Goal: Task Accomplishment & Management: Manage account settings

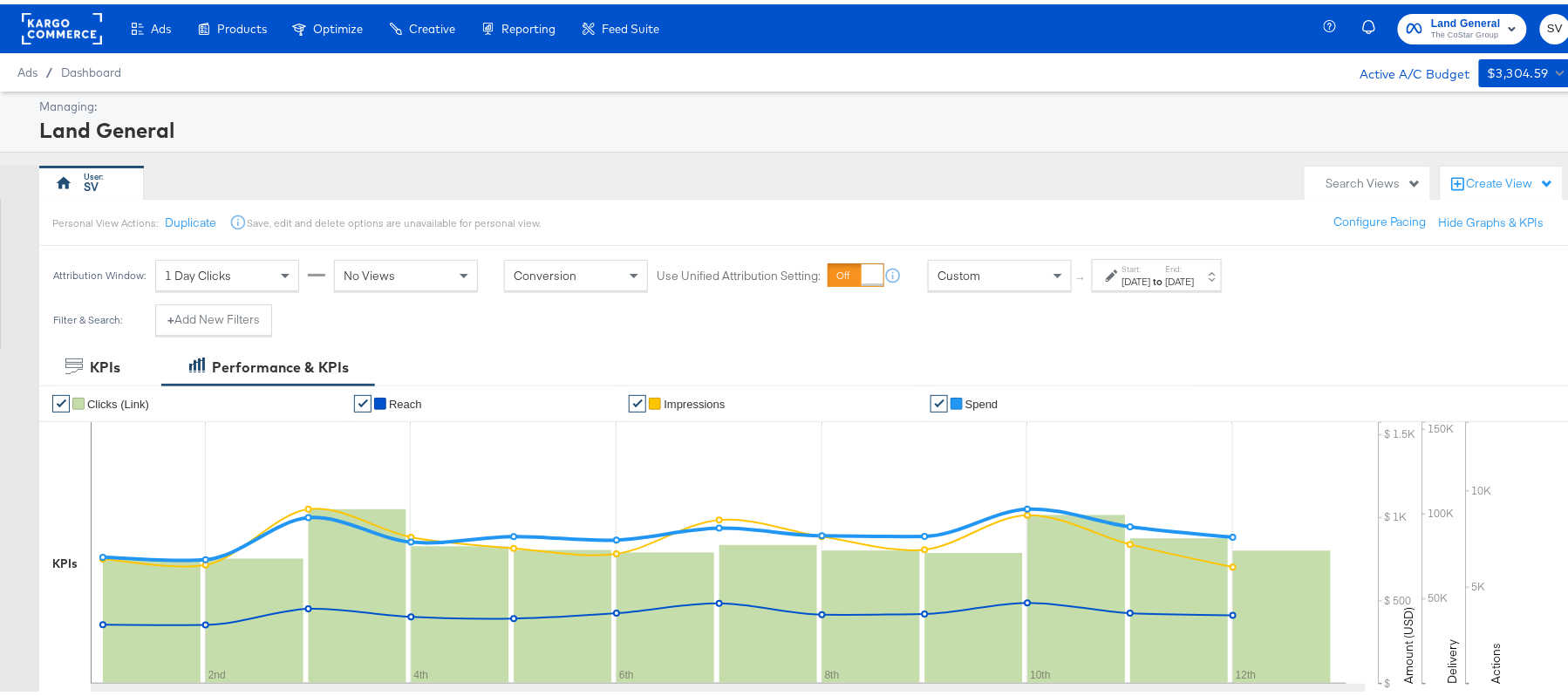
click at [1432, 30] on span "The CoStar Group" at bounding box center [1466, 31] width 70 height 14
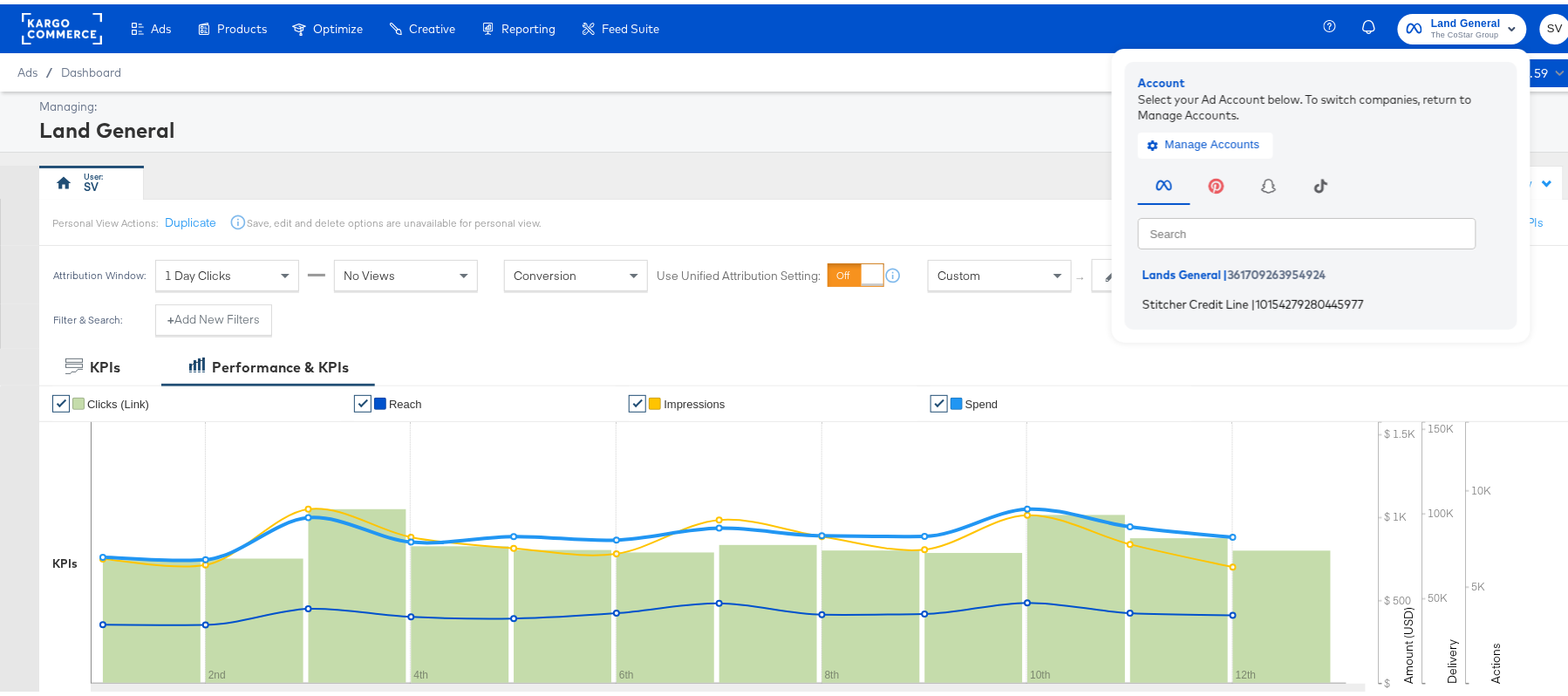
click at [1166, 303] on span "Stitcher Credit Line" at bounding box center [1195, 300] width 106 height 14
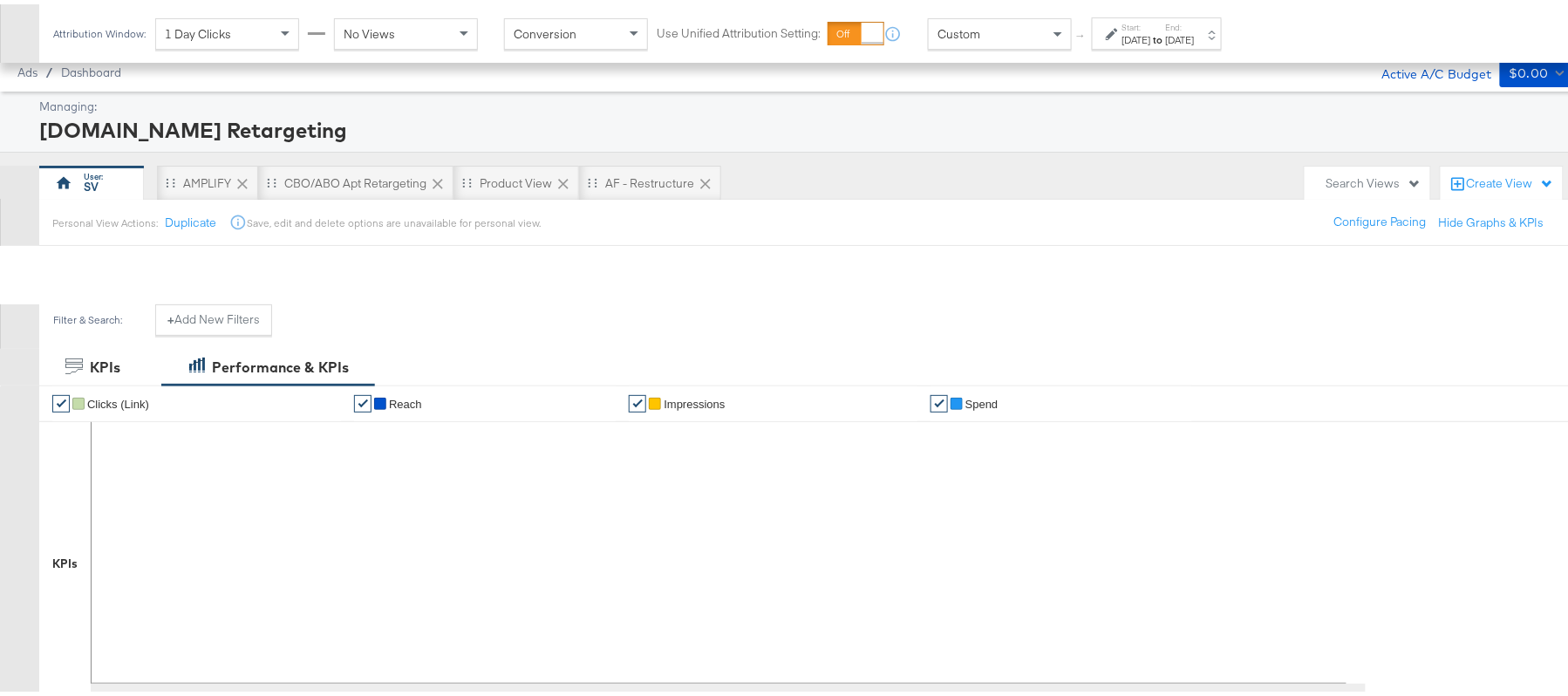
scroll to position [576, 0]
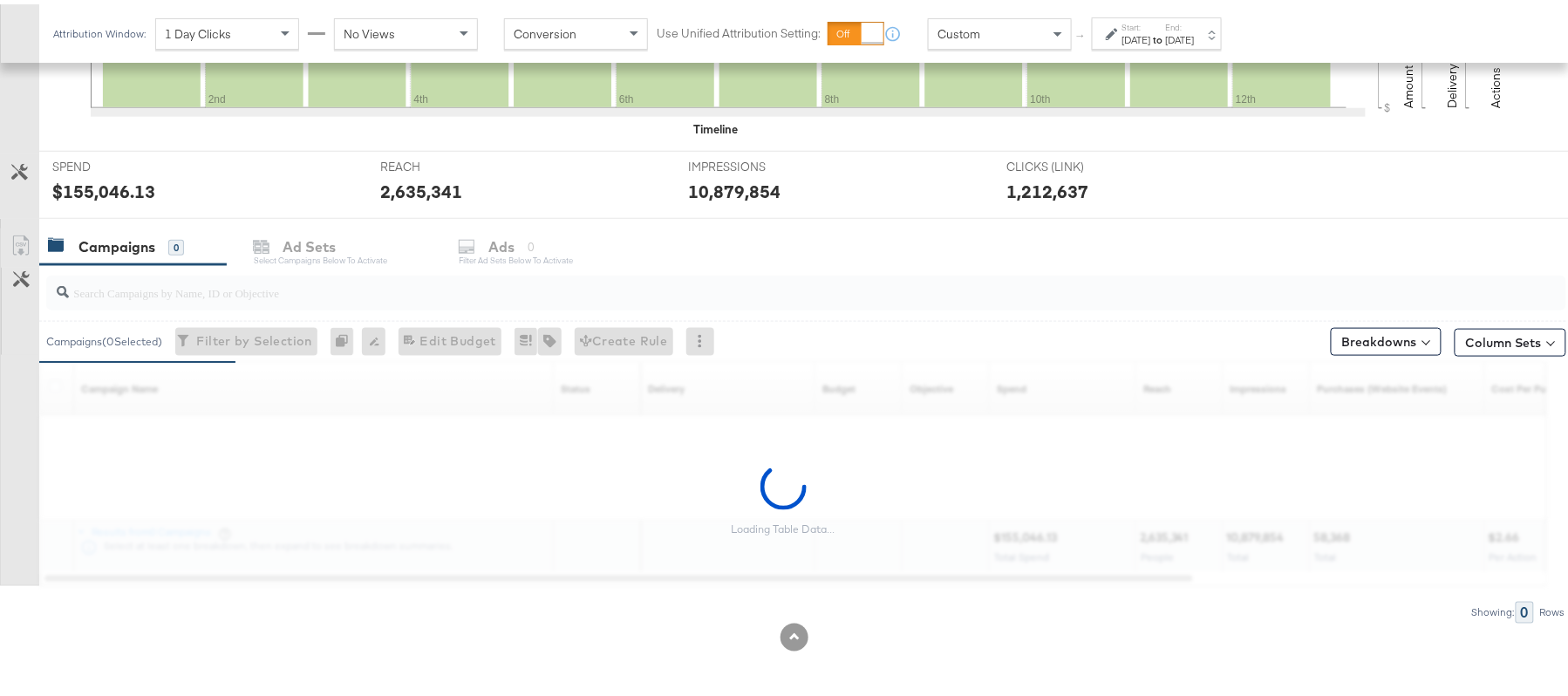
click at [231, 290] on input "search" at bounding box center [748, 281] width 1359 height 34
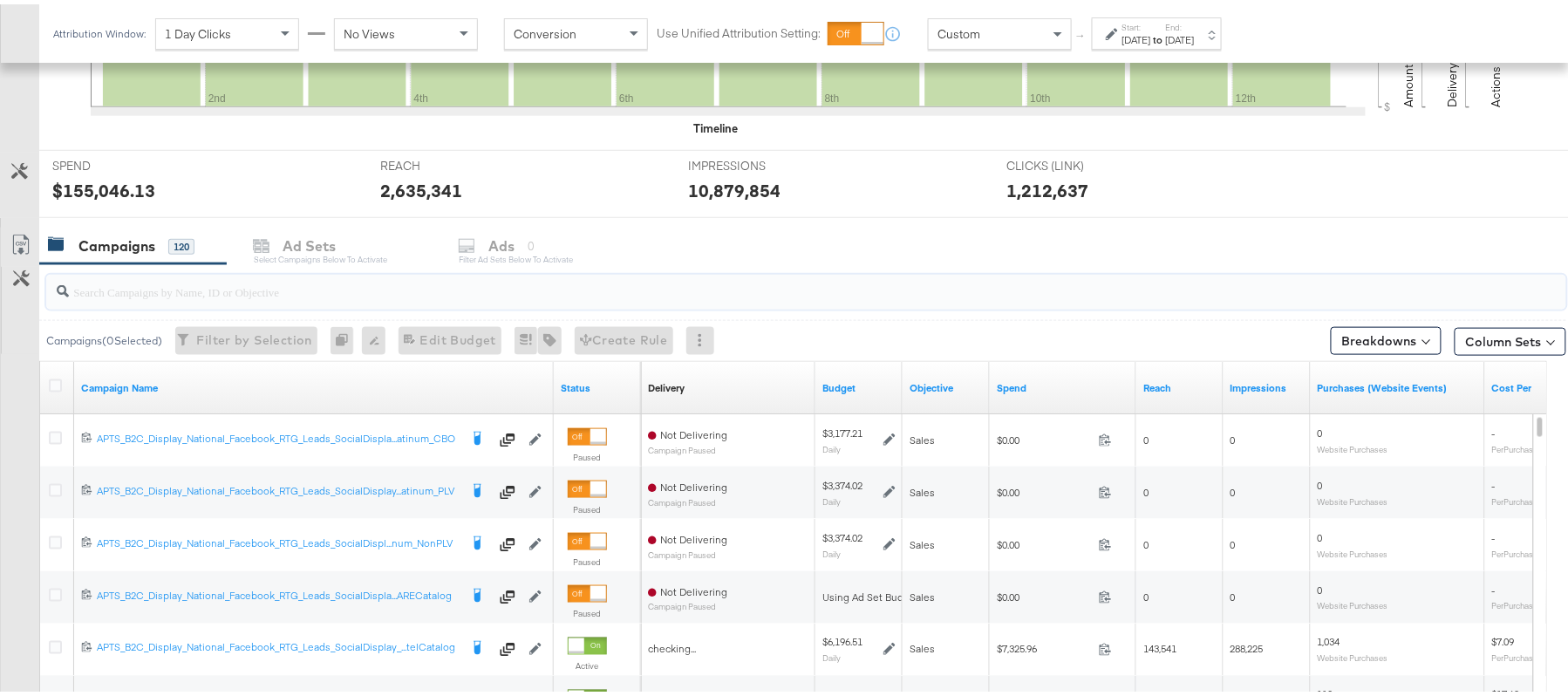
paste input "120213449240370614"
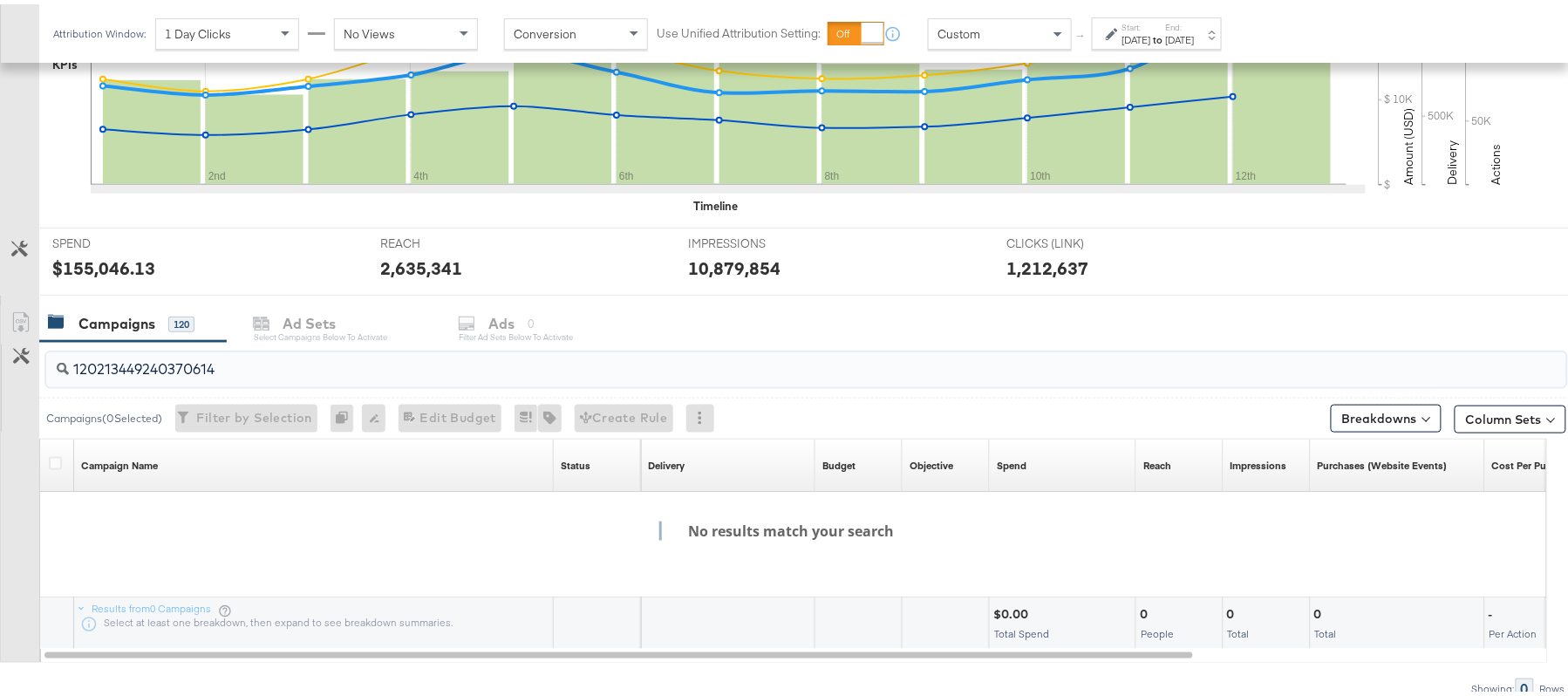
scroll to position [503, 0]
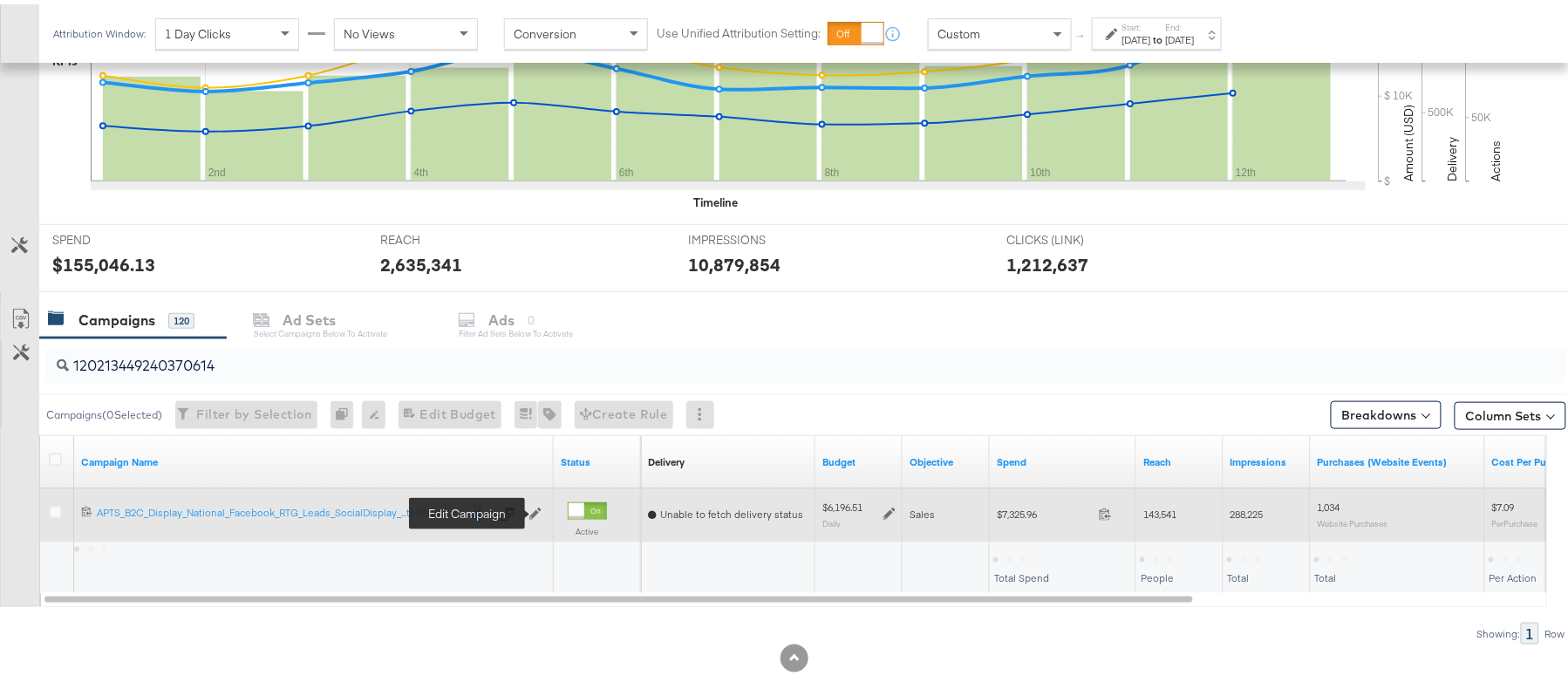
click at [536, 515] on icon at bounding box center [536, 510] width 13 height 13
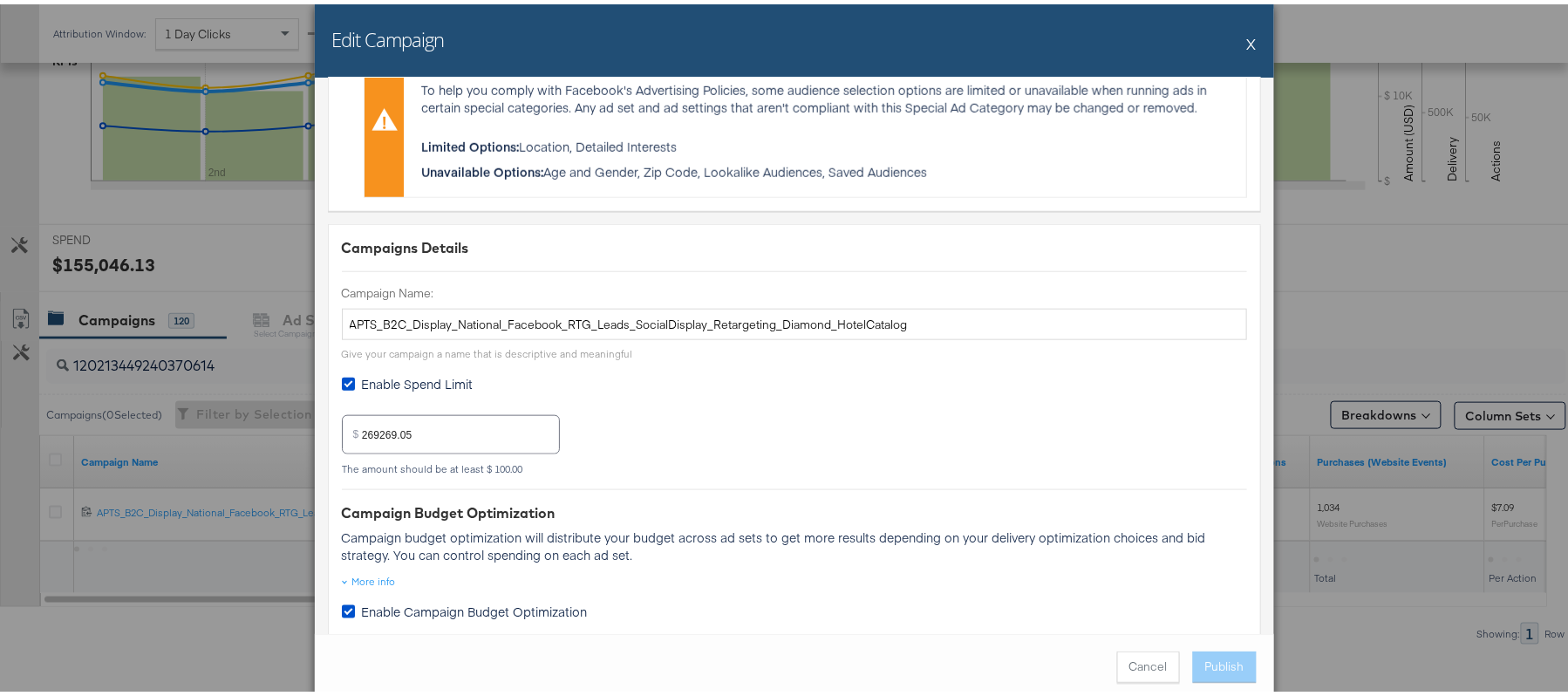
scroll to position [516, 0]
click at [607, 321] on input "APTS_B2C_Display_National_Facebook_RTG_Leads_SocialDisplay_Retargeting_Diamond_…" at bounding box center [794, 321] width 905 height 32
click at [1247, 40] on button "X" at bounding box center [1251, 38] width 10 height 35
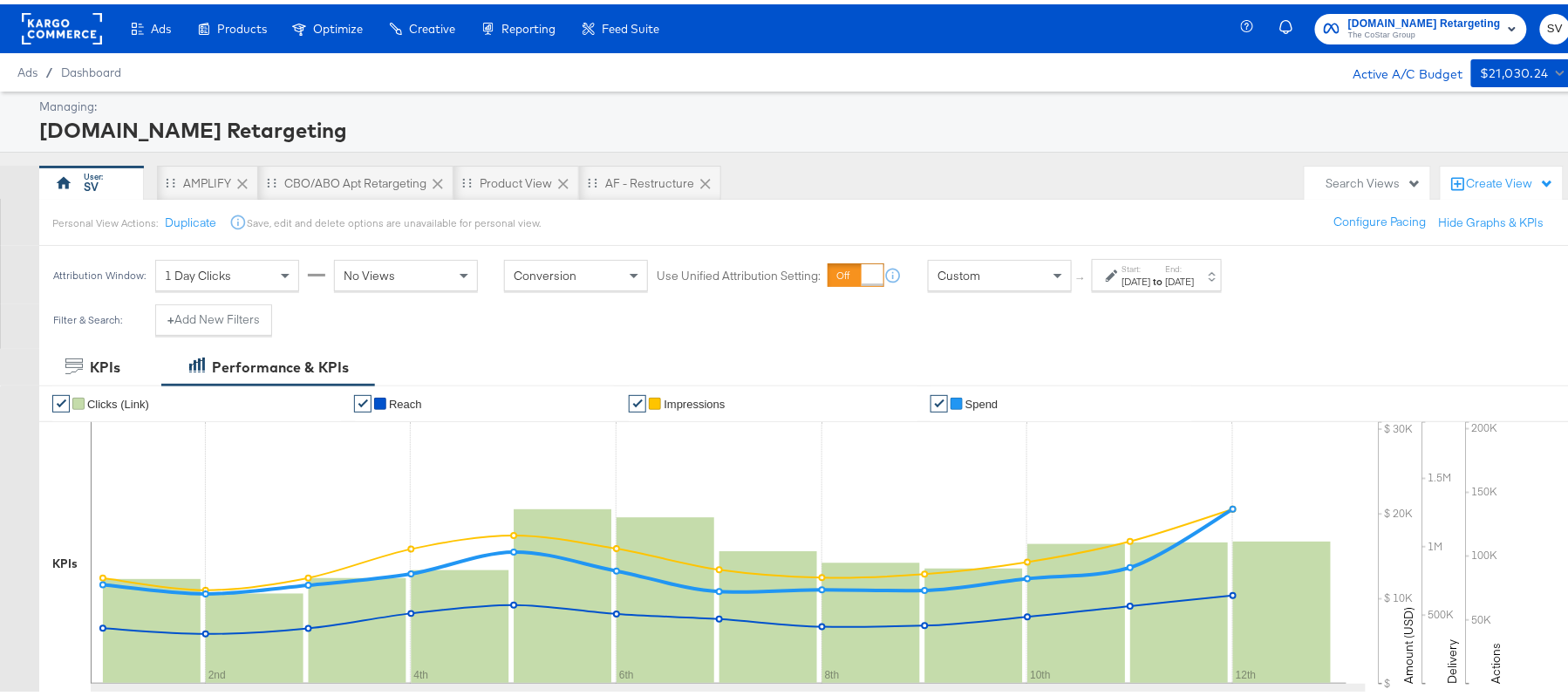
scroll to position [525, 0]
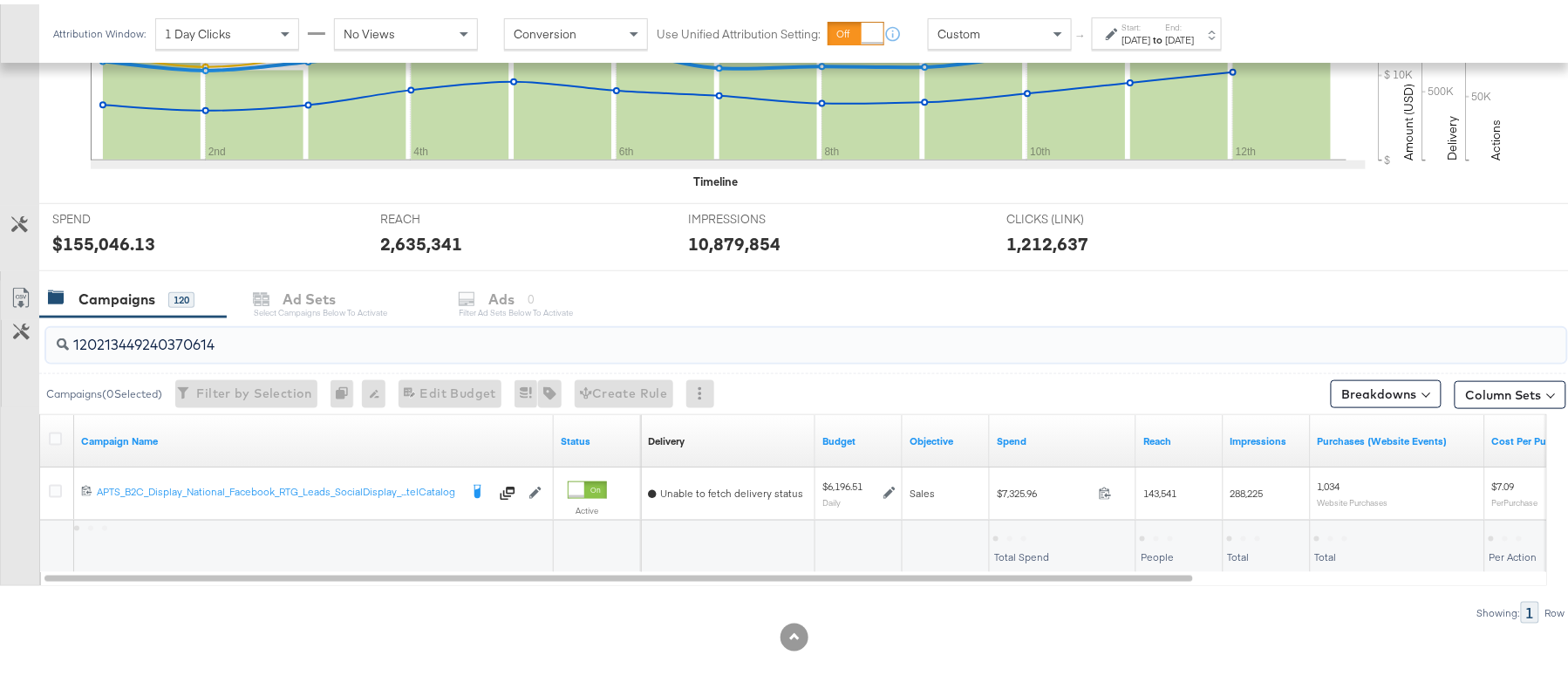
click at [263, 335] on input "120213449240370614" at bounding box center [748, 334] width 1359 height 34
paste input "APTS_B2C_Display_National_Facebook_RTG_Leads_SocialDisplay_alwayson_Retargeting…"
type input "APTS_B2C_Display_National_Facebook_RTG_Leads_SocialDisplay_alwayson_Retargeting…"
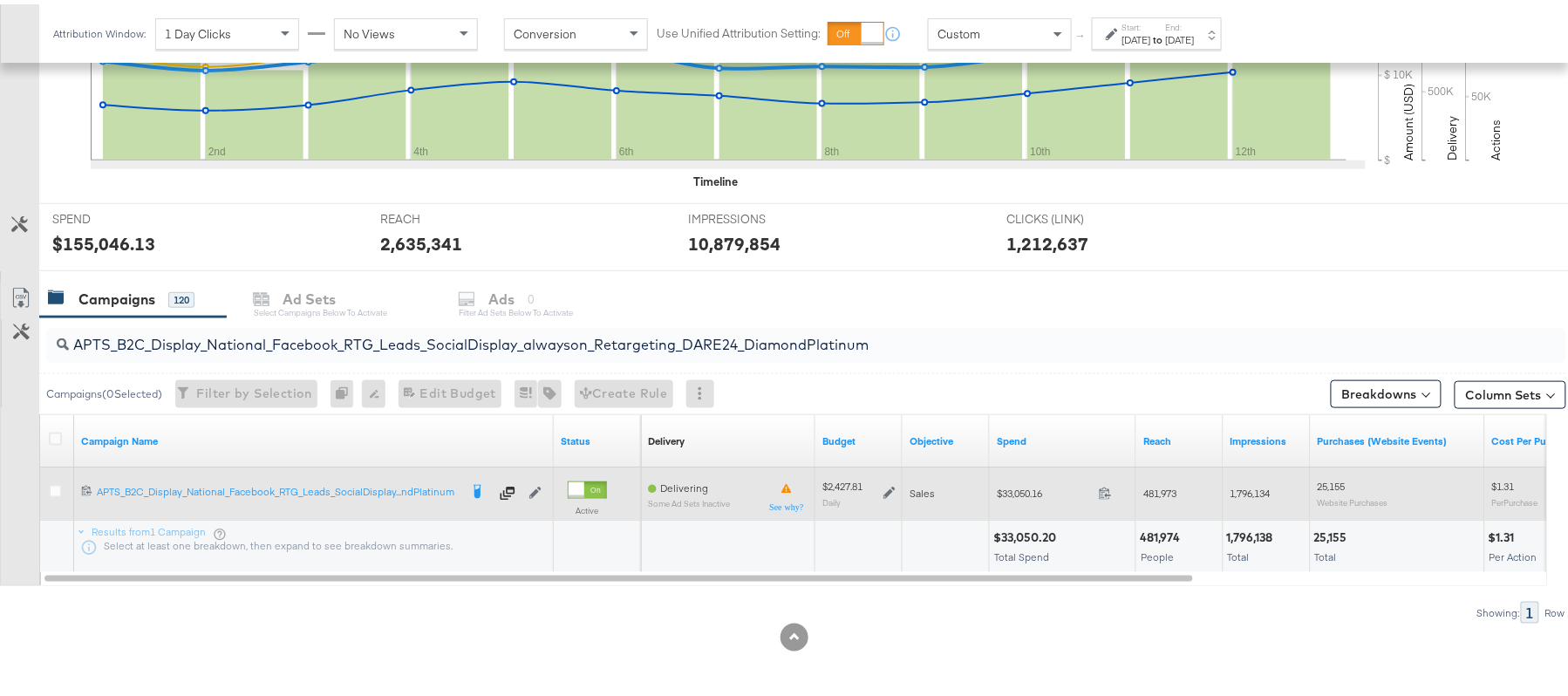
click at [894, 487] on icon at bounding box center [890, 489] width 13 height 13
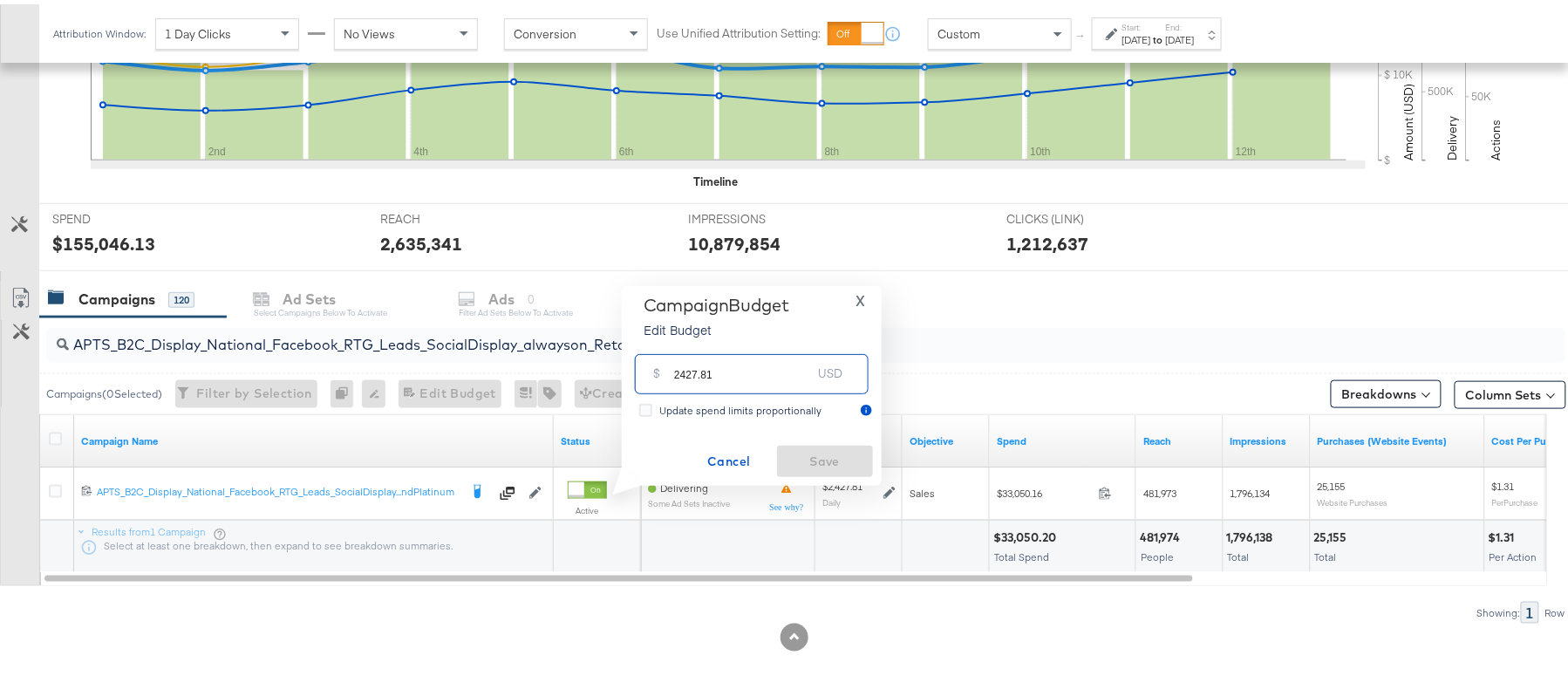
click at [792, 368] on input "2427.81" at bounding box center [743, 362] width 138 height 38
paste input "$2,791.98"
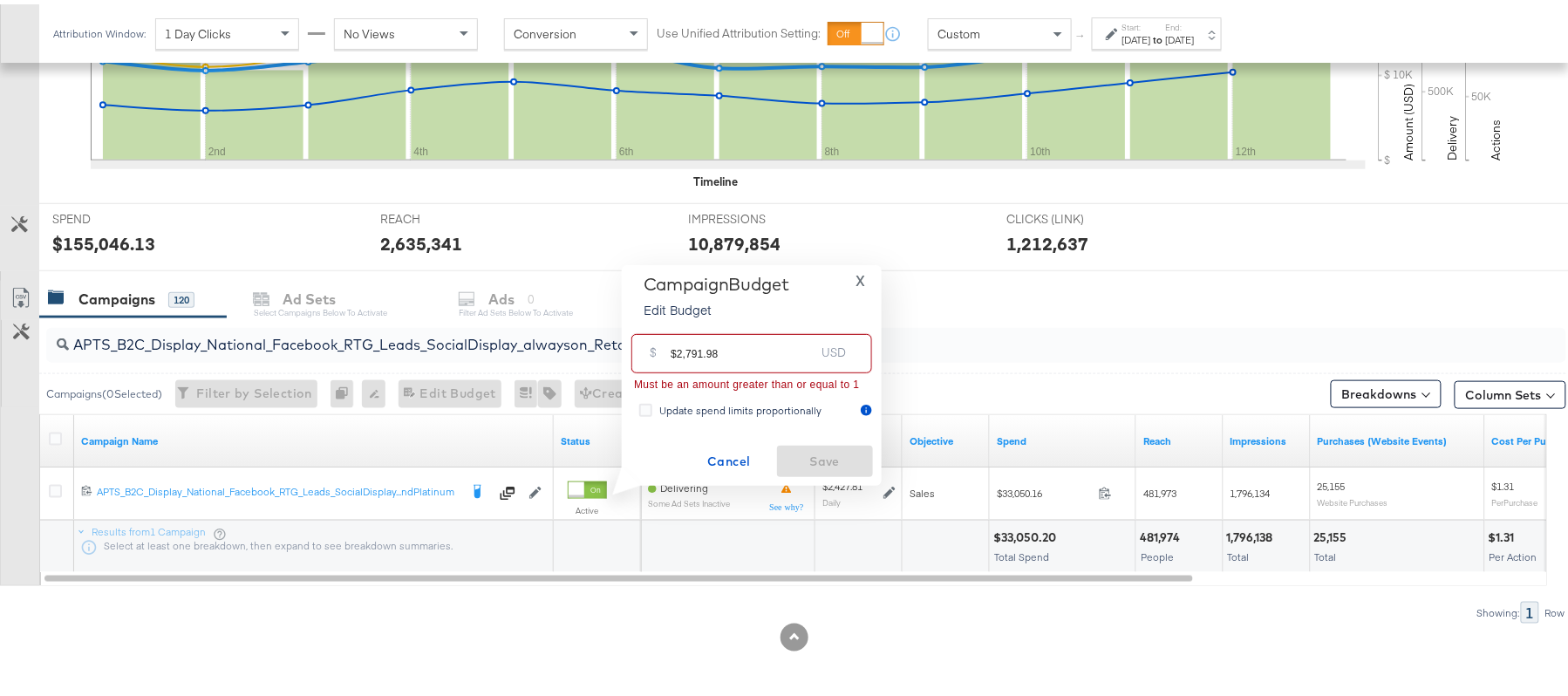
click at [685, 350] on input "$2,791.98" at bounding box center [742, 343] width 144 height 38
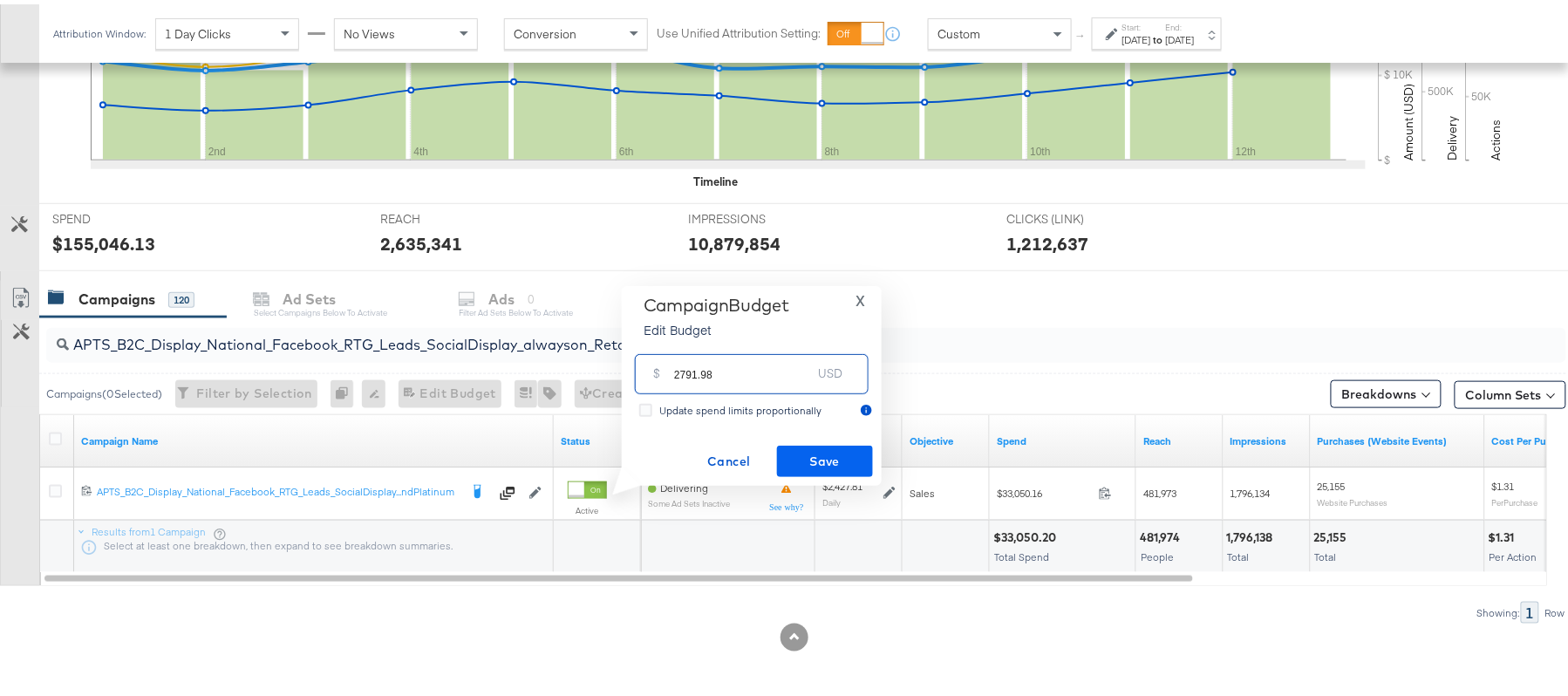
type input "2791.98"
click at [852, 446] on span "Save" at bounding box center [825, 457] width 82 height 21
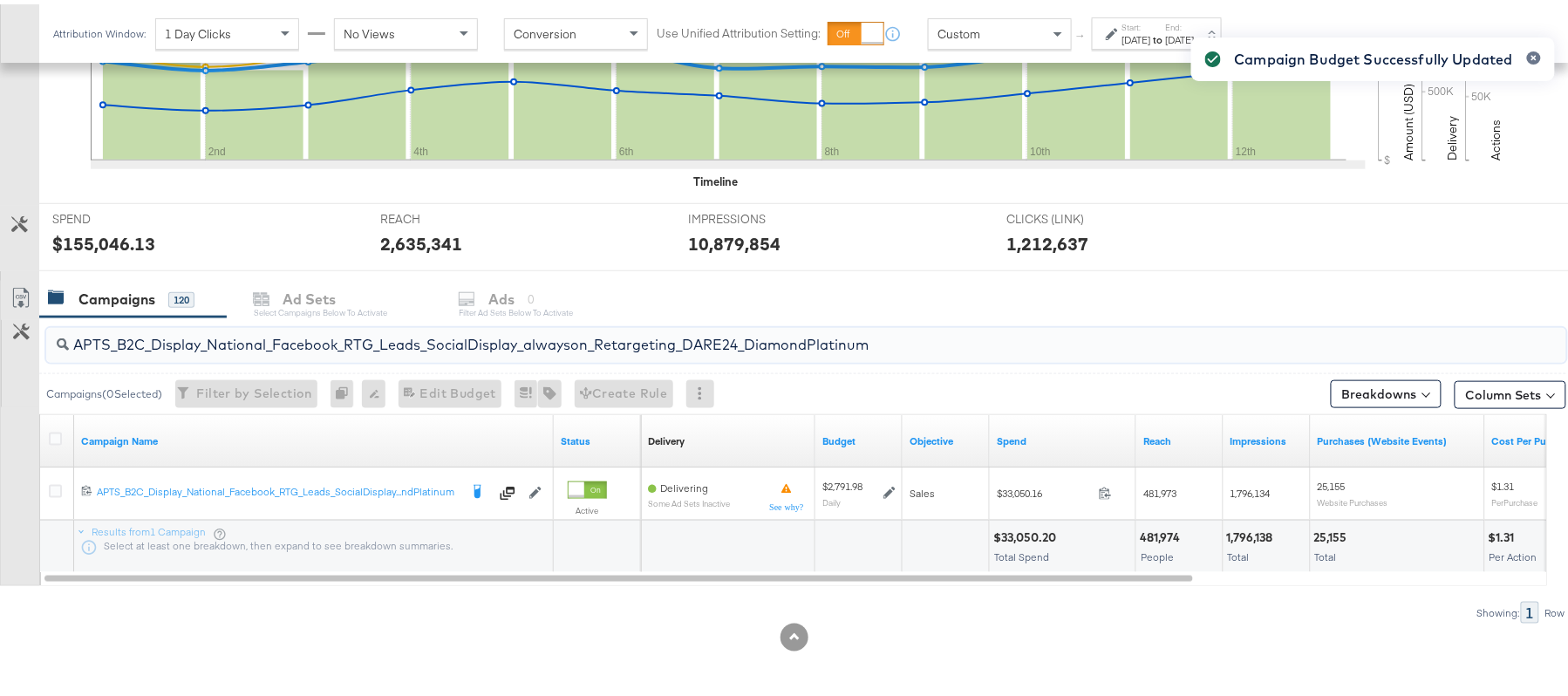
click at [279, 343] on input "APTS_B2C_Display_National_Facebook_RTG_Leads_SocialDisplay_alwayson_Retargeting…" at bounding box center [748, 334] width 1359 height 34
paste input "FR_B2C_Display_National_Facebook_RTG_Leads_SocialDisplay_alwayson_Retargeting_FR"
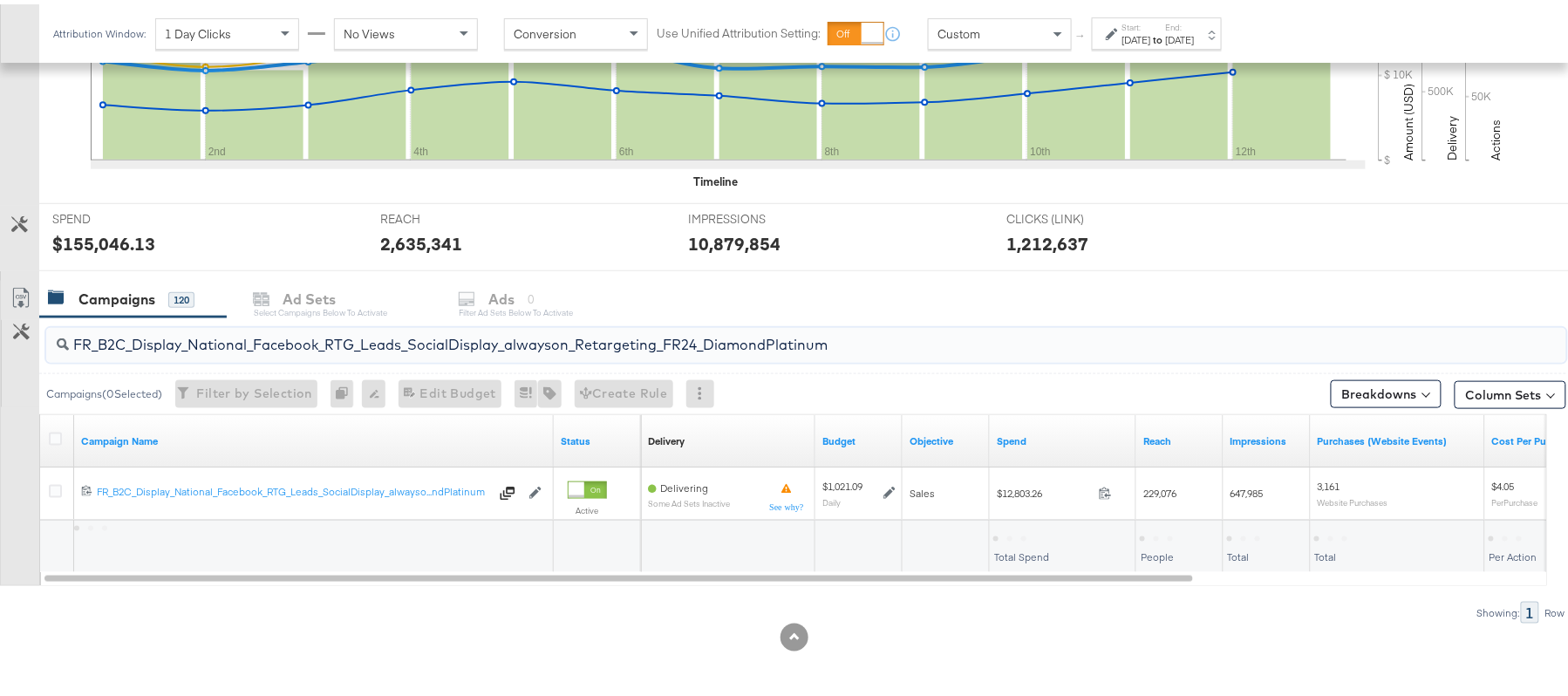
type input "FR_B2C_Display_National_Facebook_RTG_Leads_SocialDisplay_alwayson_Retargeting_F…"
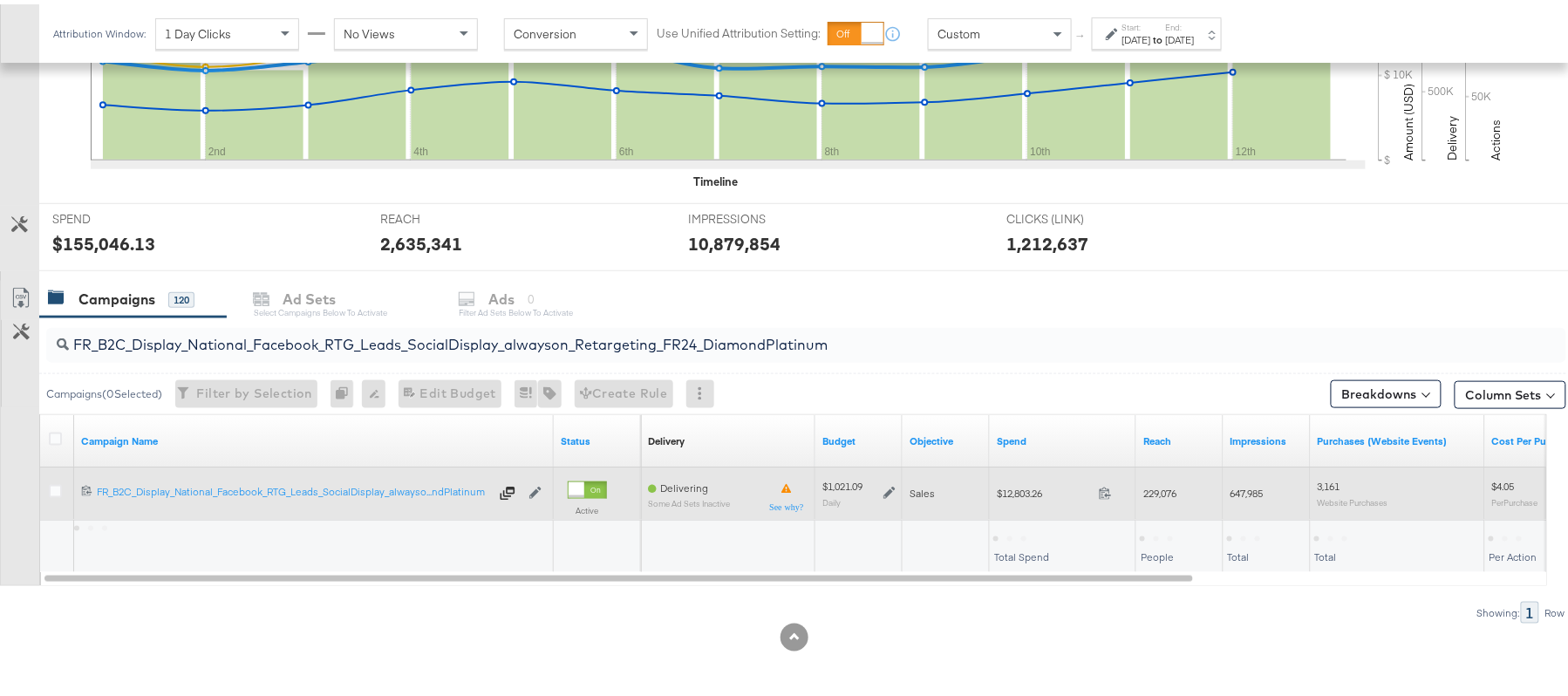
click at [889, 489] on icon at bounding box center [890, 489] width 13 height 13
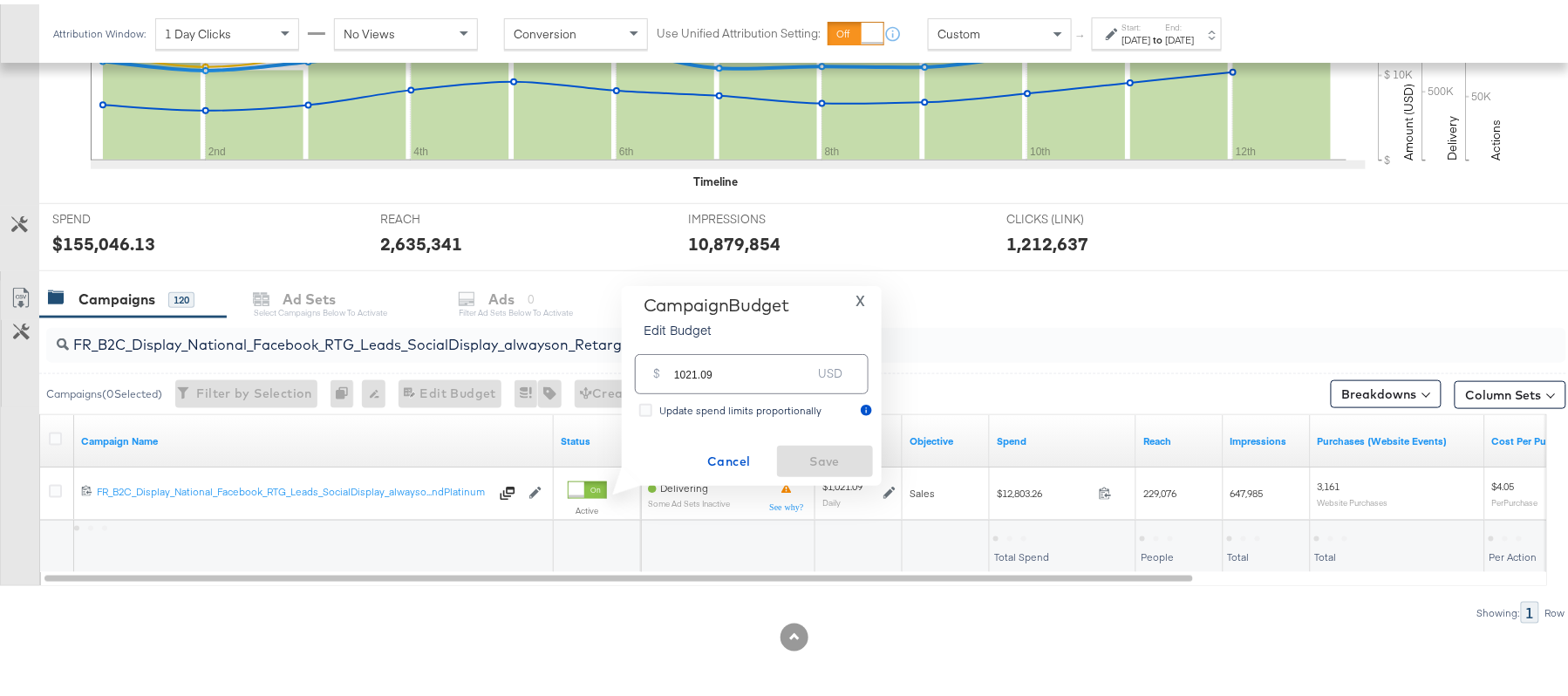
drag, startPoint x: 742, startPoint y: 342, endPoint x: 725, endPoint y: 369, distance: 31.9
click at [725, 369] on div "$ 1021.09 USD" at bounding box center [751, 369] width 242 height 55
click at [725, 369] on input "1021.09" at bounding box center [743, 362] width 138 height 38
paste input "$1,"
type input "$1,021.09"
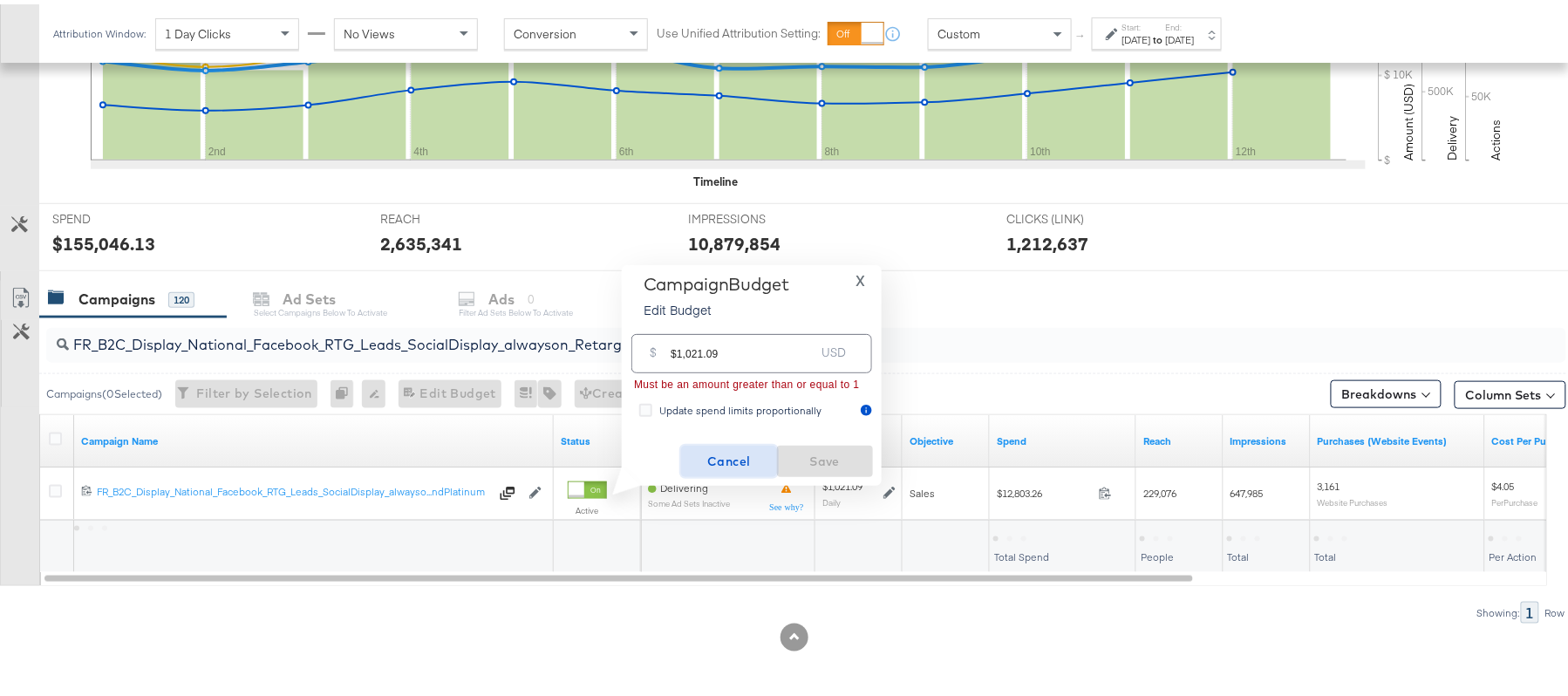
click at [727, 452] on span "Cancel" at bounding box center [729, 457] width 82 height 21
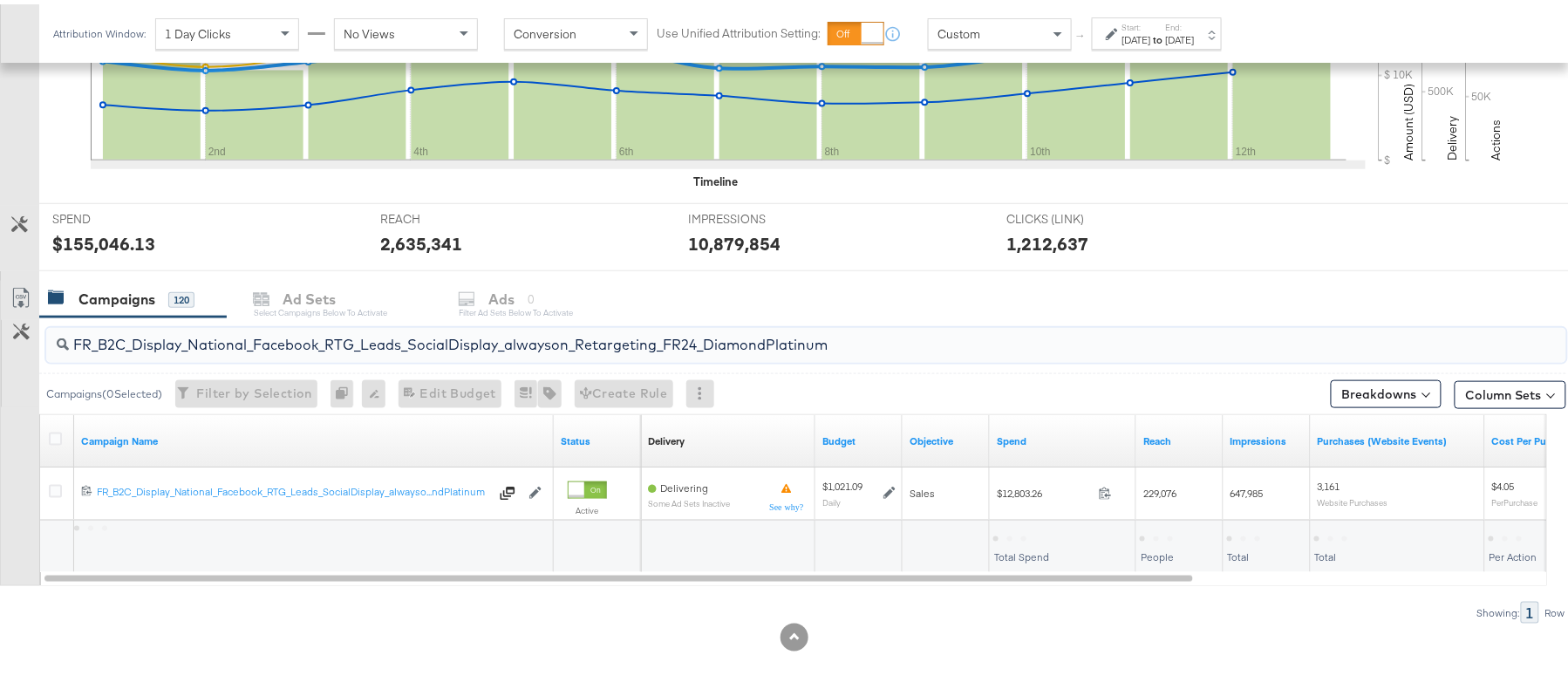
click at [217, 347] on input "FR_B2C_Display_National_Facebook_RTG_Leads_SocialDisplay_alwayson_Retargeting_F…" at bounding box center [748, 334] width 1359 height 34
paste input "AF_B2C_Display_National_Facebook_RTG_Leads_SocialDisplay_alwayson_Retargeting_AF"
type input "AF_B2C_Display_National_Facebook_RTG_Leads_SocialDisplay_alwayson_Retargeting_A…"
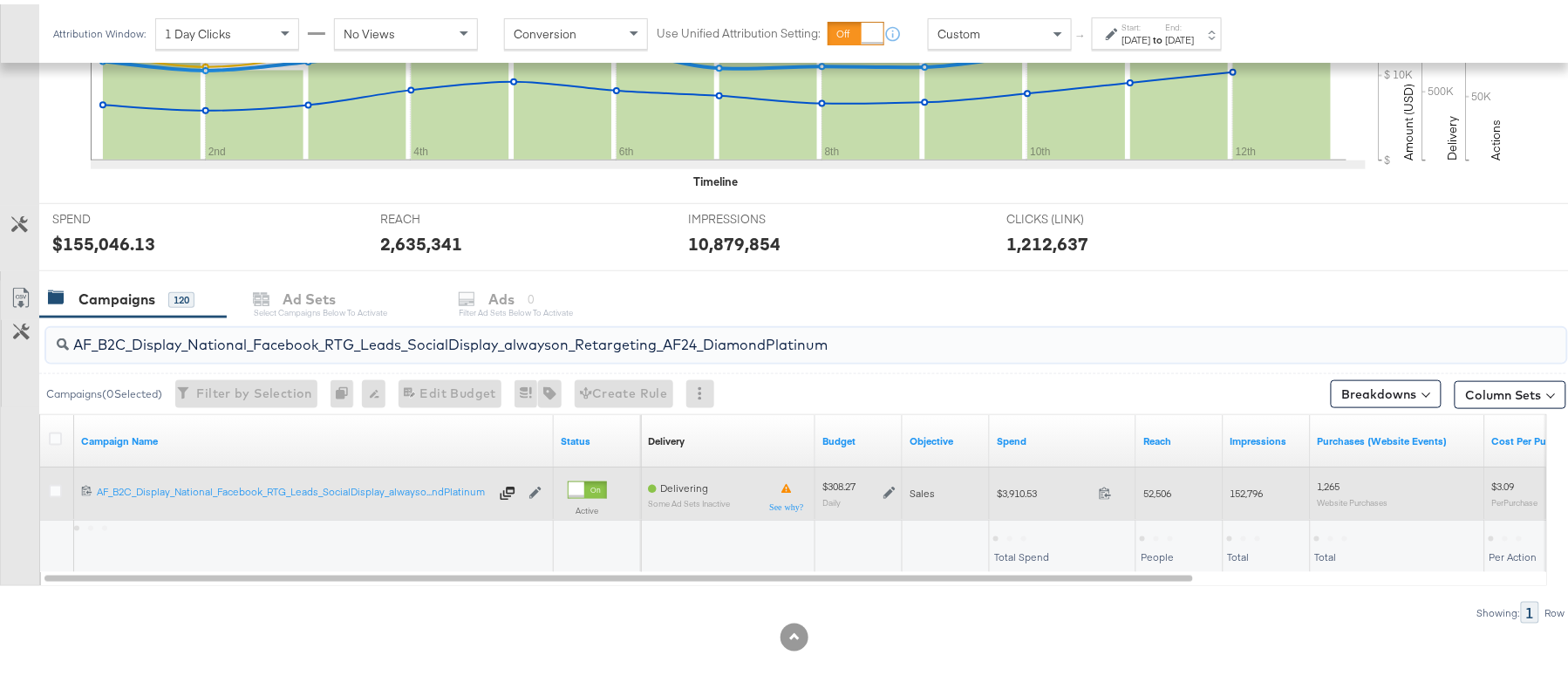
click at [886, 487] on icon at bounding box center [890, 488] width 13 height 13
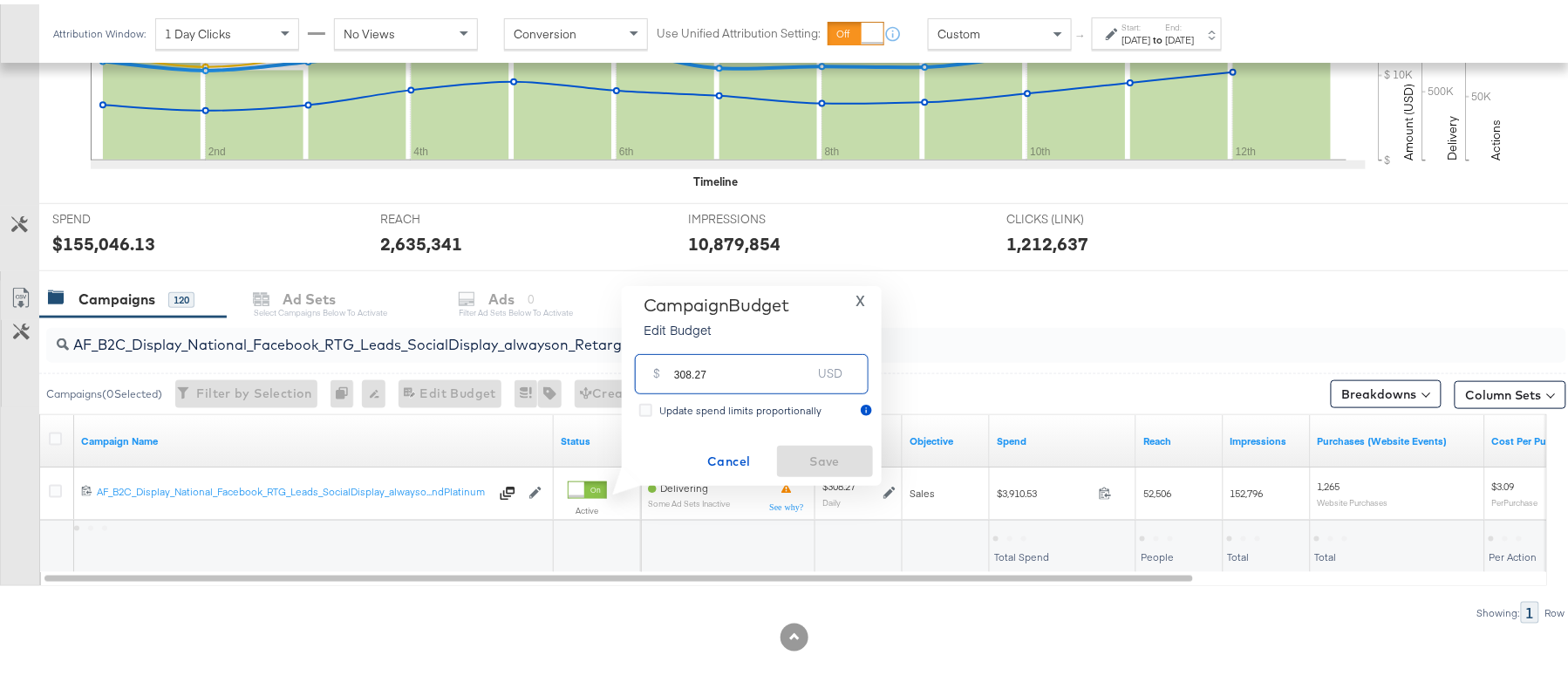
click at [773, 350] on input "308.27" at bounding box center [743, 362] width 138 height 38
paste input "$277.44"
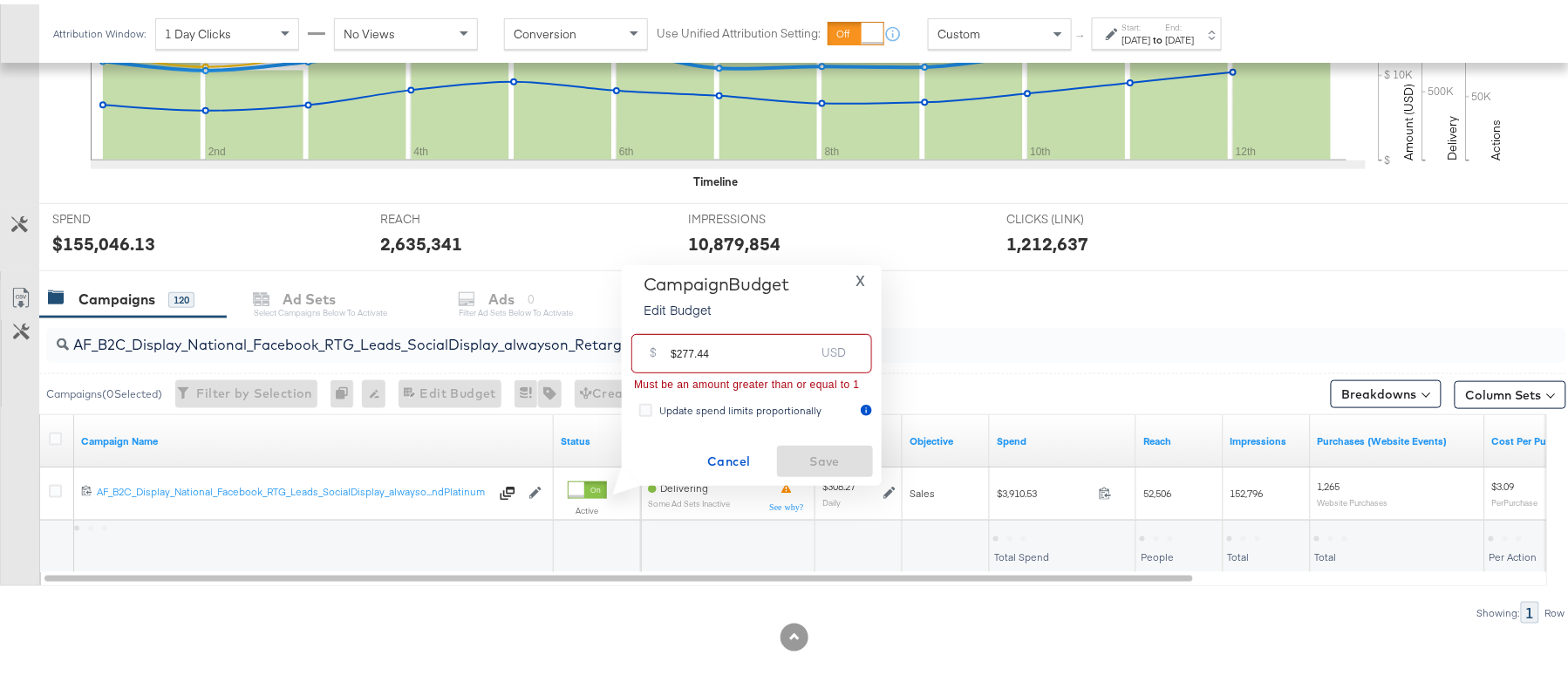
click at [677, 343] on input "$277.44" at bounding box center [742, 343] width 144 height 38
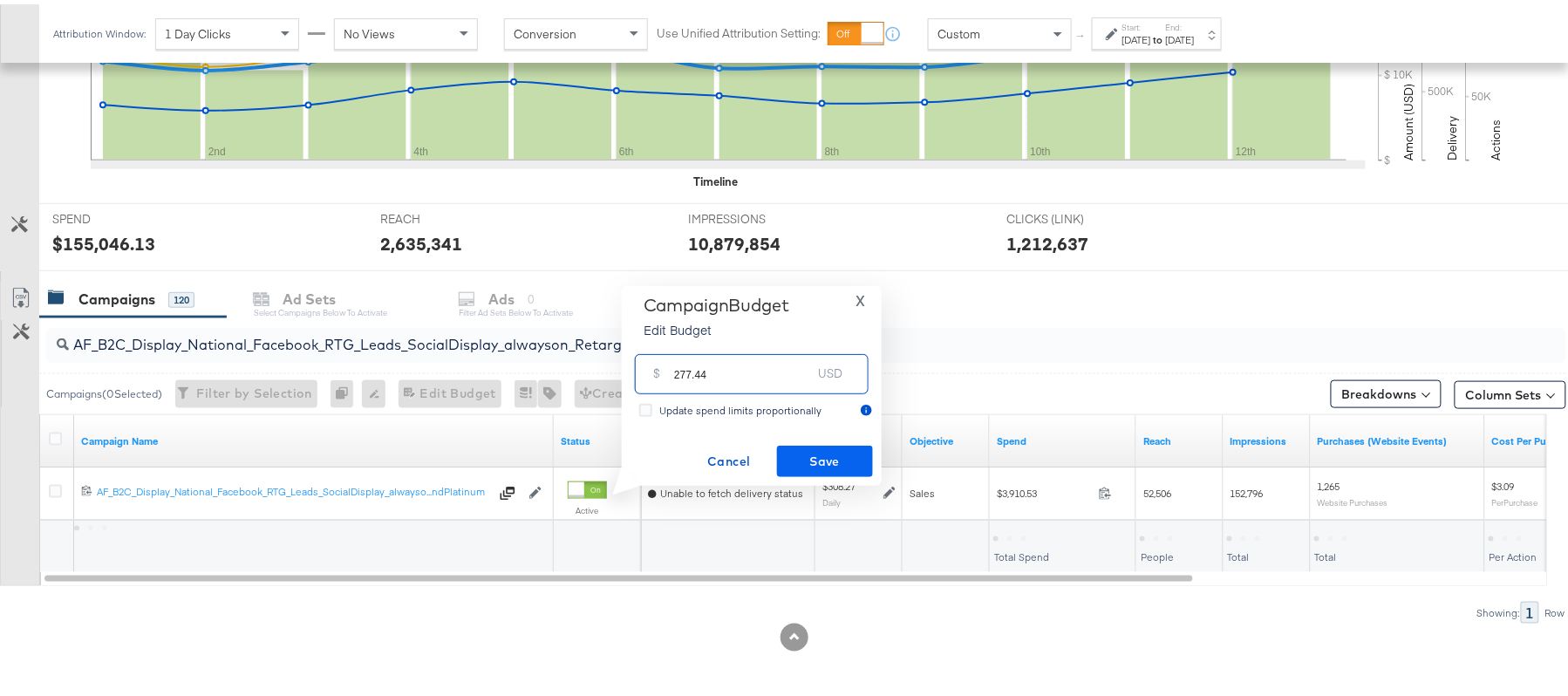
type input "277.44"
click at [808, 441] on button "Save" at bounding box center [825, 456] width 96 height 31
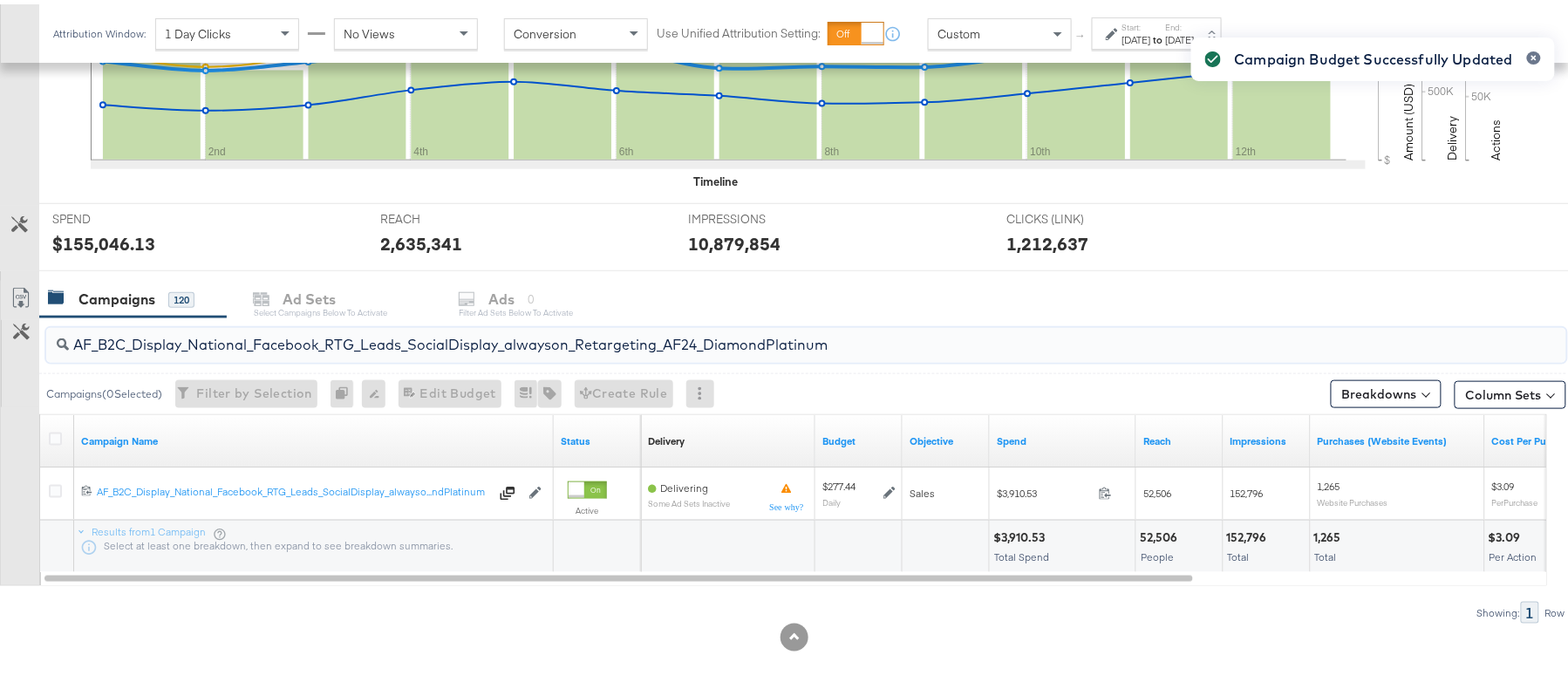
click at [253, 329] on input "AF_B2C_Display_National_Facebook_RTG_Leads_SocialDisplay_alwayson_Retargeting_A…" at bounding box center [748, 334] width 1359 height 34
paste input "HL_B2C_Display_National_Facebook_RTG_Leads_SocialDisplay_alwayson_Retargeting_A…"
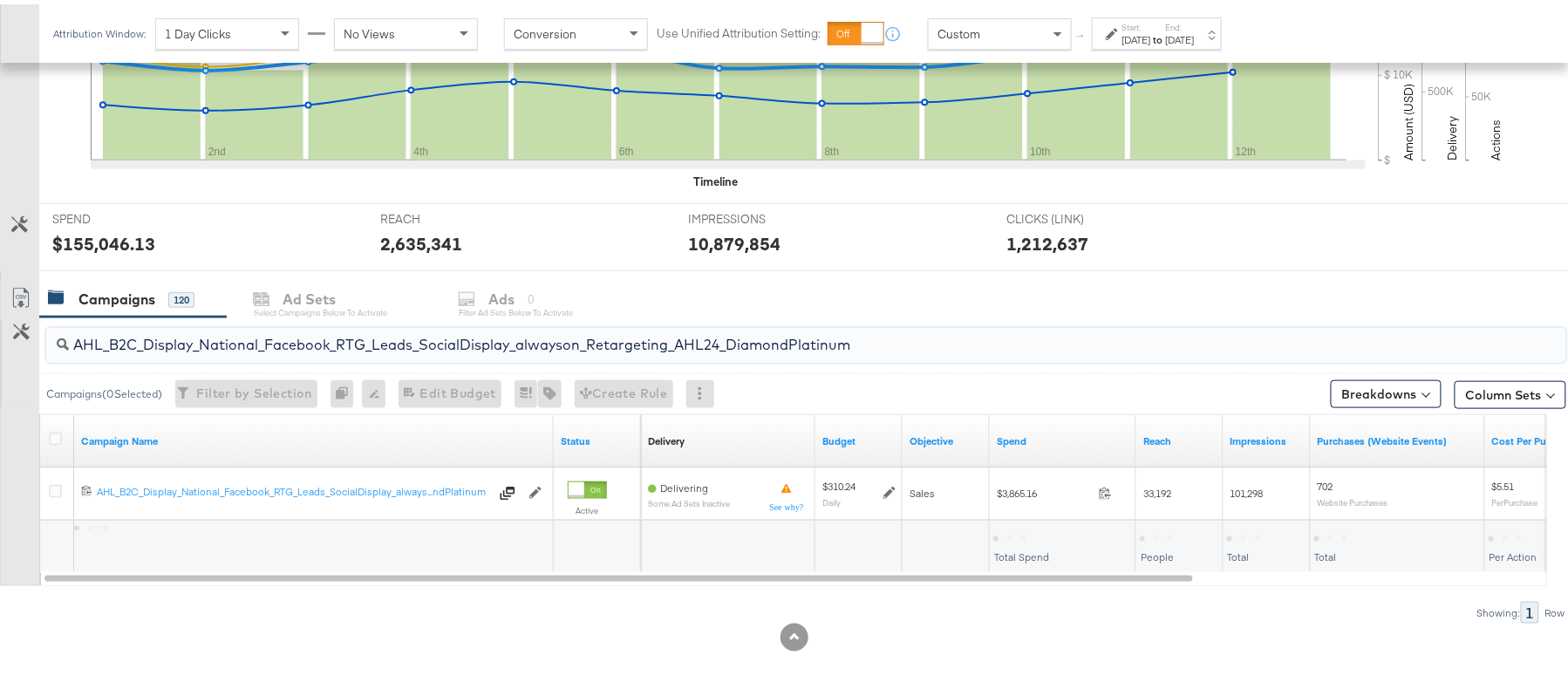
type input "AHL_B2C_Display_National_Facebook_RTG_Leads_SocialDisplay_alwayson_Retargeting_…"
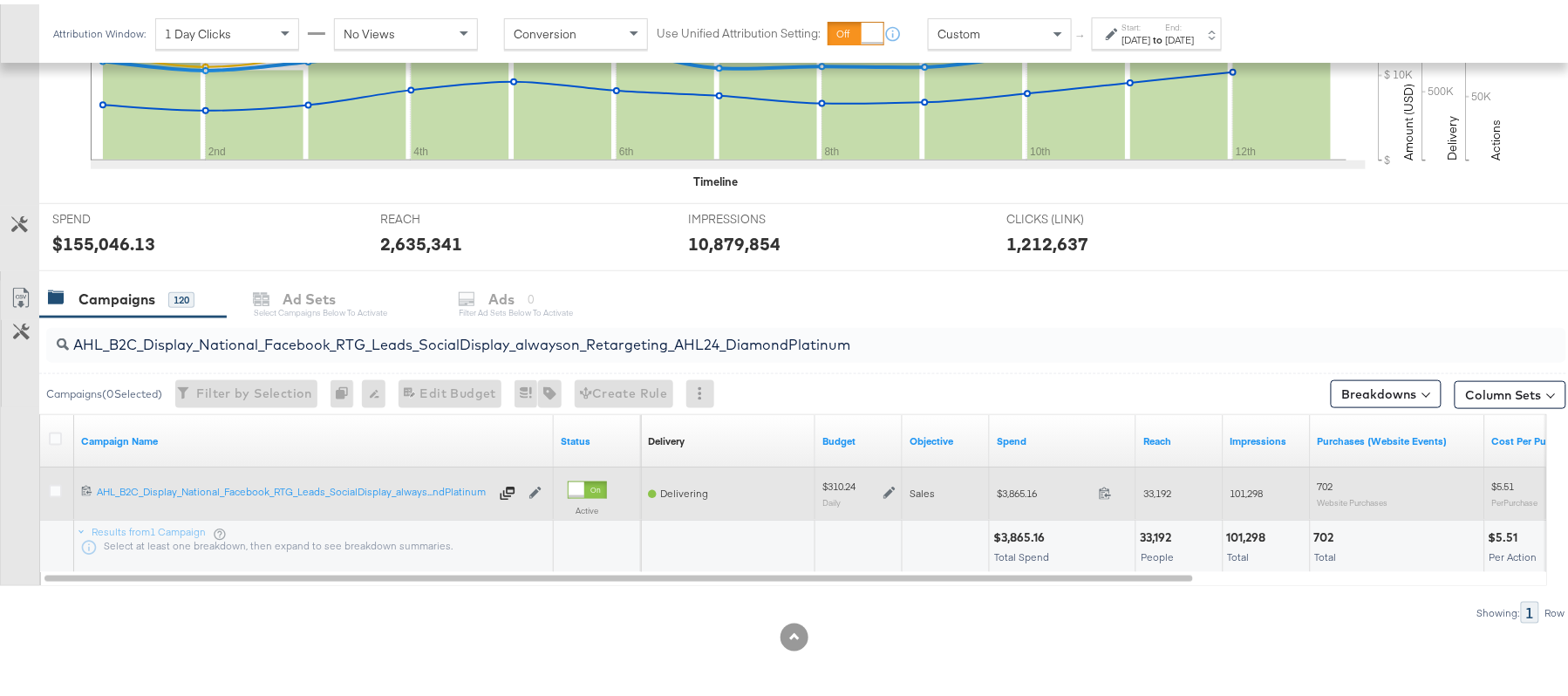
click at [894, 495] on icon at bounding box center [890, 488] width 13 height 13
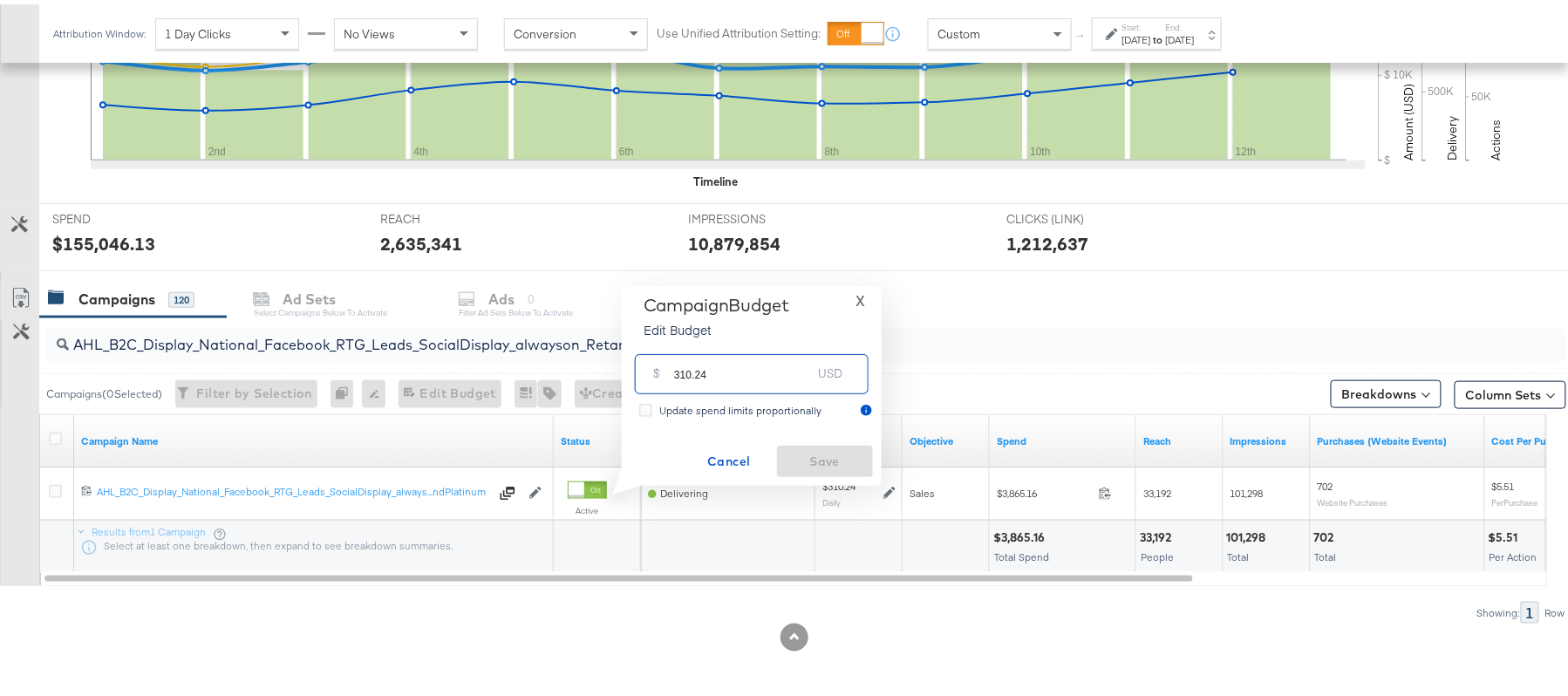
click at [742, 361] on input "310.24" at bounding box center [743, 362] width 138 height 38
paste input "$325.75"
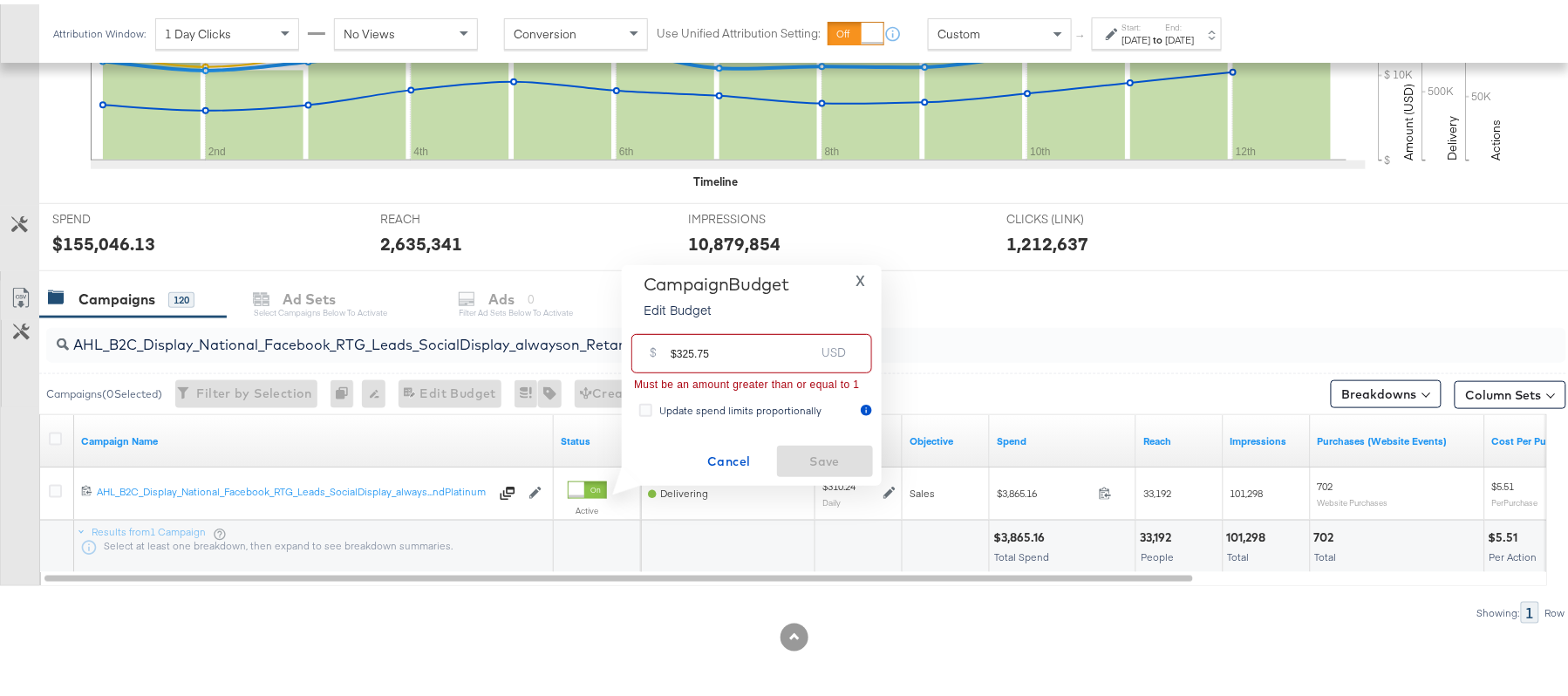
click at [678, 344] on input "$325.75" at bounding box center [742, 343] width 144 height 38
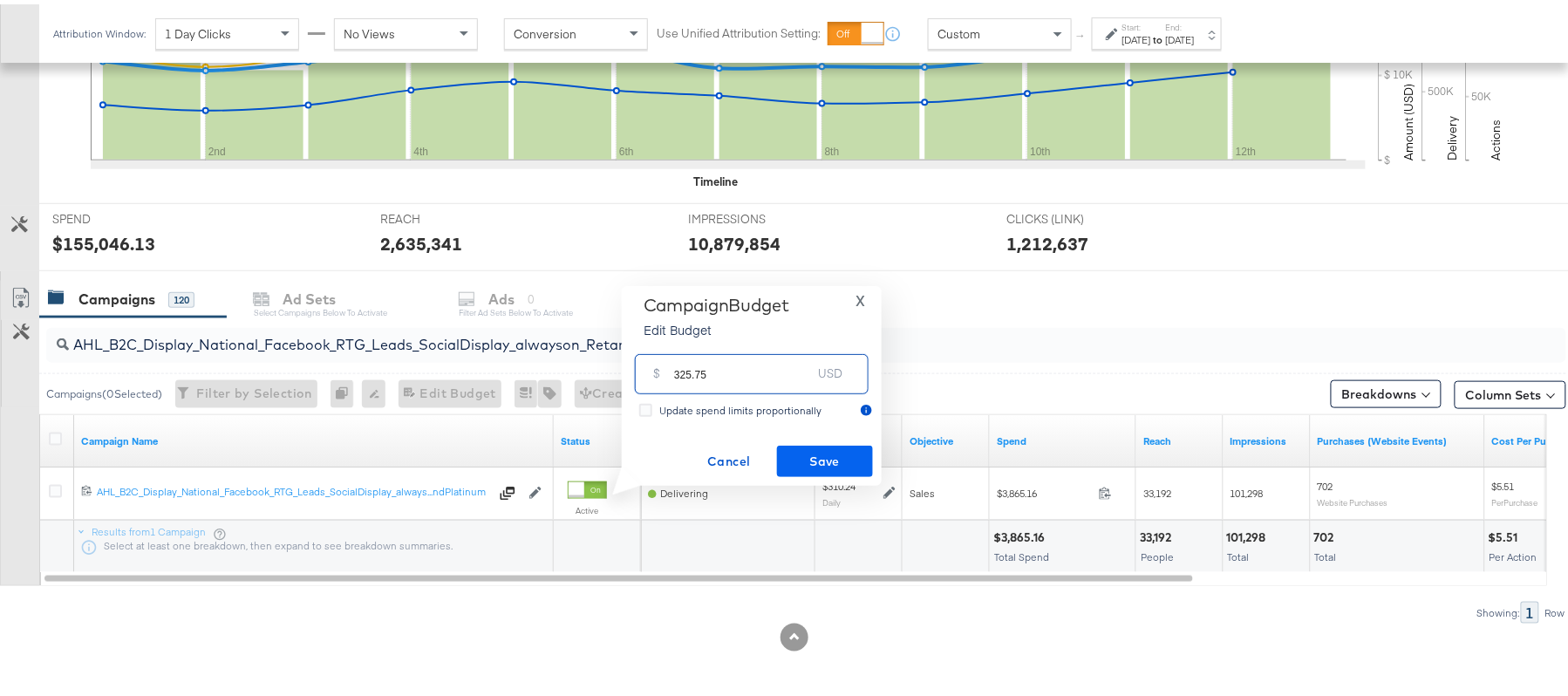
type input "325.75"
click at [839, 448] on span "Save" at bounding box center [825, 457] width 82 height 21
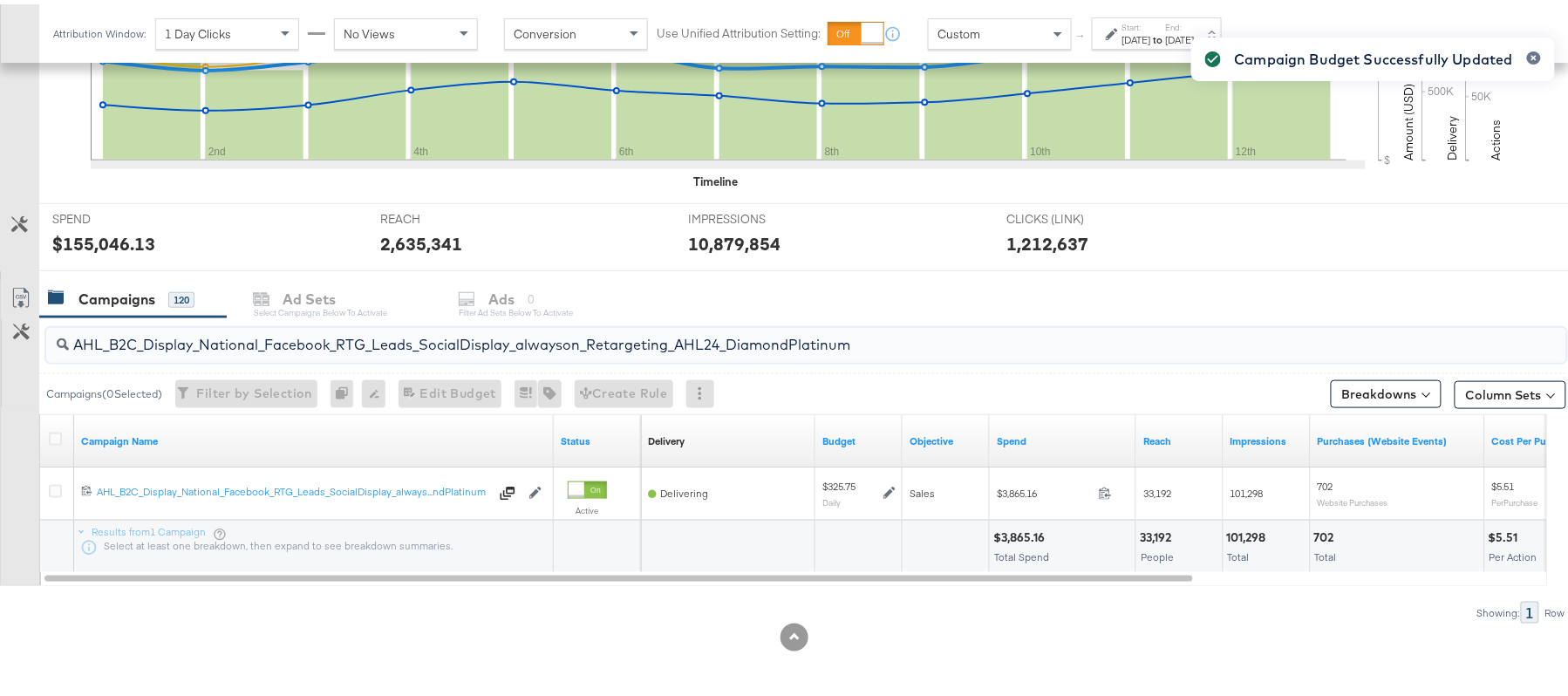
click at [312, 332] on input "AHL_B2C_Display_National_Facebook_RTG_Leads_SocialDisplay_alwayson_Retargeting_…" at bounding box center [748, 334] width 1359 height 34
paste input "PTS_B2C_Display_National_Facebook_PRO_Traffic_SocialDisplay_alwayson_ASC_DARE24…"
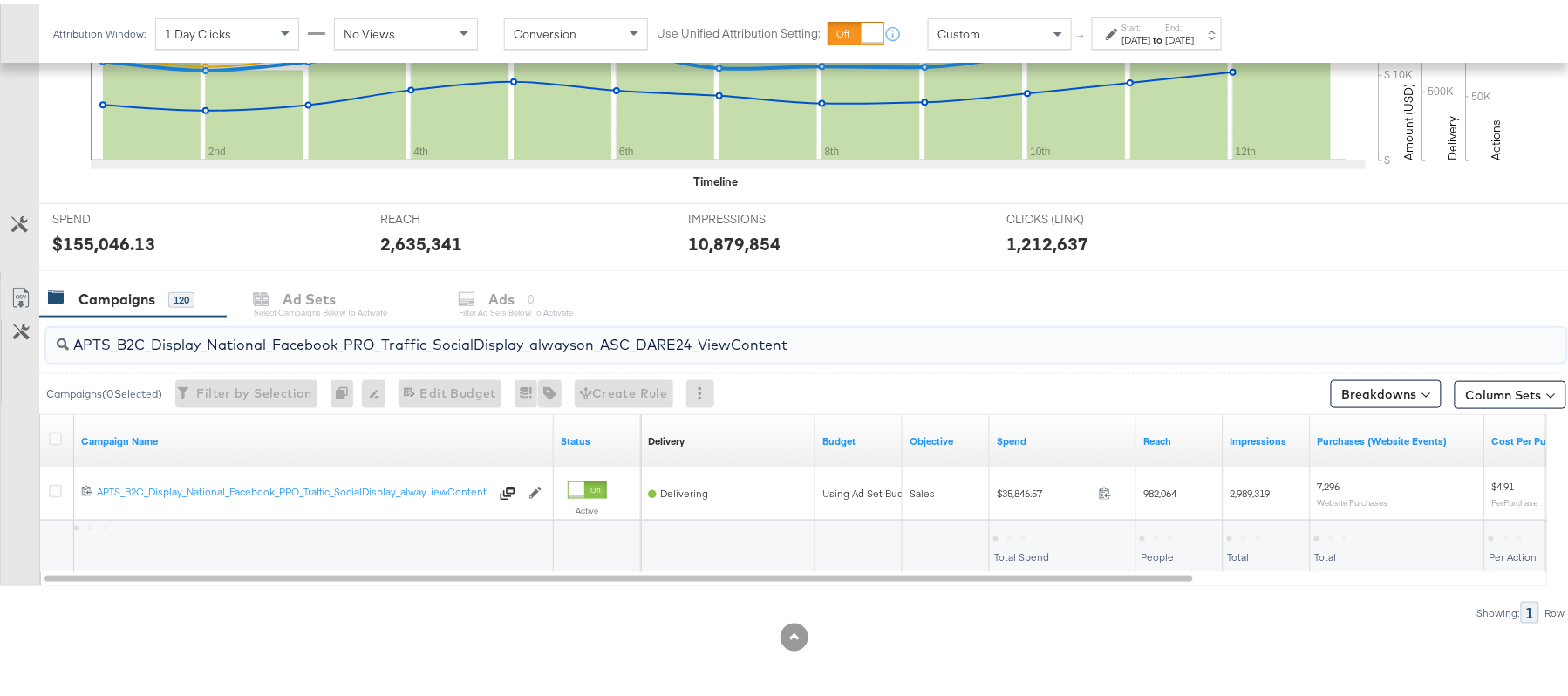
type input "APTS_B2C_Display_National_Facebook_PRO_Traffic_SocialDisplay_alwayson_ASC_DARE2…"
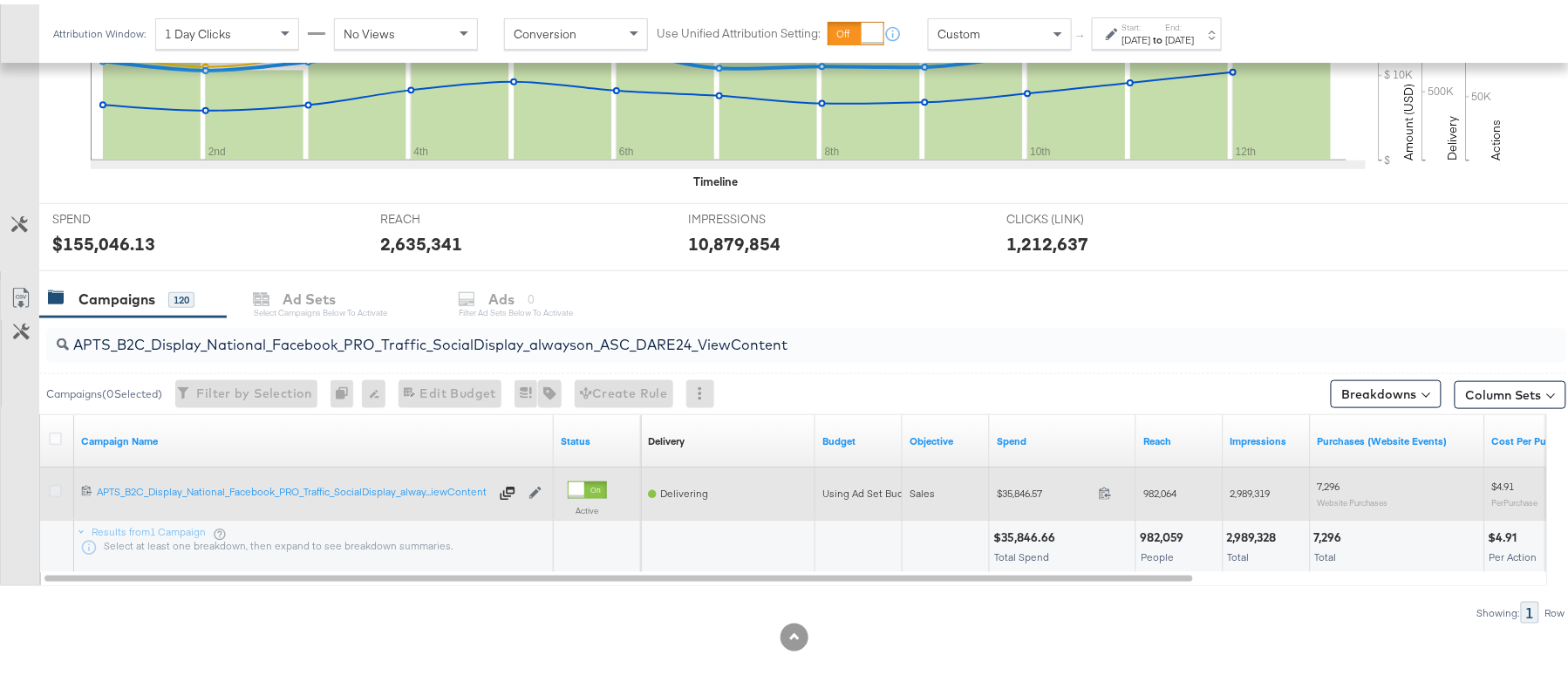
click at [57, 487] on icon at bounding box center [55, 487] width 13 height 13
click at [0, 0] on input "checkbox" at bounding box center [0, 0] width 0 height 0
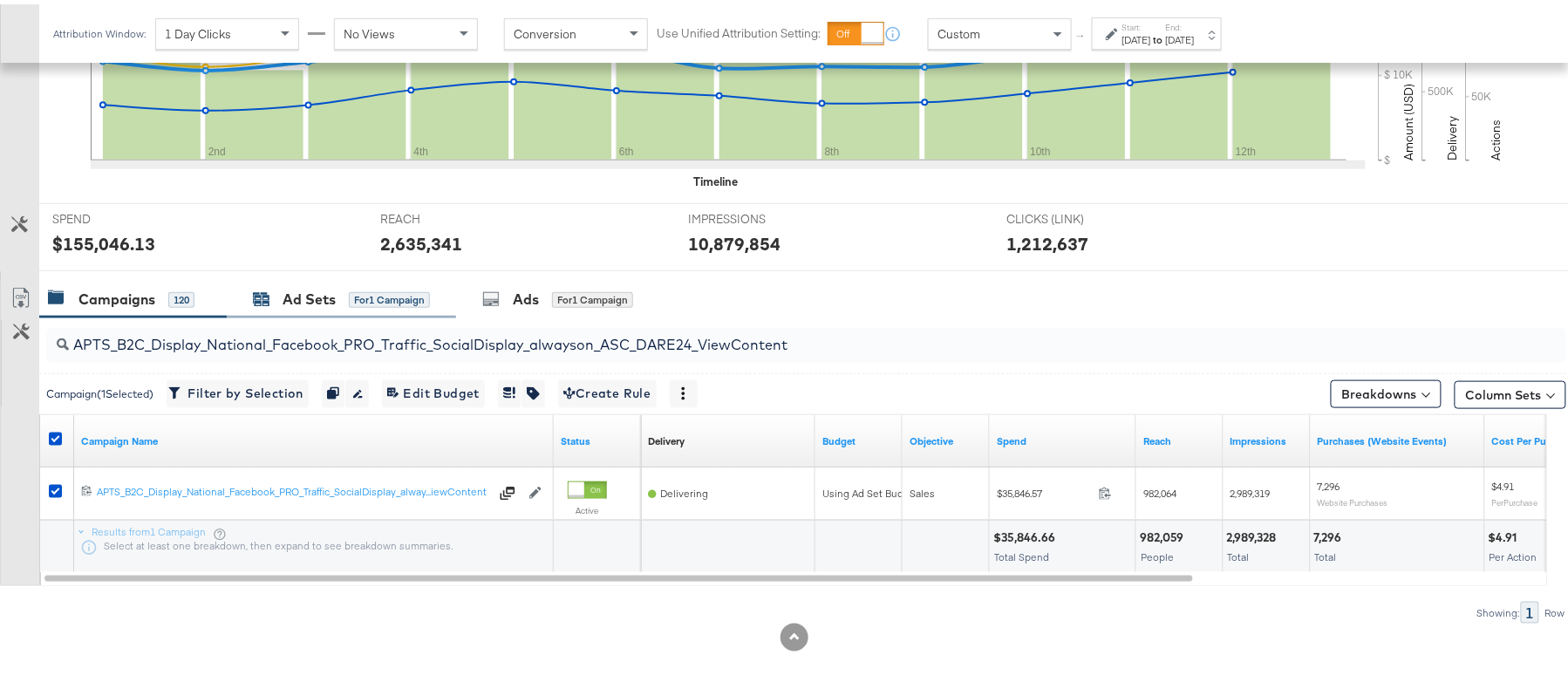
click at [332, 292] on div "Ad Sets" at bounding box center [309, 295] width 53 height 20
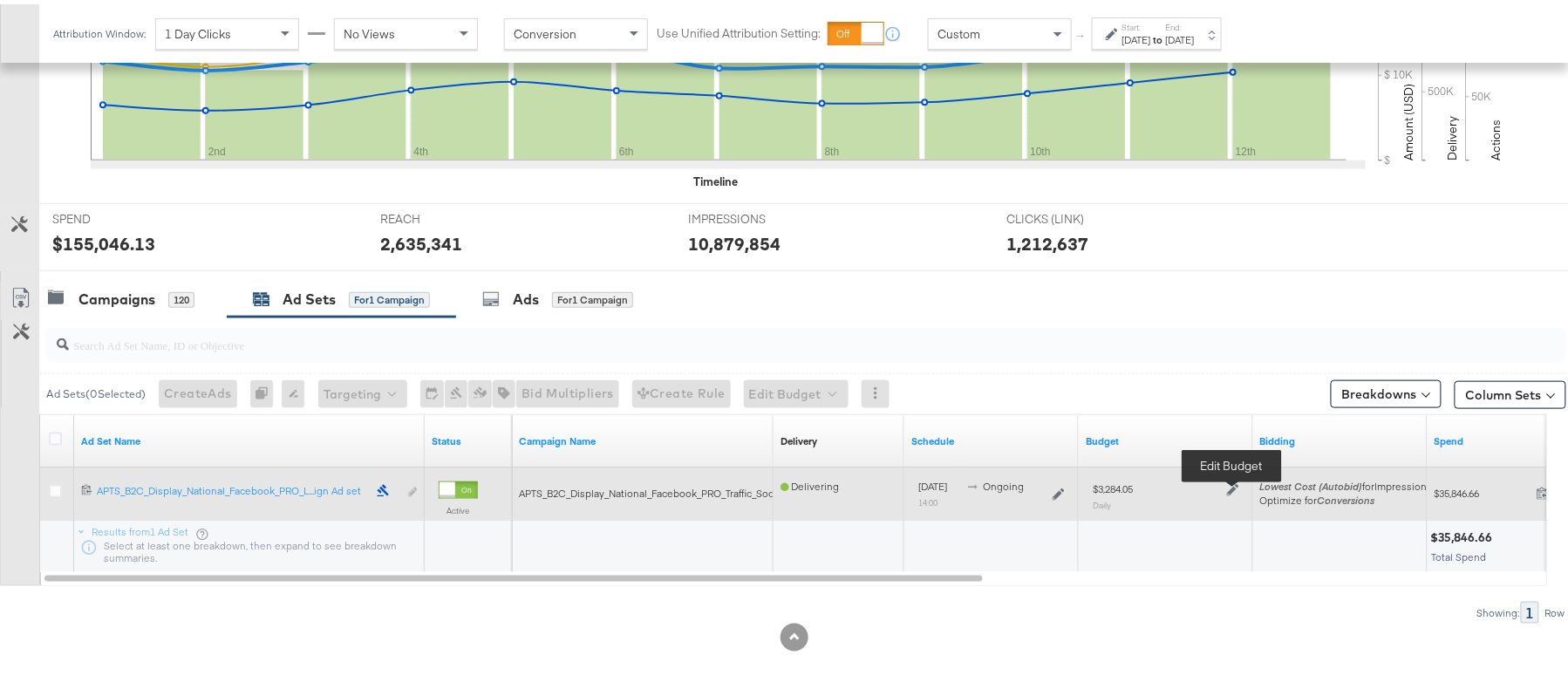
click at [1235, 488] on icon at bounding box center [1233, 486] width 13 height 13
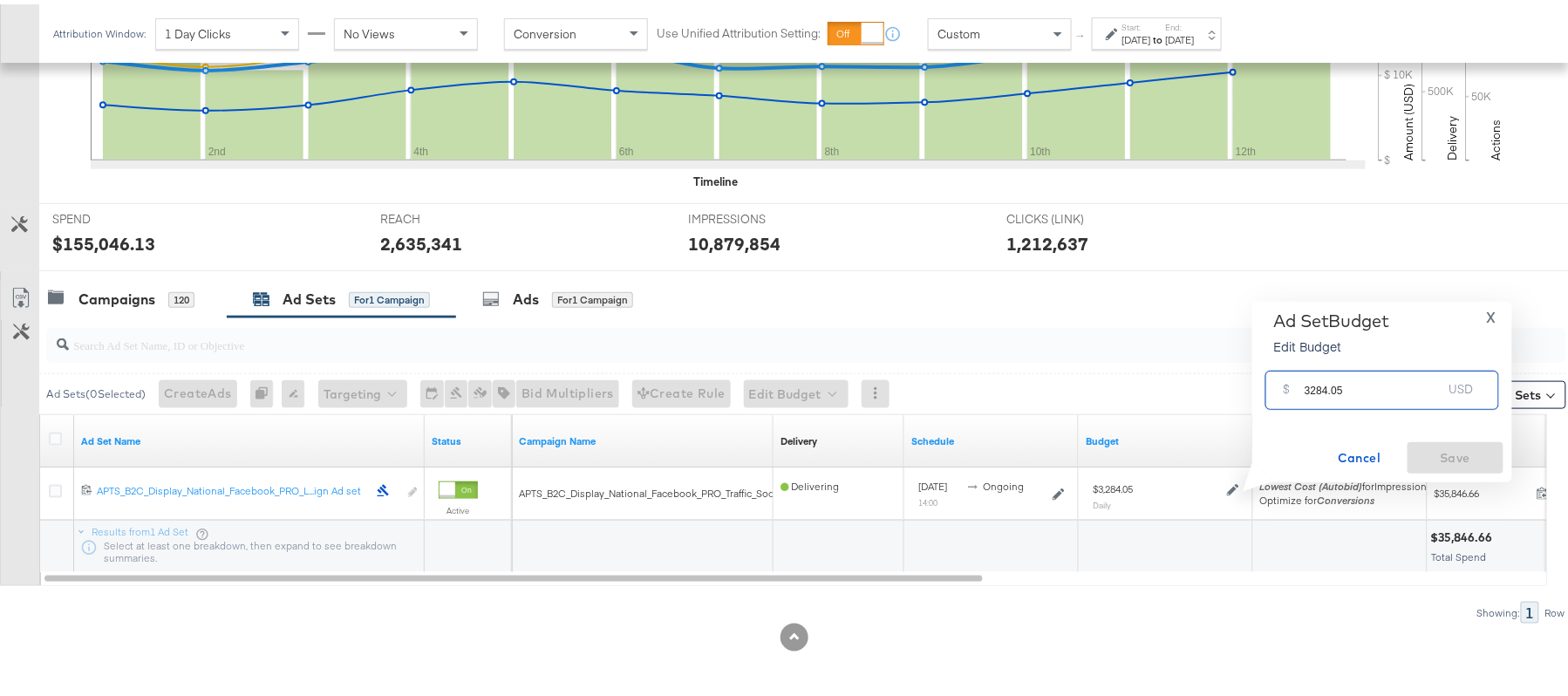
click at [1369, 391] on input "3284.05" at bounding box center [1373, 379] width 138 height 38
paste input "$2,955.6"
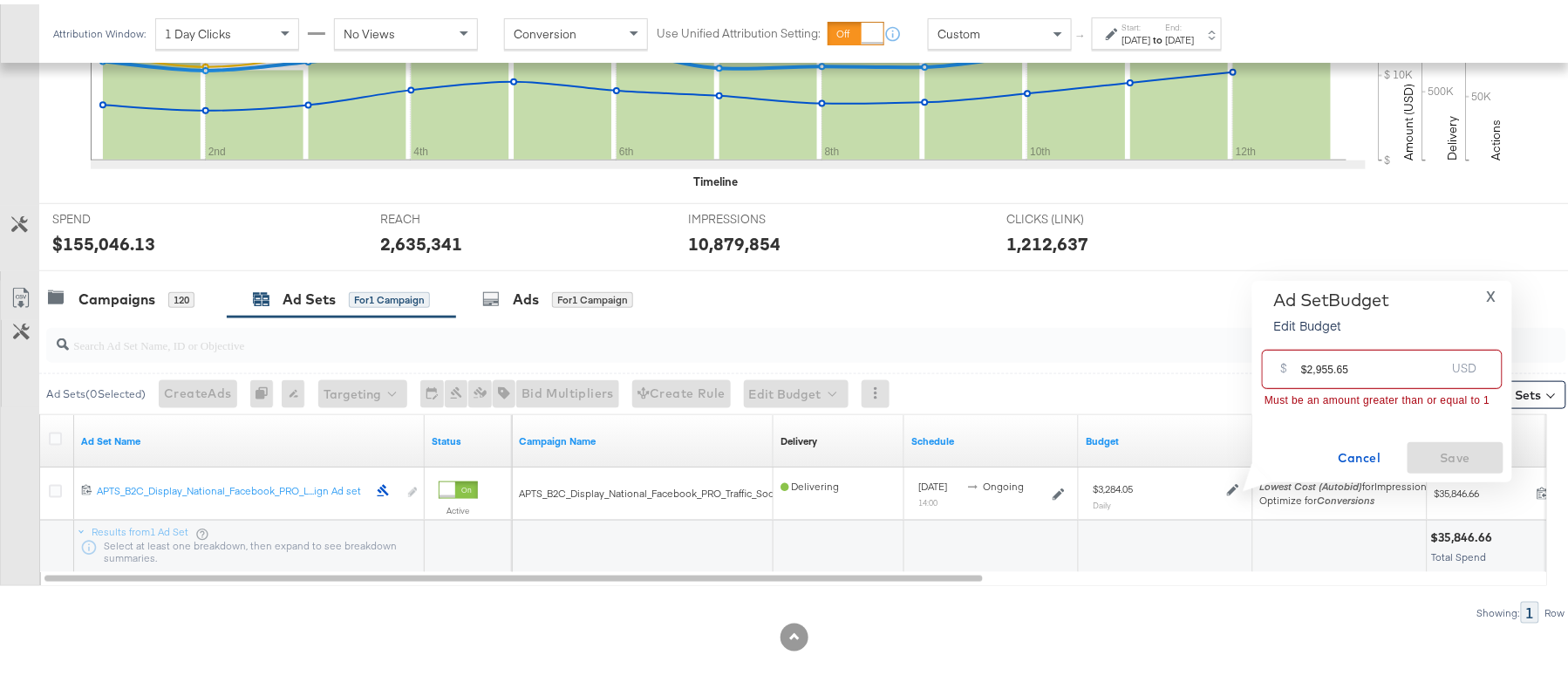
click at [1315, 363] on input "$2,955.65" at bounding box center [1373, 358] width 144 height 38
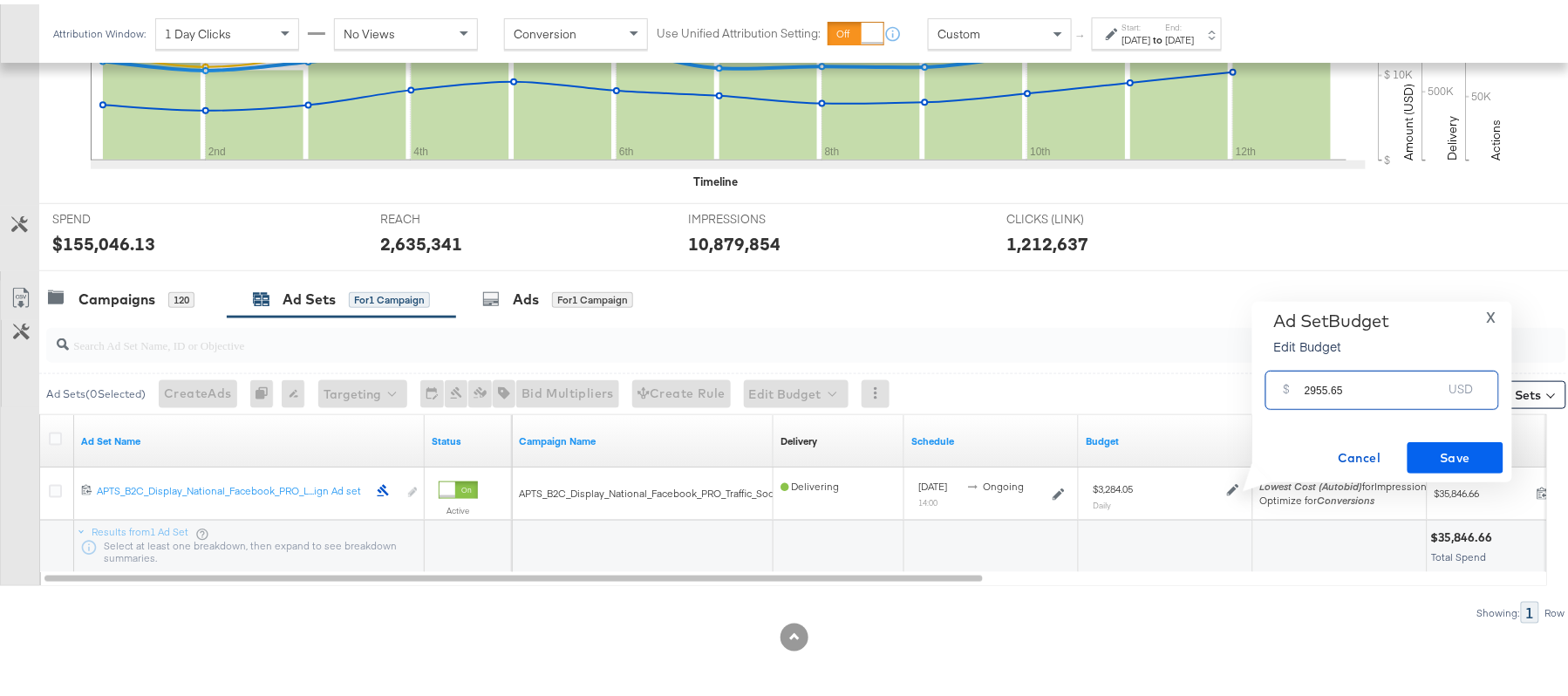
type input "2955.65"
click at [1458, 447] on span "Save" at bounding box center [1455, 454] width 82 height 21
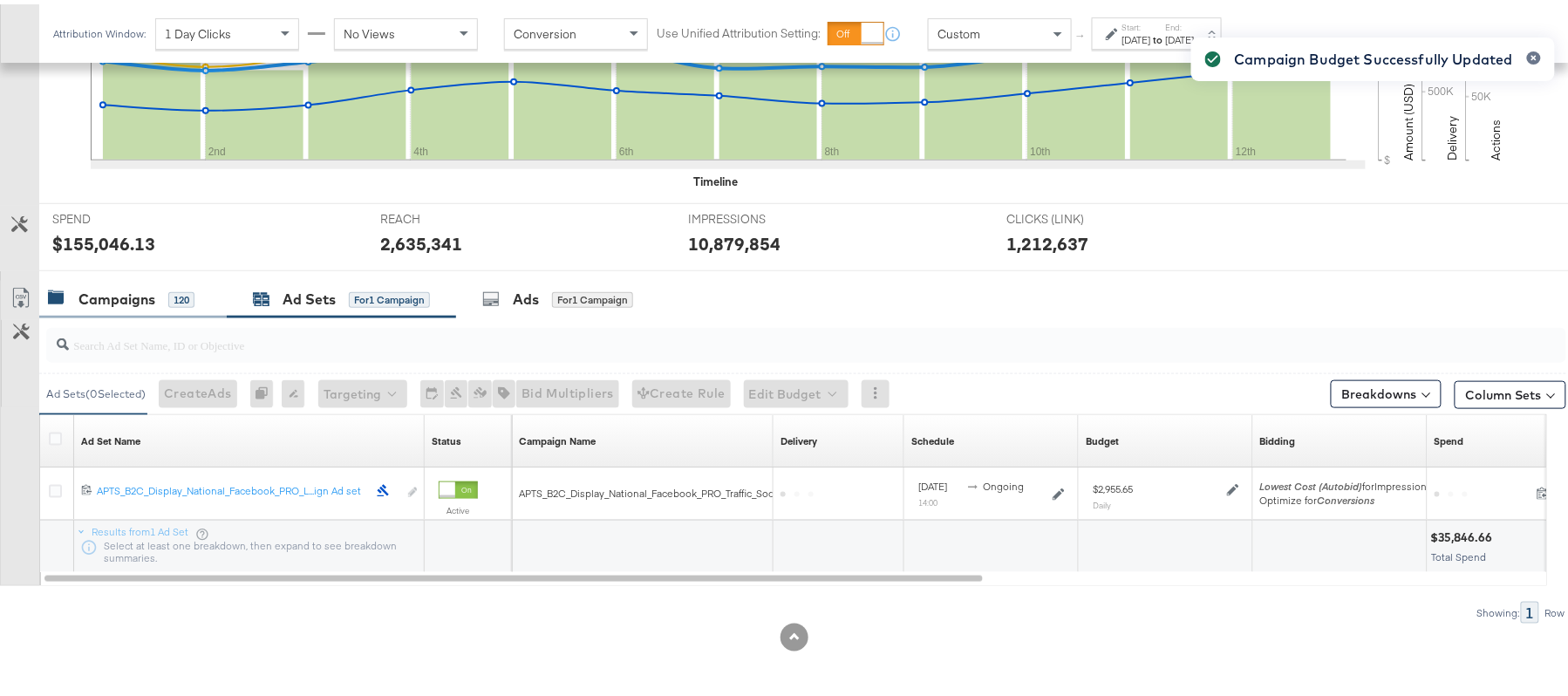
click at [144, 294] on div "Campaigns" at bounding box center [117, 295] width 77 height 20
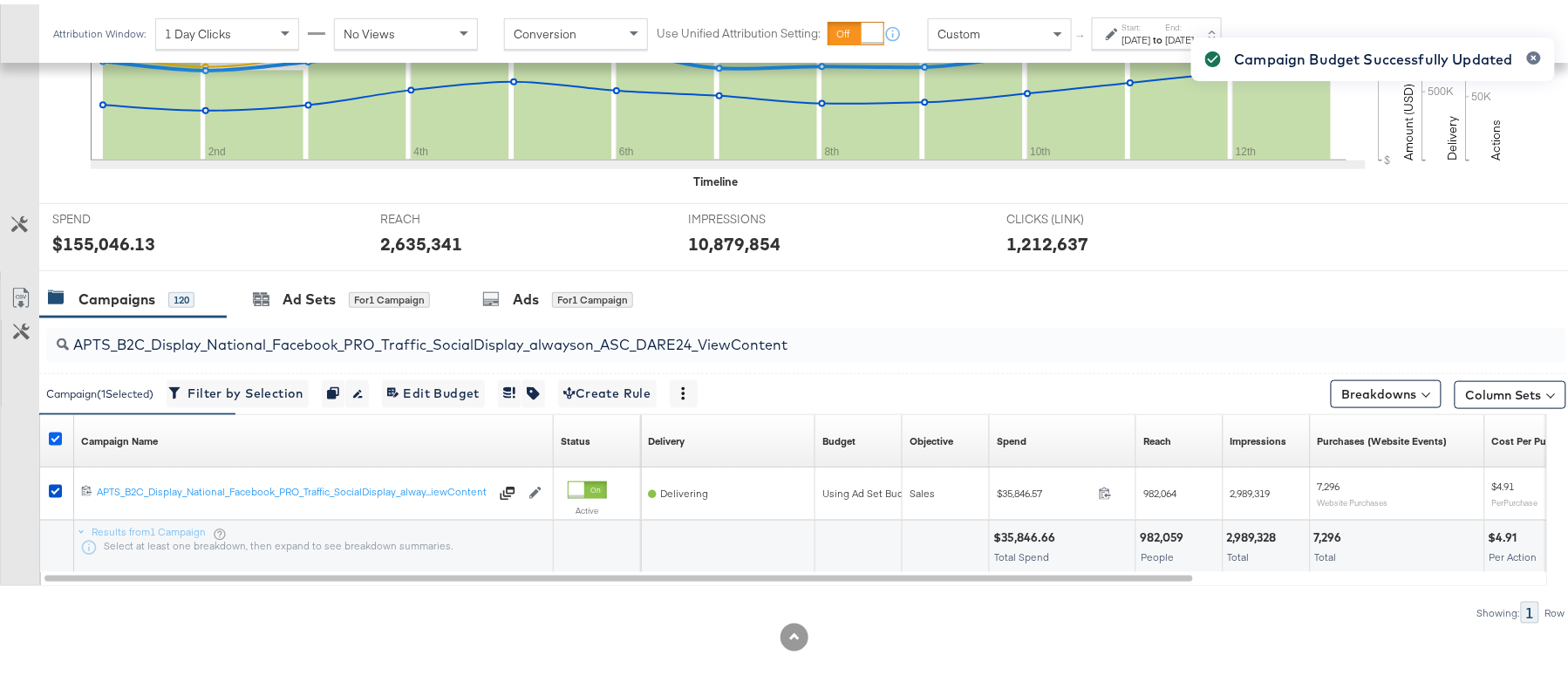
click at [56, 434] on icon at bounding box center [55, 435] width 13 height 13
click at [0, 0] on input "checkbox" at bounding box center [0, 0] width 0 height 0
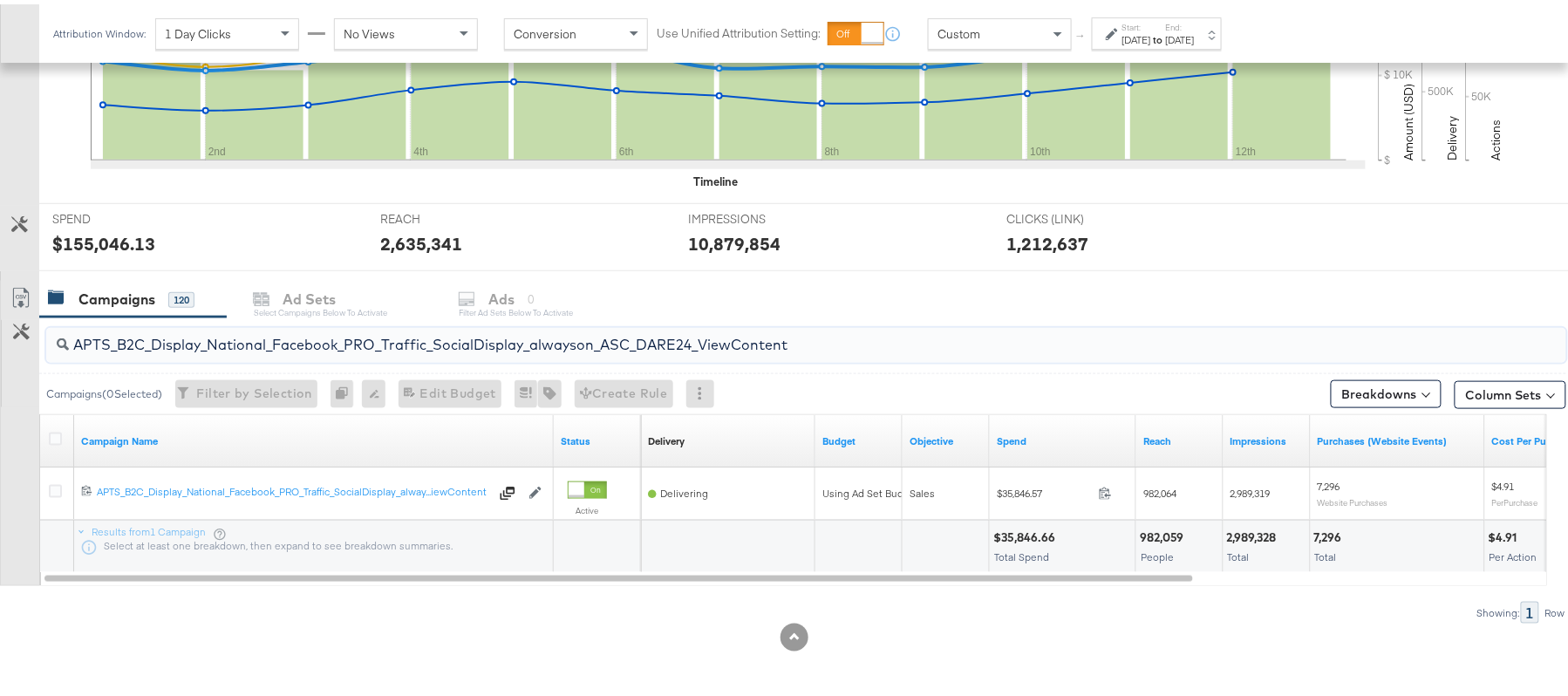
click at [227, 333] on input "APTS_B2C_Display_National_Facebook_PRO_Traffic_SocialDisplay_alwayson_ASC_DARE2…" at bounding box center [748, 334] width 1359 height 34
paste input "Leads_SocialDisplay_alwayson_ASC_DARE24_Purchase"
type input "APTS_B2C_Display_National_Facebook_PRO_Leads_SocialDisplay_alwayson_ASC_DARE24_…"
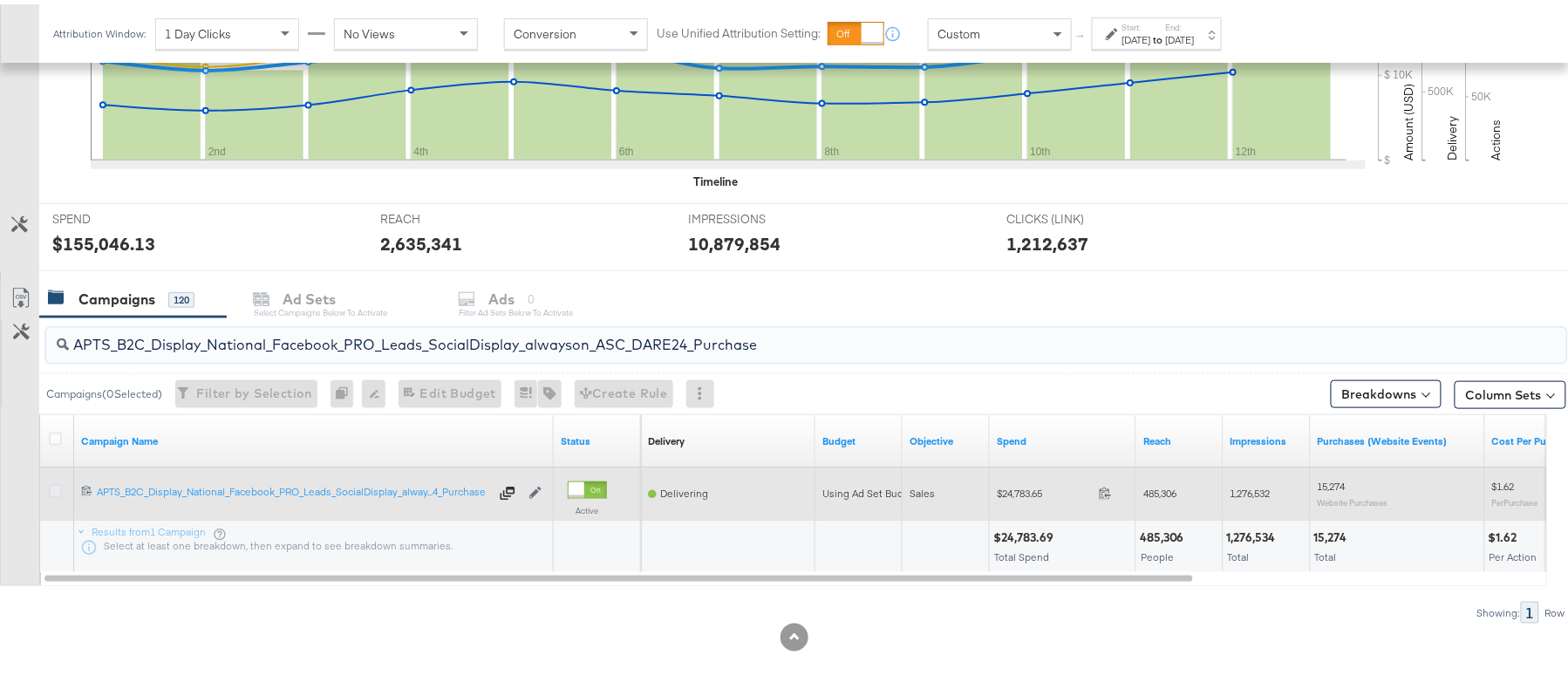
click at [59, 488] on icon at bounding box center [55, 487] width 13 height 13
click at [0, 0] on input "checkbox" at bounding box center [0, 0] width 0 height 0
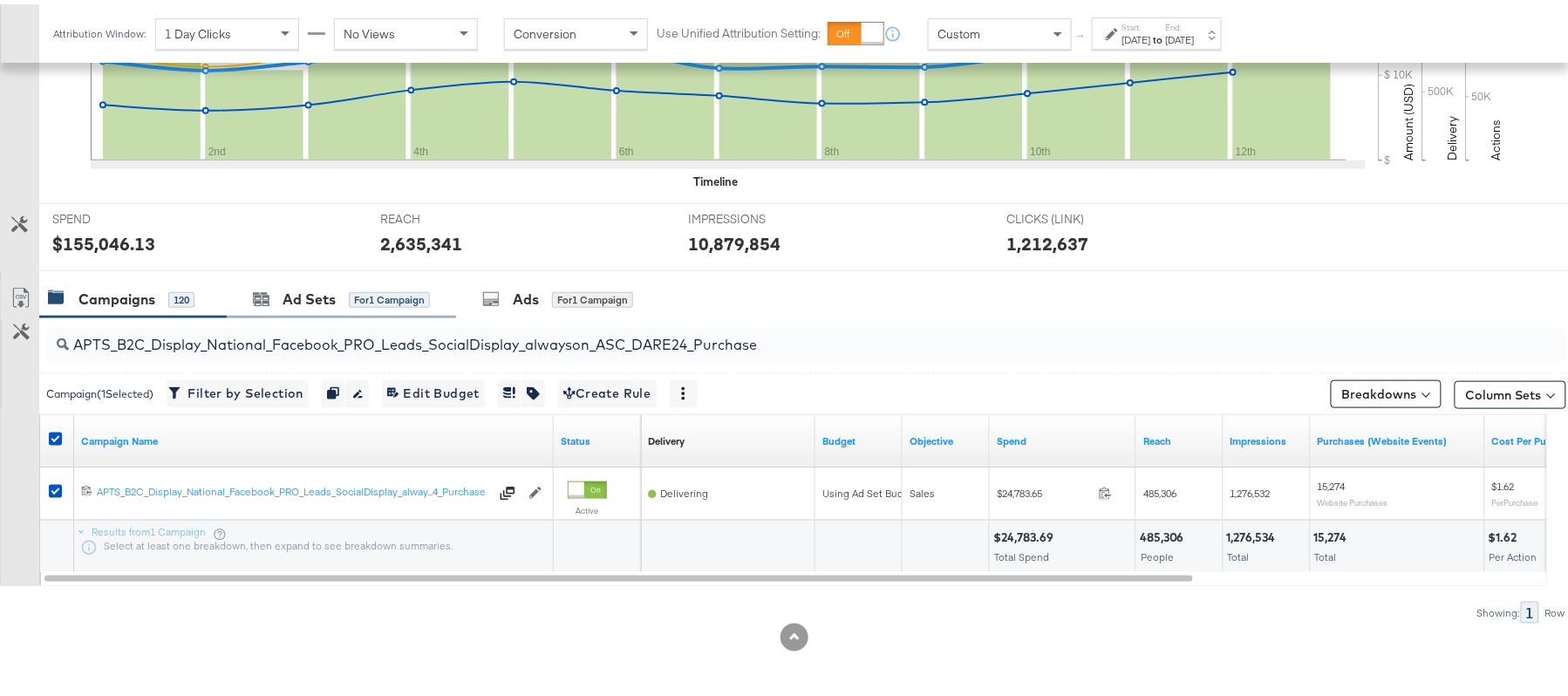
click at [347, 311] on div "Ad Sets for 1 Campaign" at bounding box center [341, 295] width 229 height 38
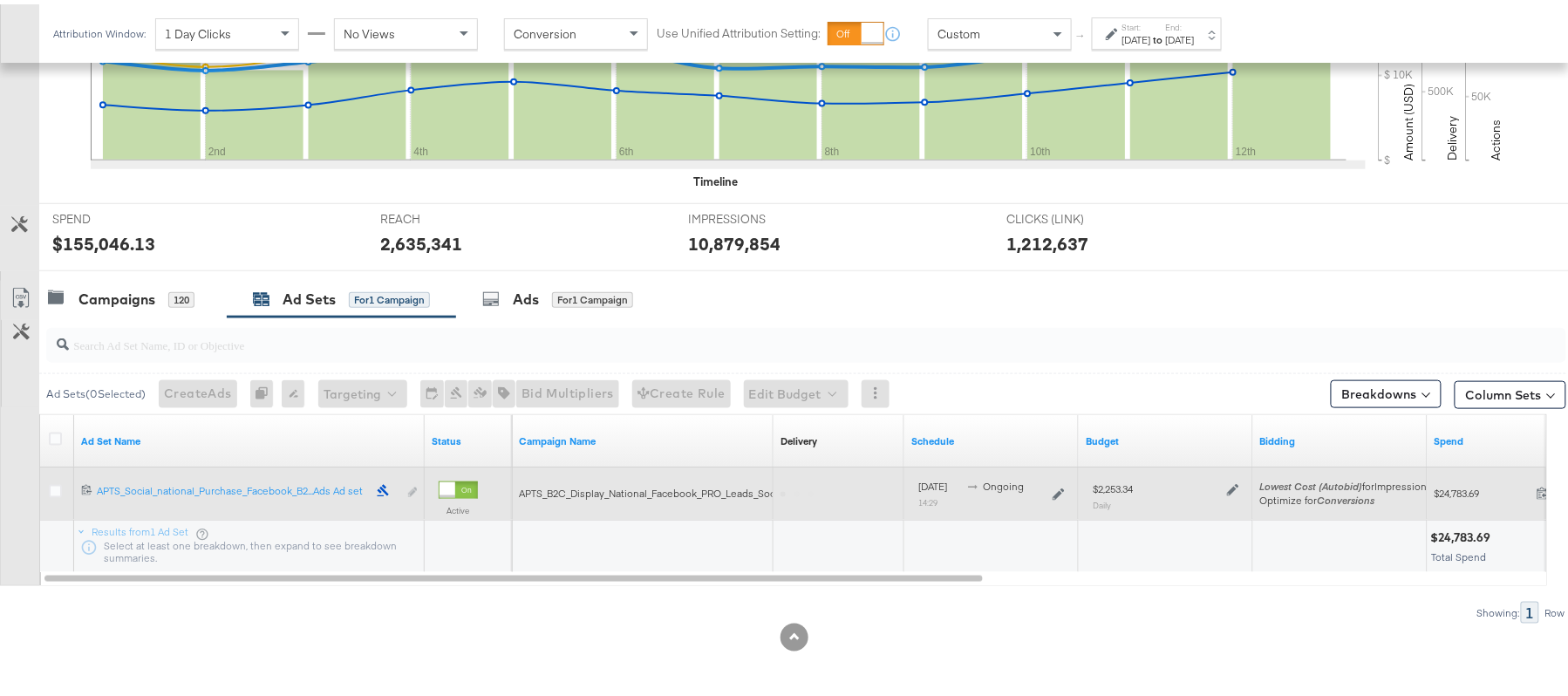
click at [1234, 478] on div at bounding box center [1231, 484] width 17 height 15
click at [1230, 488] on icon at bounding box center [1233, 486] width 13 height 13
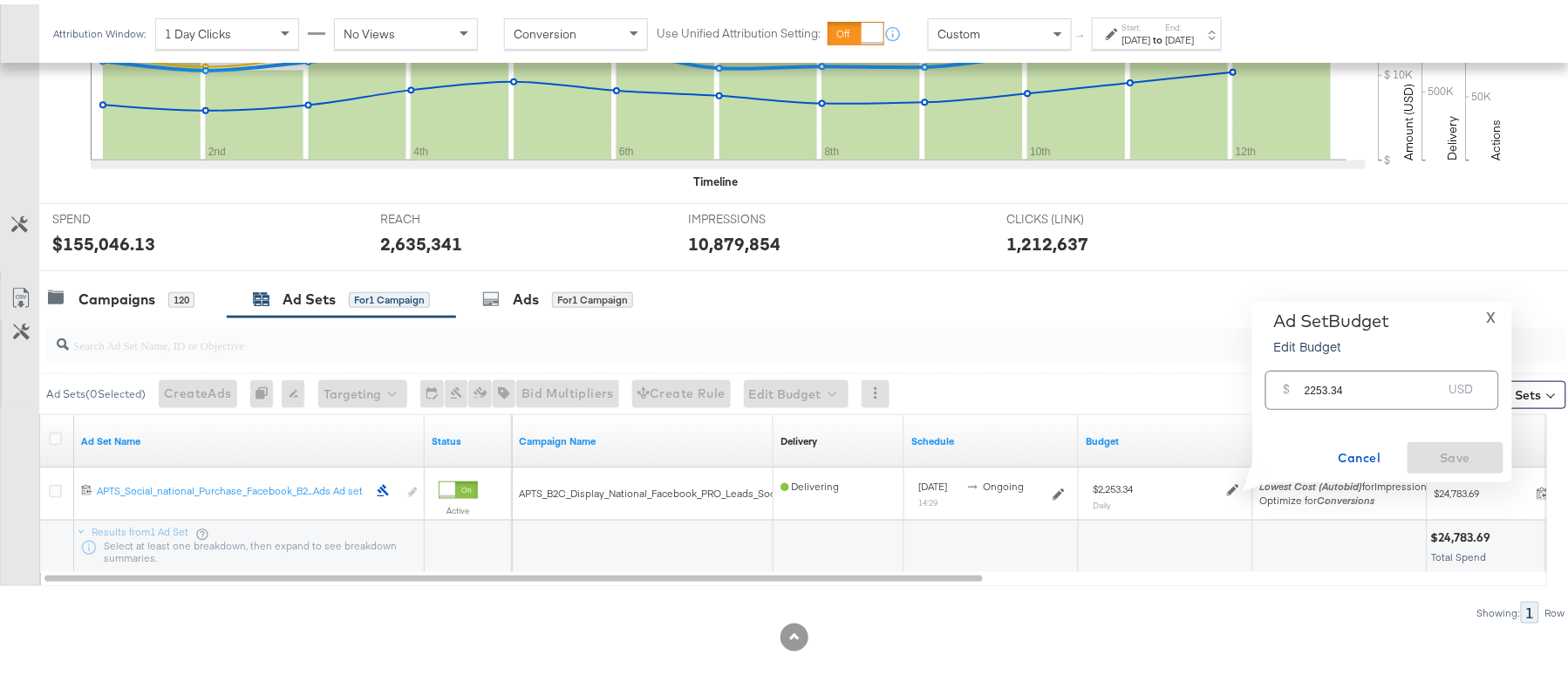
click at [1350, 369] on input "2253.34" at bounding box center [1373, 379] width 138 height 38
paste input "$1,915"
click at [1316, 361] on input "$1,915.34" at bounding box center [1373, 358] width 144 height 38
type input "1915.34"
click at [1445, 445] on span "Save" at bounding box center [1455, 454] width 82 height 21
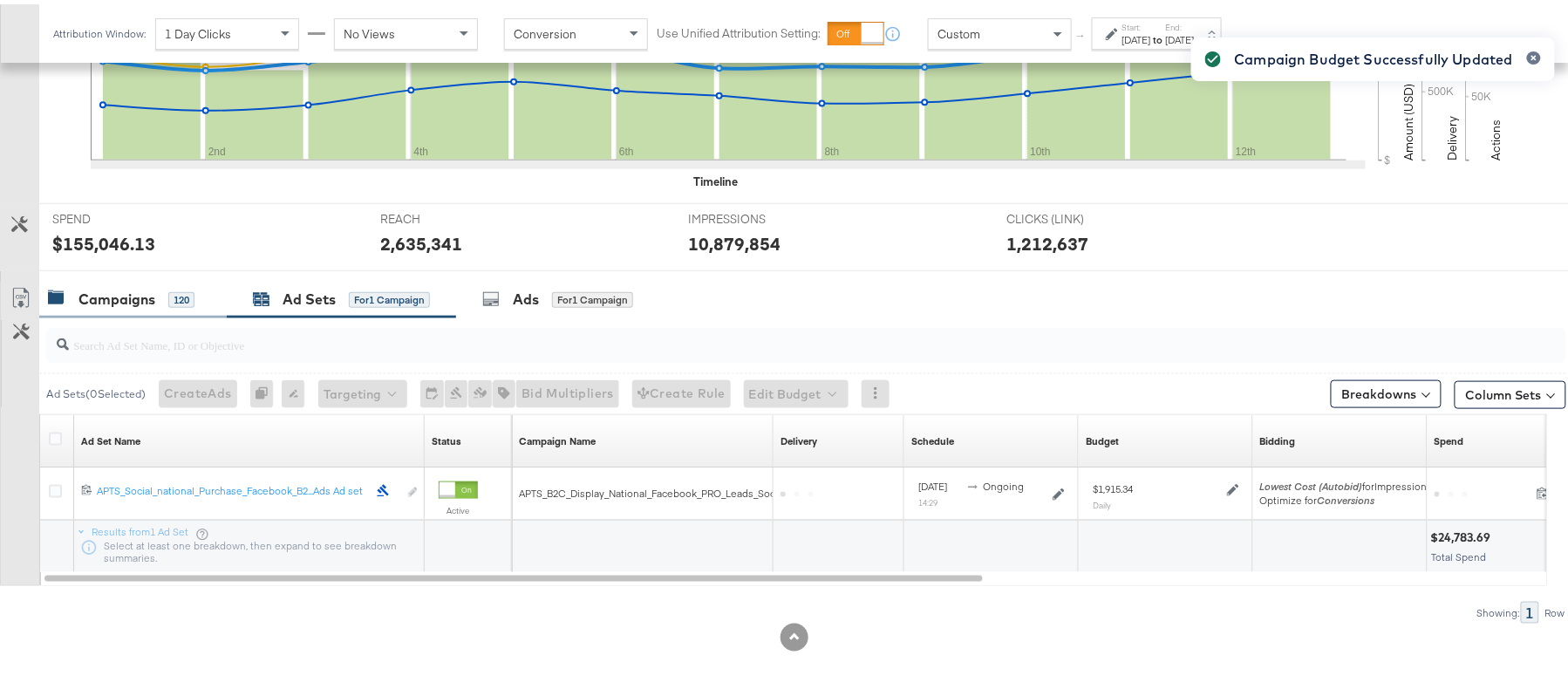
click at [185, 293] on div "120" at bounding box center [181, 296] width 26 height 16
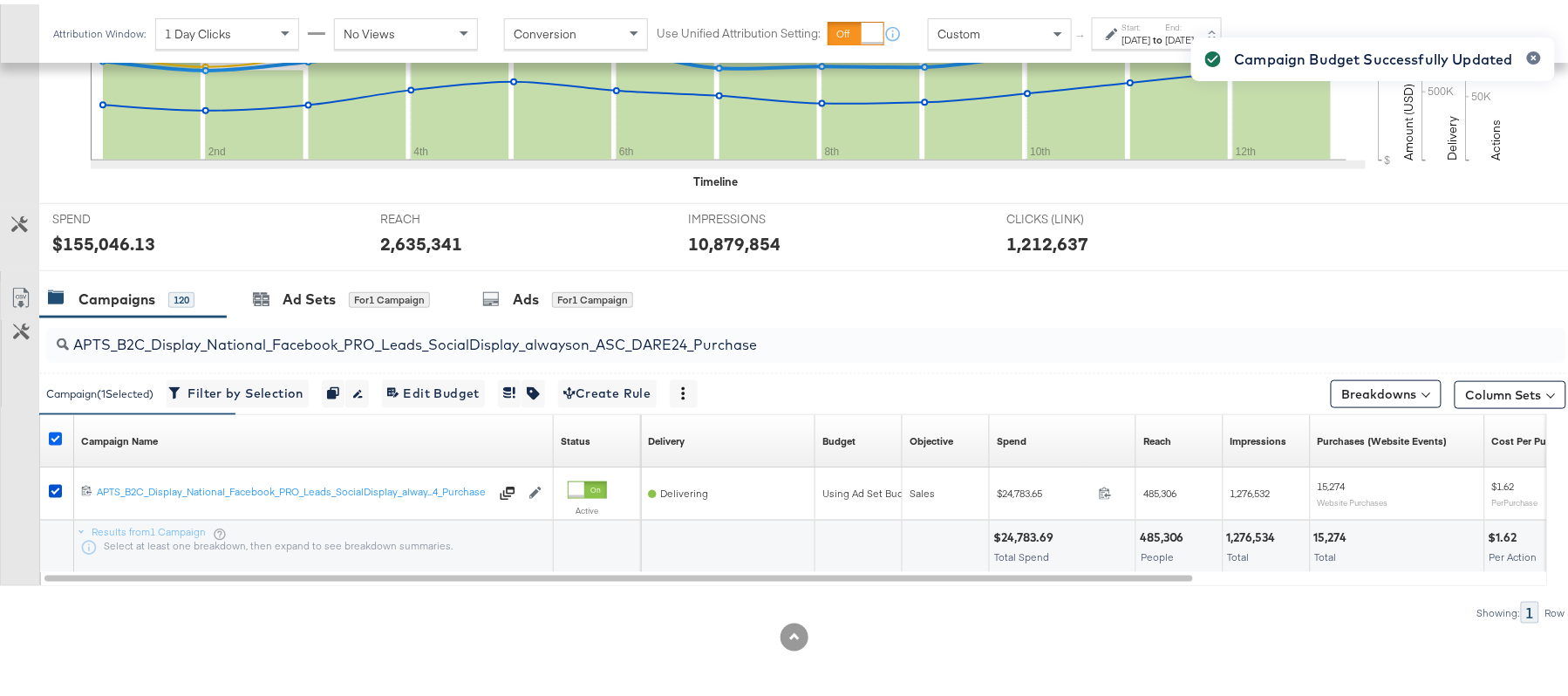
click at [54, 437] on icon at bounding box center [55, 435] width 13 height 13
click at [0, 0] on input "checkbox" at bounding box center [0, 0] width 0 height 0
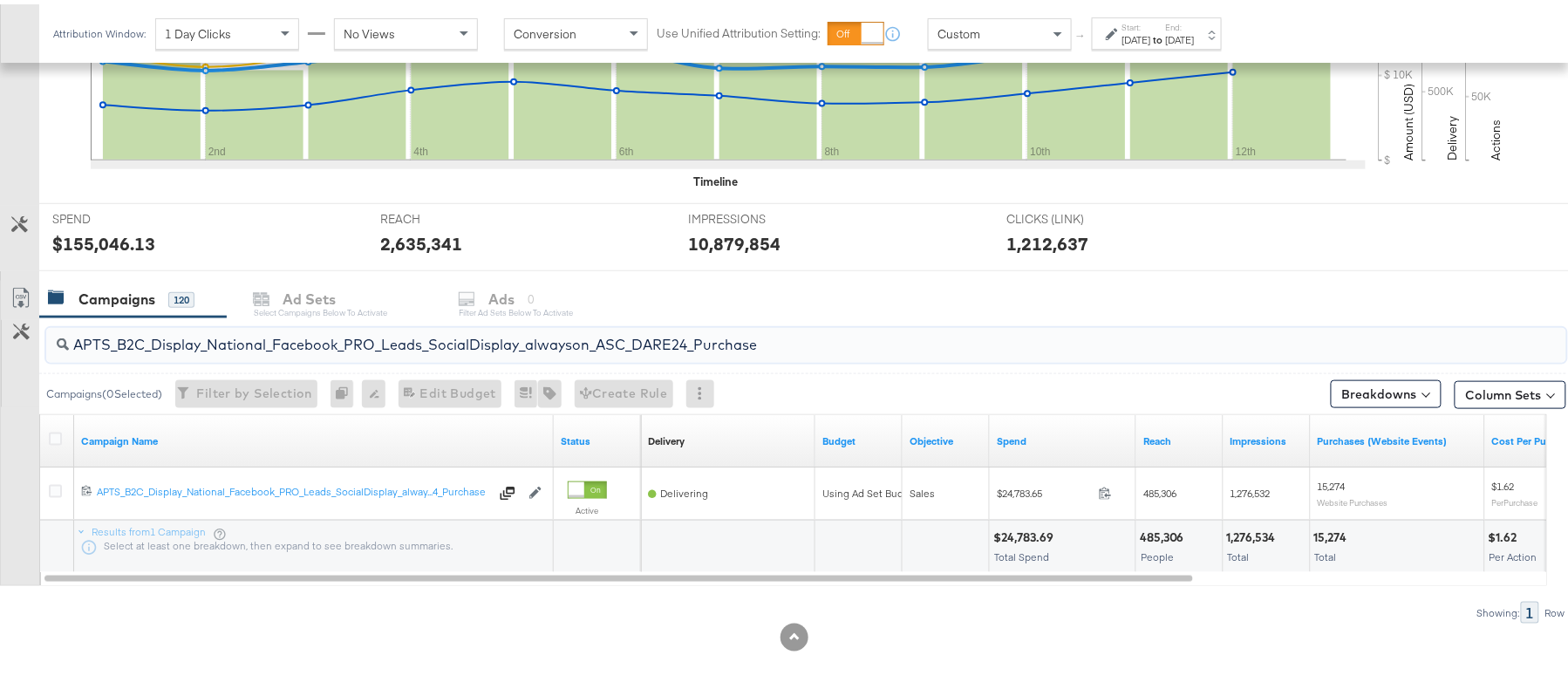
click at [279, 332] on input "APTS_B2C_Display_National_Facebook_PRO_Leads_SocialDisplay_alwayson_ASC_DARE24_…" at bounding box center [748, 334] width 1359 height 34
paste input "F_B2C_Display_National_Facebook_PRO_Traffic_SocialDisplay_alwayson_ASC_AF24_Vie…"
type input "AF_B2C_Display_National_Facebook_PRO_Traffic_SocialDisplay_alwayson_ASC_AF24_Vi…"
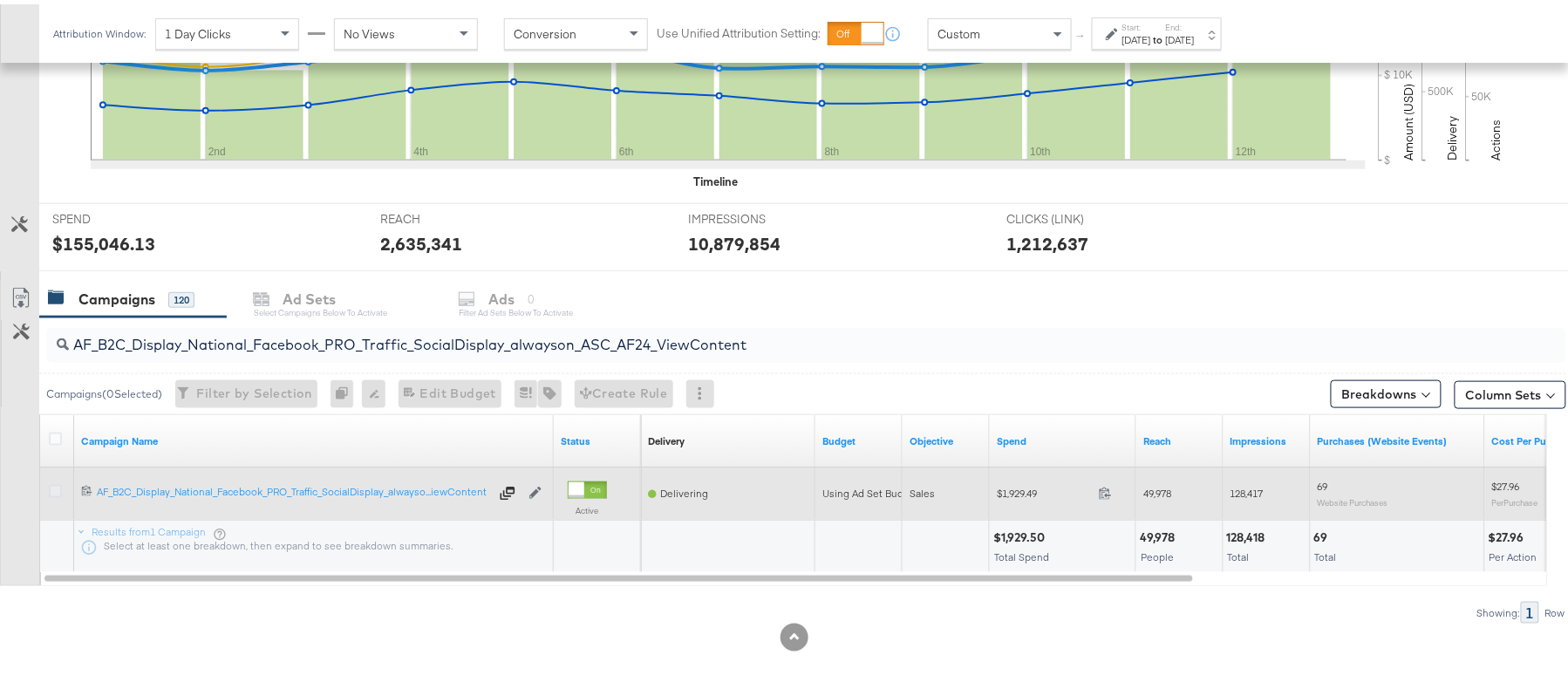
click at [51, 485] on icon at bounding box center [55, 487] width 13 height 13
click at [0, 0] on input "checkbox" at bounding box center [0, 0] width 0 height 0
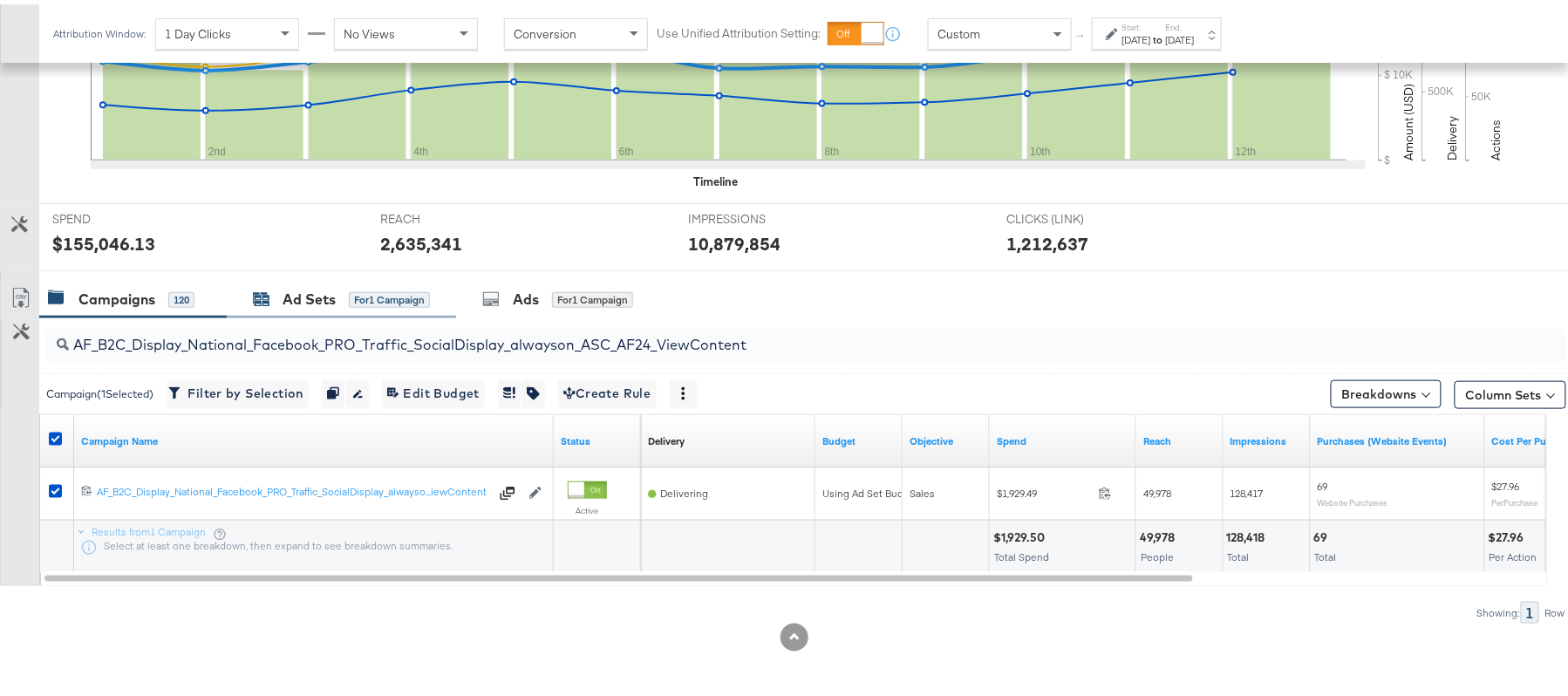
click at [326, 295] on div "Ad Sets" at bounding box center [309, 295] width 53 height 20
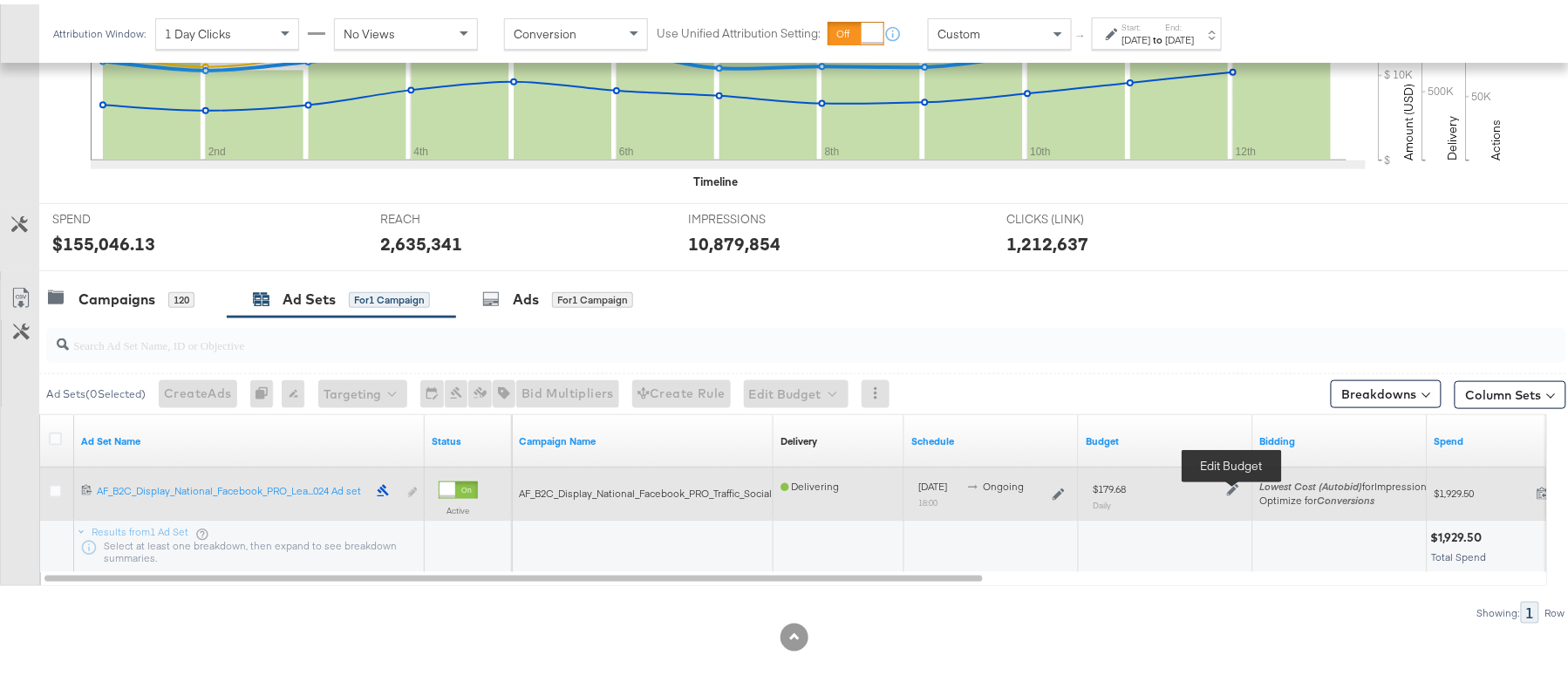
click at [1233, 488] on icon at bounding box center [1233, 486] width 13 height 13
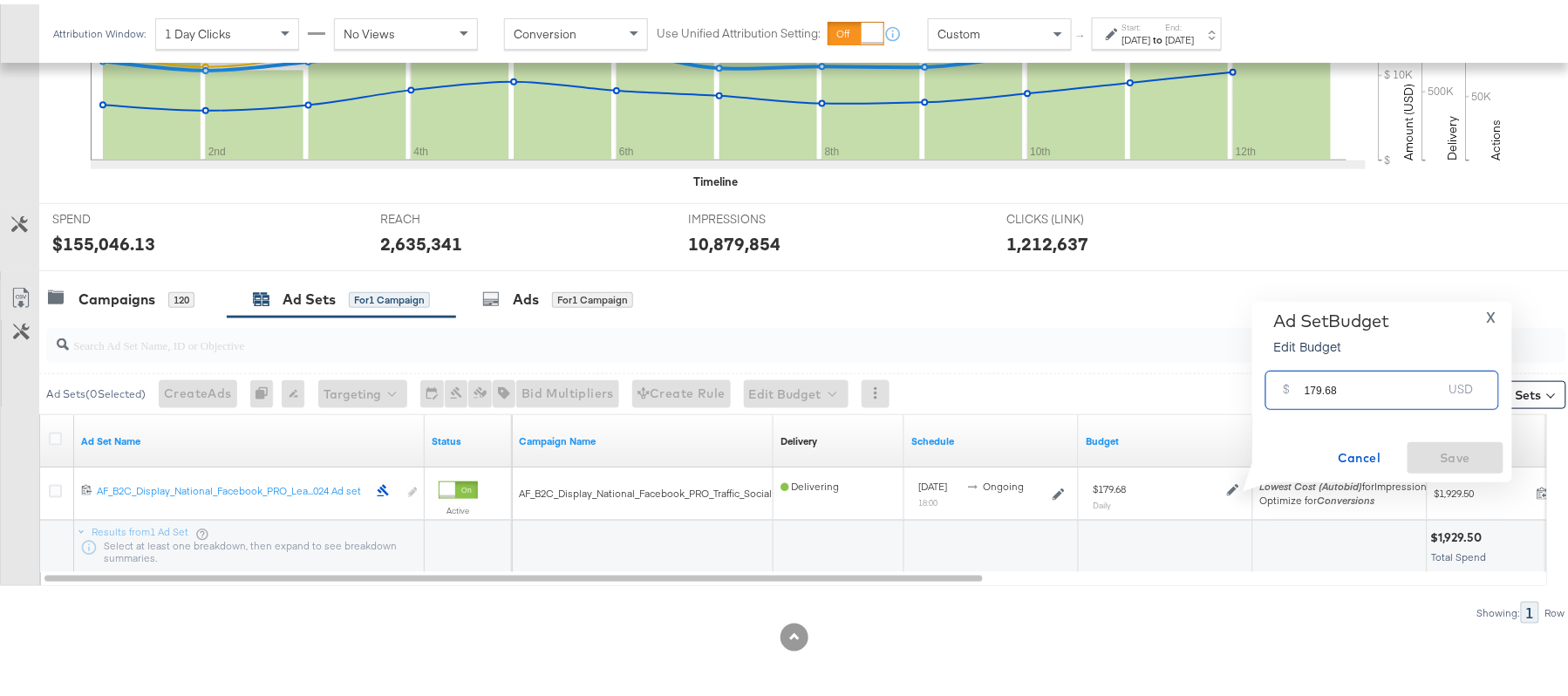
click at [1385, 367] on input "179.68" at bounding box center [1373, 379] width 138 height 38
paste input "$179.67"
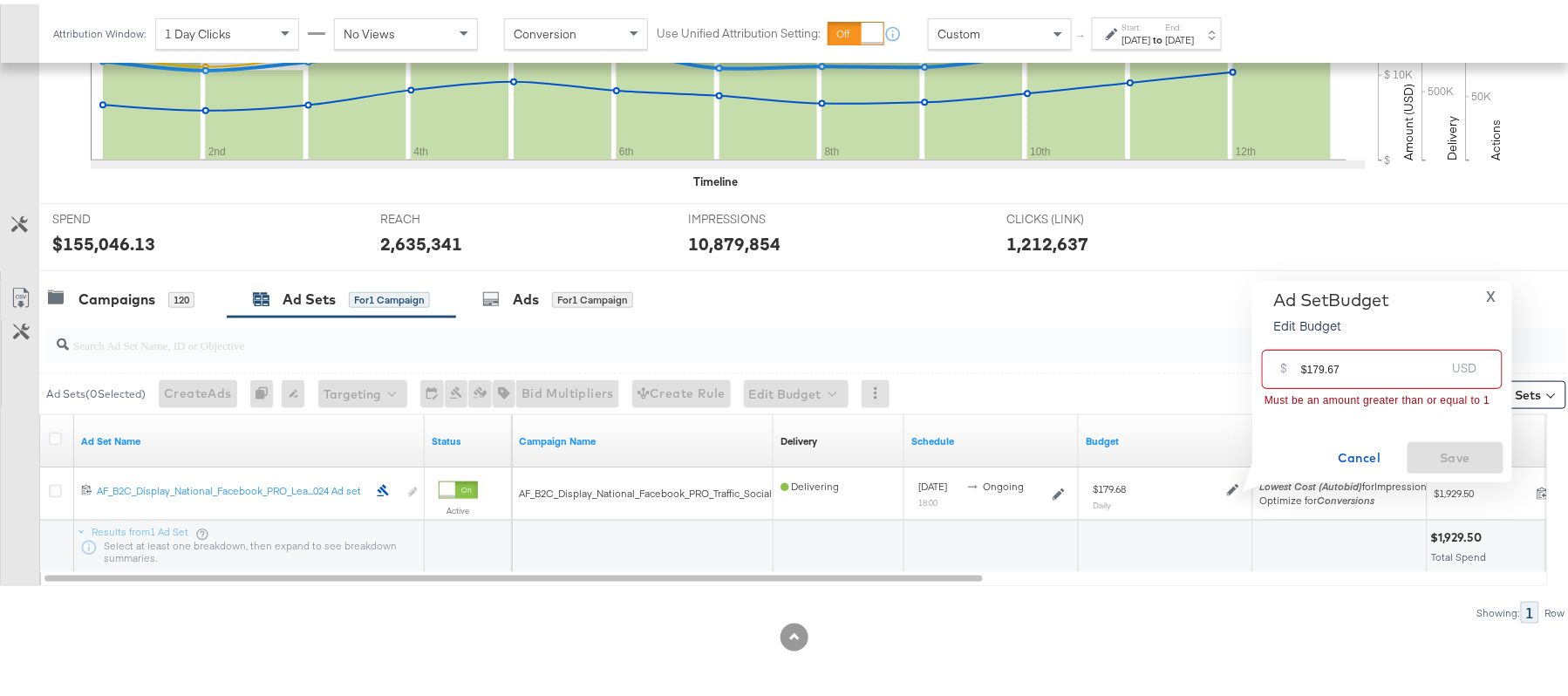
click at [1305, 364] on input "$179.67" at bounding box center [1373, 358] width 144 height 38
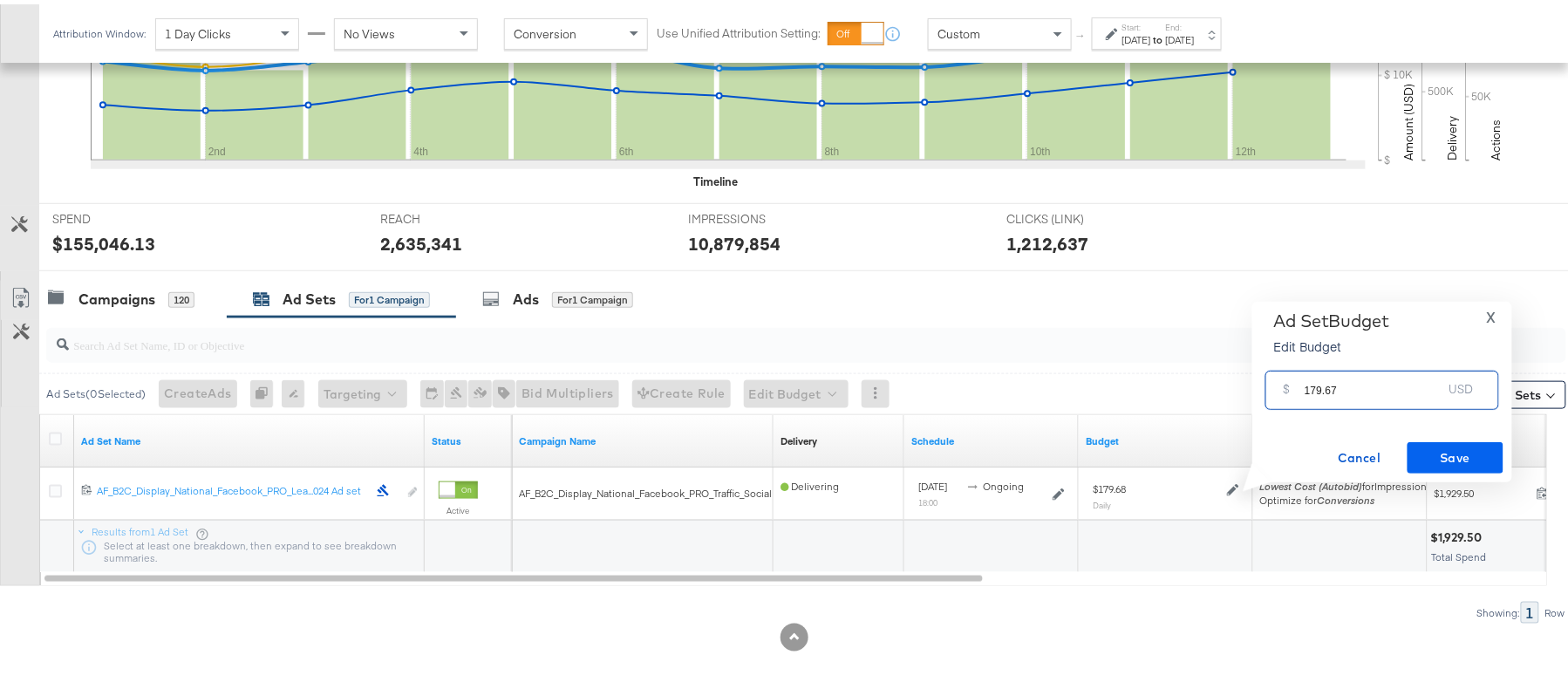
type input "179.67"
click at [1469, 458] on span "Save" at bounding box center [1455, 454] width 82 height 21
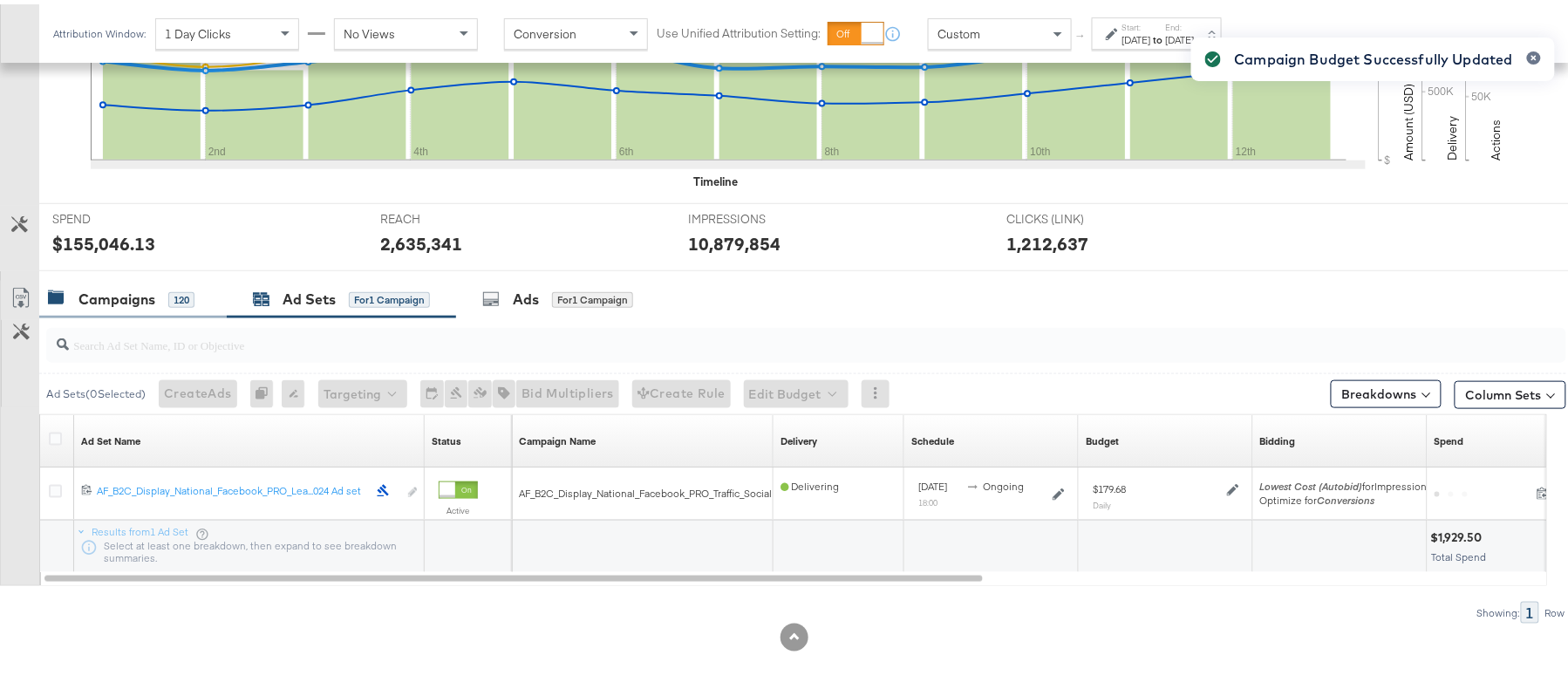
click at [120, 294] on div "Campaigns" at bounding box center [117, 295] width 77 height 20
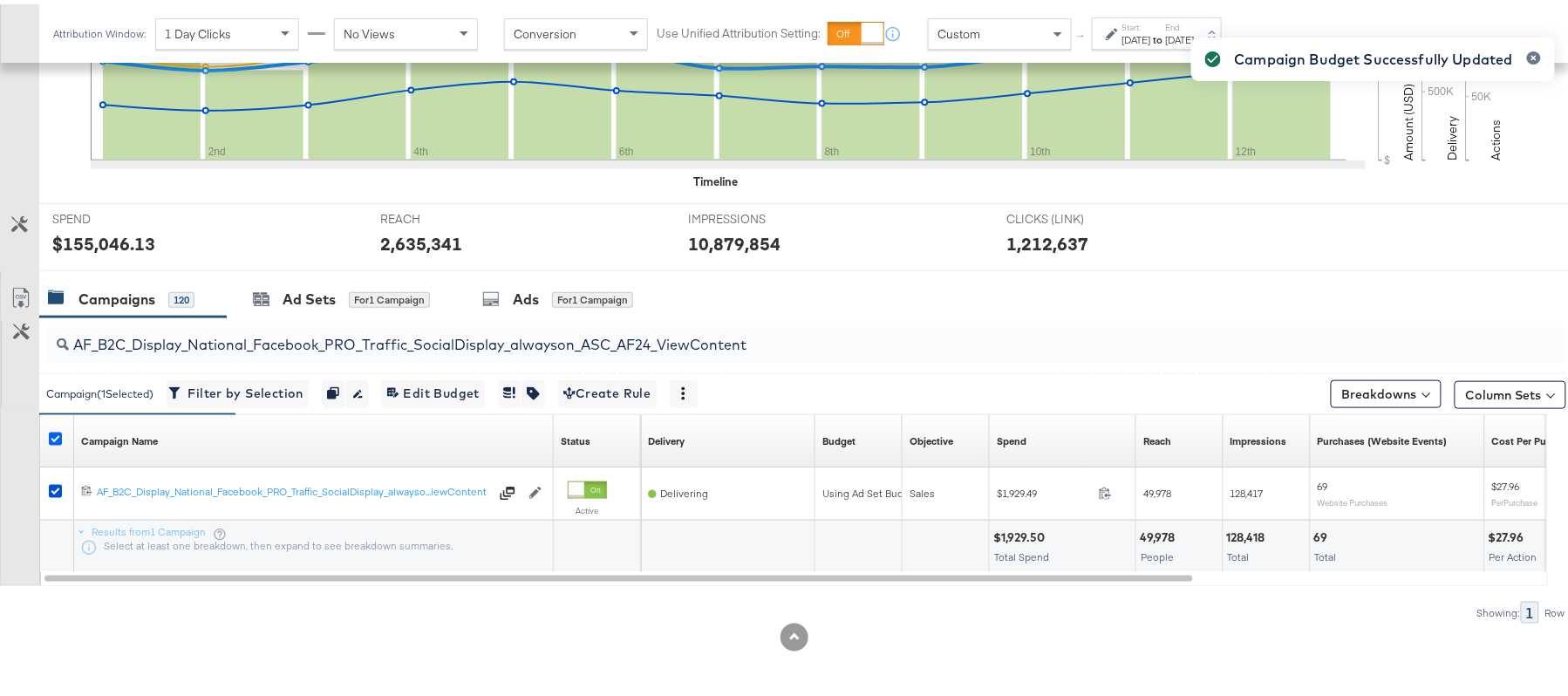
click at [50, 435] on icon at bounding box center [55, 435] width 13 height 13
click at [0, 0] on input "checkbox" at bounding box center [0, 0] width 0 height 0
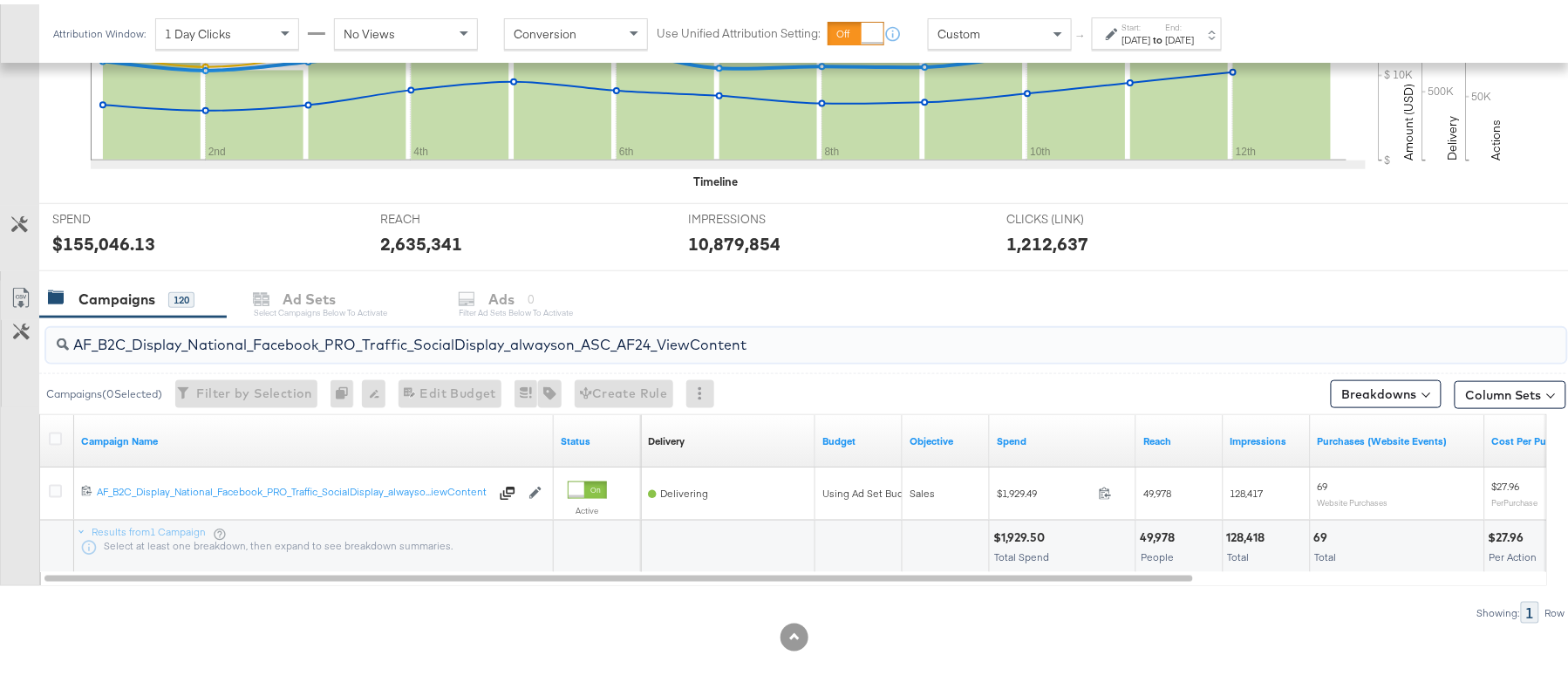
click at [230, 333] on input "AF_B2C_Display_National_Facebook_PRO_Traffic_SocialDisplay_alwayson_ASC_AF24_Vi…" at bounding box center [748, 334] width 1359 height 34
paste input "FR_B2C_Display_National_Facebook_PRO_Traffic_SocialDisplay_alwayson_ASC_FR"
type input "FR_B2C_Display_National_Facebook_PRO_Traffic_SocialDisplay_alwayson_ASC_FR24_Vi…"
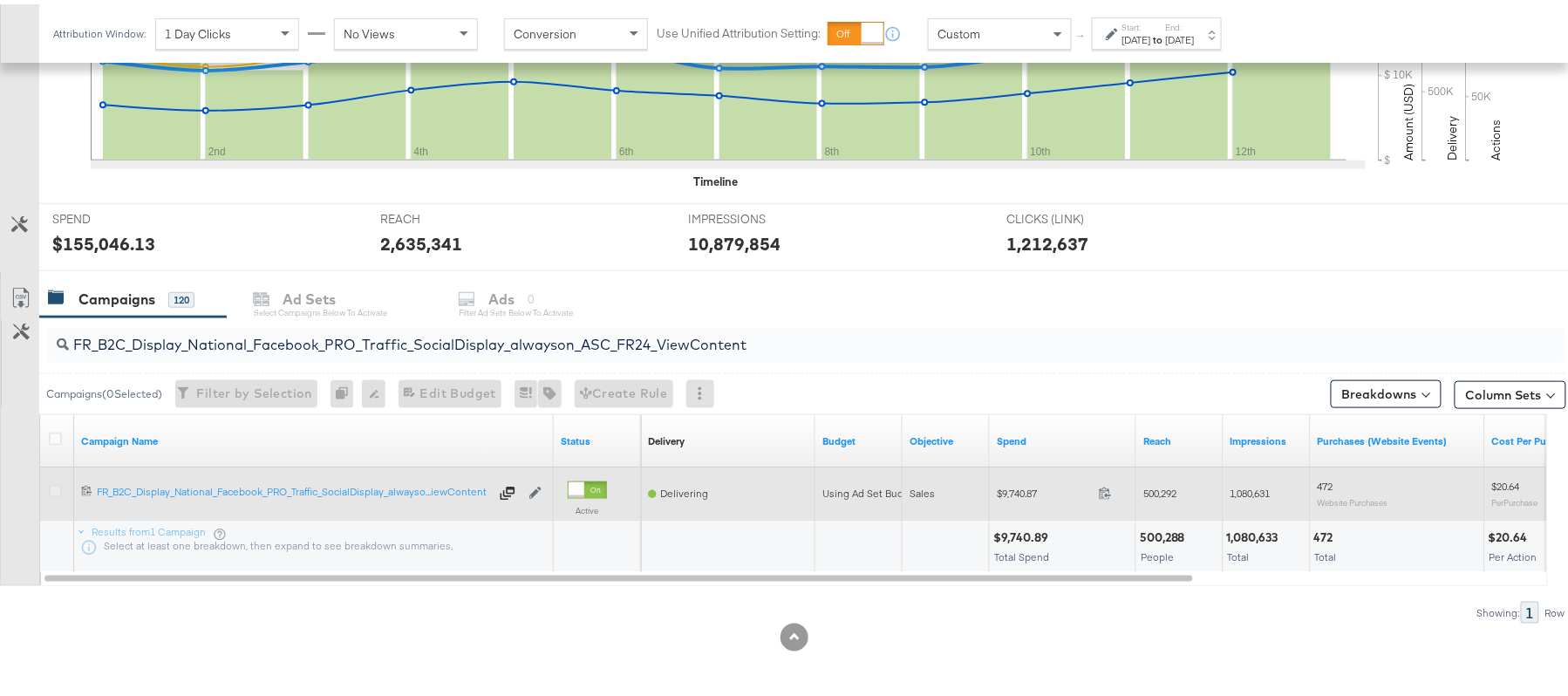
click at [54, 487] on icon at bounding box center [55, 487] width 13 height 13
click at [0, 0] on input "checkbox" at bounding box center [0, 0] width 0 height 0
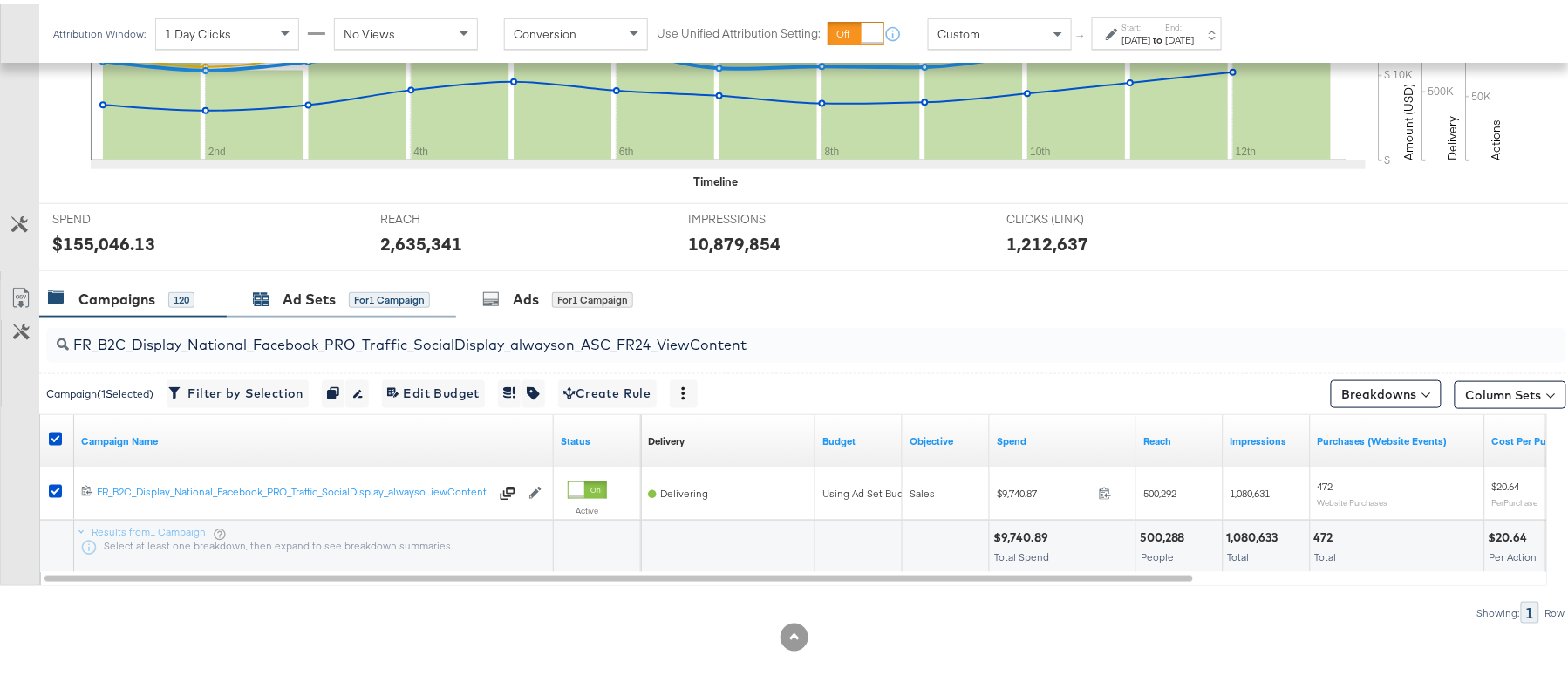
click at [321, 300] on div "Ad Sets" at bounding box center [309, 295] width 53 height 20
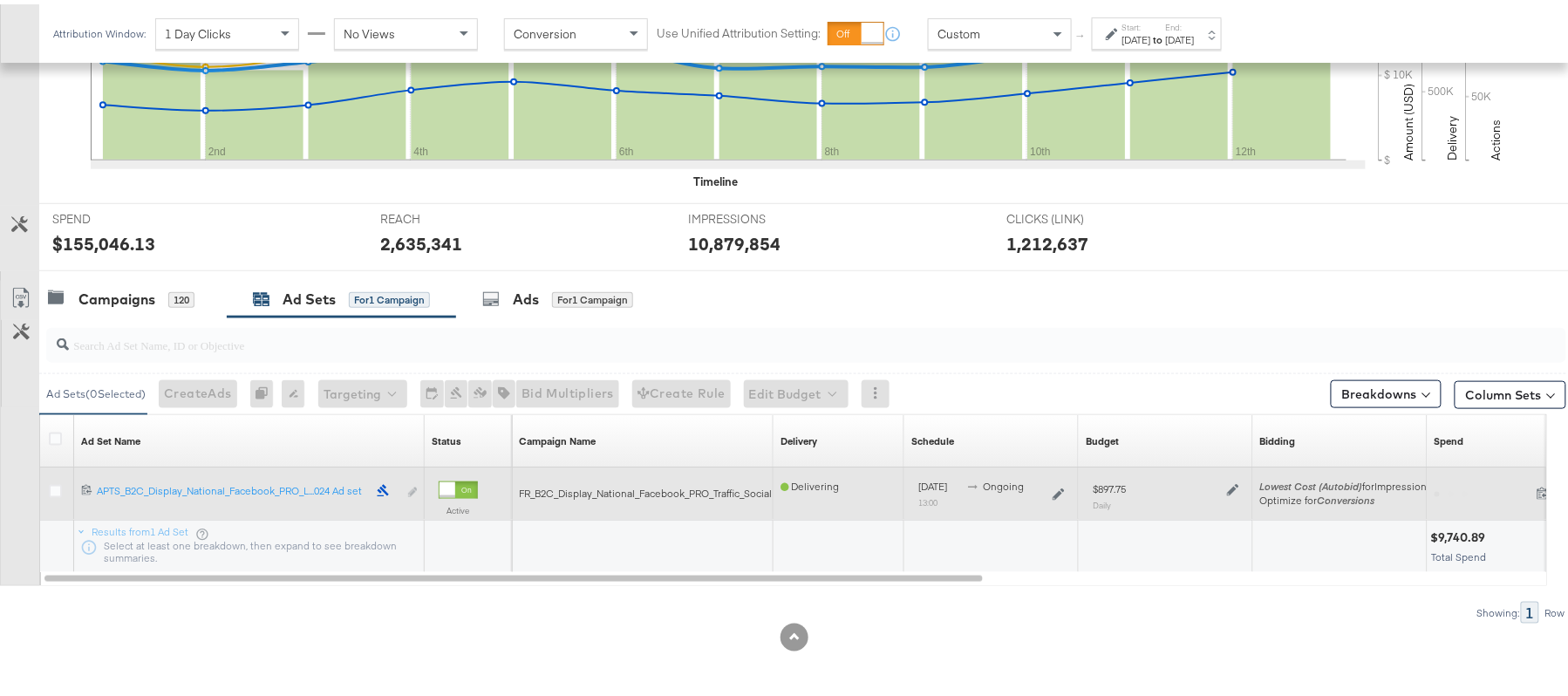
click at [1239, 487] on div "$897.75 Daily" at bounding box center [1165, 491] width 160 height 43
click at [1233, 487] on icon at bounding box center [1233, 486] width 13 height 13
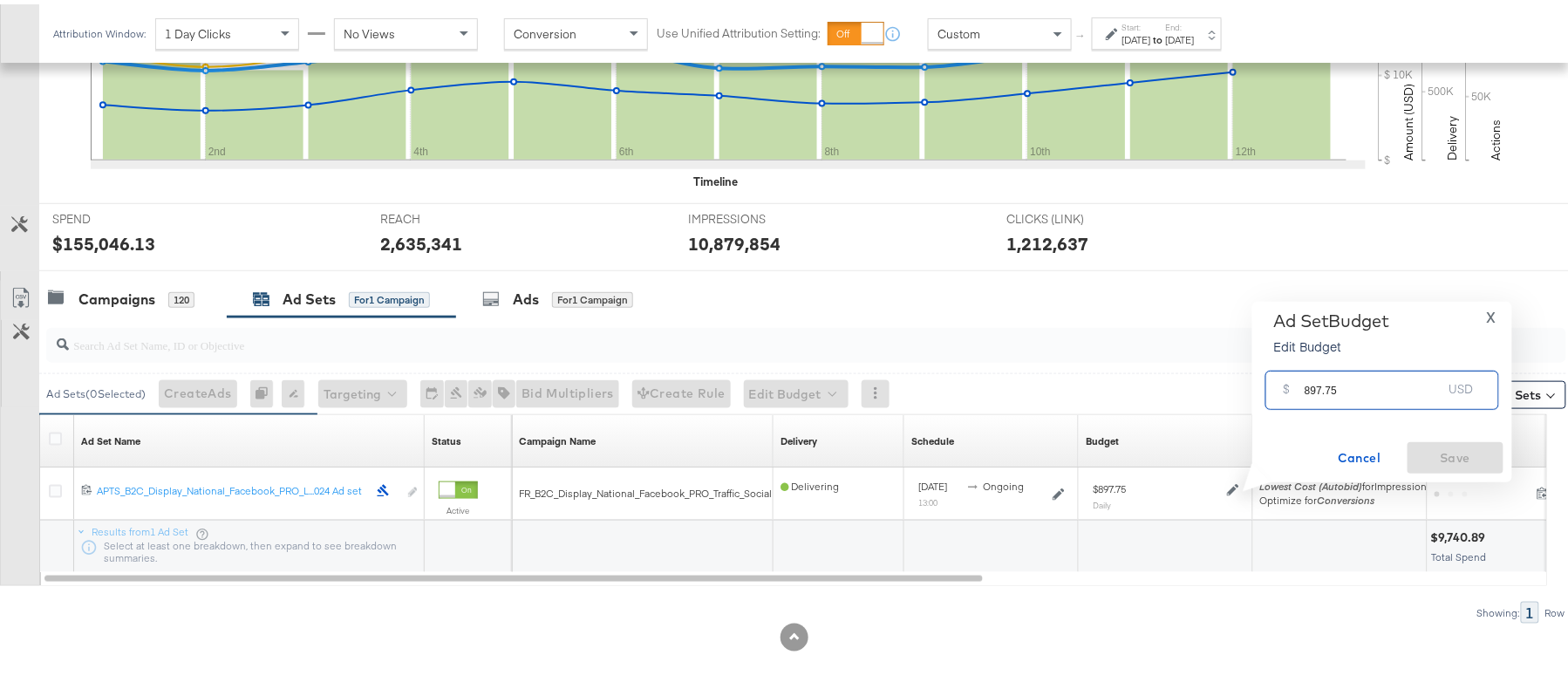
click at [1343, 381] on input "897.75" at bounding box center [1373, 379] width 138 height 38
paste input "$807.98"
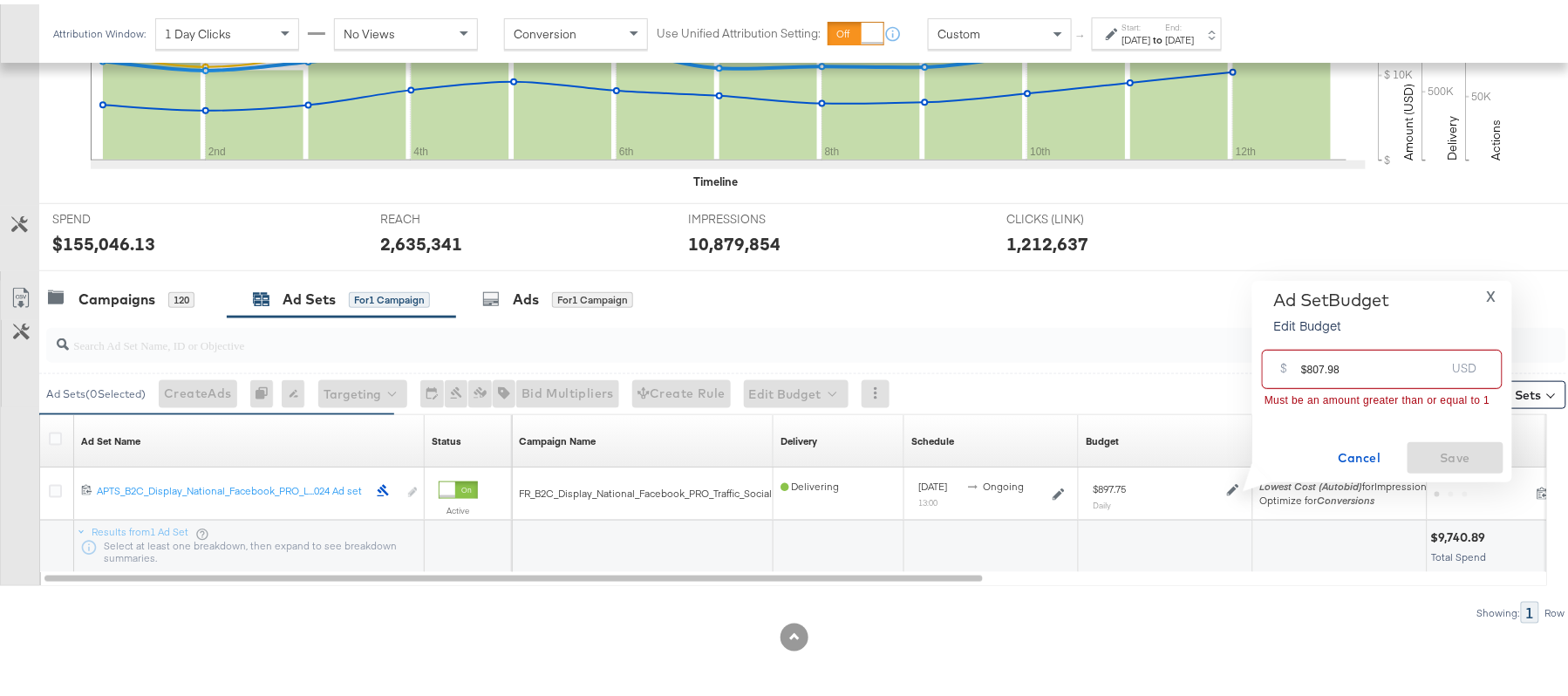
click at [1309, 361] on input "$807.98" at bounding box center [1373, 358] width 144 height 38
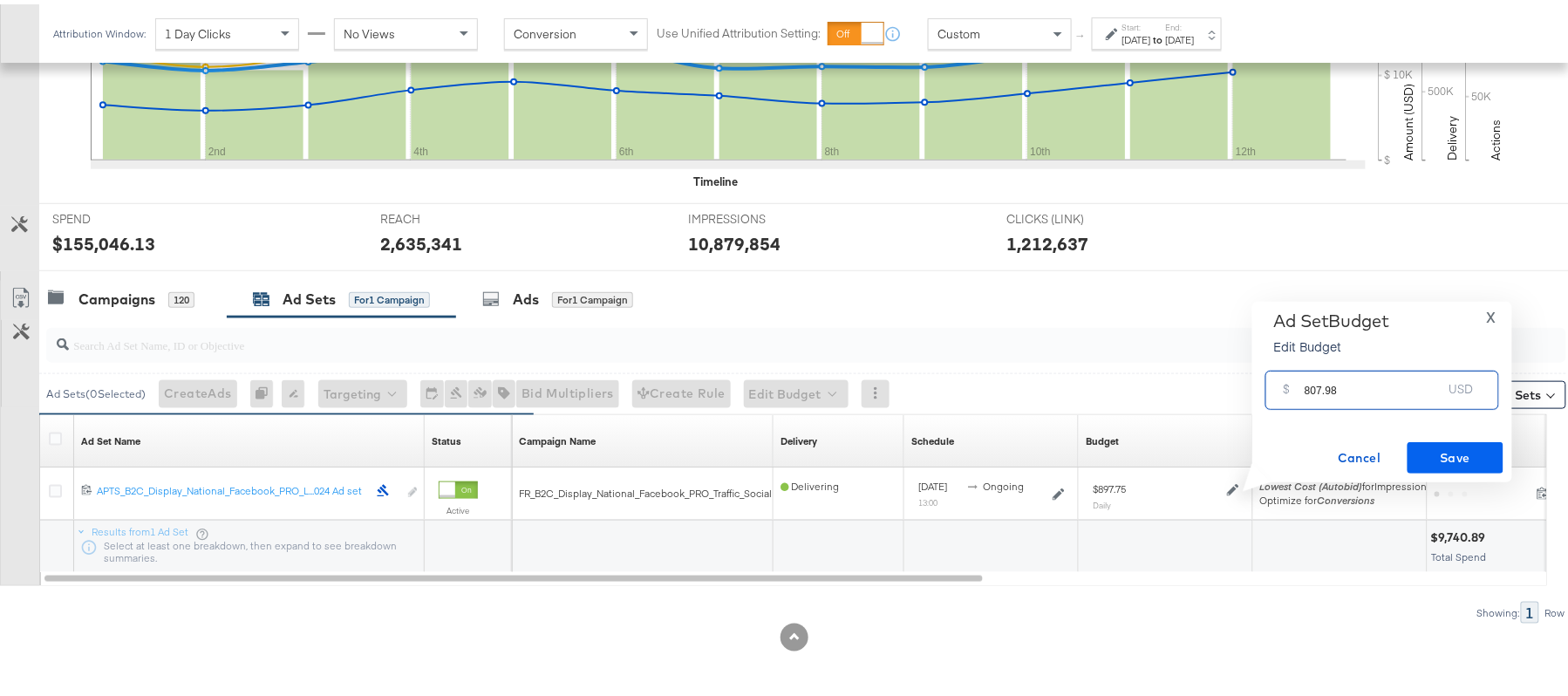
type input "807.98"
click at [1441, 448] on span "Save" at bounding box center [1455, 454] width 82 height 21
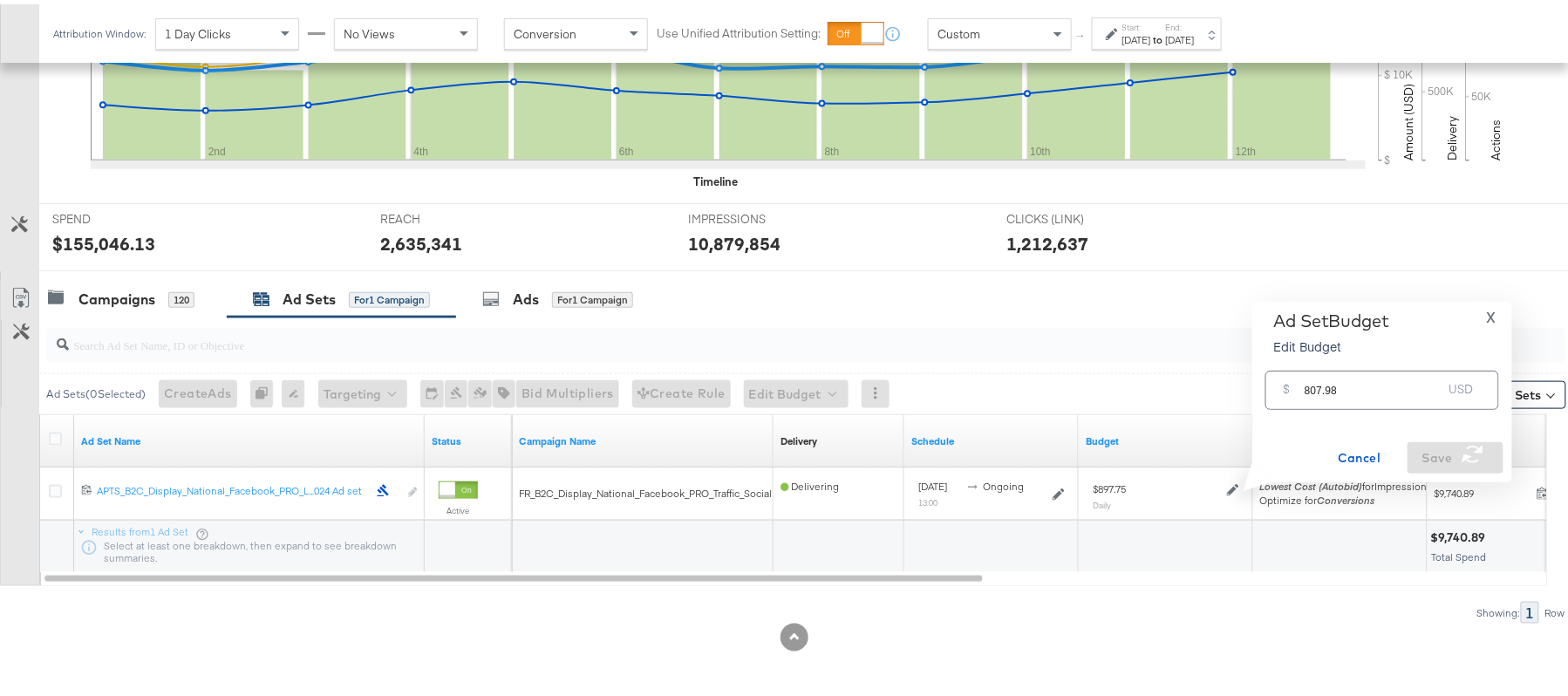
click at [1050, 635] on div at bounding box center [793, 632] width 1588 height 28
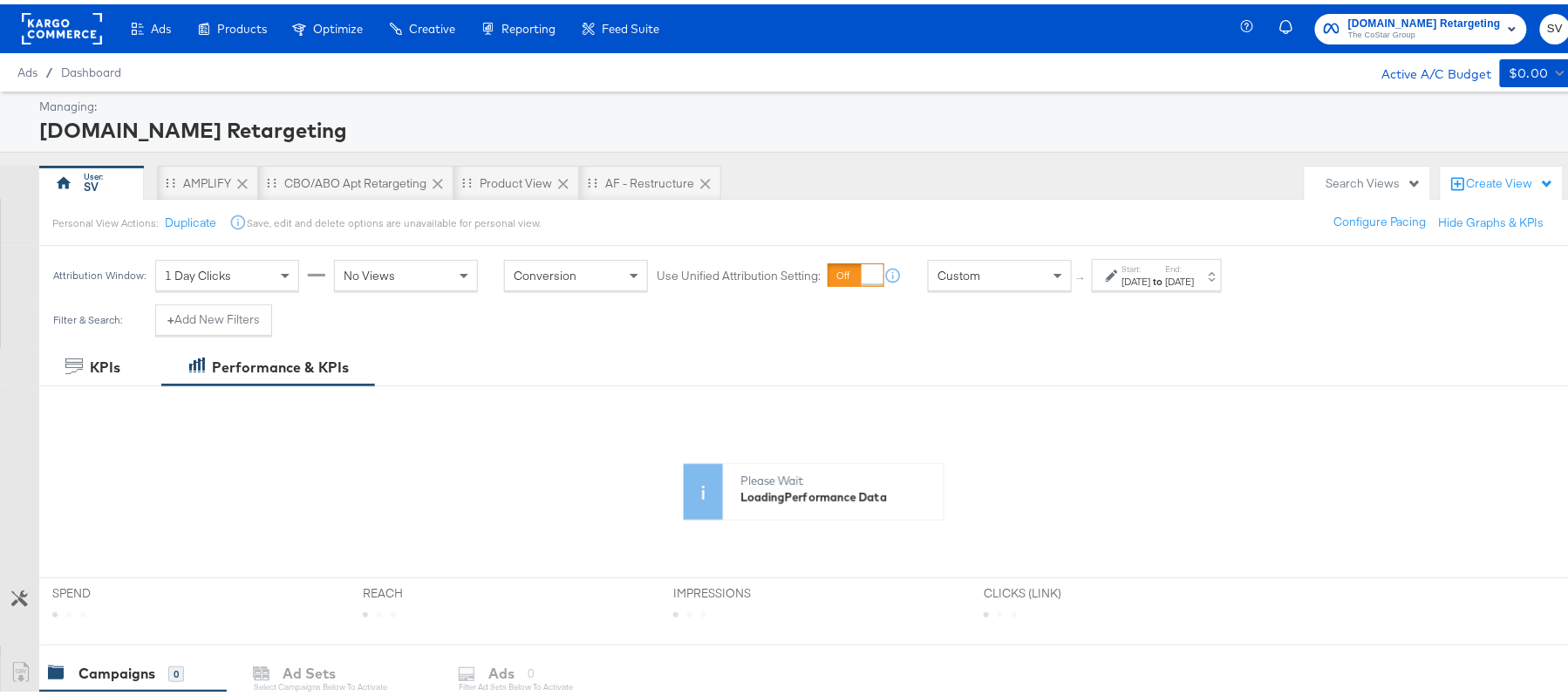
scroll to position [428, 0]
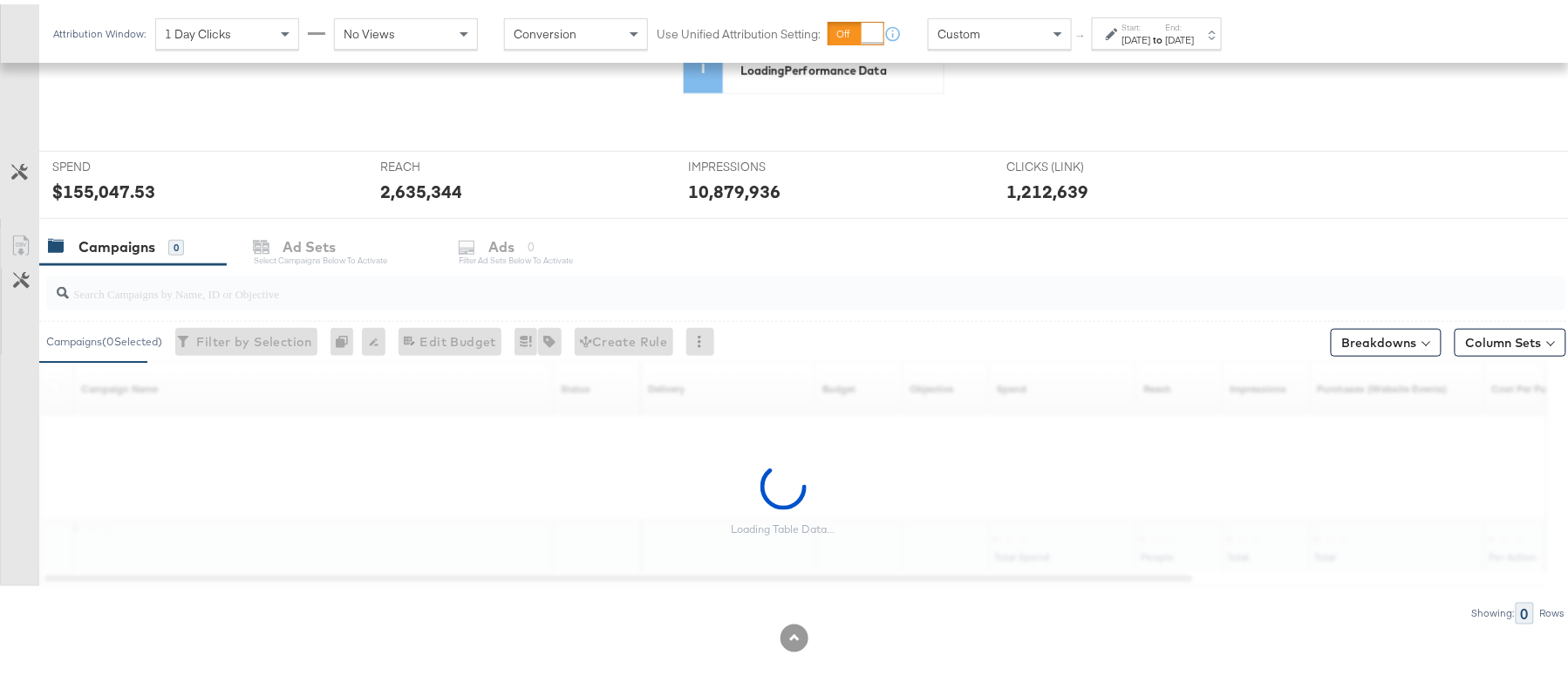
click at [332, 280] on input "search" at bounding box center [748, 282] width 1359 height 34
paste input "FR_B2C_Display_National_Facebook_PRO_Traffic_SocialDisplay_alwayson_ASC_FR24_Vi…"
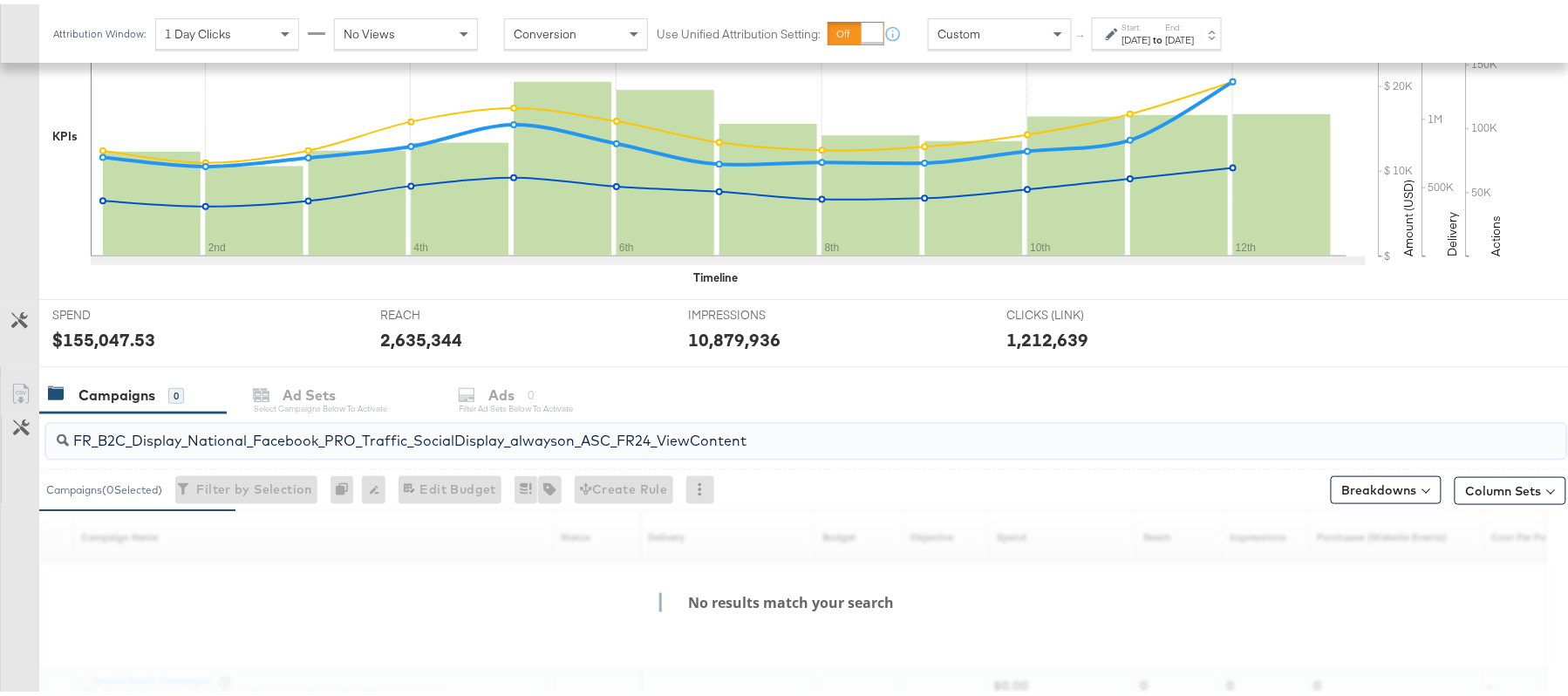
scroll to position [576, 0]
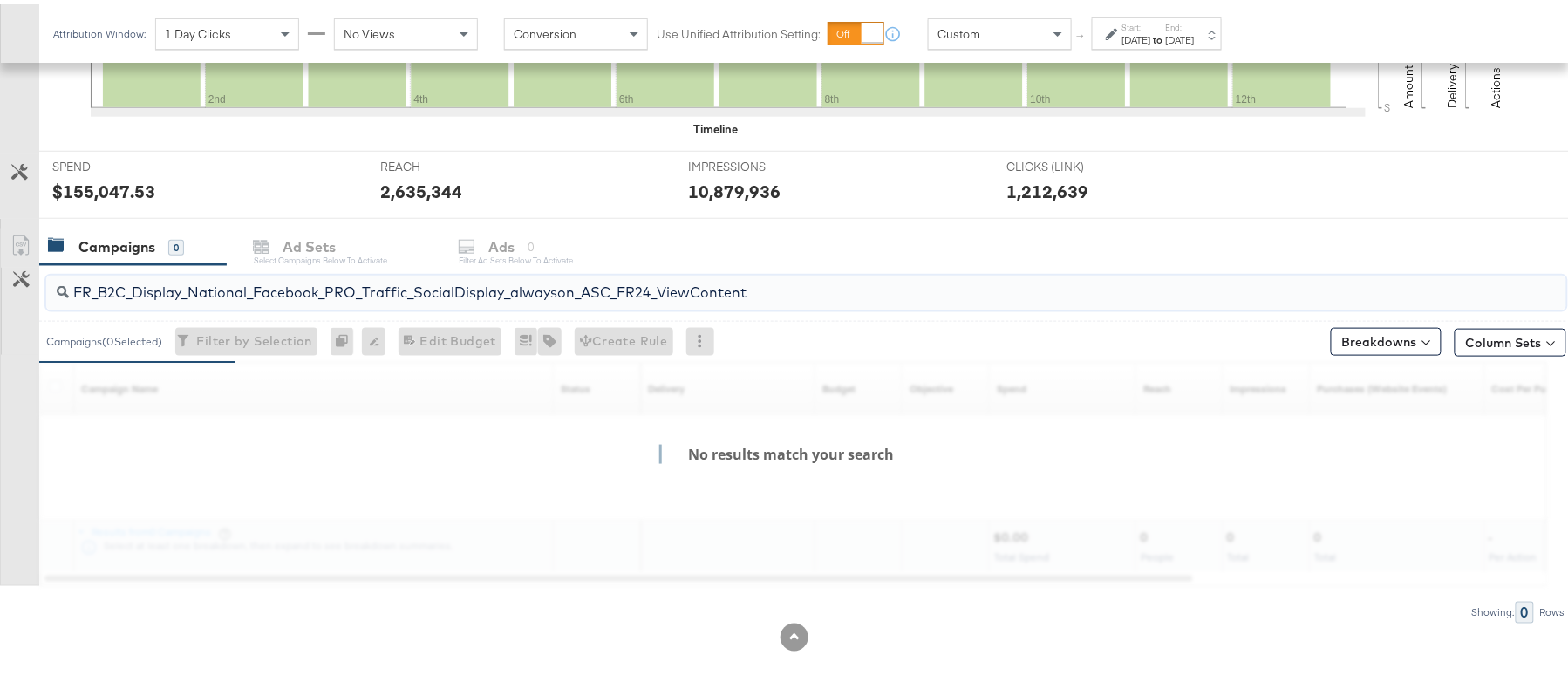
type input "FR_B2C_Display_National_Facebook_PRO_Traffic_SocialDisplay_alwayson_ASC_FR24_Vi…"
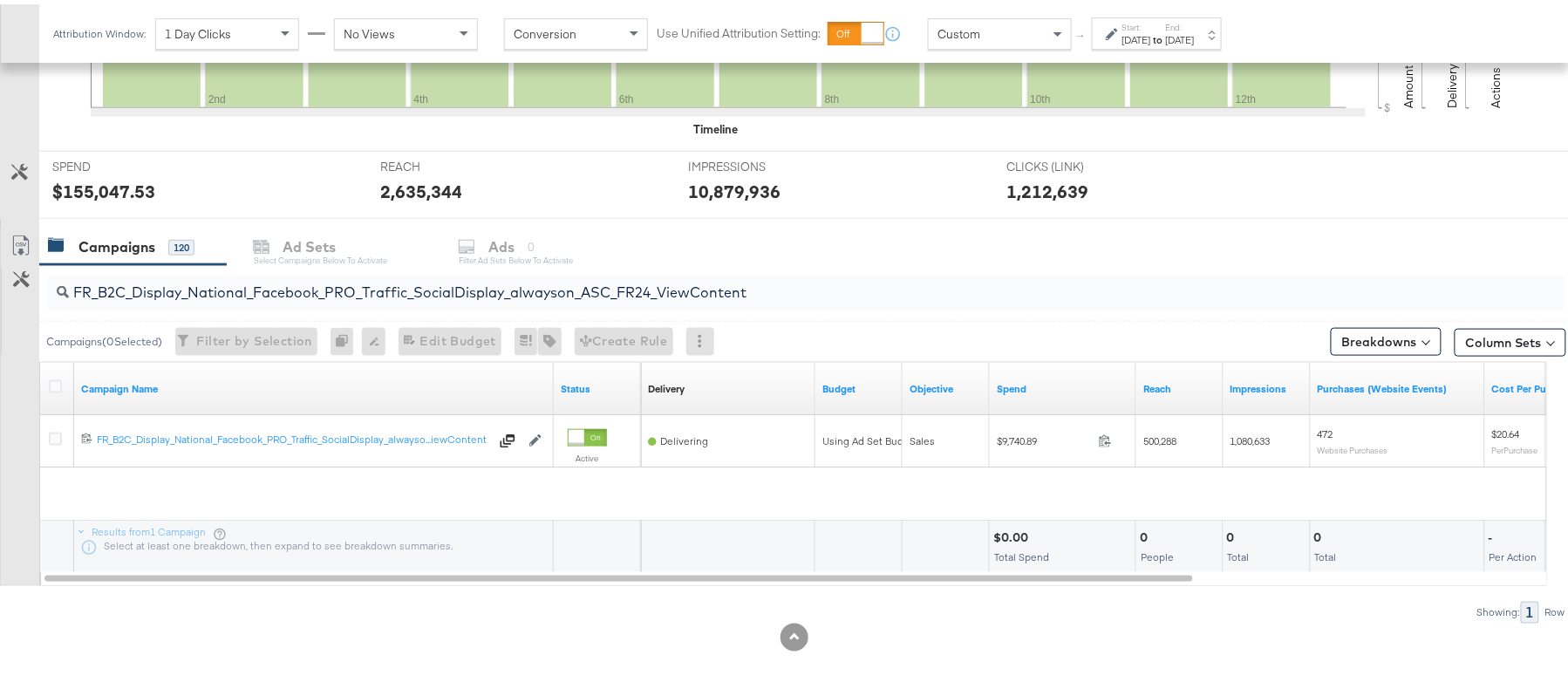
scroll to position [525, 0]
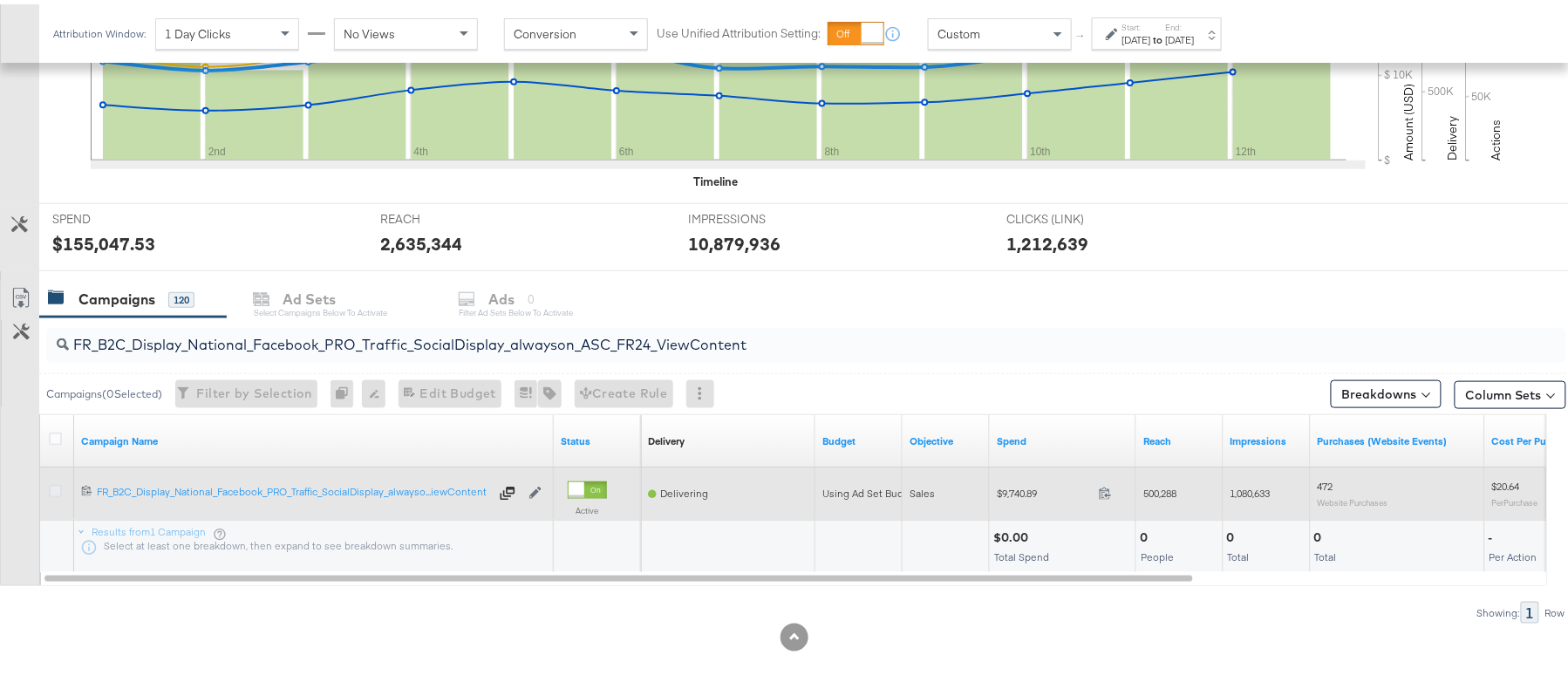
click at [51, 485] on icon at bounding box center [55, 487] width 13 height 13
click at [0, 0] on input "checkbox" at bounding box center [0, 0] width 0 height 0
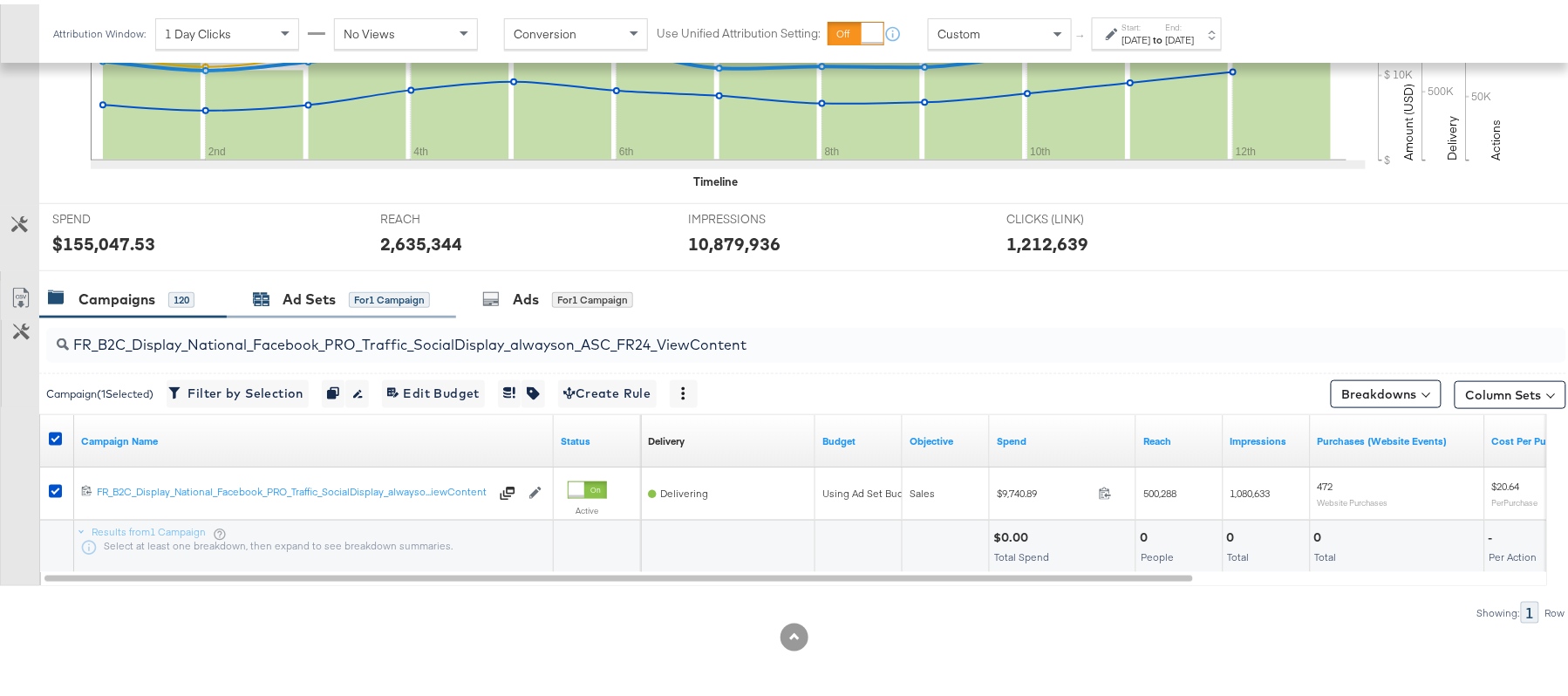
click at [296, 303] on div "Ad Sets" at bounding box center [309, 295] width 53 height 20
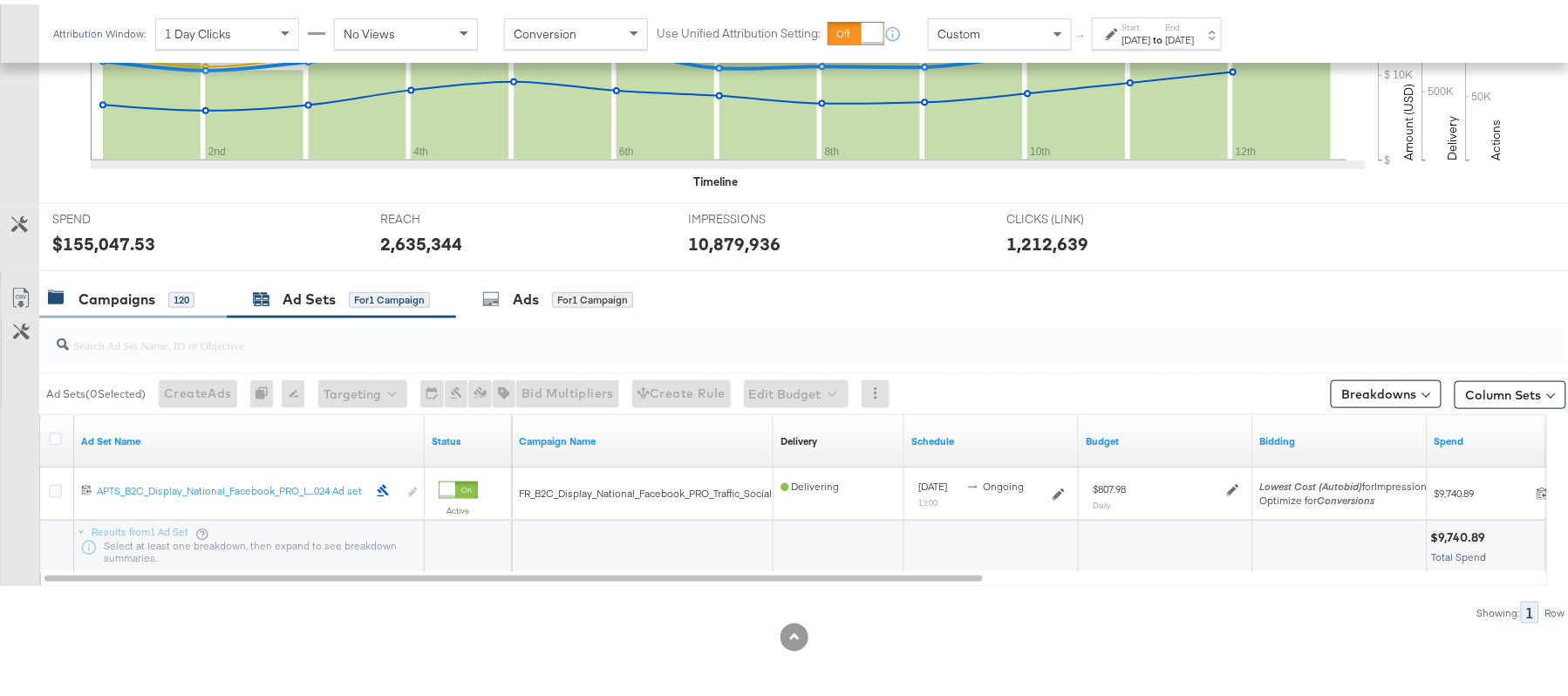
click at [101, 293] on div "Campaigns" at bounding box center [117, 295] width 77 height 20
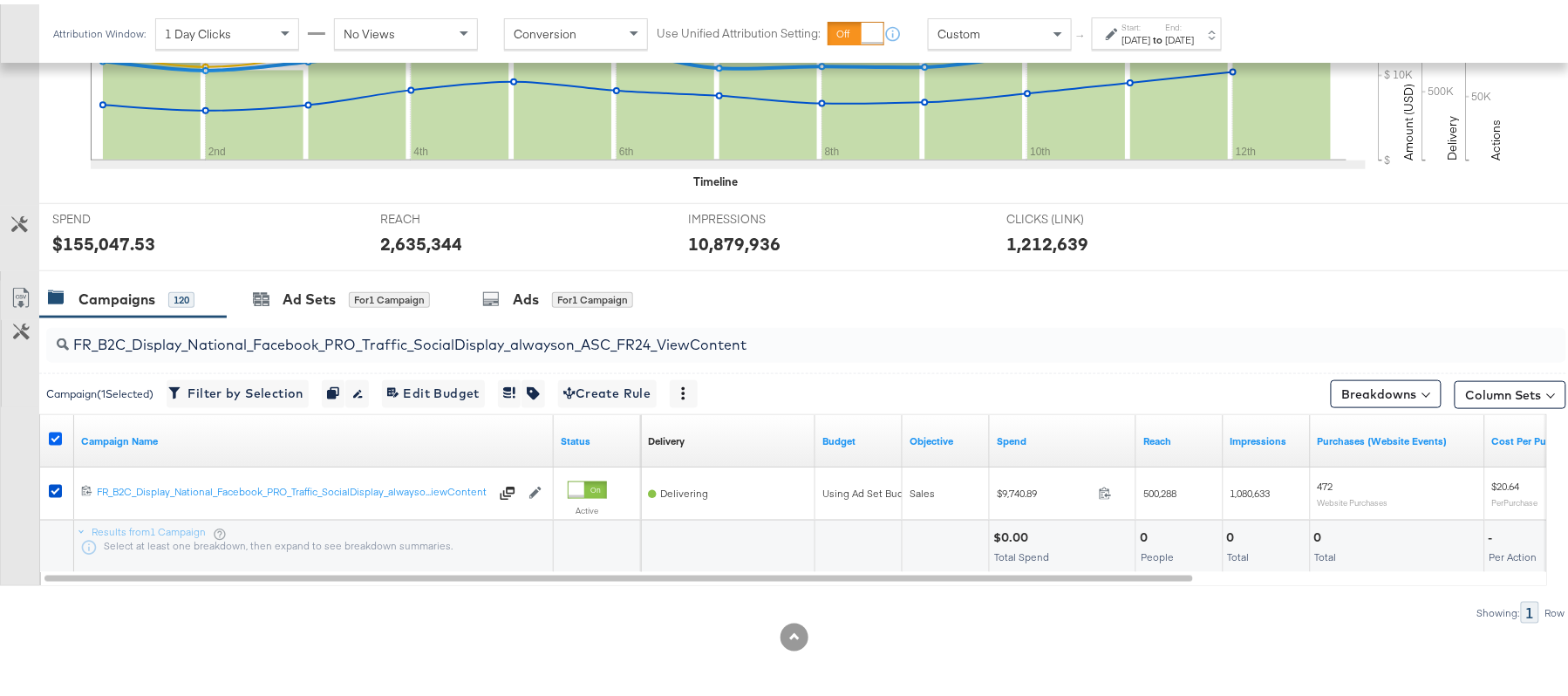
click at [51, 430] on icon at bounding box center [55, 435] width 13 height 13
click at [0, 0] on input "checkbox" at bounding box center [0, 0] width 0 height 0
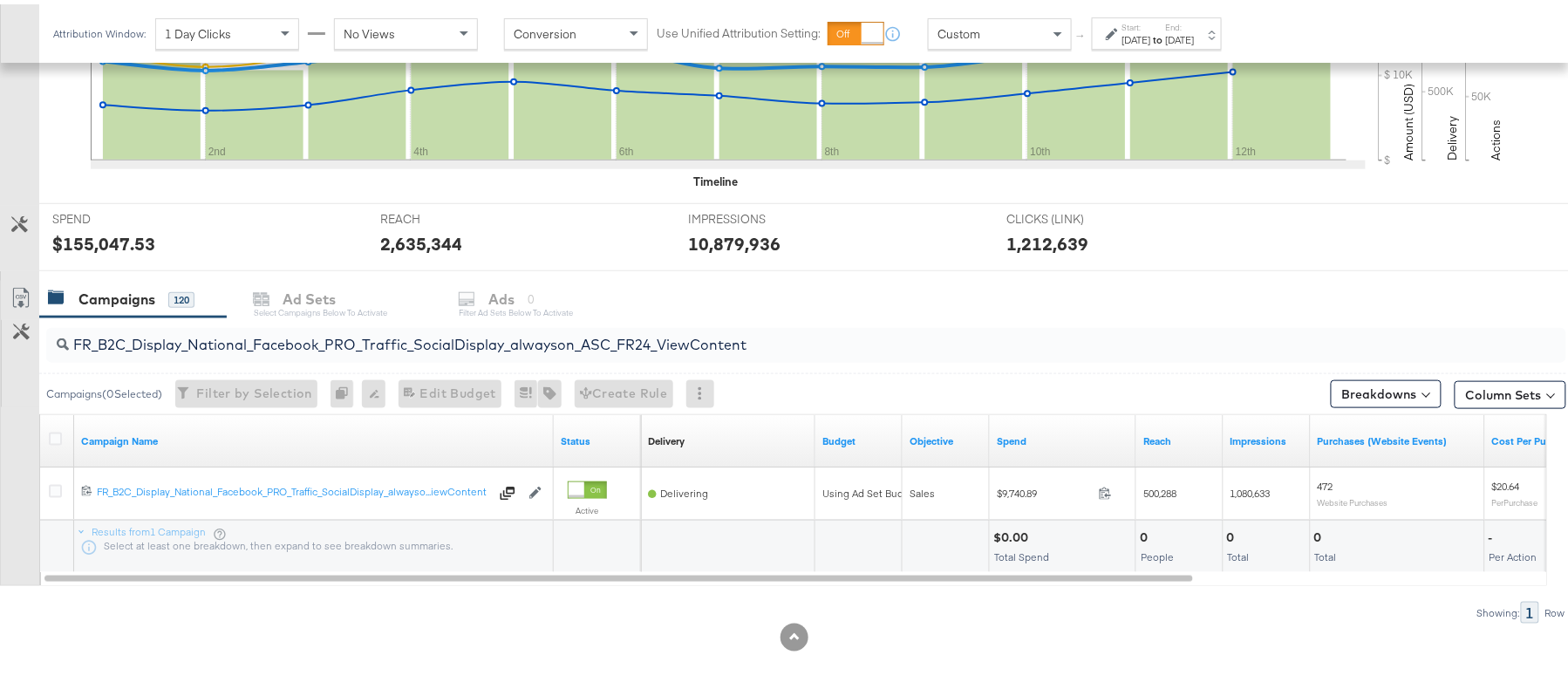
click at [169, 352] on div "FR_B2C_Display_National_Facebook_PRO_Traffic_SocialDisplay_alwayson_ASC_FR24_Vi…" at bounding box center [806, 341] width 1520 height 35
paste input "AHL_B2C_Display_National_Facebook_PRO_Traffic_SocialDisplay_alwayson_ASC_AHL"
type input "AHL_B2C_Display_National_Facebook_PRO_Traffic_SocialDisplay_alwayson_ASC_AHL24_…"
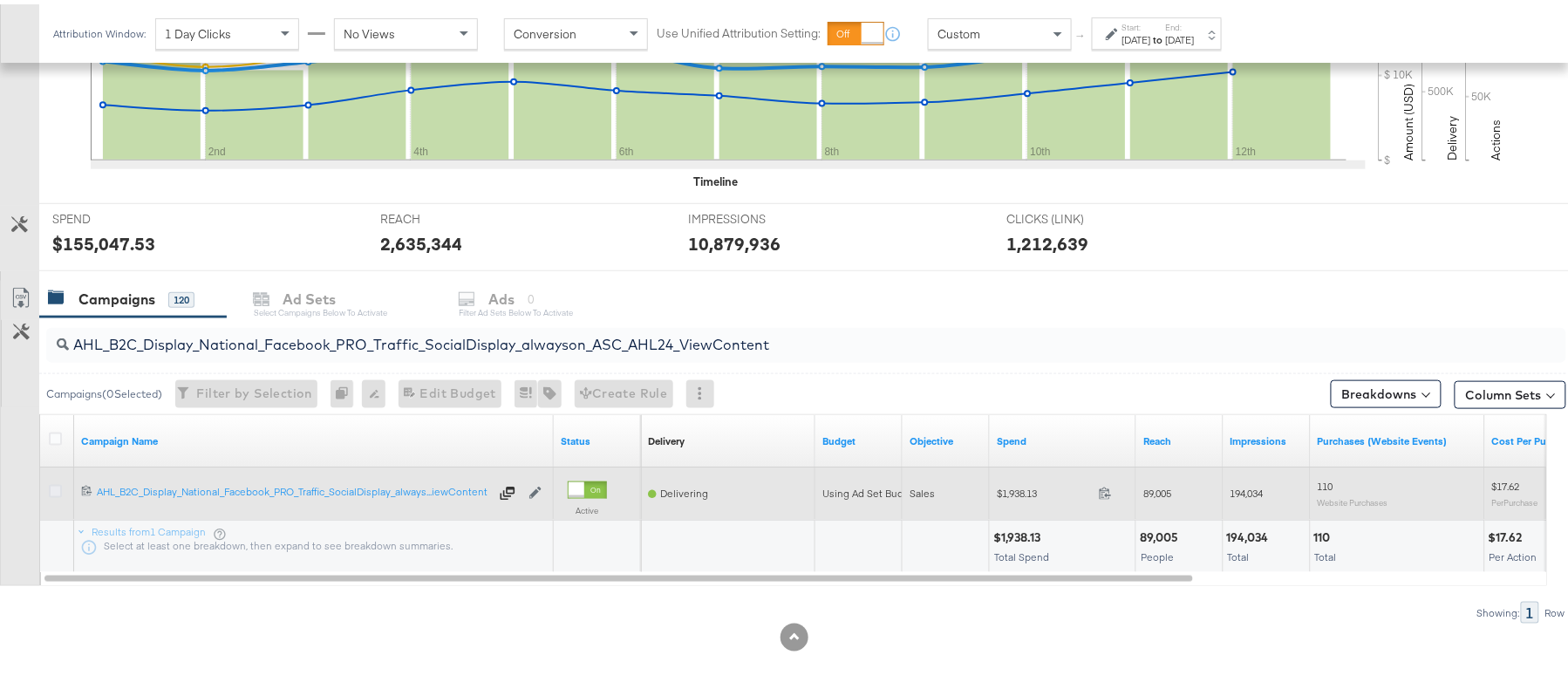
click at [53, 481] on icon at bounding box center [55, 487] width 13 height 13
click at [0, 0] on input "checkbox" at bounding box center [0, 0] width 0 height 0
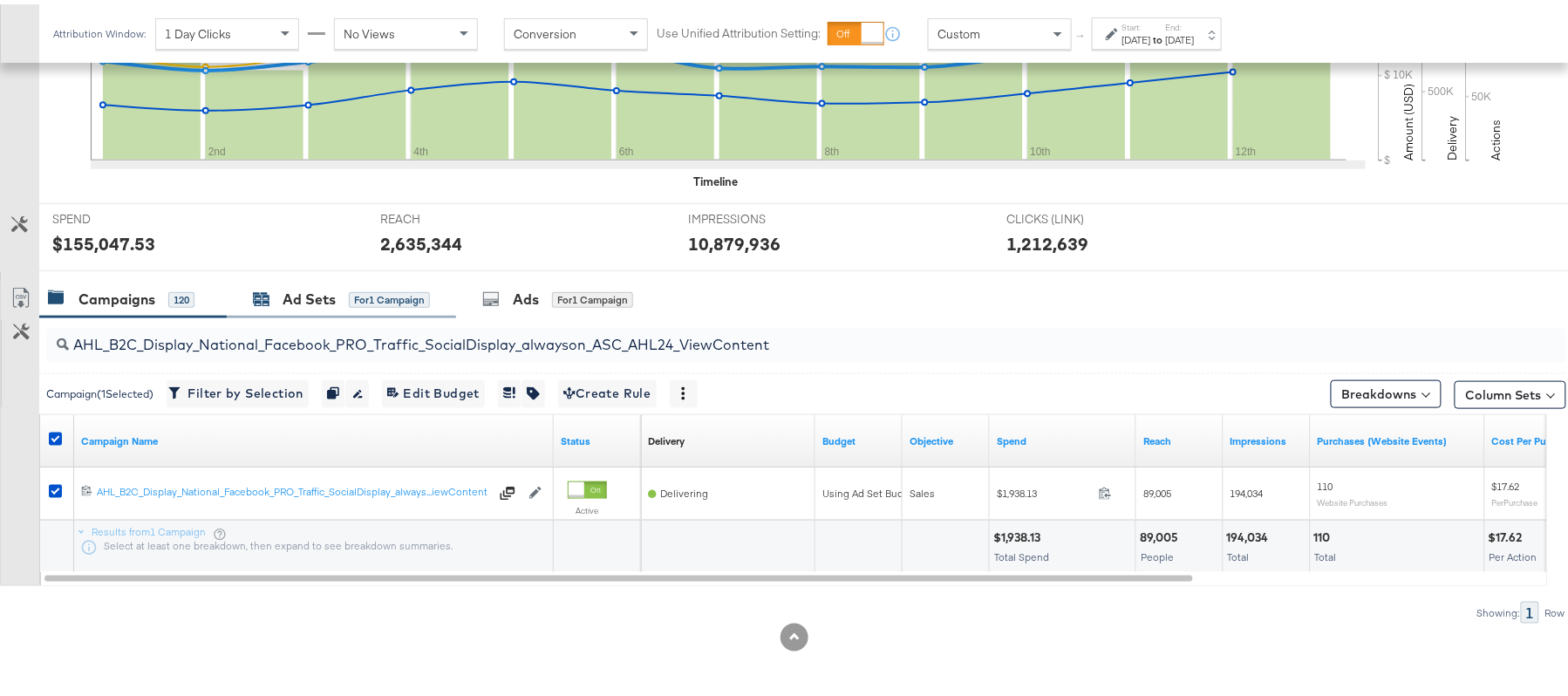
click at [262, 300] on icon at bounding box center [263, 296] width 16 height 12
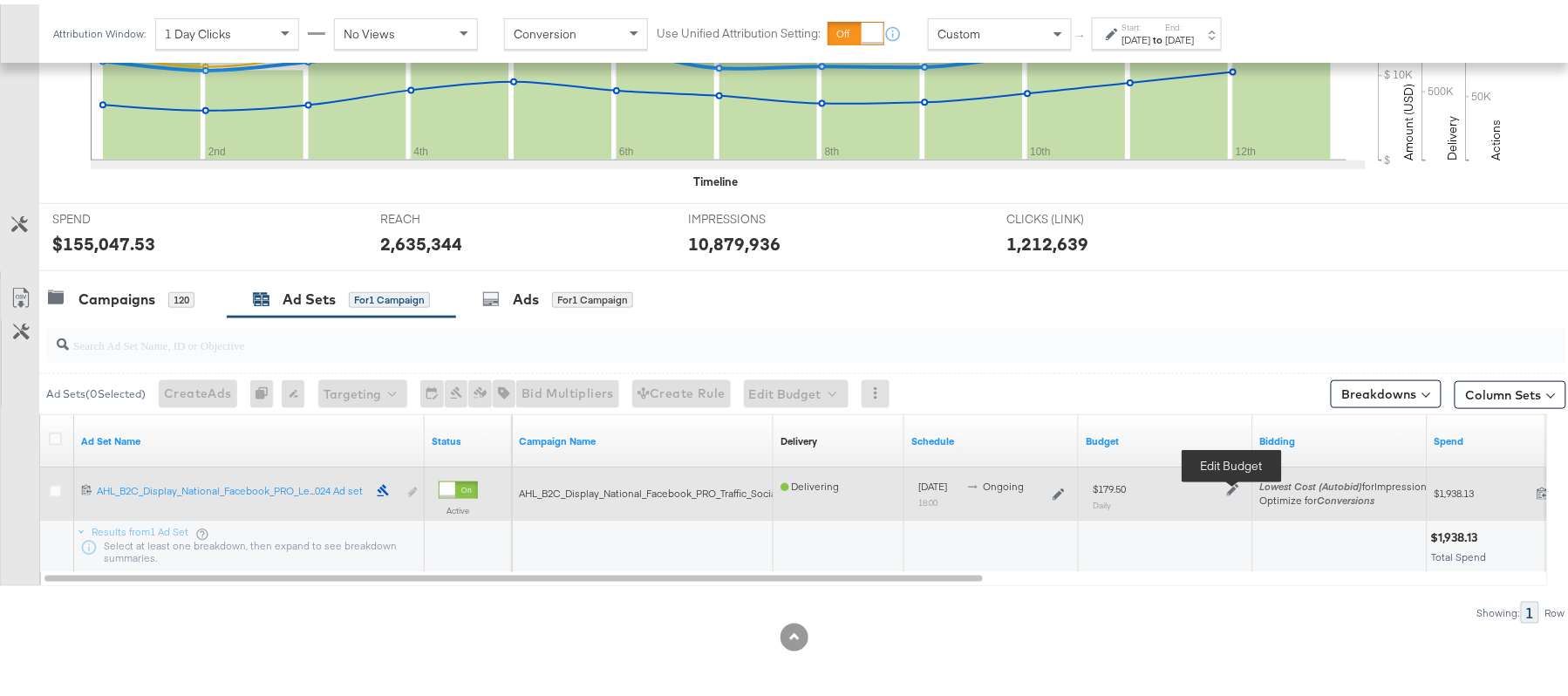
click at [1230, 483] on icon at bounding box center [1233, 486] width 13 height 13
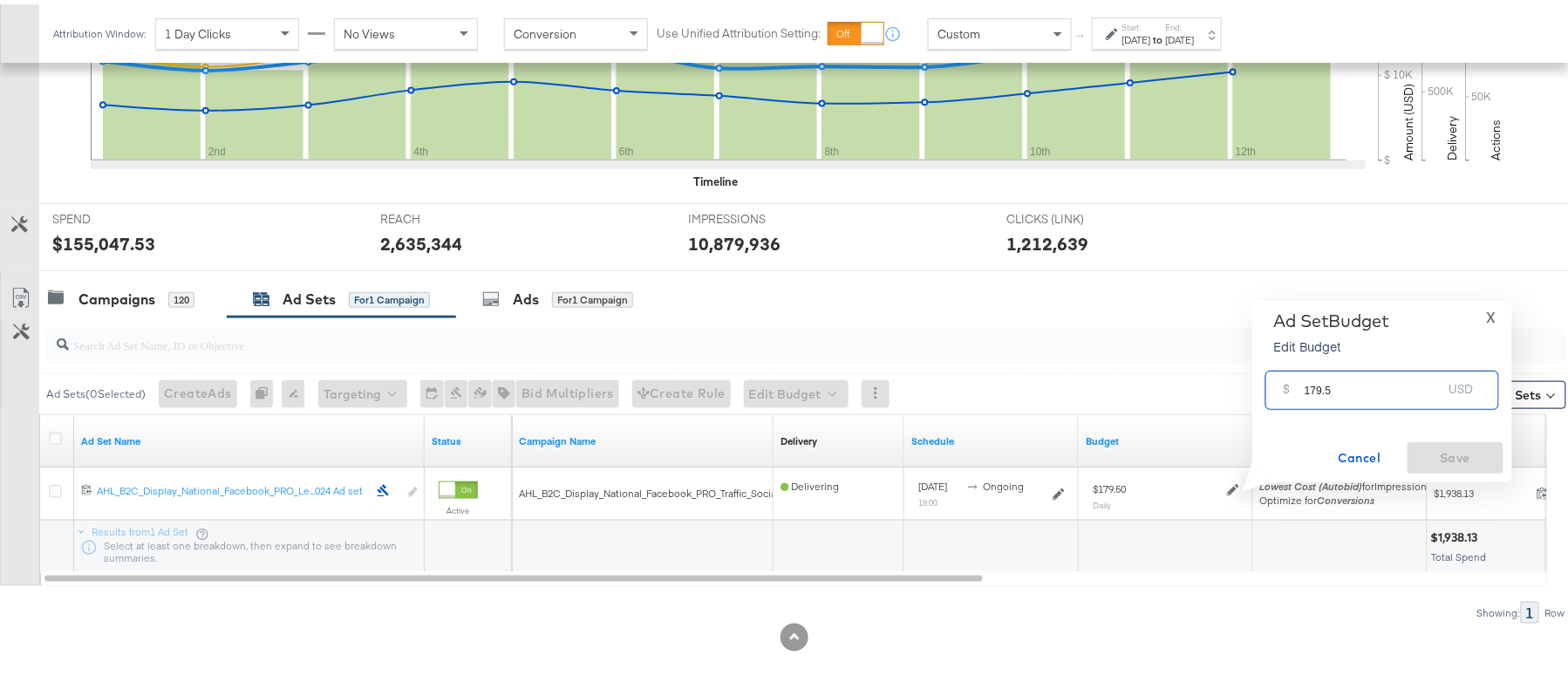
click at [1341, 381] on input "179.5" at bounding box center [1373, 379] width 138 height 38
paste input "$179.16"
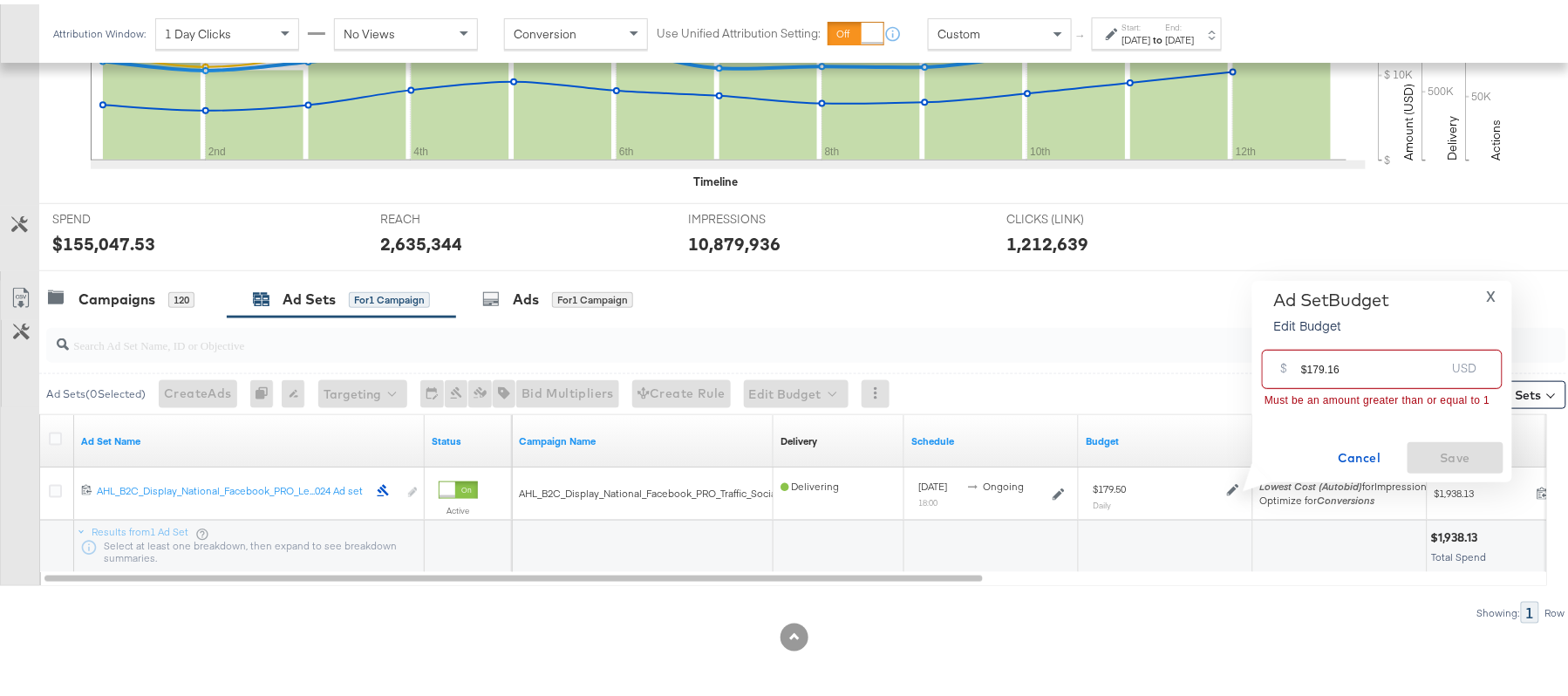
click at [1309, 365] on input "$179.16" at bounding box center [1373, 358] width 144 height 38
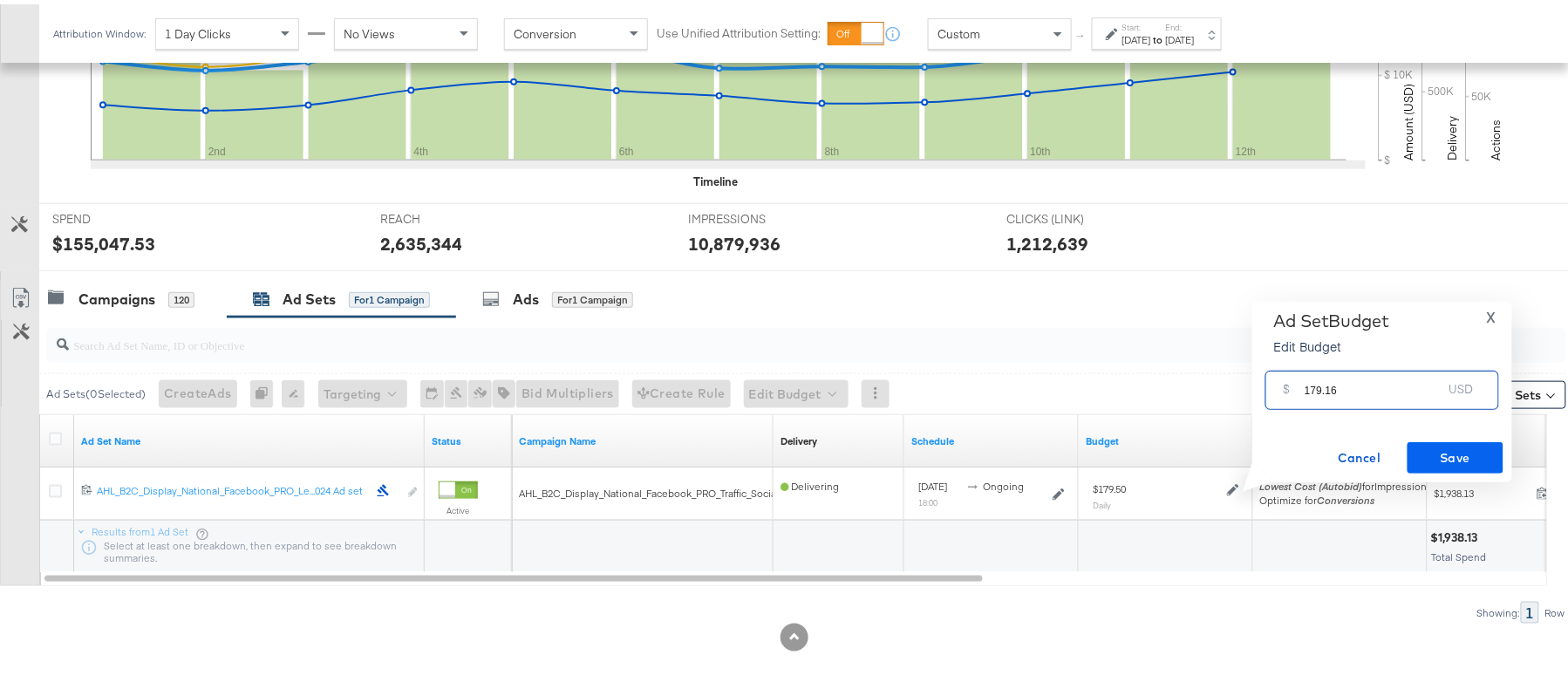
type input "179.16"
click at [1451, 452] on span "Save" at bounding box center [1455, 454] width 82 height 21
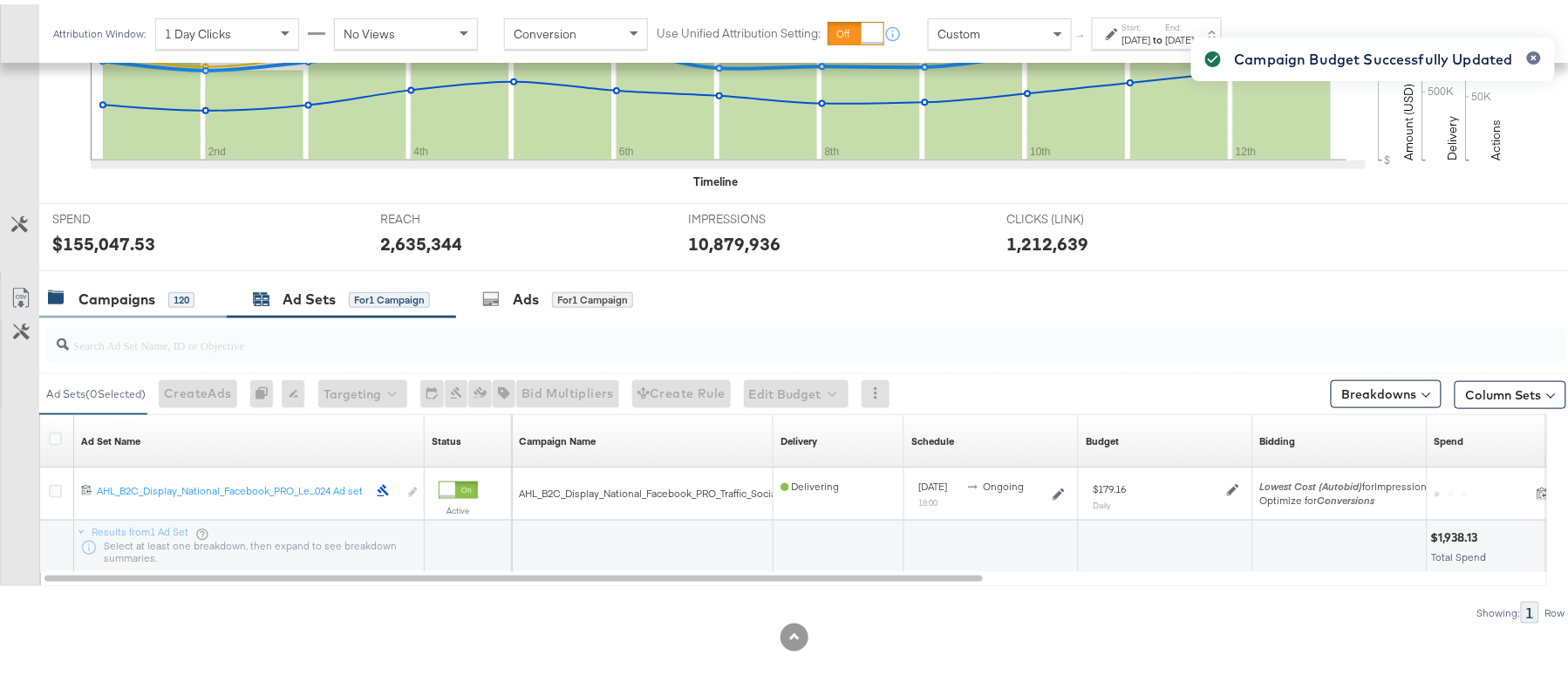
click at [127, 295] on div "Campaigns" at bounding box center [117, 295] width 77 height 20
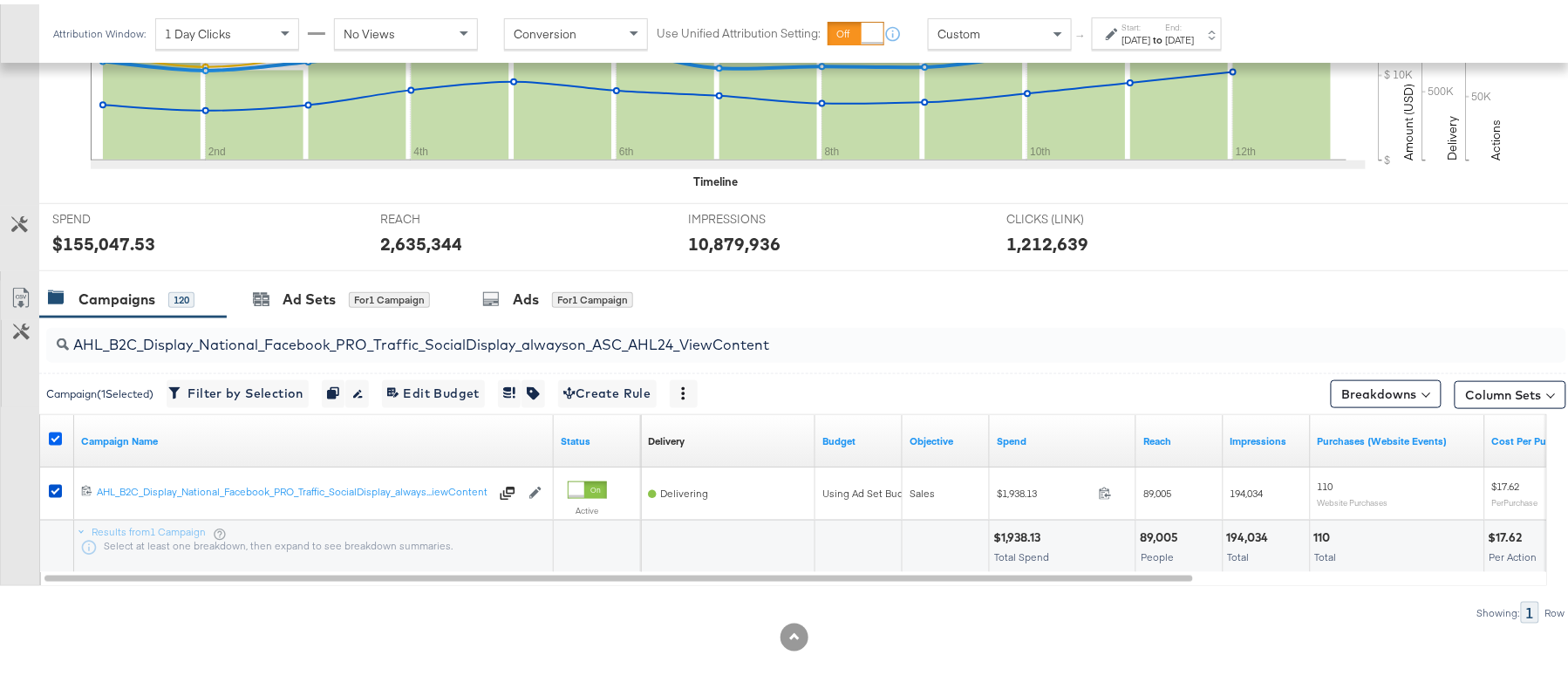
click at [52, 431] on icon at bounding box center [55, 435] width 13 height 13
click at [0, 0] on input "checkbox" at bounding box center [0, 0] width 0 height 0
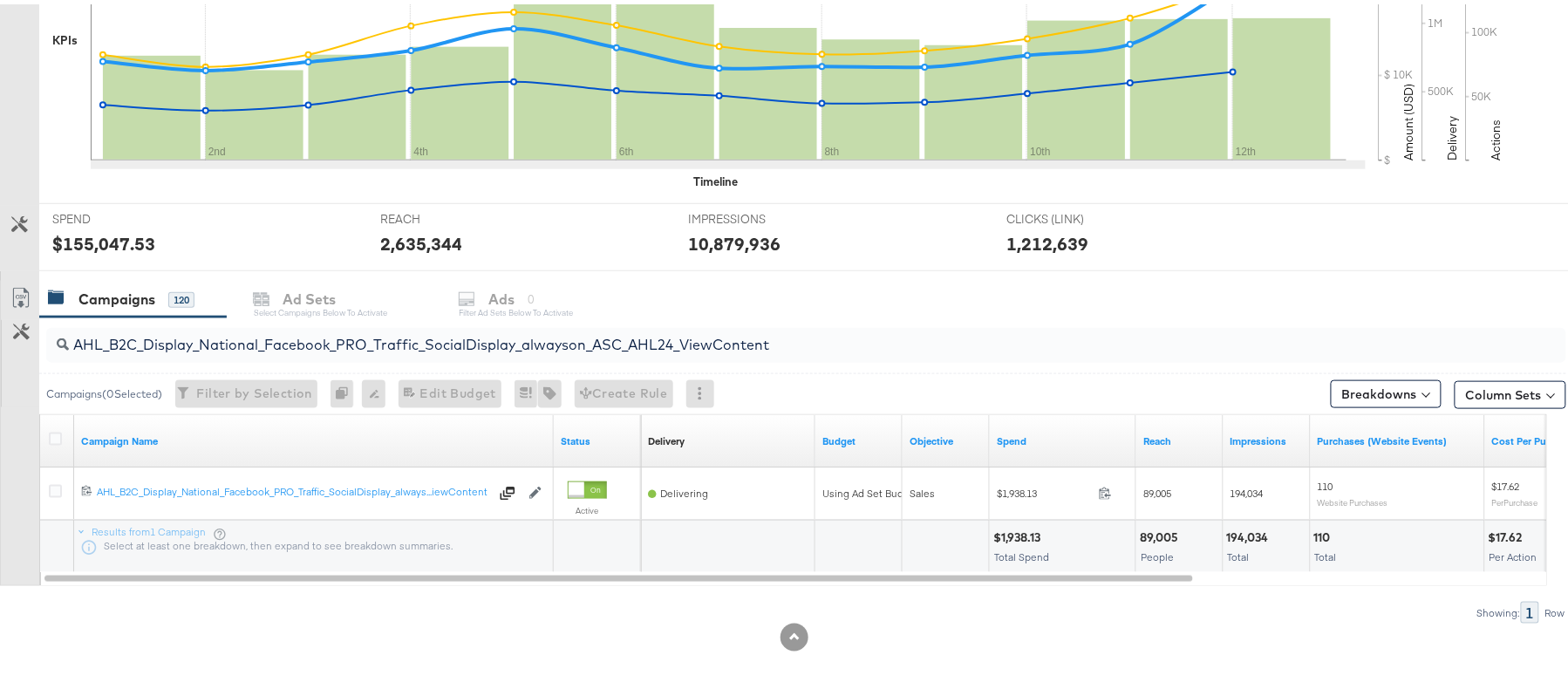
scroll to position [0, 0]
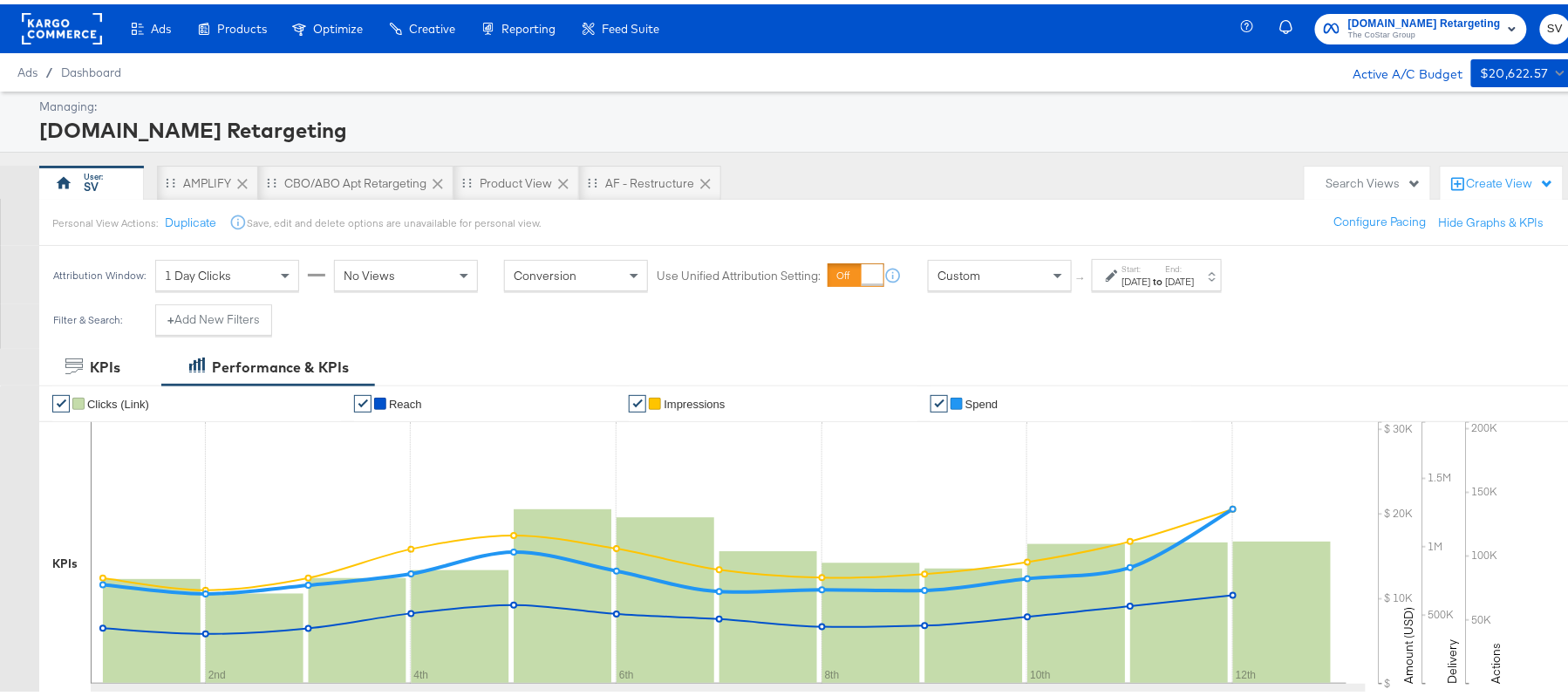
click at [1436, 4] on div "Apartments.com Retargeting The CoStar Group SV" at bounding box center [1417, 24] width 341 height 49
click at [1425, 22] on span "[DOMAIN_NAME] Retargeting" at bounding box center [1424, 20] width 153 height 18
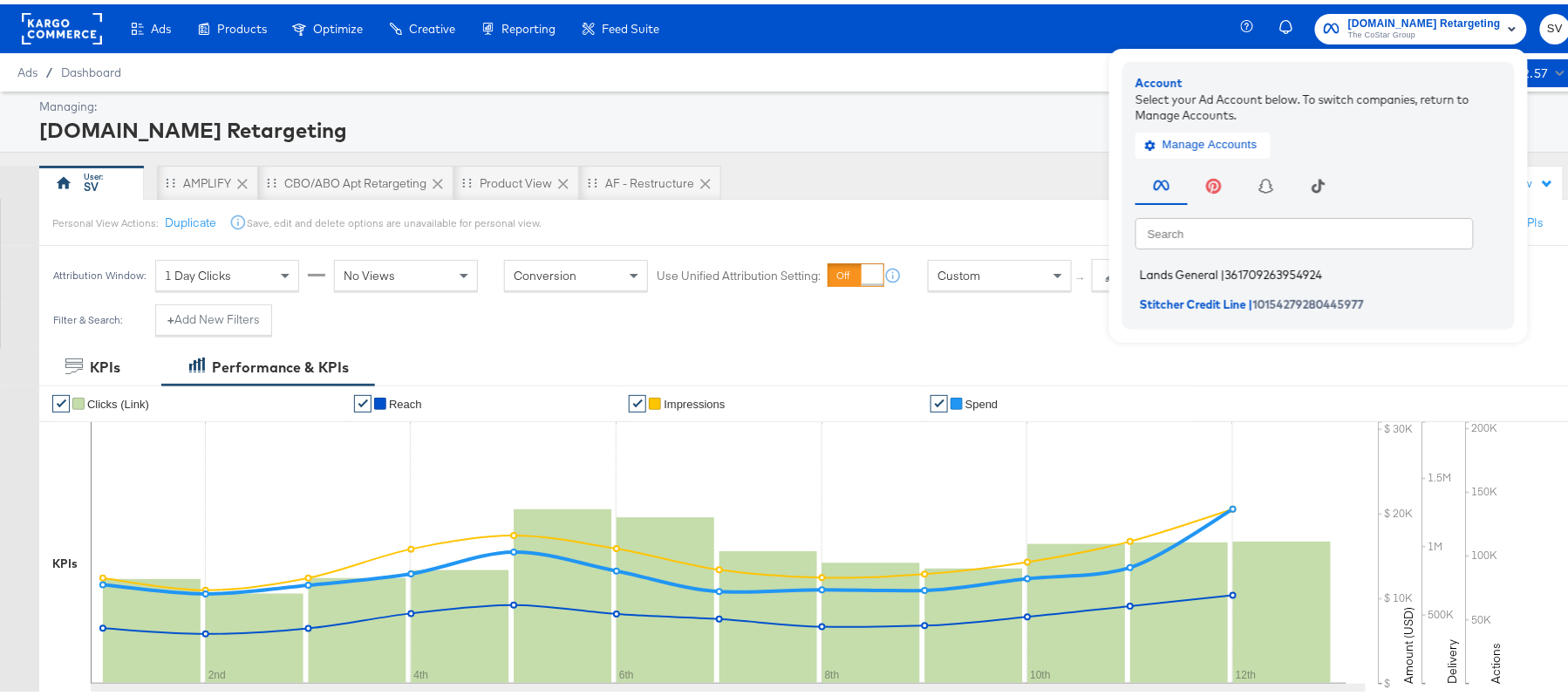
click at [1198, 260] on li "Lands General | 361709263954924" at bounding box center [1322, 271] width 375 height 25
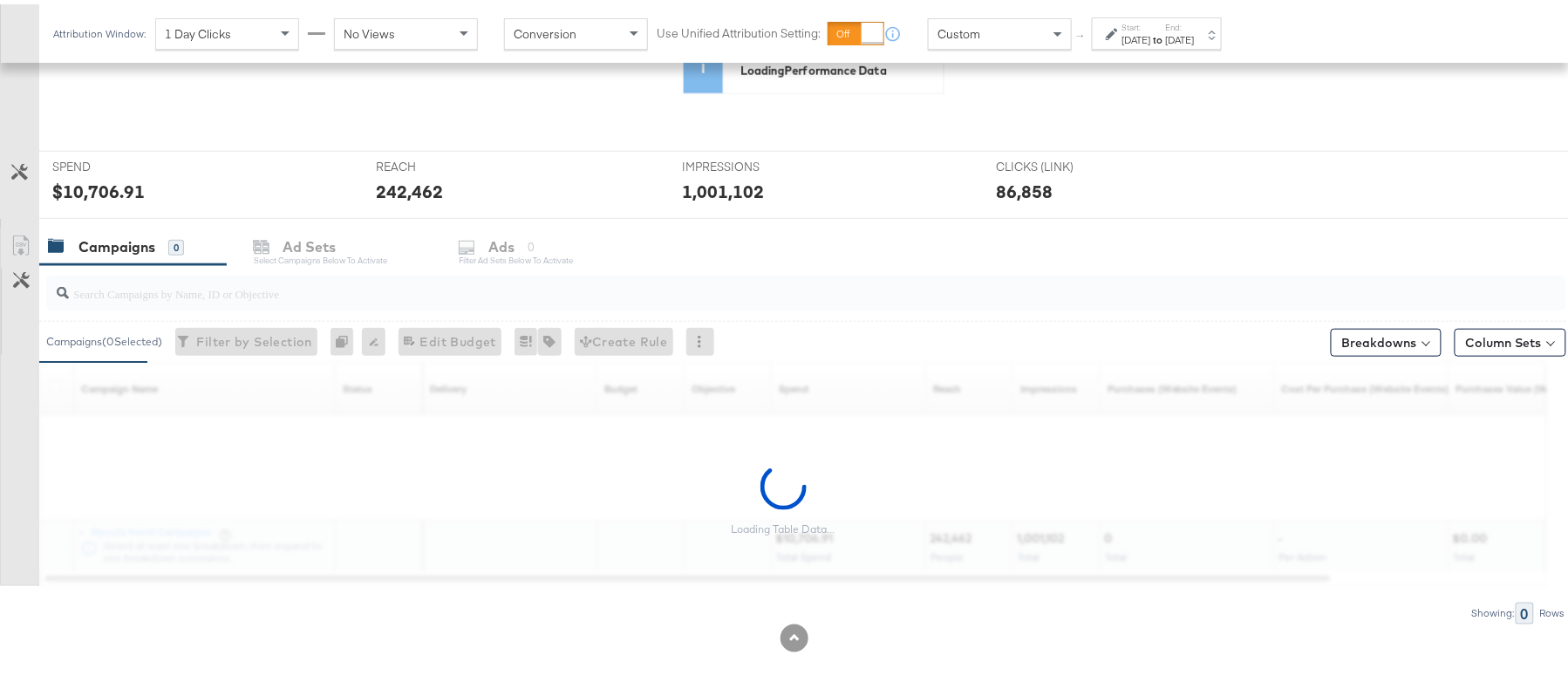
scroll to position [576, 0]
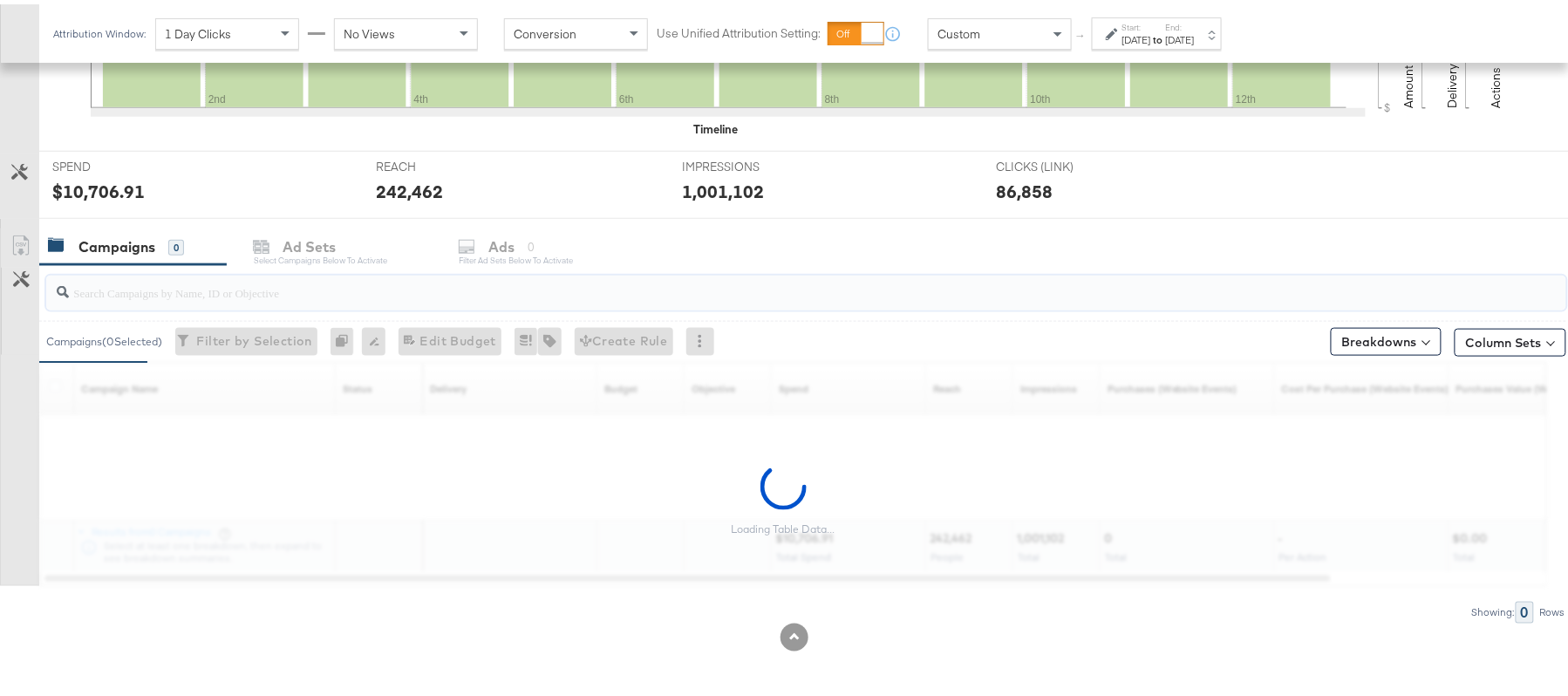
click at [267, 292] on input "search" at bounding box center [748, 281] width 1359 height 34
paste input "B2C_LAND_KC_RT_Sig_24"
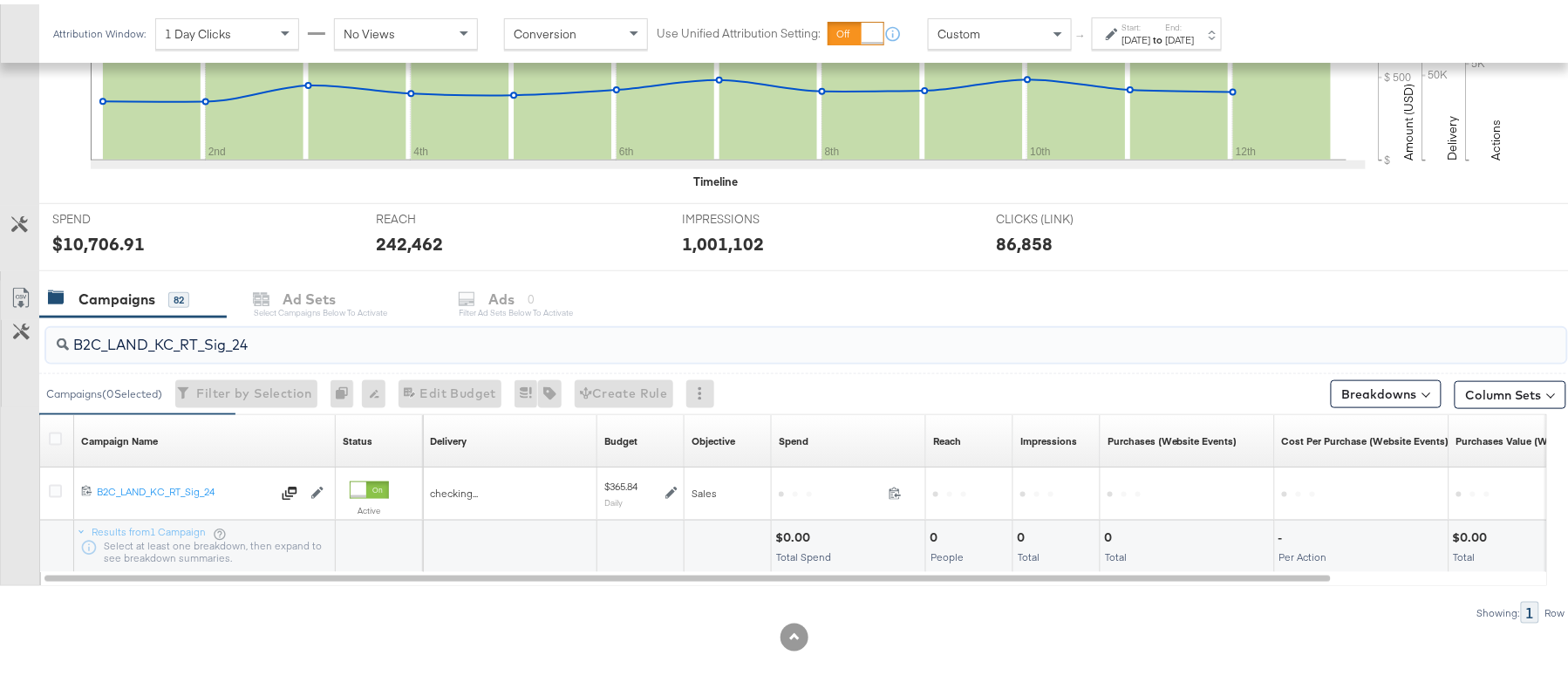
scroll to position [525, 0]
type input "B2C_LAND_KC_RT_Sig_24"
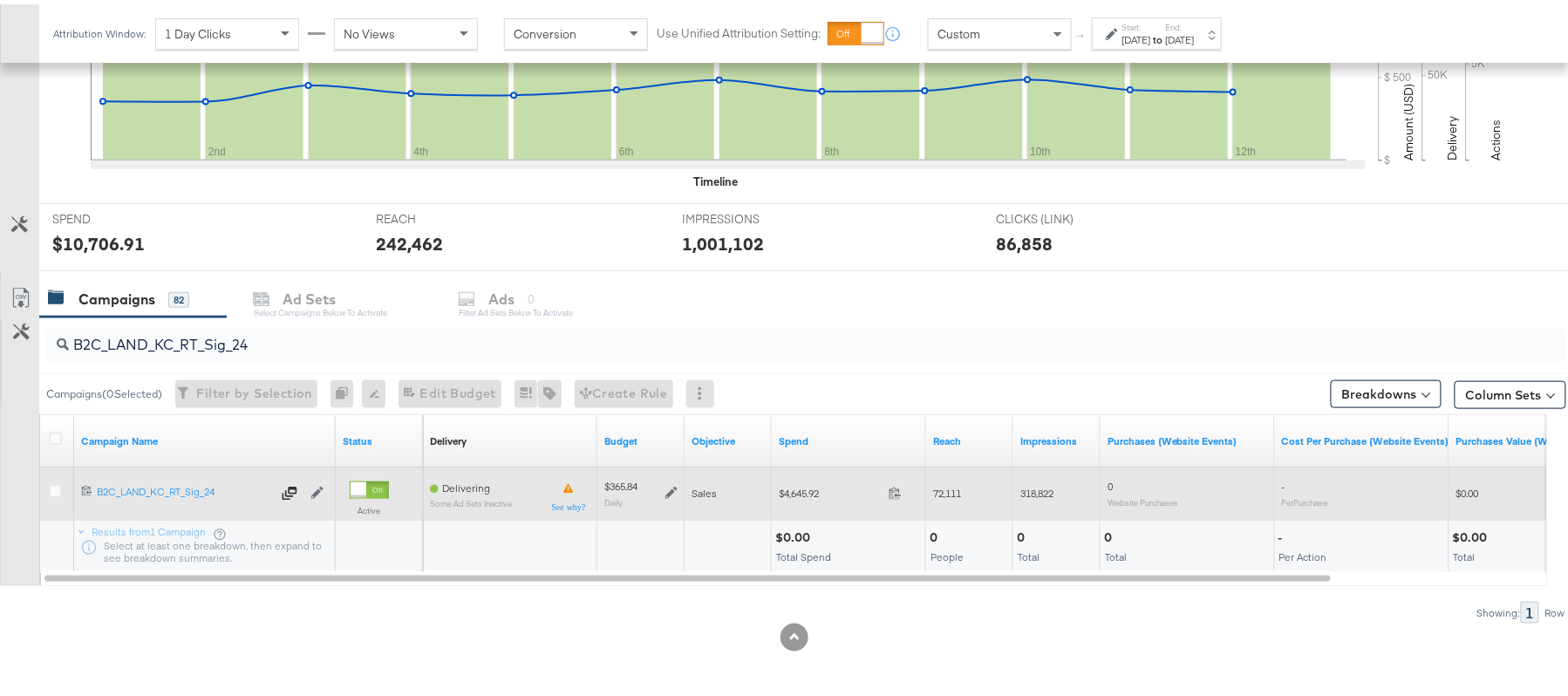
click at [668, 490] on icon at bounding box center [672, 489] width 13 height 13
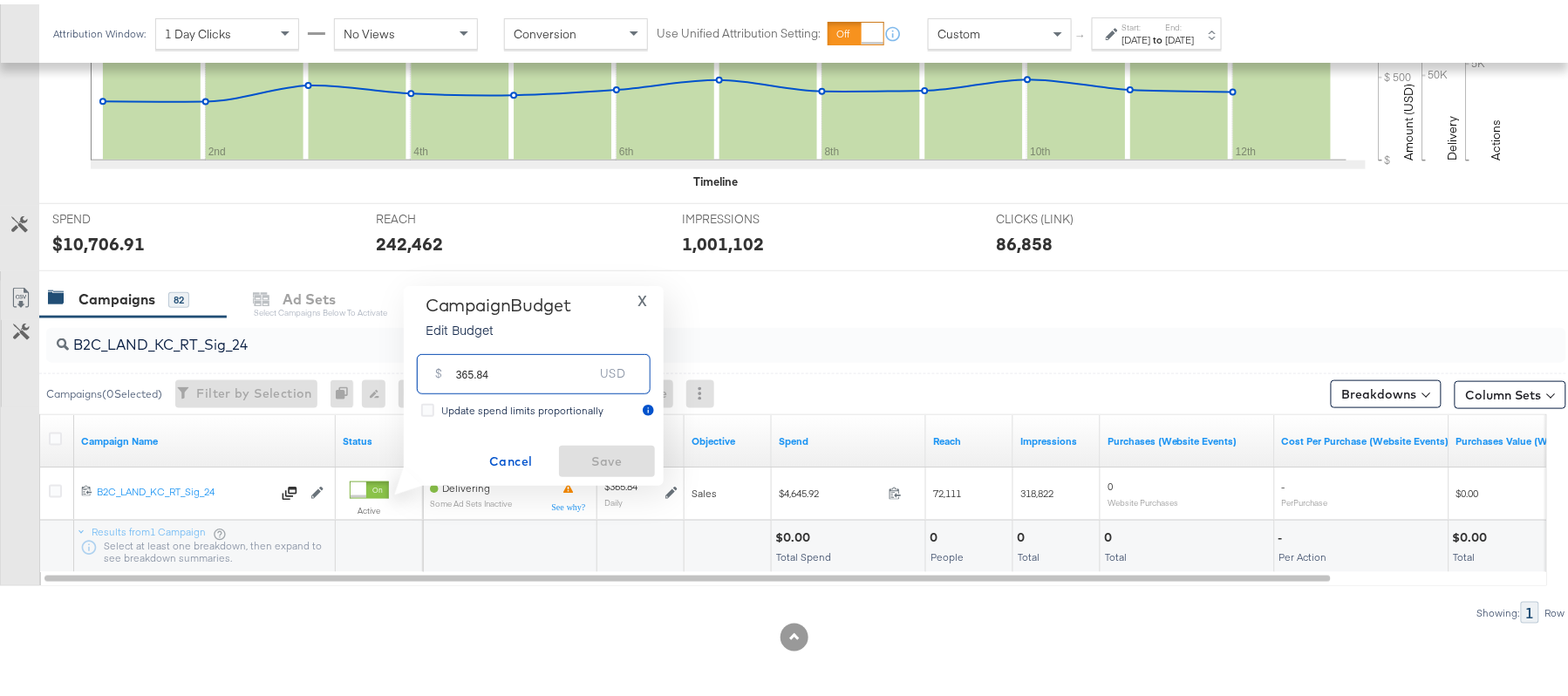
click at [539, 363] on input "365.84" at bounding box center [525, 362] width 138 height 38
paste input "$"
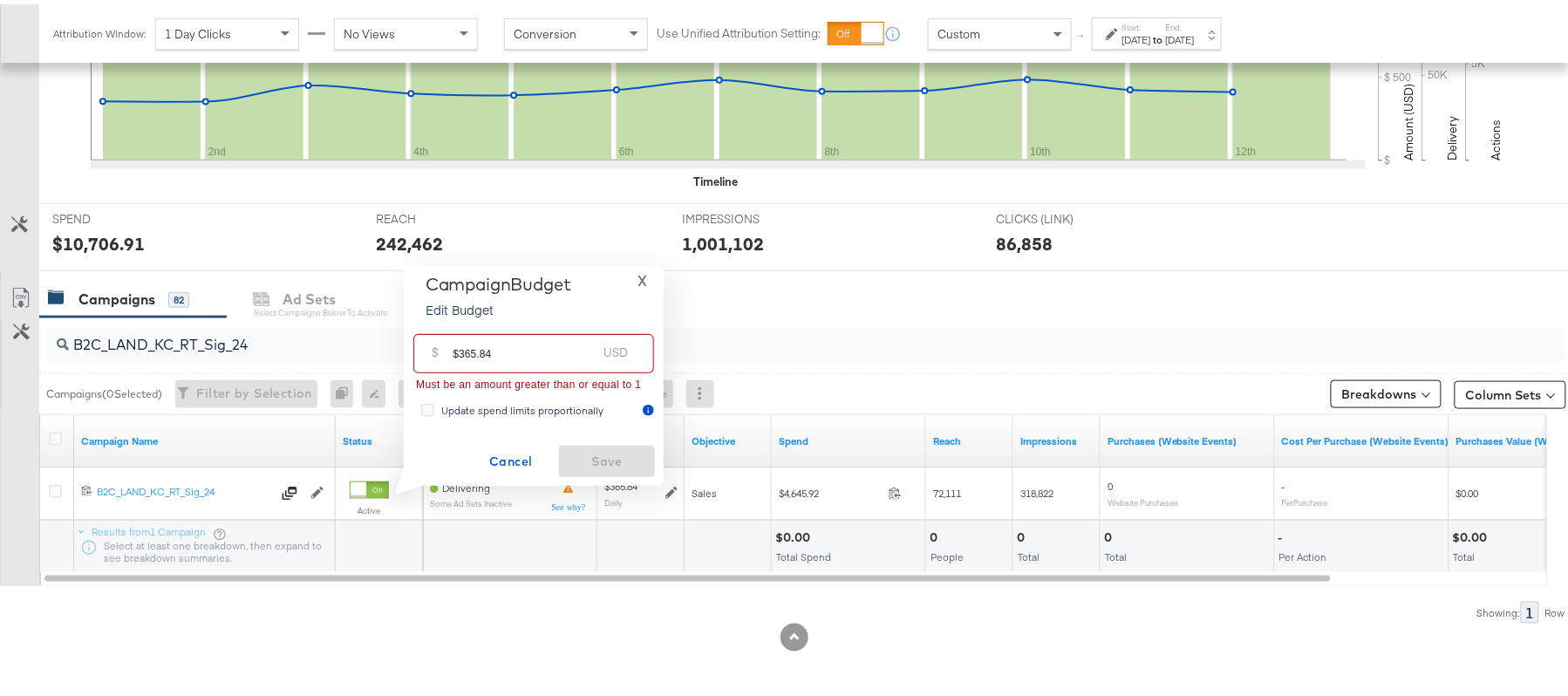
click at [454, 352] on input "$365.84" at bounding box center [524, 343] width 144 height 38
type input "365.84"
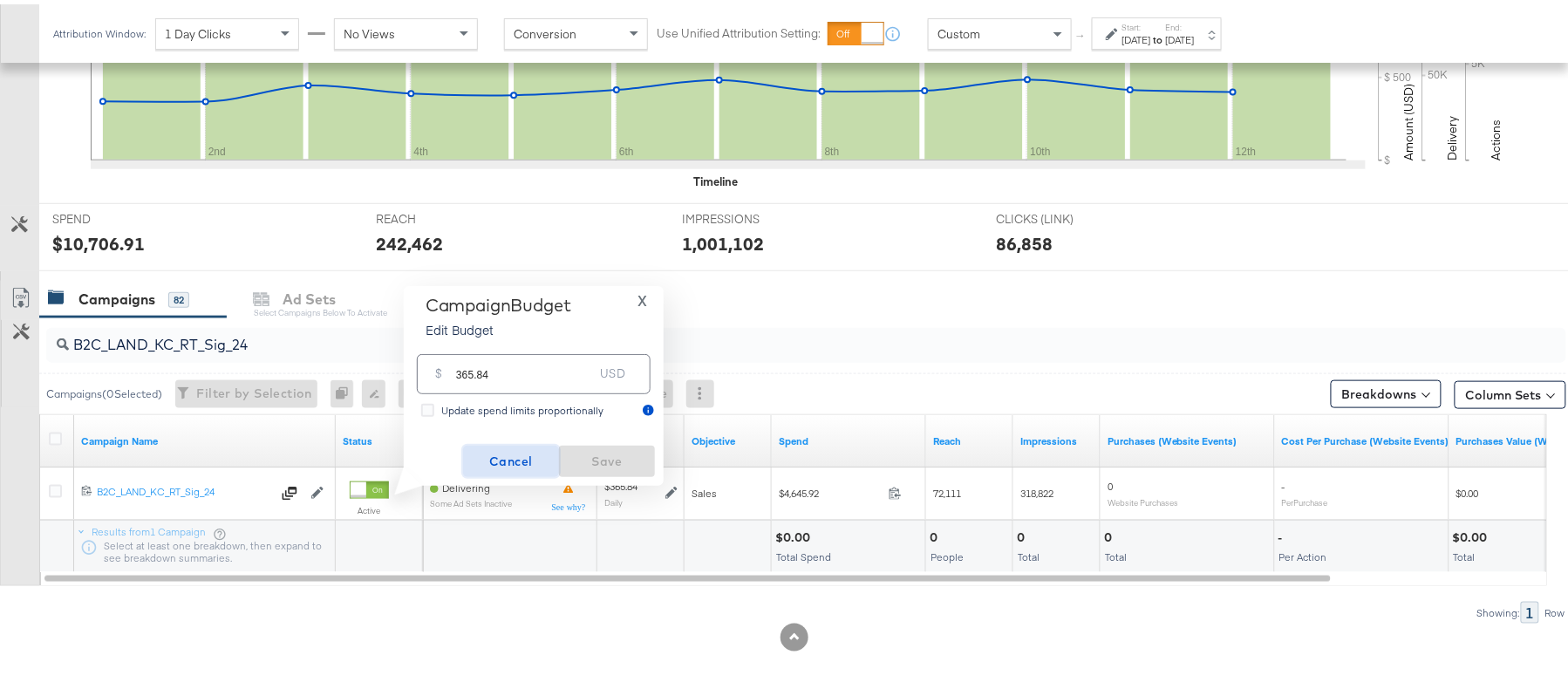
click at [500, 448] on span "Cancel" at bounding box center [511, 457] width 82 height 21
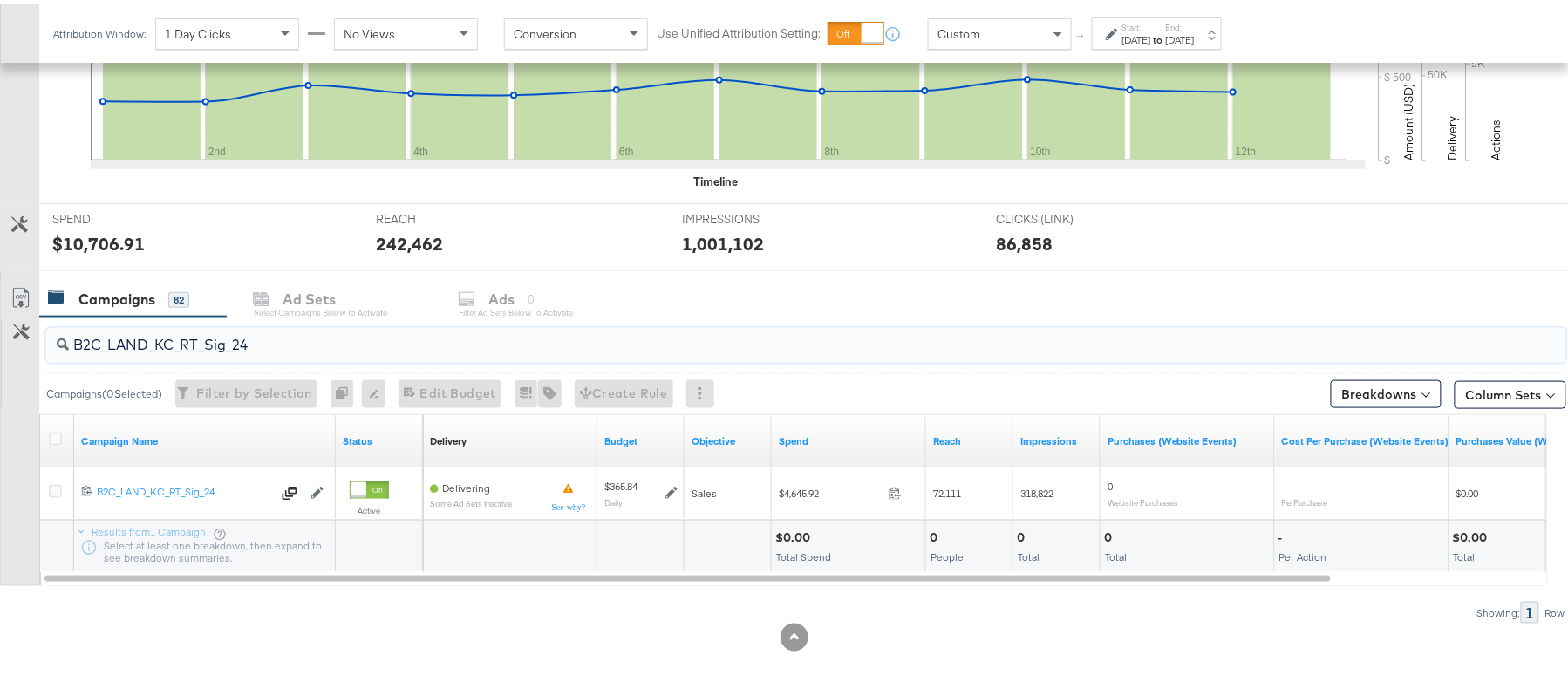
click at [225, 335] on input "B2C_LAND_KC_RT_Sig_24" at bounding box center [748, 334] width 1359 height 34
paste input "B_Ecommerce_KC_Retargeting_LW&LOA_Traffic"
type input "B2B_Ecommerce_KC_Retargeting_LW&LOA_Traffic"
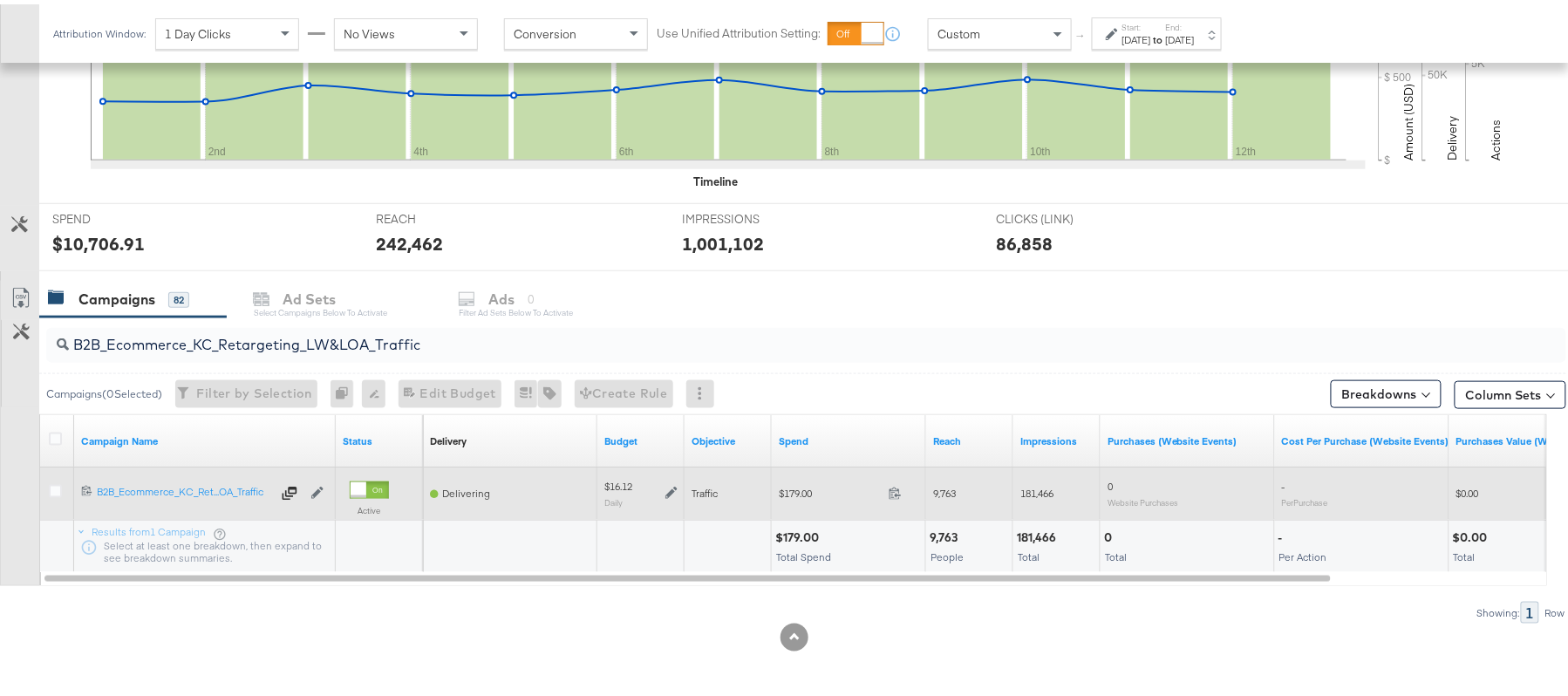
click at [671, 492] on icon at bounding box center [672, 489] width 13 height 13
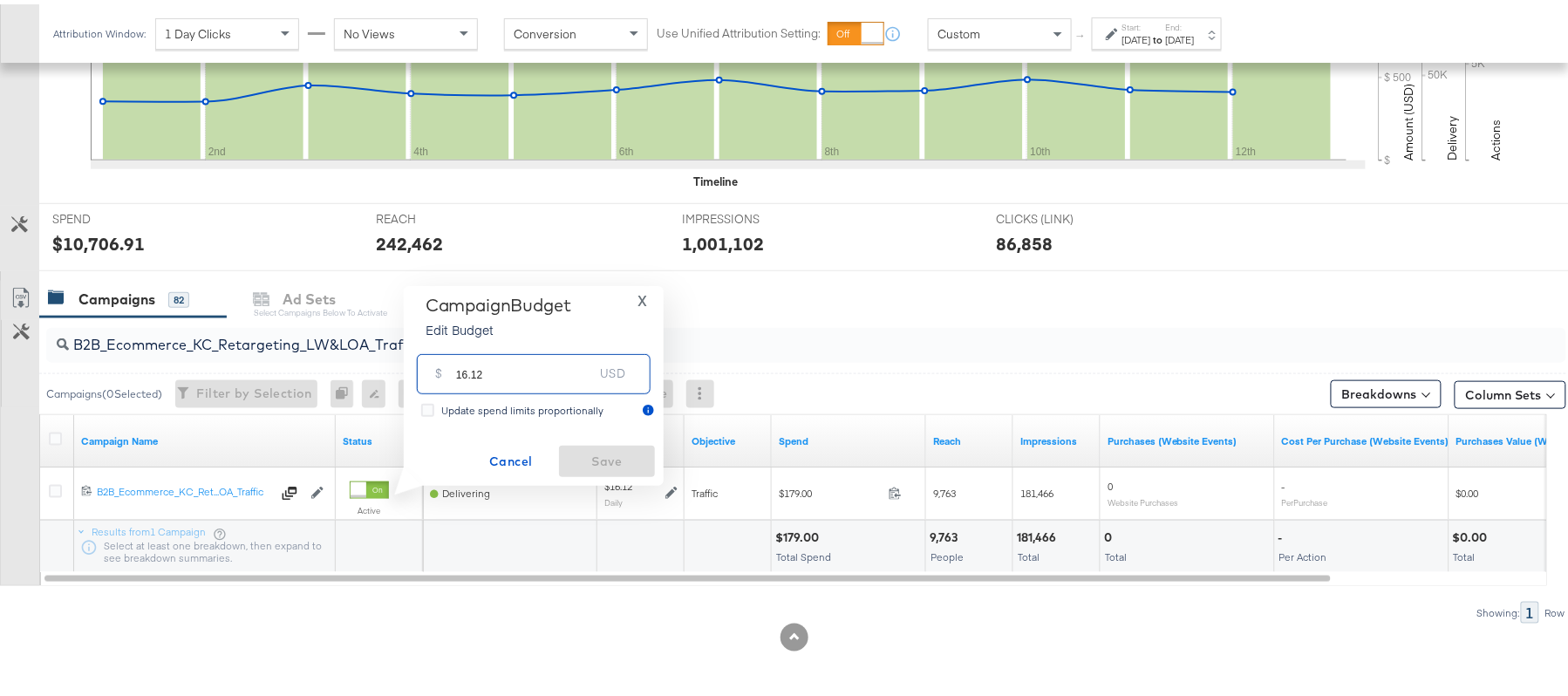
click at [506, 371] on input "16.12" at bounding box center [525, 362] width 138 height 38
paste input "$19.34"
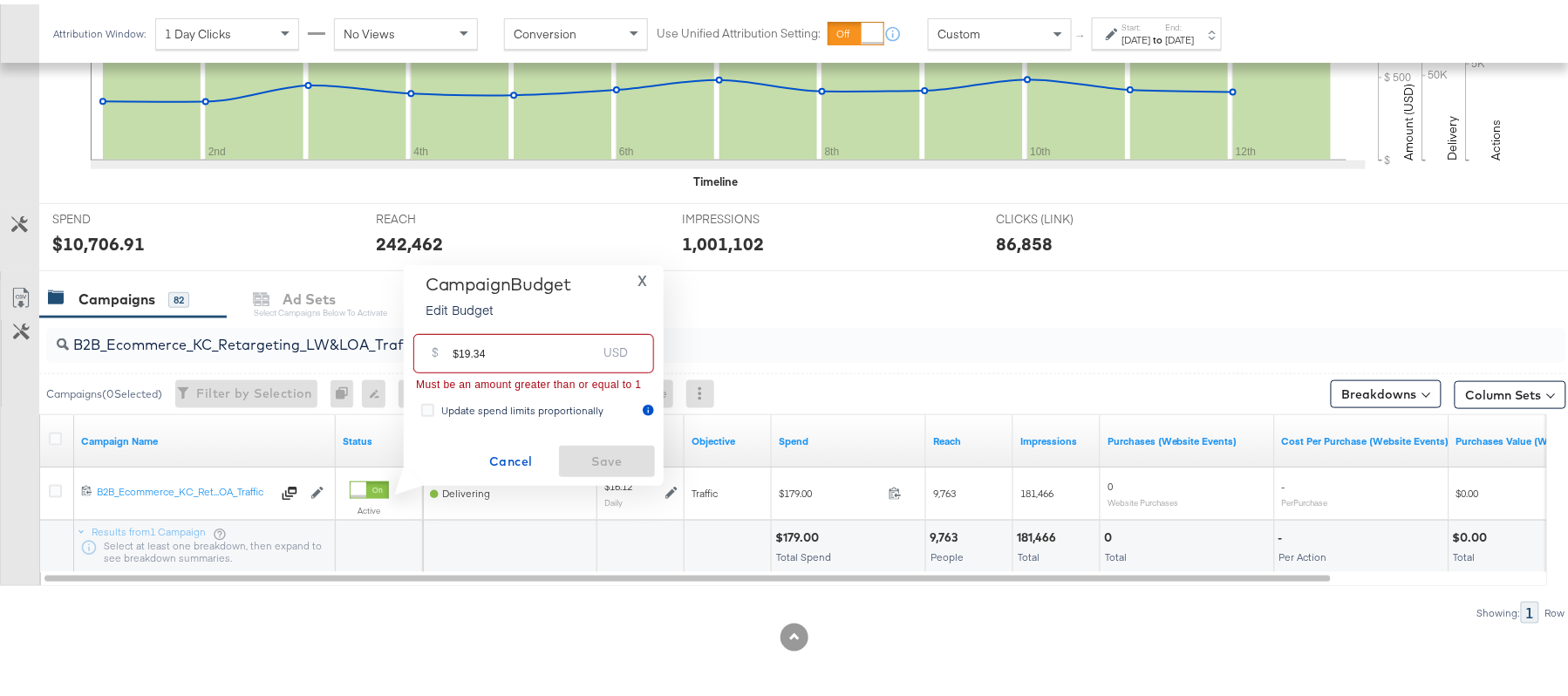
click at [459, 346] on input "$19.34" at bounding box center [524, 343] width 144 height 38
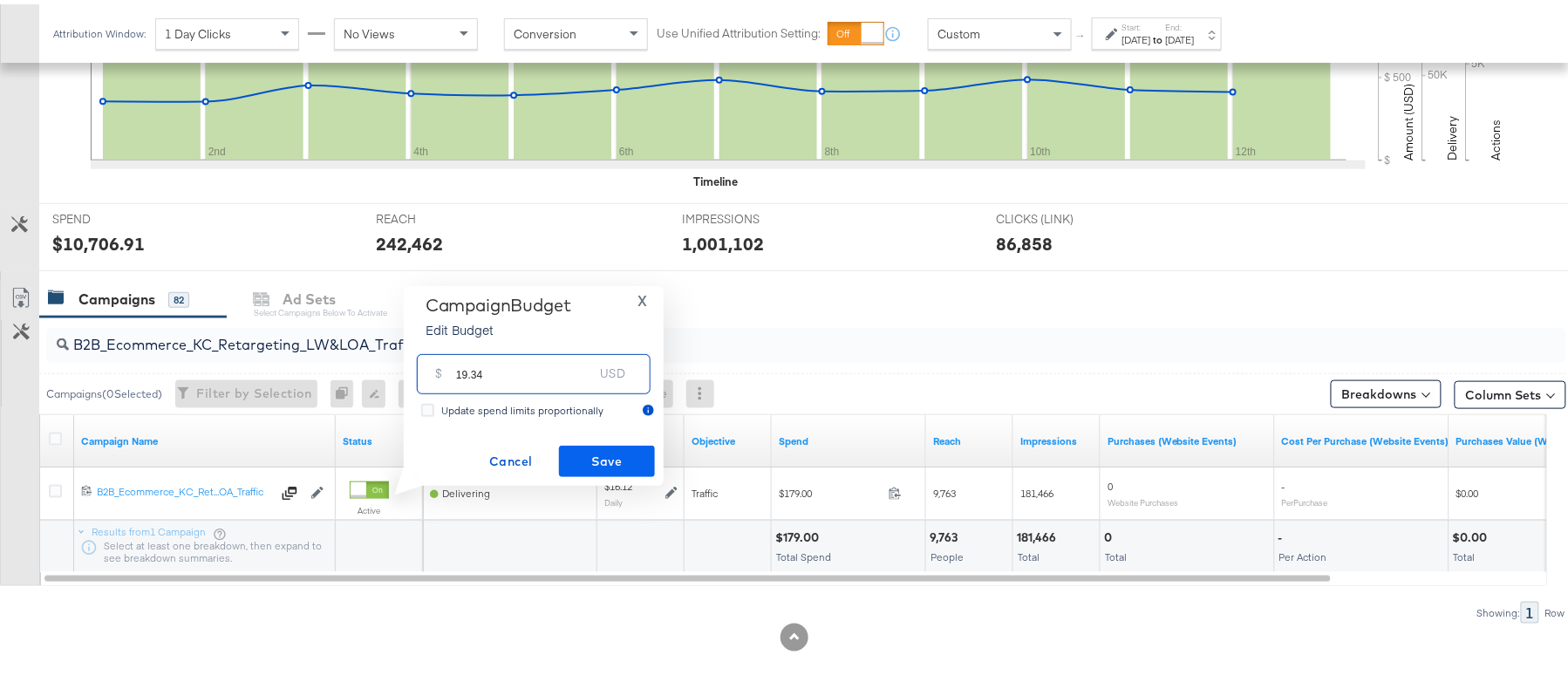
type input "19.34"
click at [623, 450] on span "Save" at bounding box center [607, 457] width 82 height 21
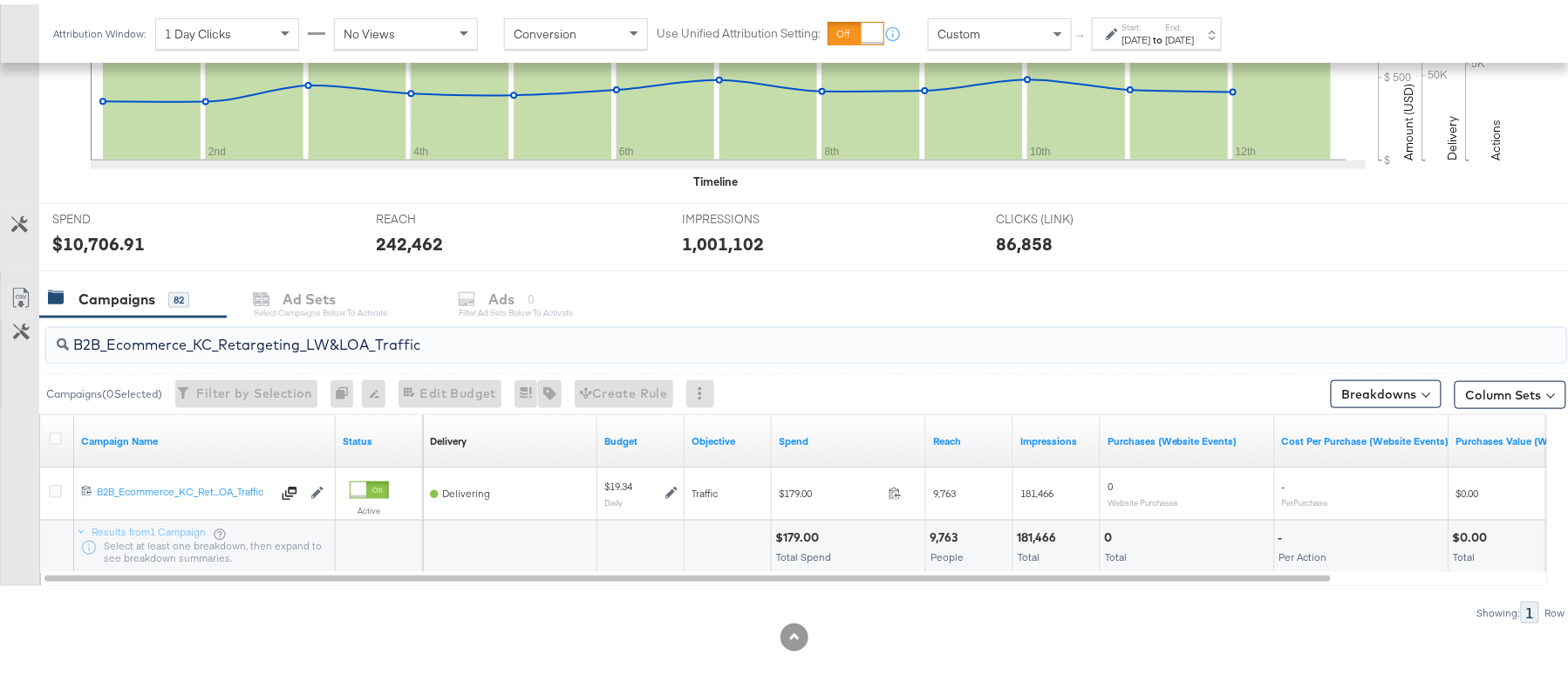
click at [322, 338] on input "B2B_Ecommerce_KC_Retargeting_LW&LOA_Traffic" at bounding box center [748, 334] width 1359 height 34
paste input "KC_Retargeting_Prospects & Clients_Conversions"
type input "B2B_KC_Retargeting_Prospects & Clients_Conversions"
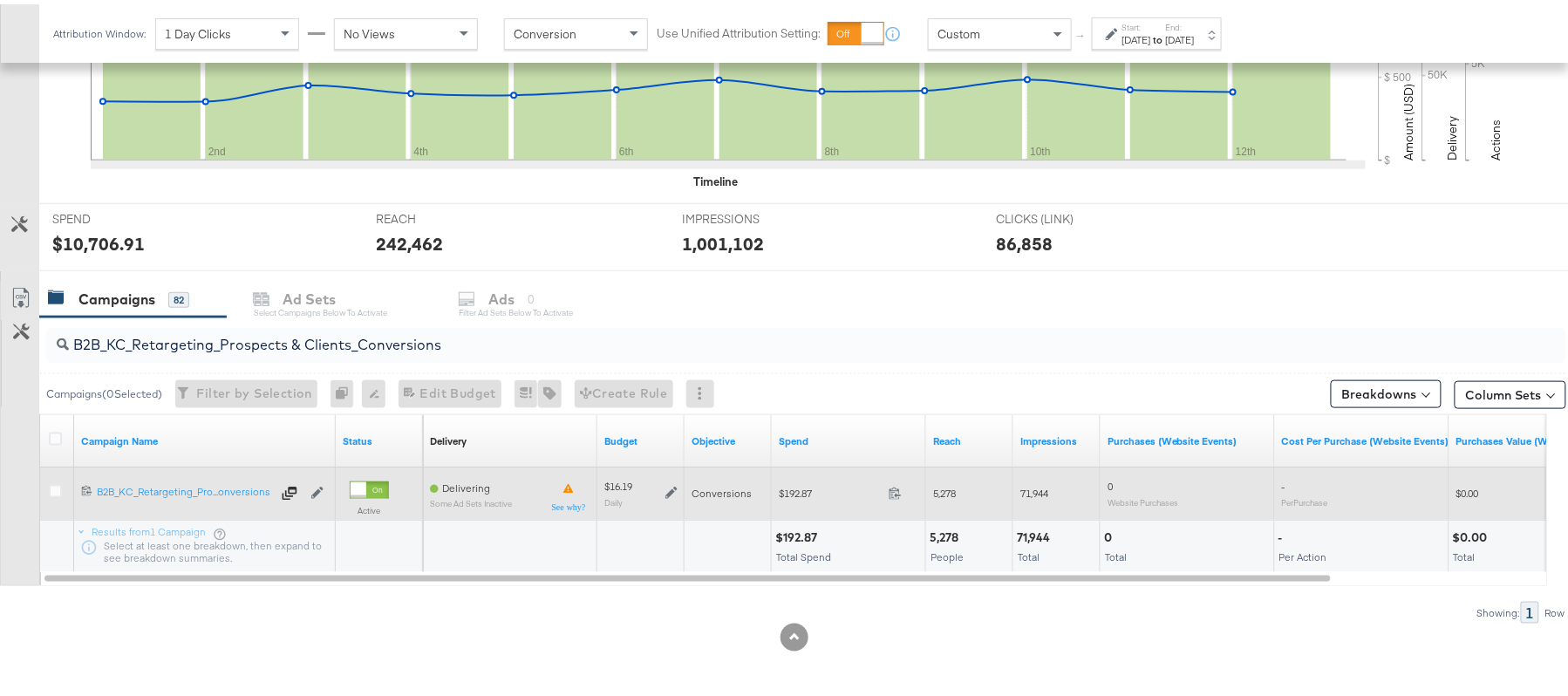
click at [672, 487] on icon at bounding box center [672, 489] width 13 height 13
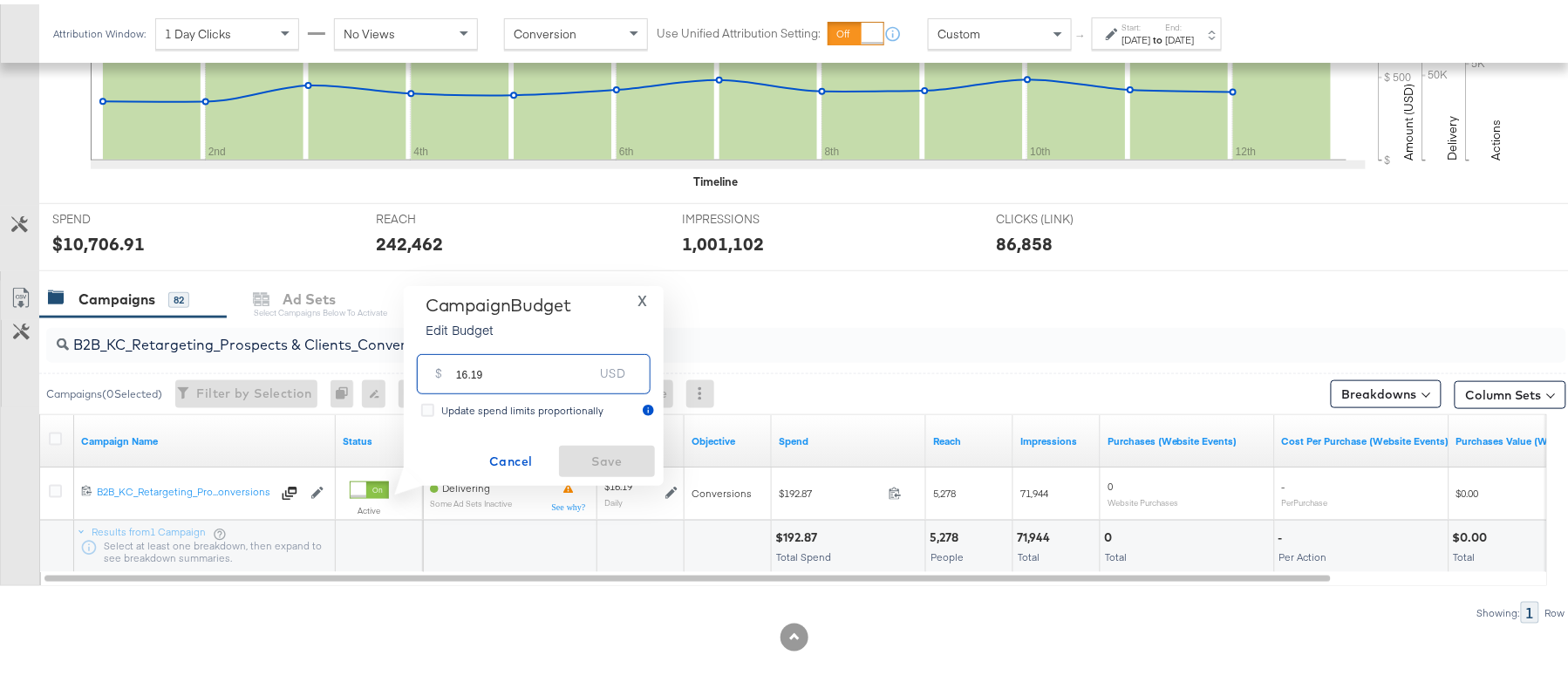
click at [505, 373] on input "16.19" at bounding box center [525, 362] width 138 height 38
paste input "$16.16"
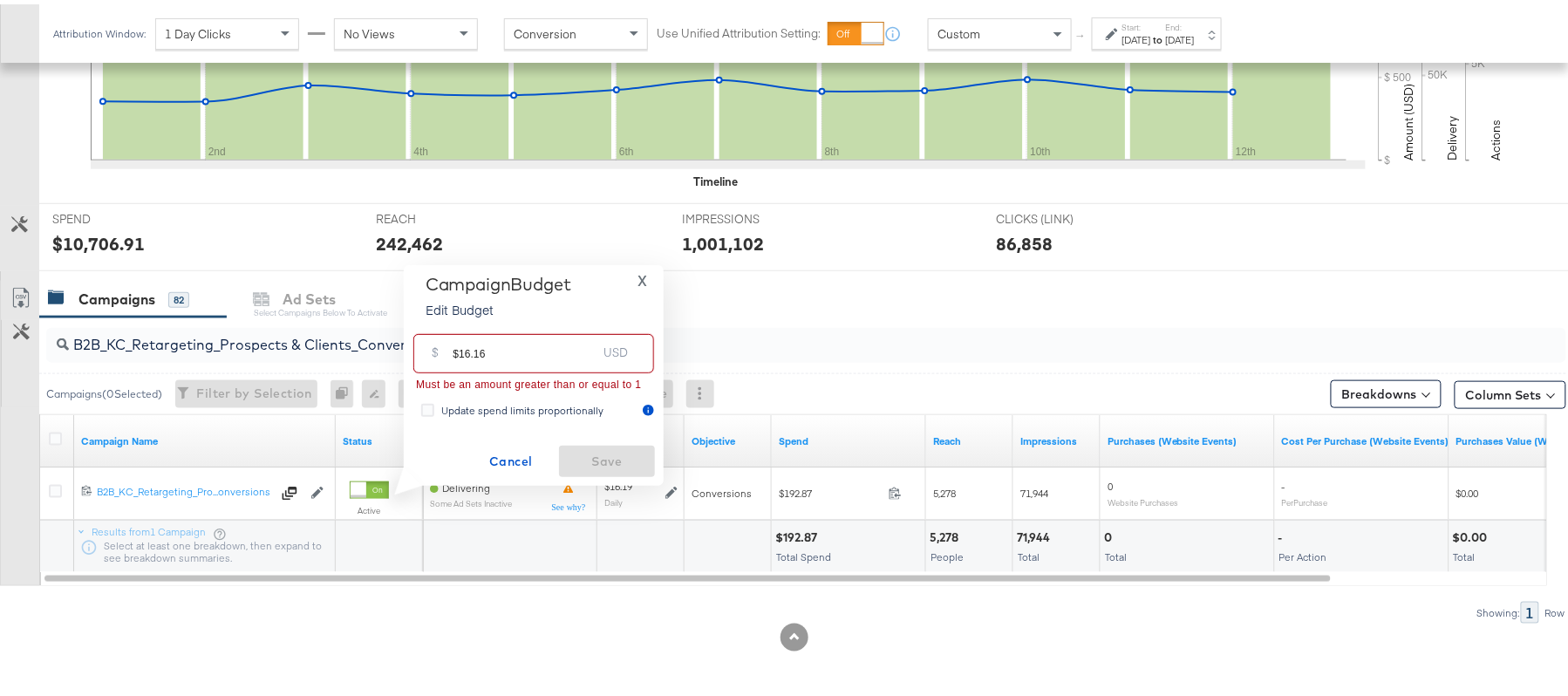
click at [459, 344] on input "$16.16" at bounding box center [524, 343] width 144 height 38
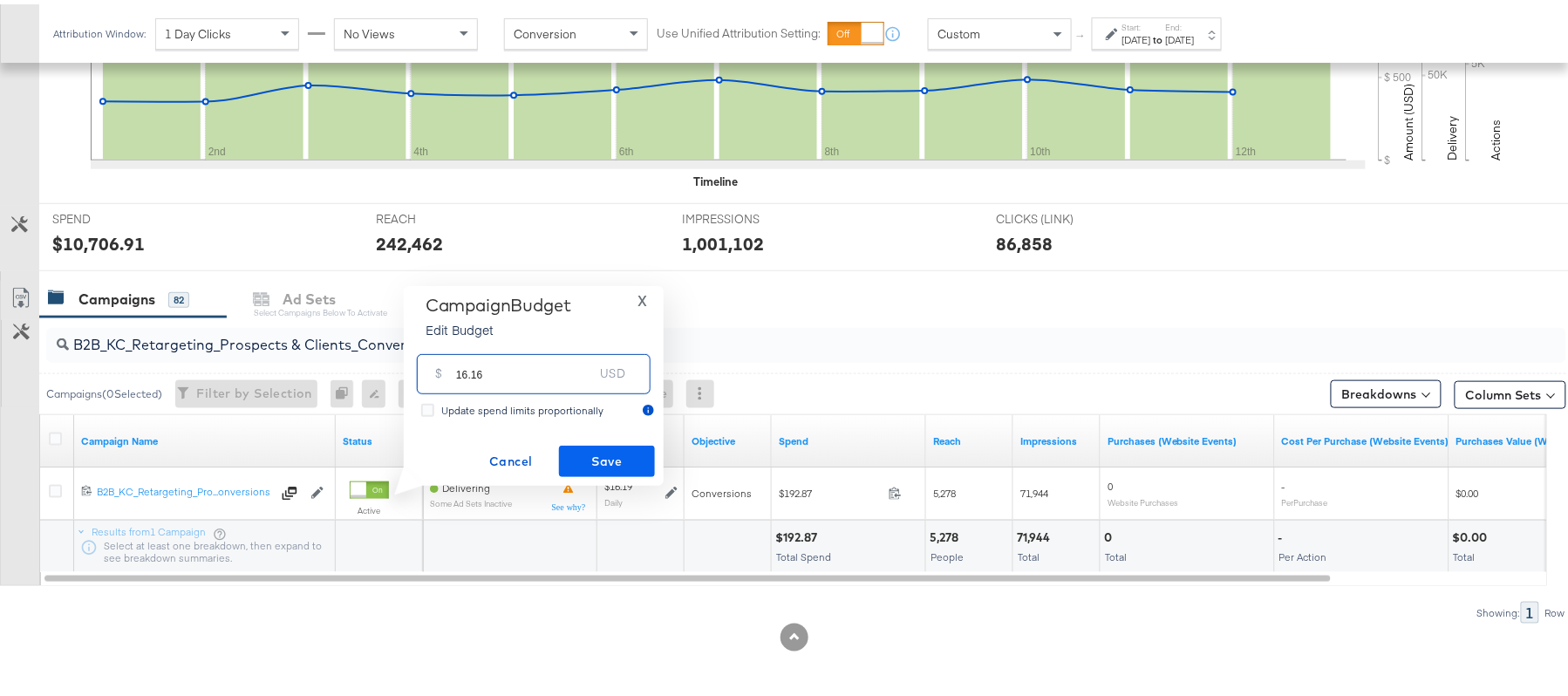
type input "16.16"
click at [602, 447] on span "Save" at bounding box center [607, 457] width 82 height 21
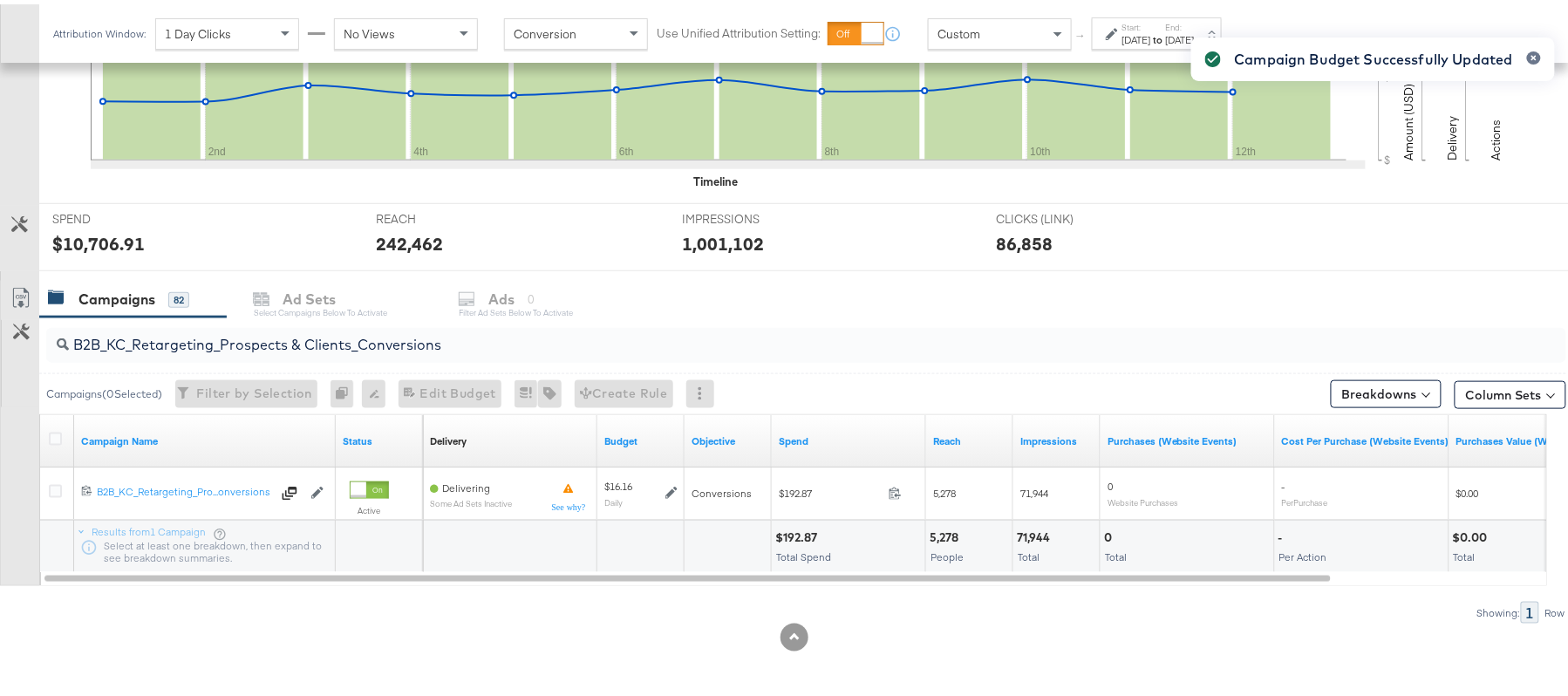
click at [314, 340] on input "B2B_KC_Retargeting_Prospects & Clients_Conversions" at bounding box center [748, 334] width 1359 height 34
paste input "C_LAND_KC_Pros_Sig"
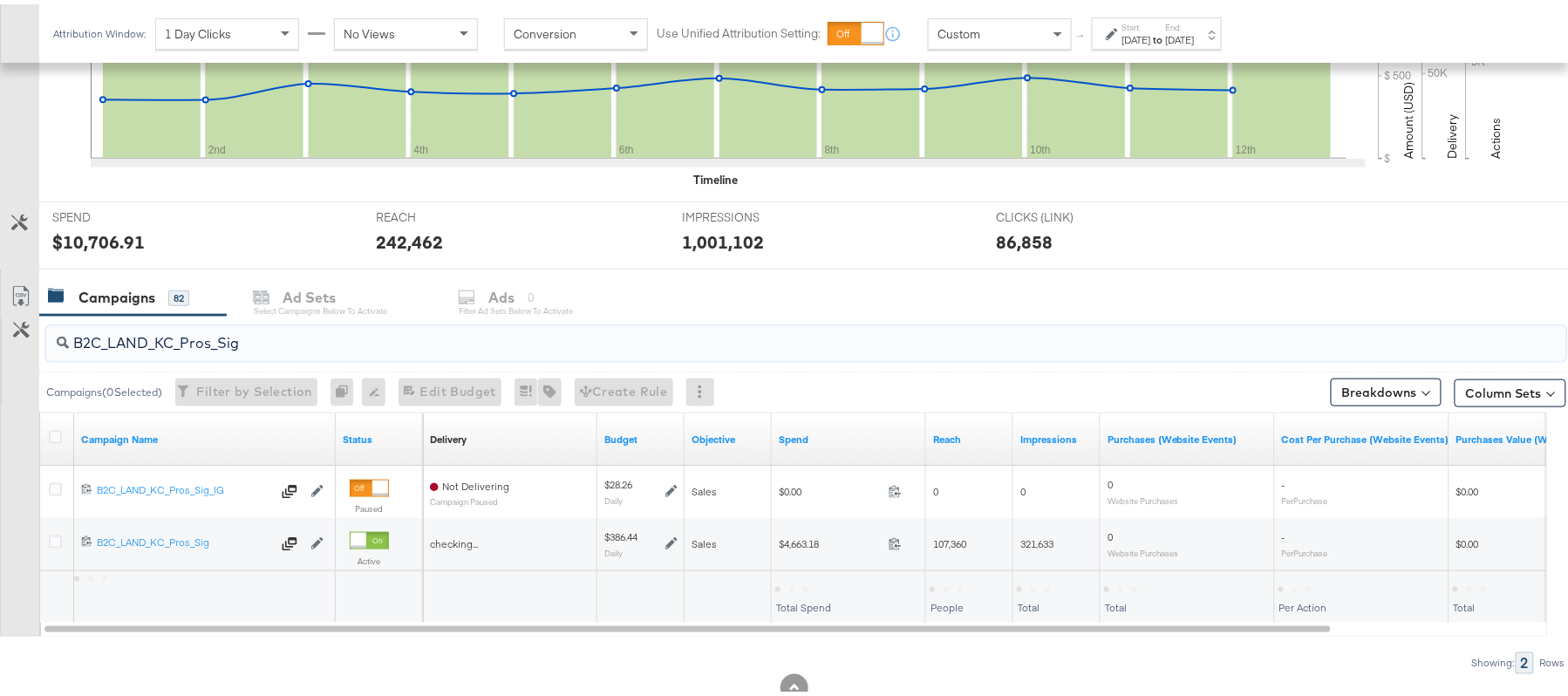
type input "B2C_LAND_KC_Pros_Sig"
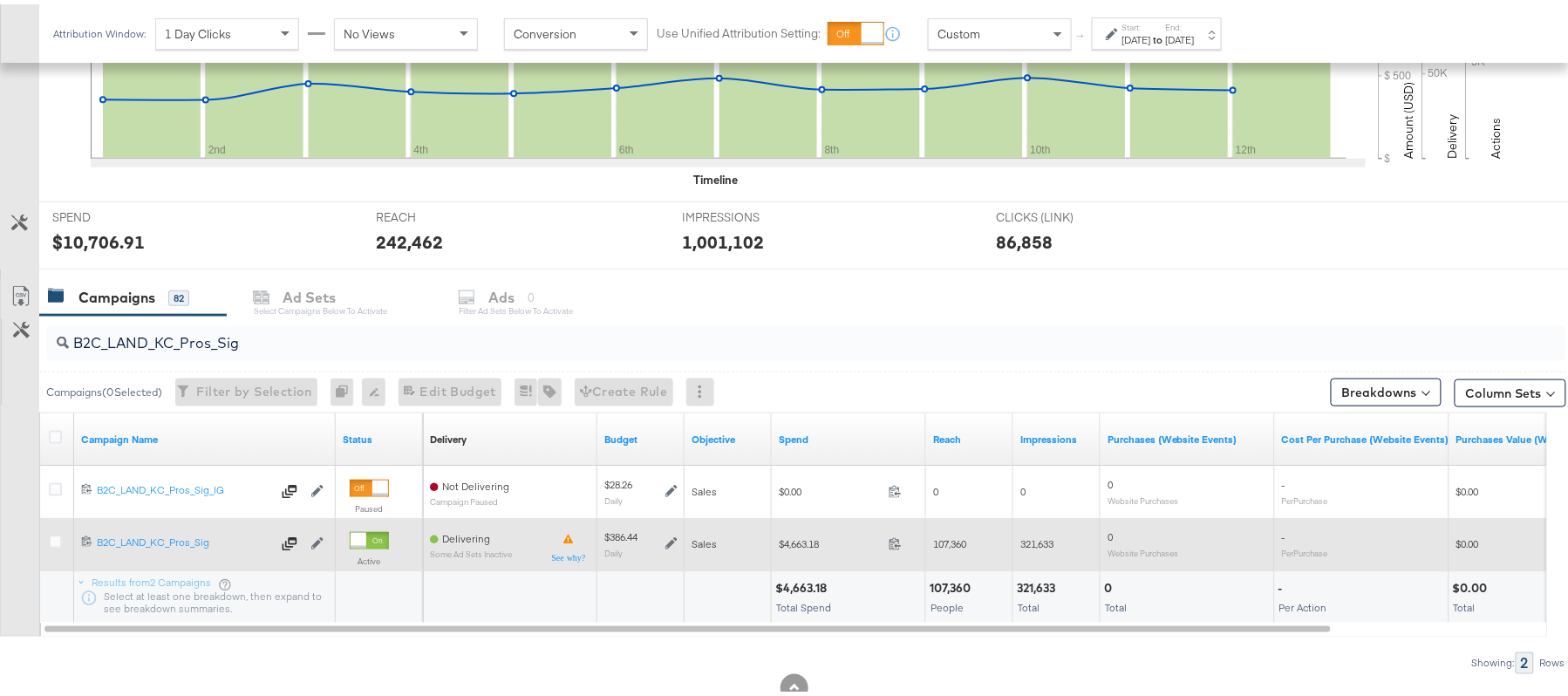
click at [666, 545] on icon at bounding box center [672, 539] width 13 height 13
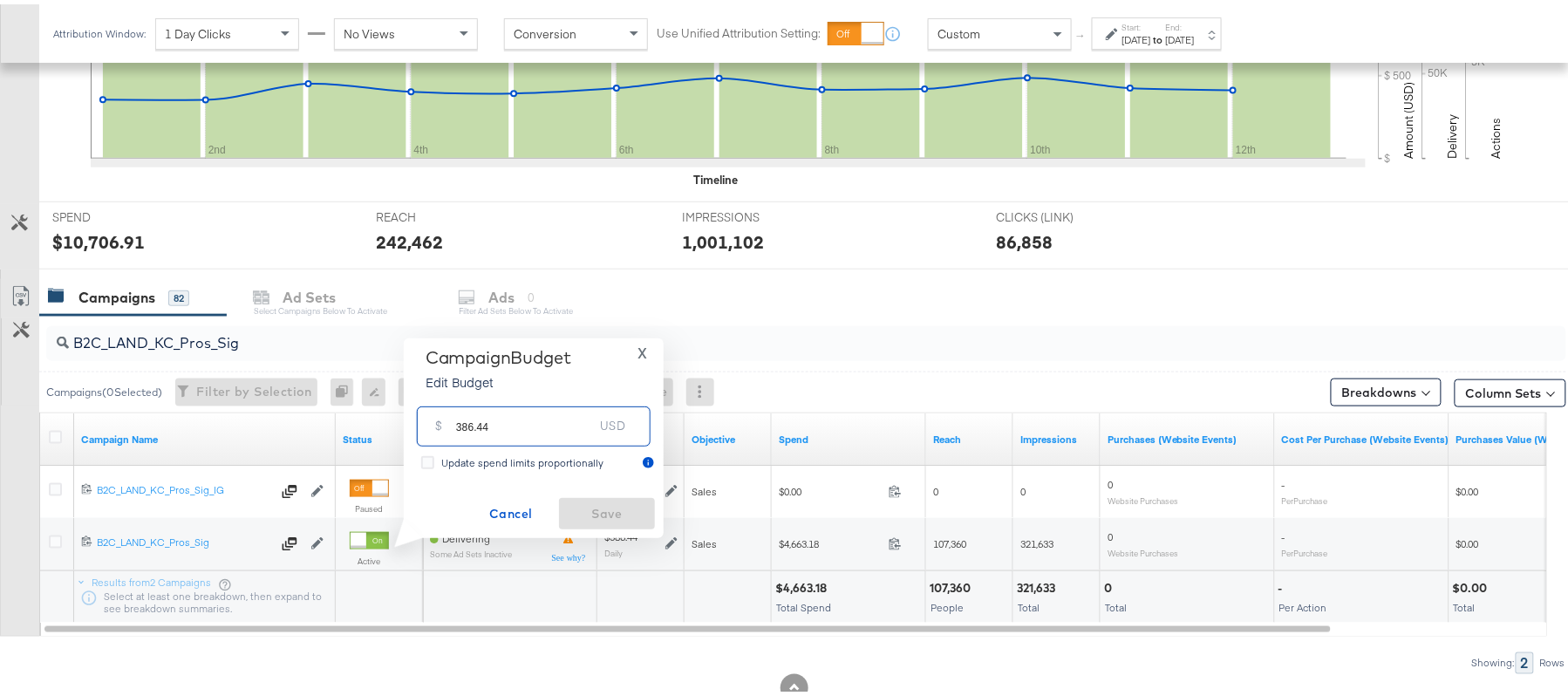
click at [521, 426] on input "386.44" at bounding box center [525, 415] width 138 height 38
paste input "$367.12"
click at [455, 391] on input "$367.12" at bounding box center [524, 395] width 144 height 38
type input "367.12"
click at [610, 504] on span "Save" at bounding box center [607, 510] width 82 height 21
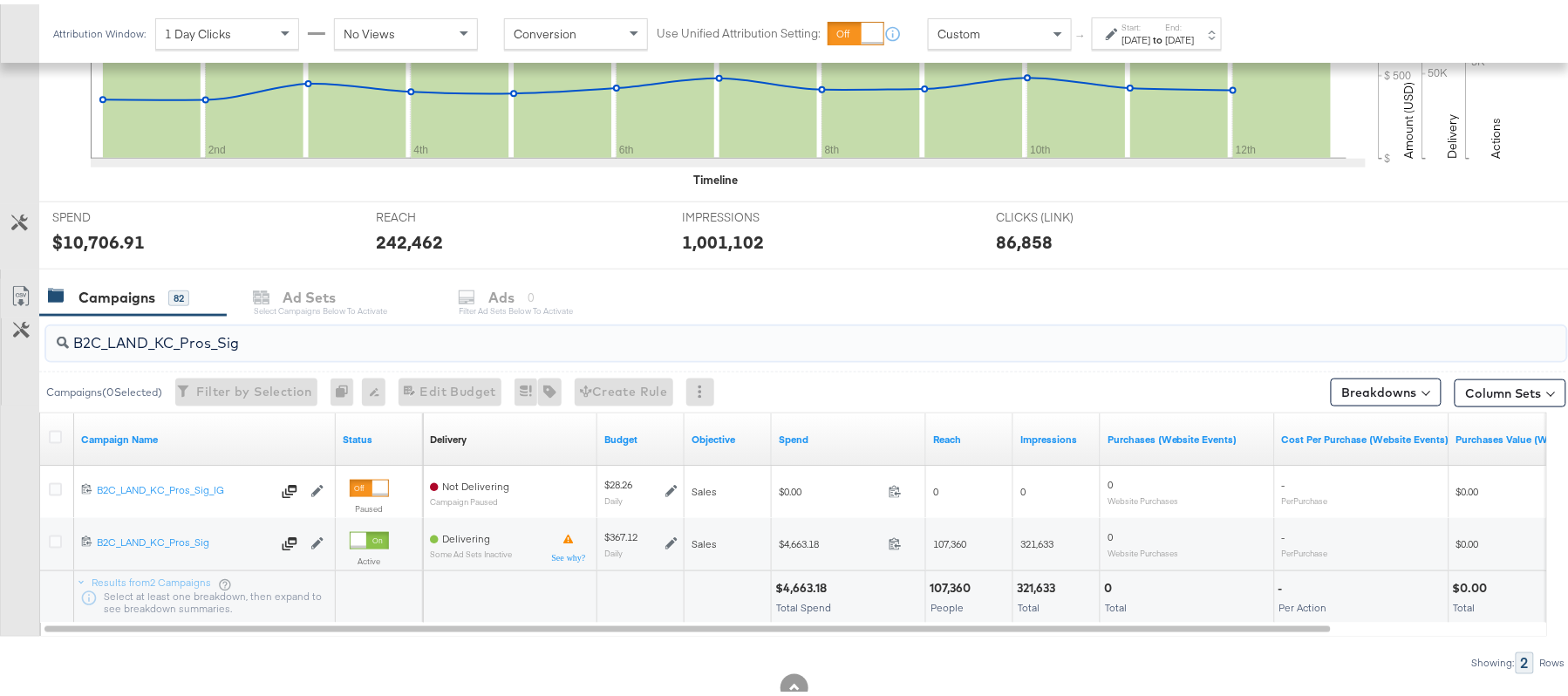
click at [230, 336] on input "B2C_LAND_KC_Pros_Sig" at bounding box center [748, 332] width 1359 height 34
paste input "RT_Sig_24"
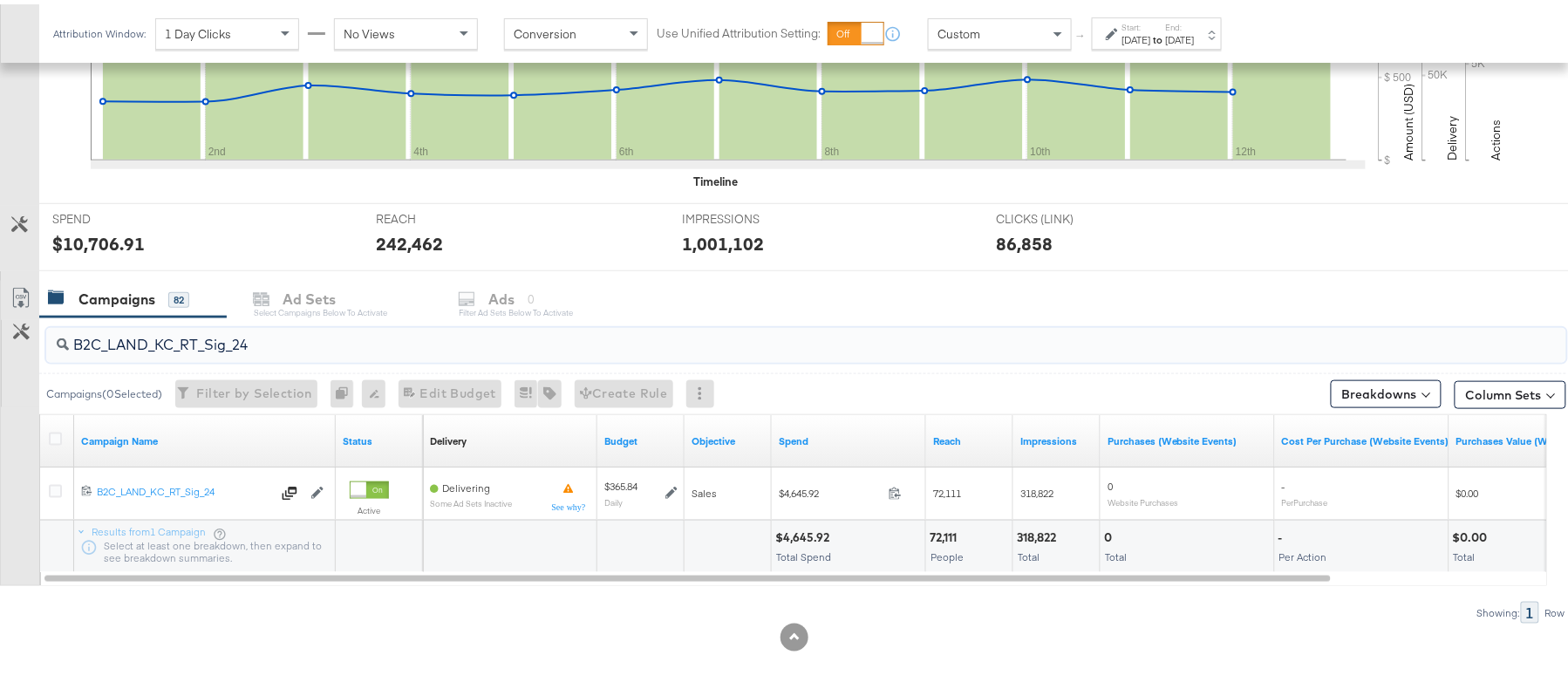
paste input "B_Ecommerce_KC_Retargeting_LW&LOA_Traffic"
paste input "KC_Retargeting_Prospects & Clients_Conversions"
paste input "C_LAND_KC_Pros_Sig"
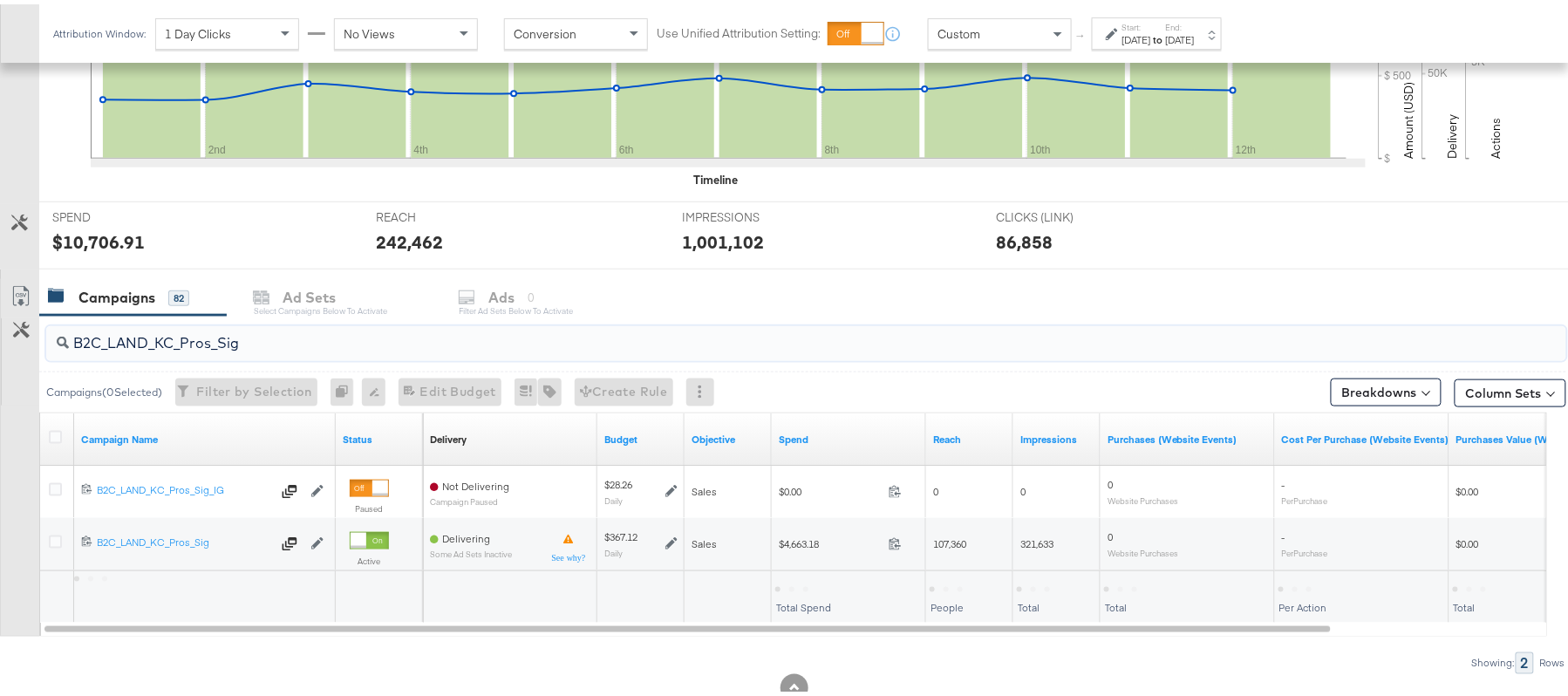
type input "B2C_LAND_KC_Pros_Sig"
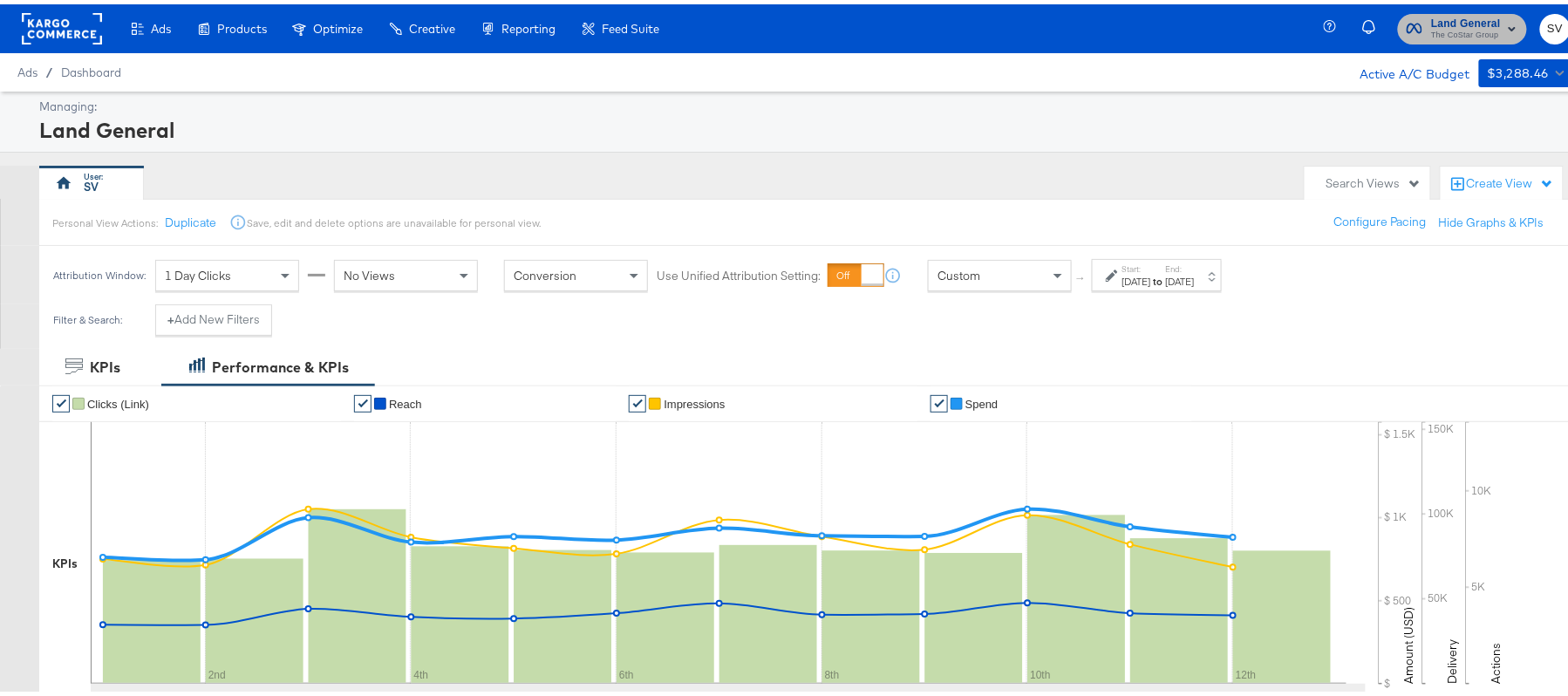
click at [1447, 26] on span "The CoStar Group" at bounding box center [1466, 31] width 70 height 14
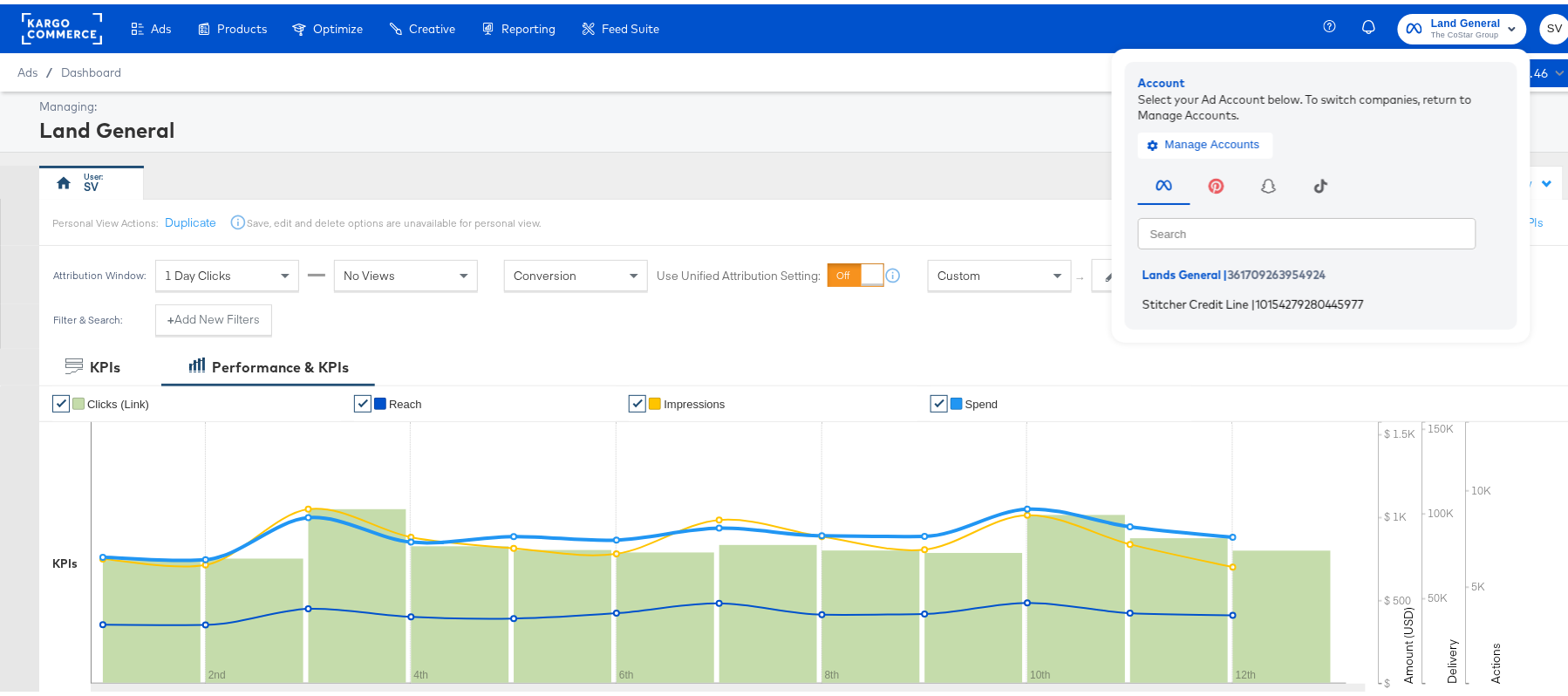
click at [1146, 290] on li "Stitcher Credit Line | 10154279280445977" at bounding box center [1325, 300] width 375 height 25
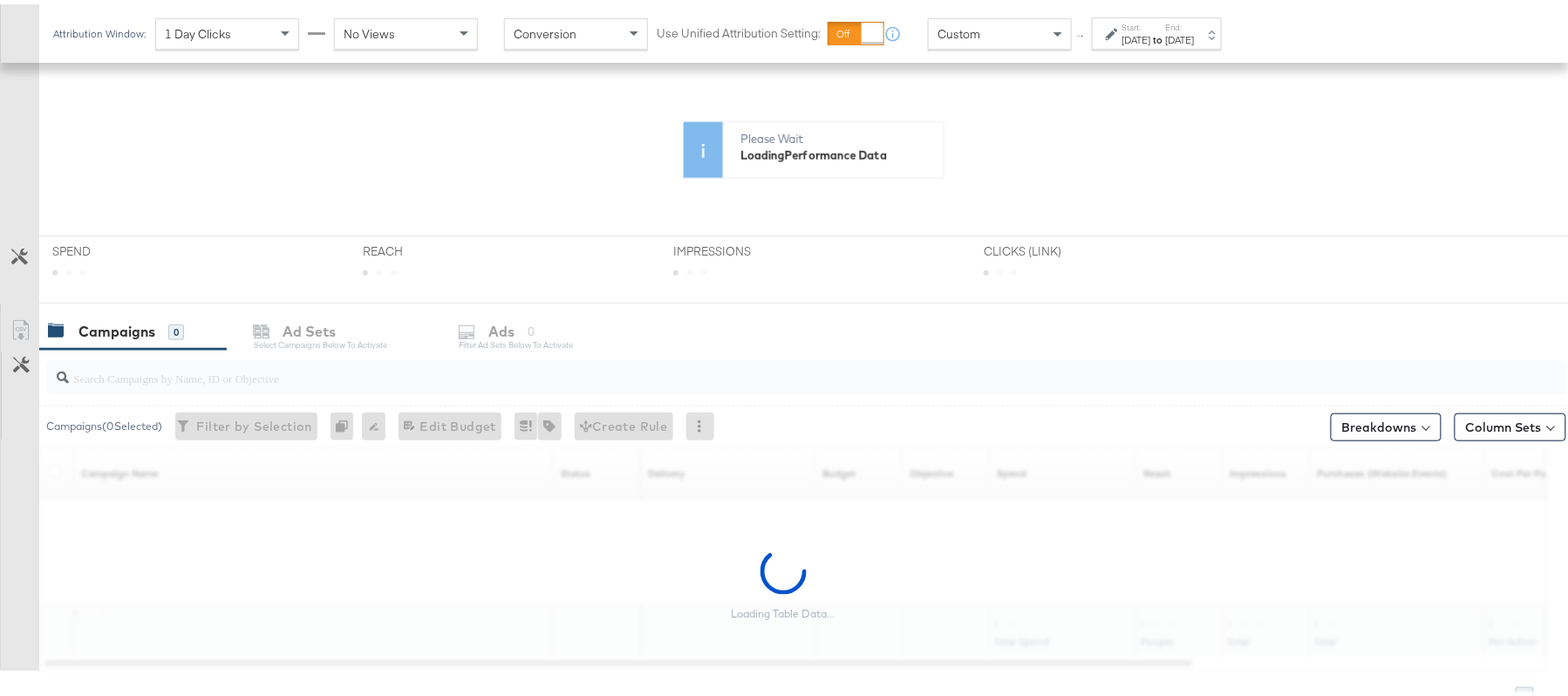
scroll to position [378, 0]
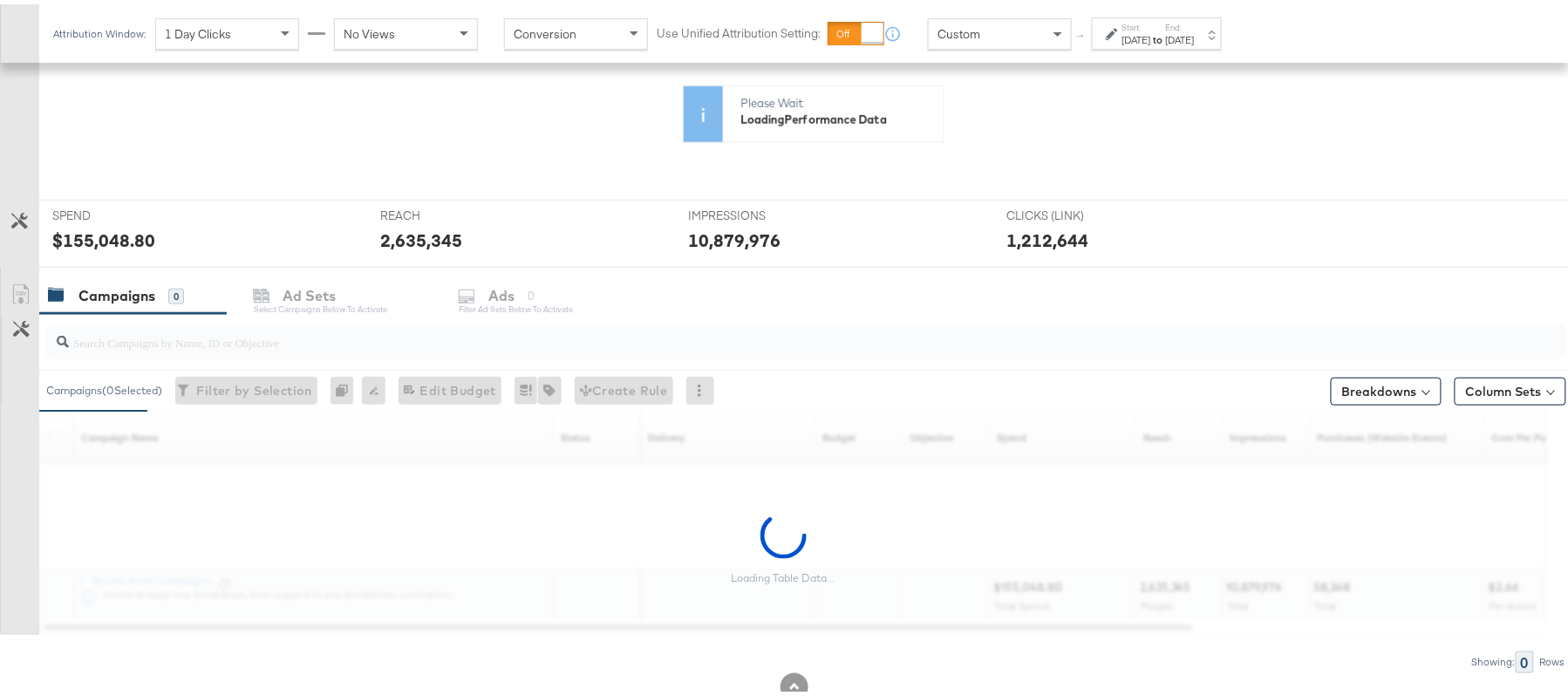
click at [227, 353] on div at bounding box center [806, 337] width 1520 height 35
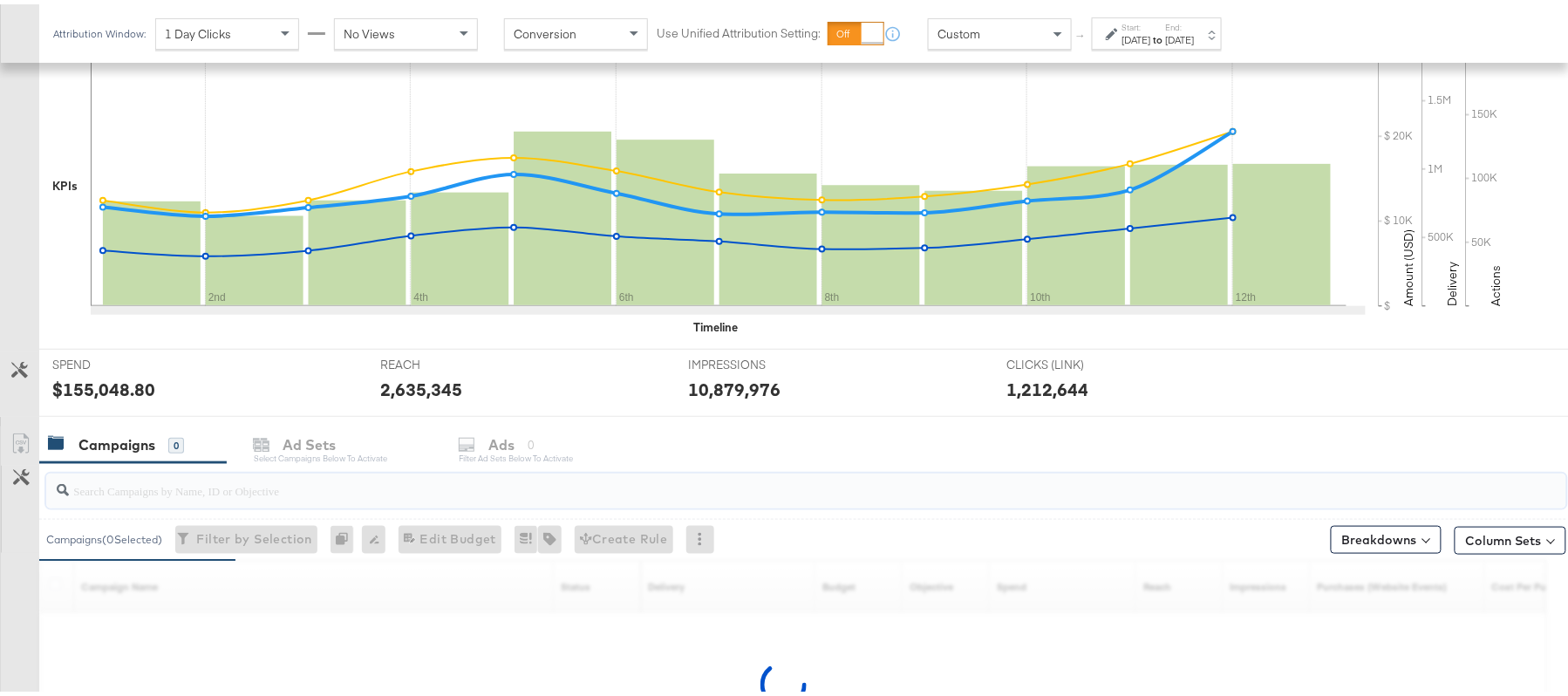
paste input "APTS_B2C_Display_National_Facebook_RTG_Leads_SocialDisplay_alwayson_Retargeting…"
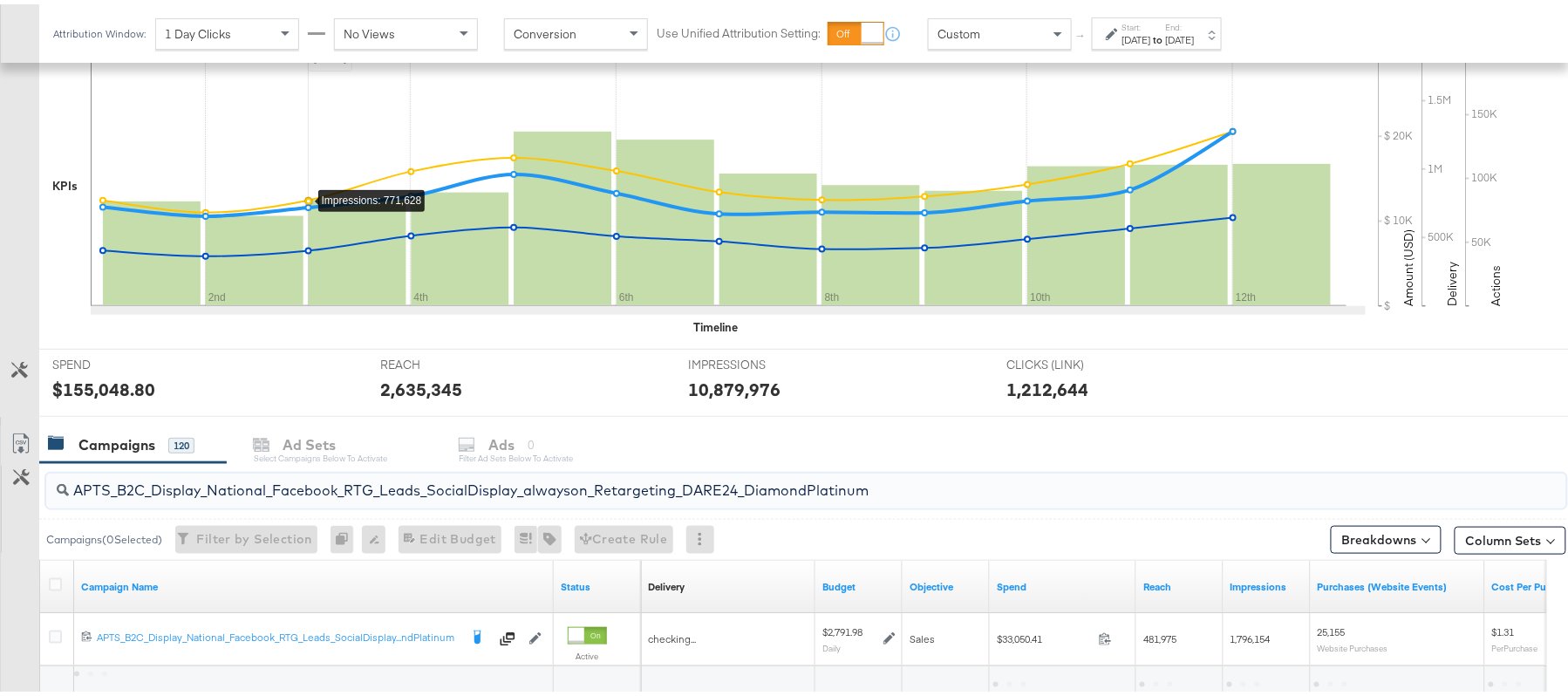
scroll to position [525, 0]
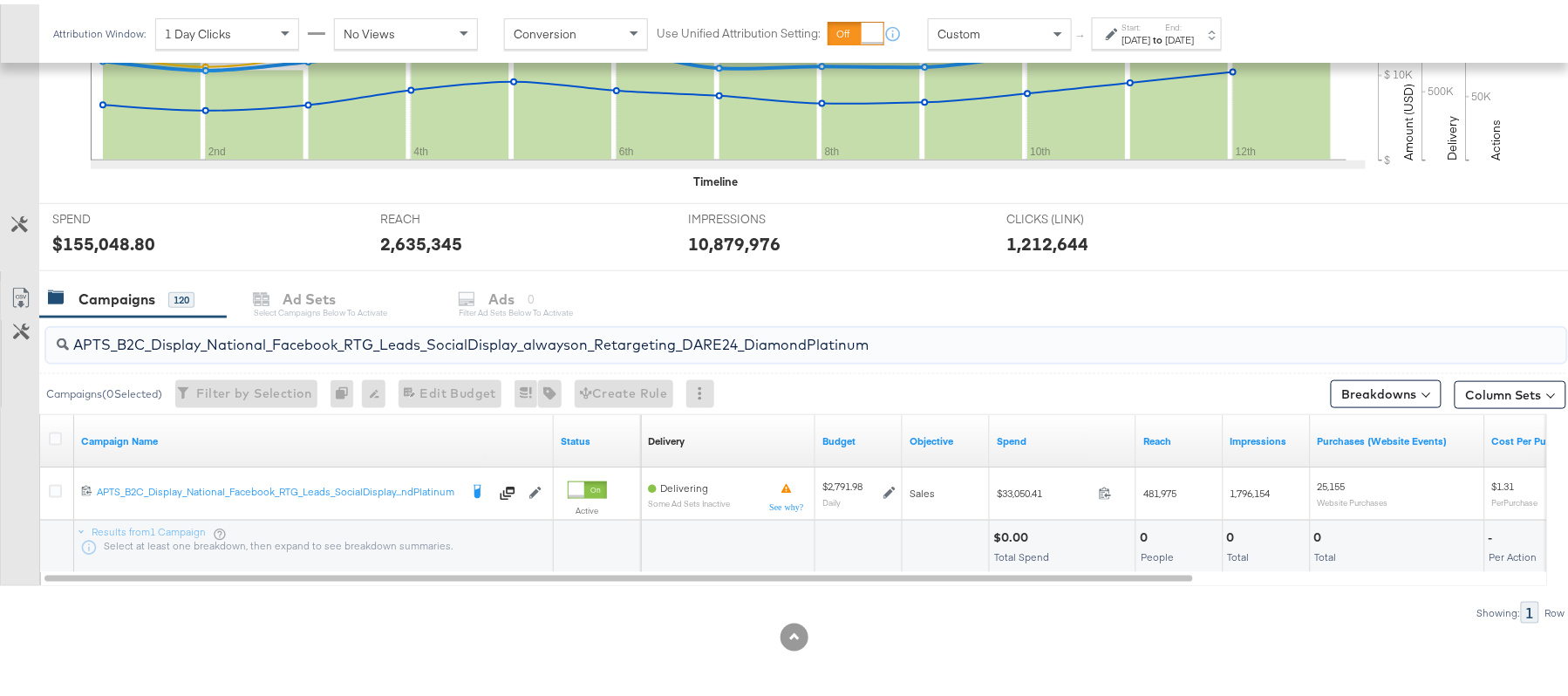
paste input "FR_B2C_Display_National_Facebook_RTG_Leads_SocialDisplay_alwayson_Retargeting_FR"
paste input "AF_B2C_Display_National_Facebook_RTG_Leads_SocialDisplay_alwayson_Retargeting_AF"
paste input "HL_B2C_Display_National_Facebook_RTG_Leads_SocialDisplay_alwayson_Retargeting_A…"
paste input "PTS_B2C_Display_National_Facebook_PRO_Traffic_SocialDisplay_alwayson_ASC_DARE24…"
type input "APTS_B2C_Display_National_Facebook_PRO_Traffic_SocialDisplay_alwayson_ASC_DARE2…"
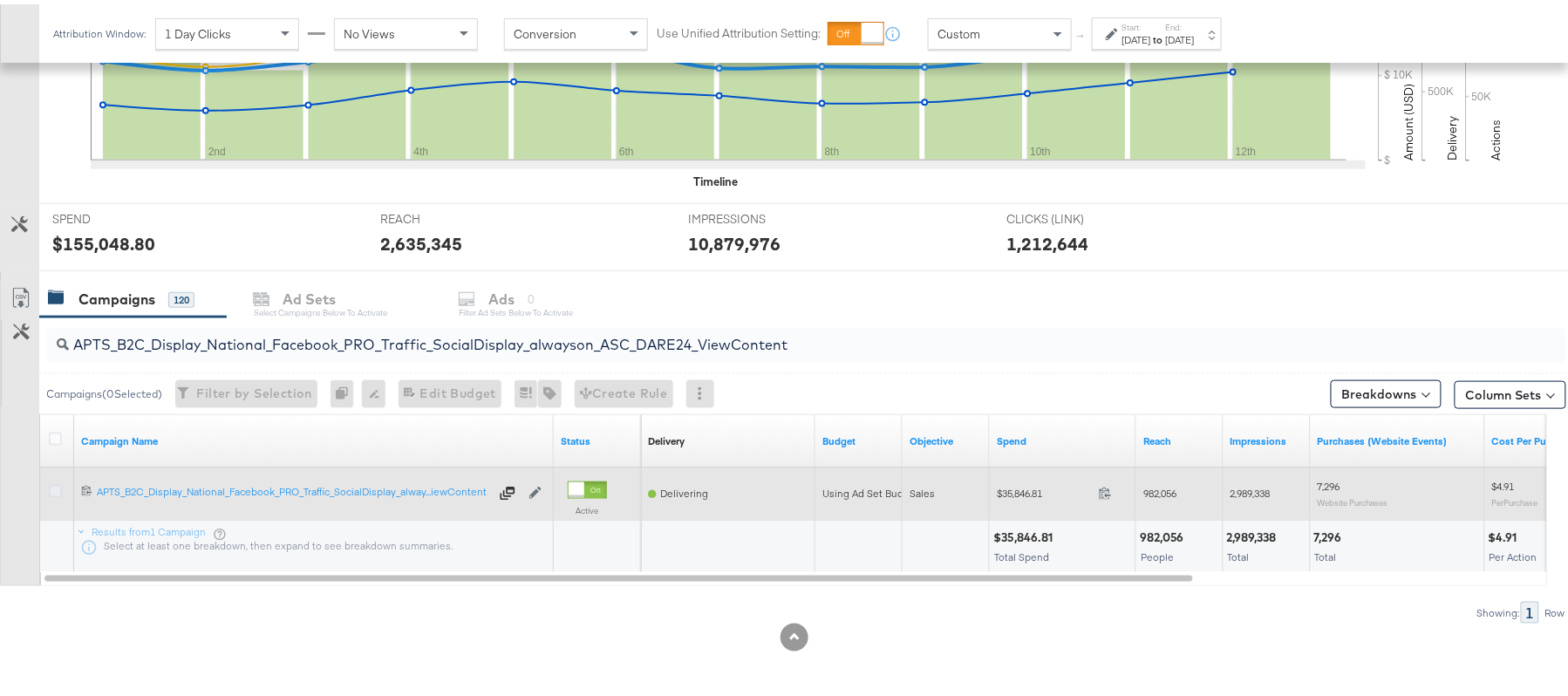
click at [52, 487] on icon at bounding box center [55, 487] width 13 height 13
click at [0, 0] on input "checkbox" at bounding box center [0, 0] width 0 height 0
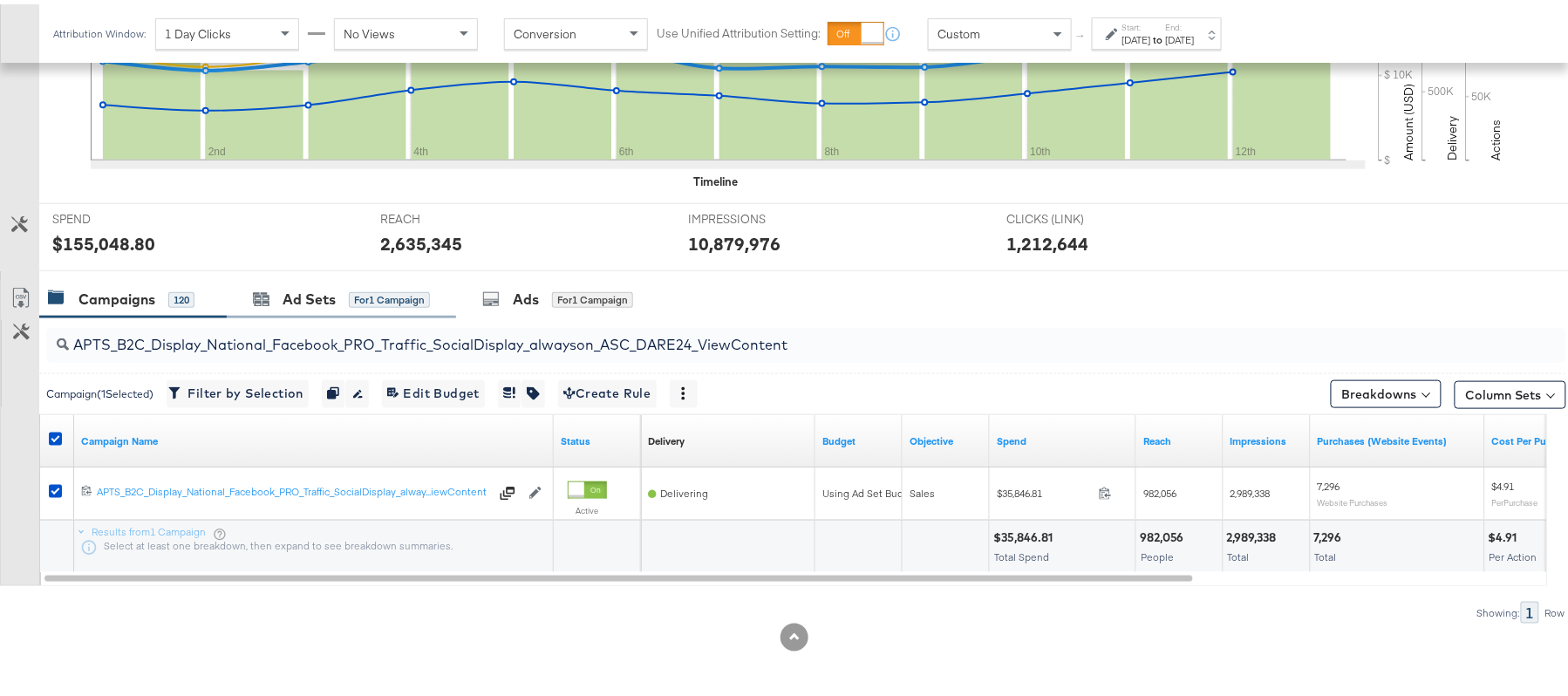
click at [326, 284] on div "Ad Sets for 1 Campaign" at bounding box center [341, 295] width 229 height 38
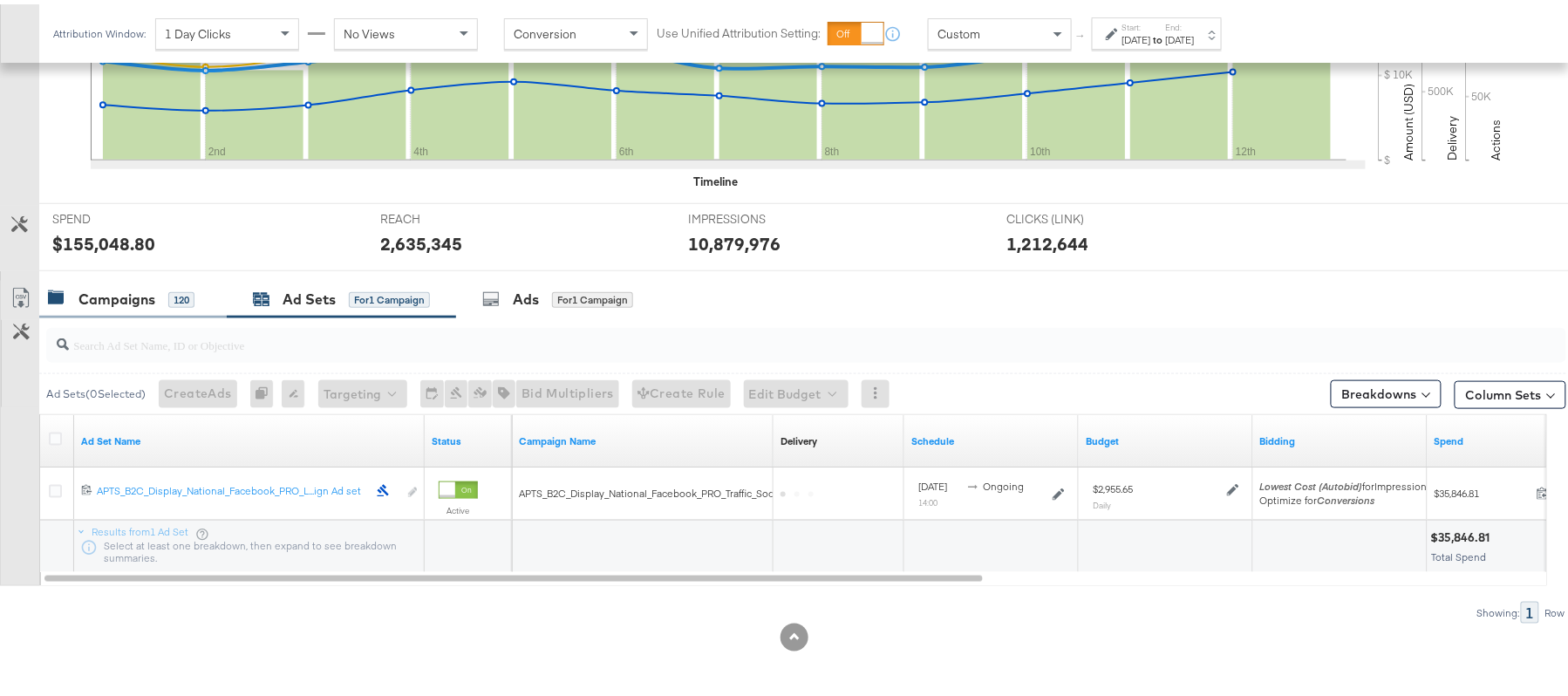
click at [133, 281] on div "Campaigns 120" at bounding box center [133, 295] width 188 height 38
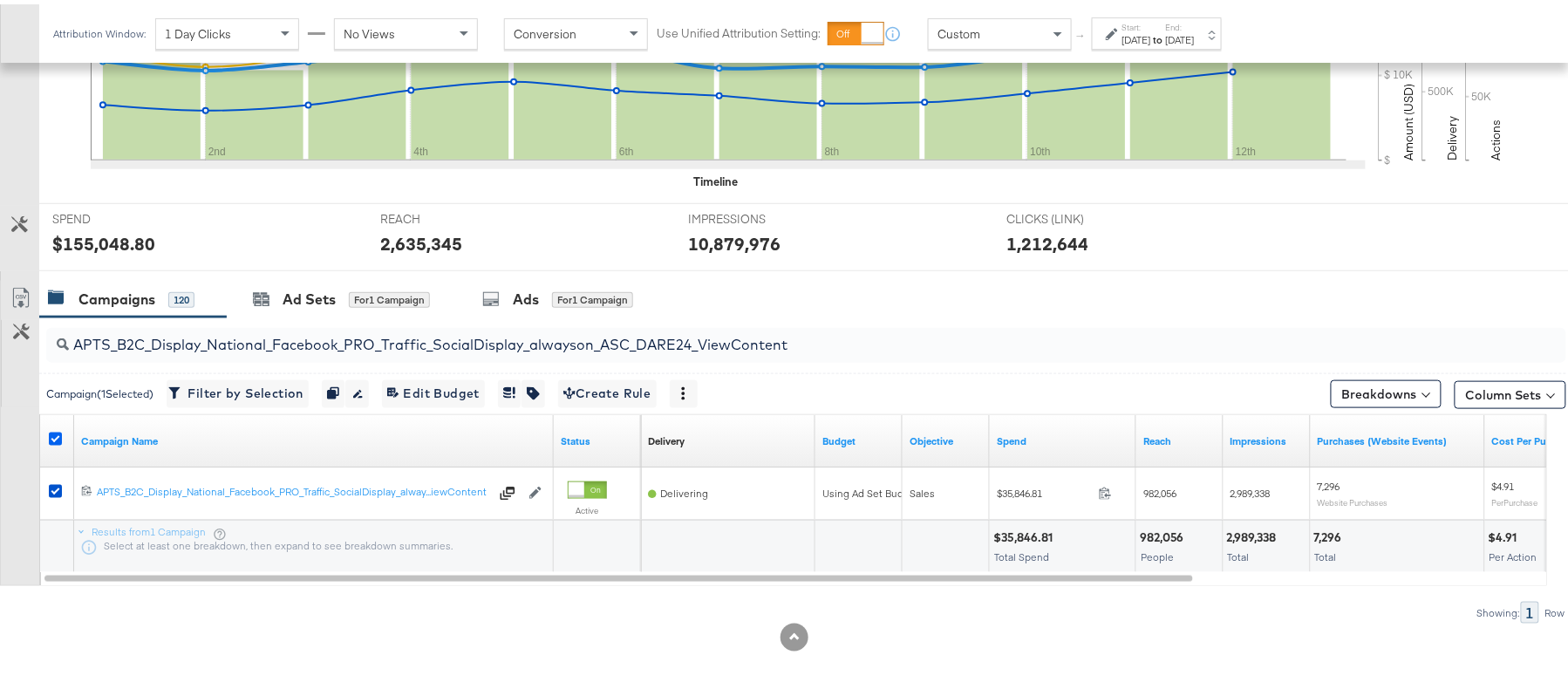
click at [54, 437] on icon at bounding box center [55, 435] width 13 height 13
click at [0, 0] on input "checkbox" at bounding box center [0, 0] width 0 height 0
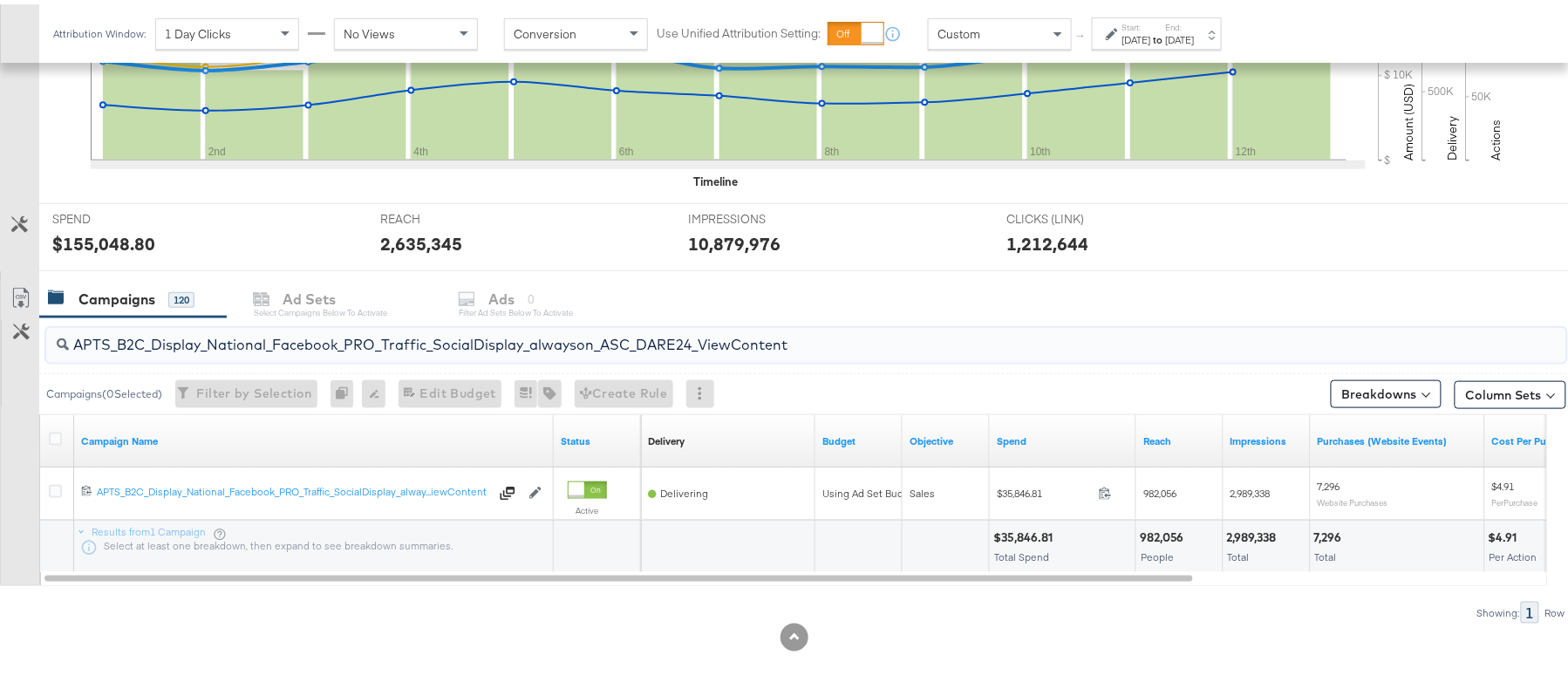
click at [191, 319] on input "APTS_B2C_Display_National_Facebook_PRO_Traffic_SocialDisplay_alwayson_ASC_DARE2…" at bounding box center [748, 334] width 1359 height 34
paste input "Leads_SocialDisplay_alwayson_ASC_DARE24_Purchase"
type input "APTS_B2C_Display_National_Facebook_PRO_Leads_SocialDisplay_alwayson_ASC_DARE24_…"
click at [55, 436] on icon at bounding box center [55, 435] width 13 height 13
click at [0, 0] on input "checkbox" at bounding box center [0, 0] width 0 height 0
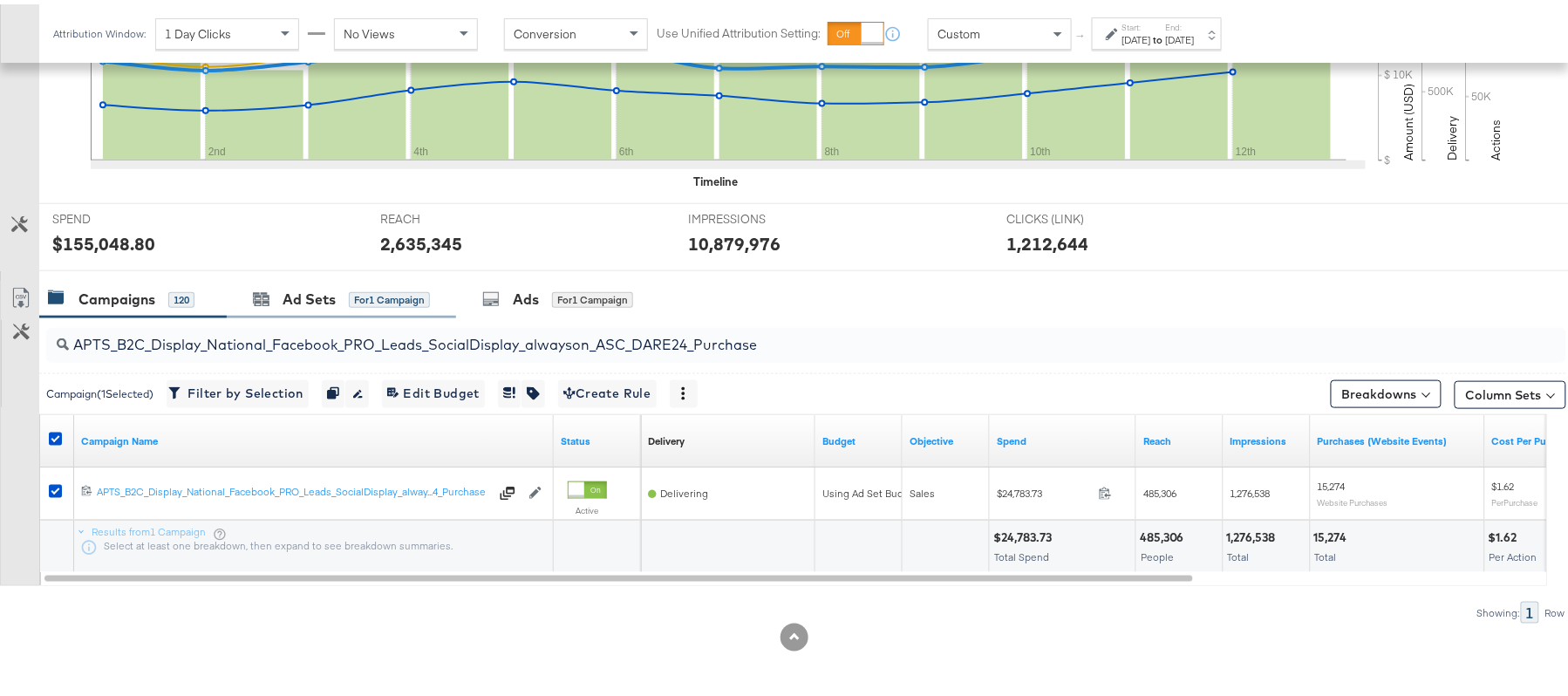
click at [277, 284] on div "Ad Sets for 1 Campaign" at bounding box center [341, 295] width 229 height 38
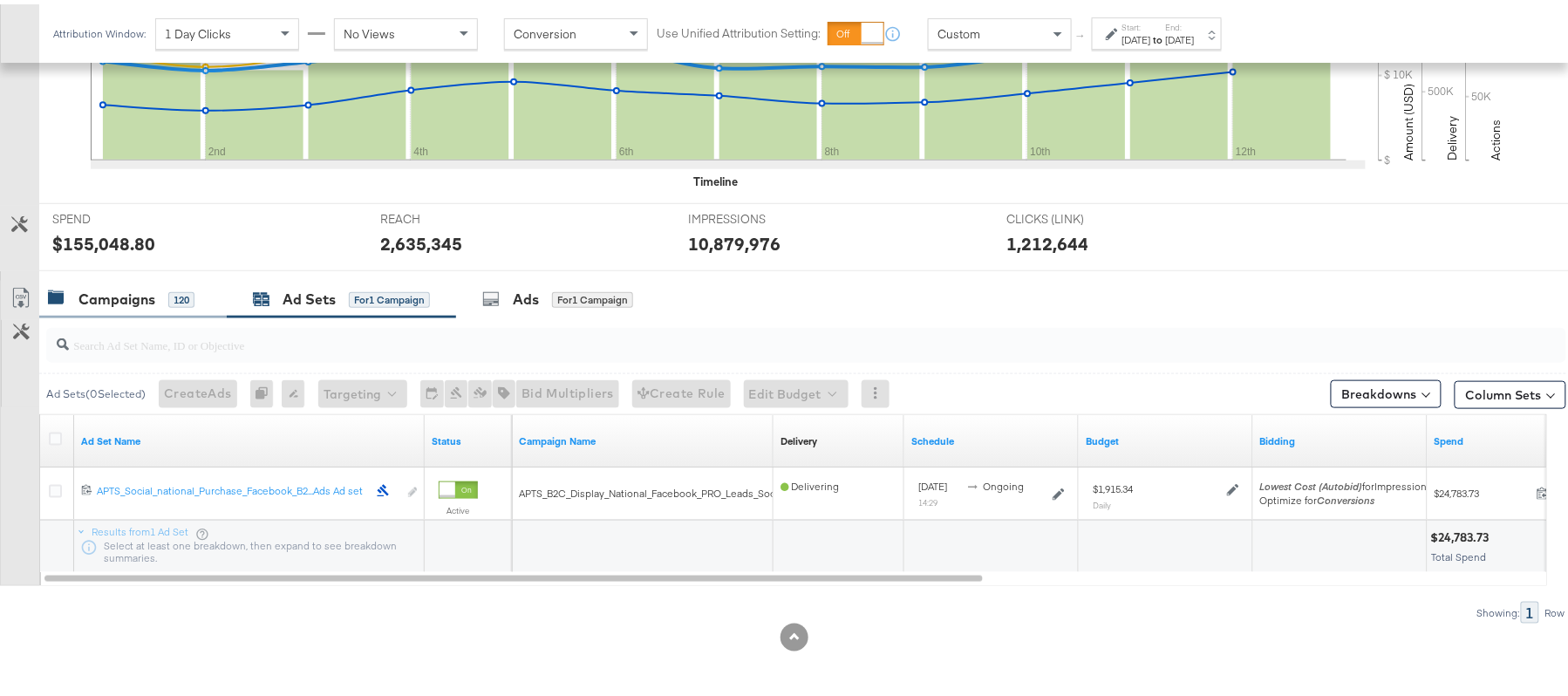
click at [106, 279] on div "Campaigns 120" at bounding box center [133, 295] width 188 height 38
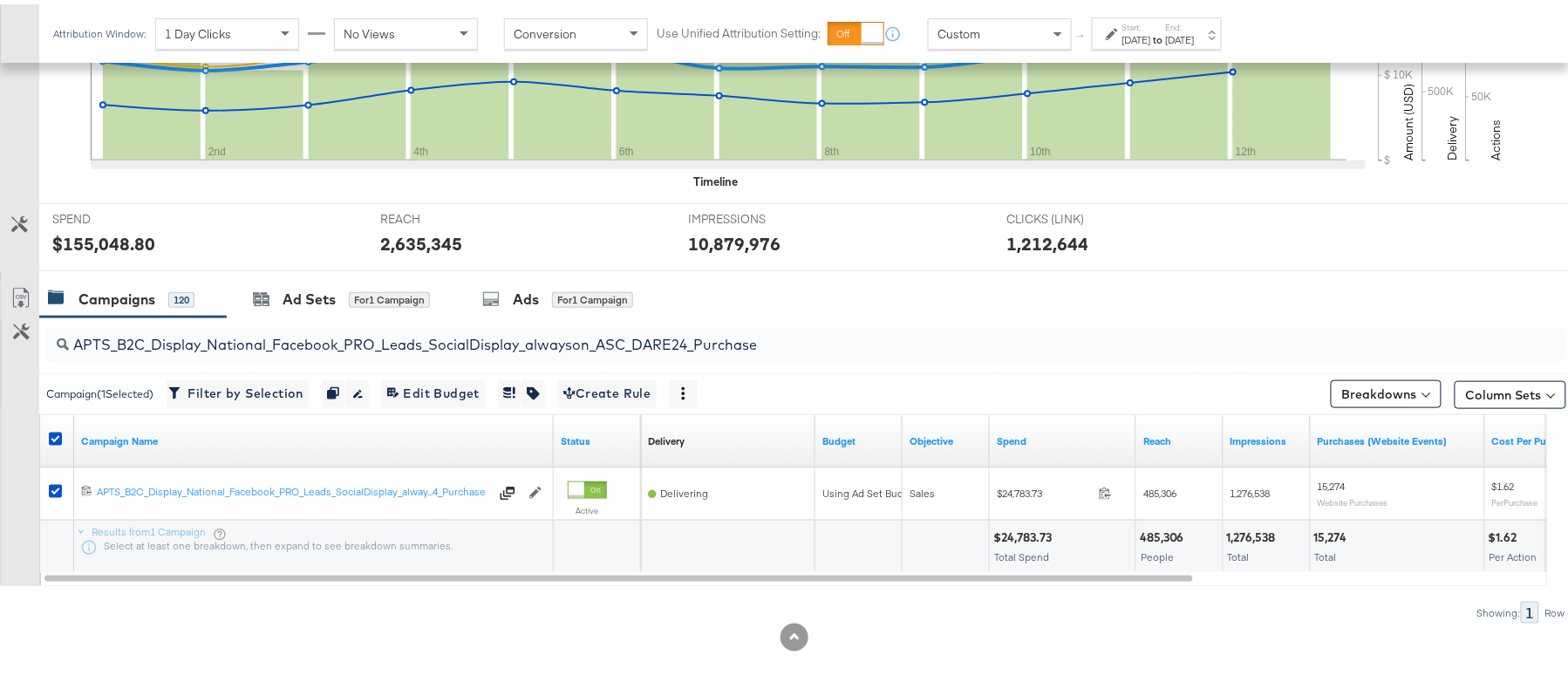
click at [56, 427] on div at bounding box center [58, 437] width 32 height 31
click at [55, 429] on icon at bounding box center [55, 435] width 13 height 13
click at [0, 0] on input "checkbox" at bounding box center [0, 0] width 0 height 0
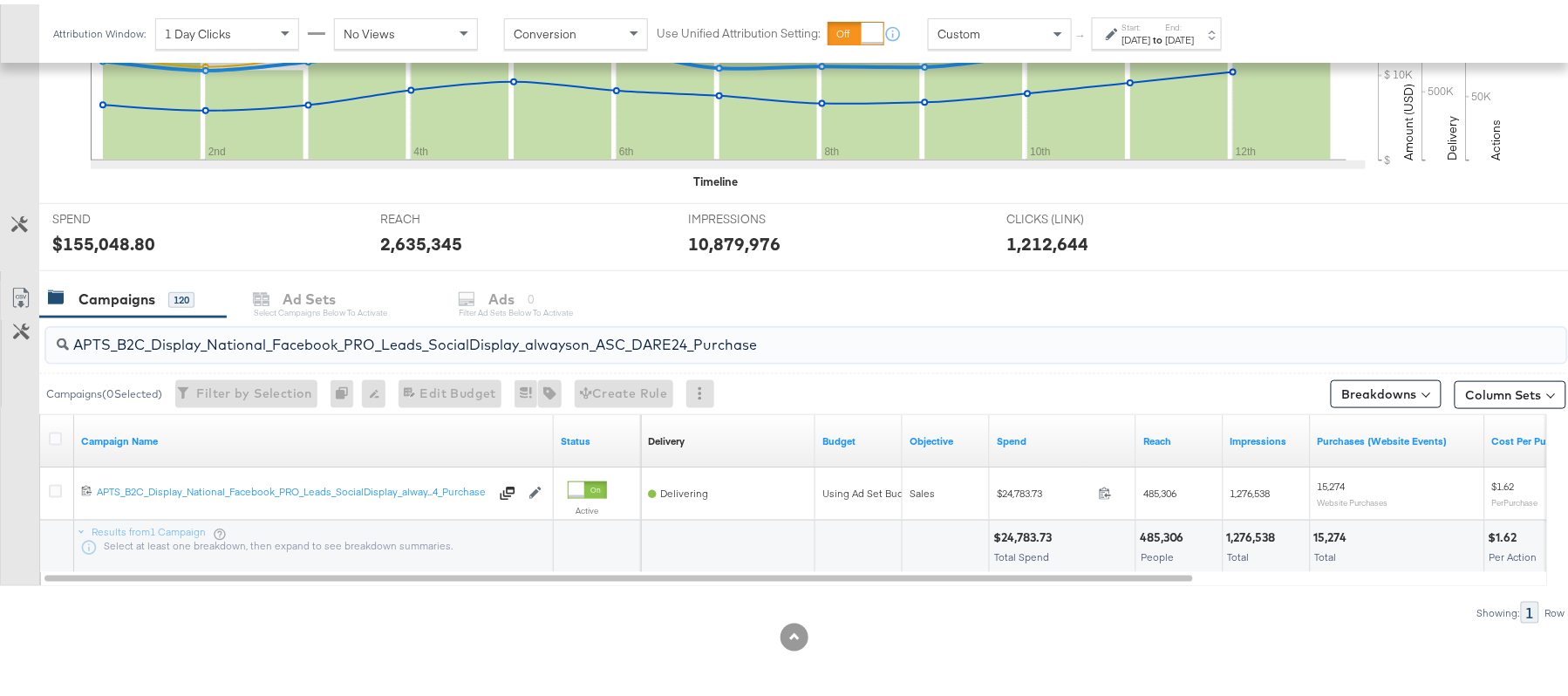
click at [162, 345] on input "APTS_B2C_Display_National_Facebook_PRO_Leads_SocialDisplay_alwayson_ASC_DARE24_…" at bounding box center [748, 334] width 1359 height 34
paste input "F_B2C_Display_National_Facebook_PRO_Traffic_SocialDisplay_alwayson_ASC_AF24_Vie…"
type input "AF_B2C_Display_National_Facebook_PRO_Traffic_SocialDisplay_alwayson_ASC_AF24_Vi…"
click at [56, 435] on icon at bounding box center [55, 435] width 13 height 13
click at [0, 0] on input "checkbox" at bounding box center [0, 0] width 0 height 0
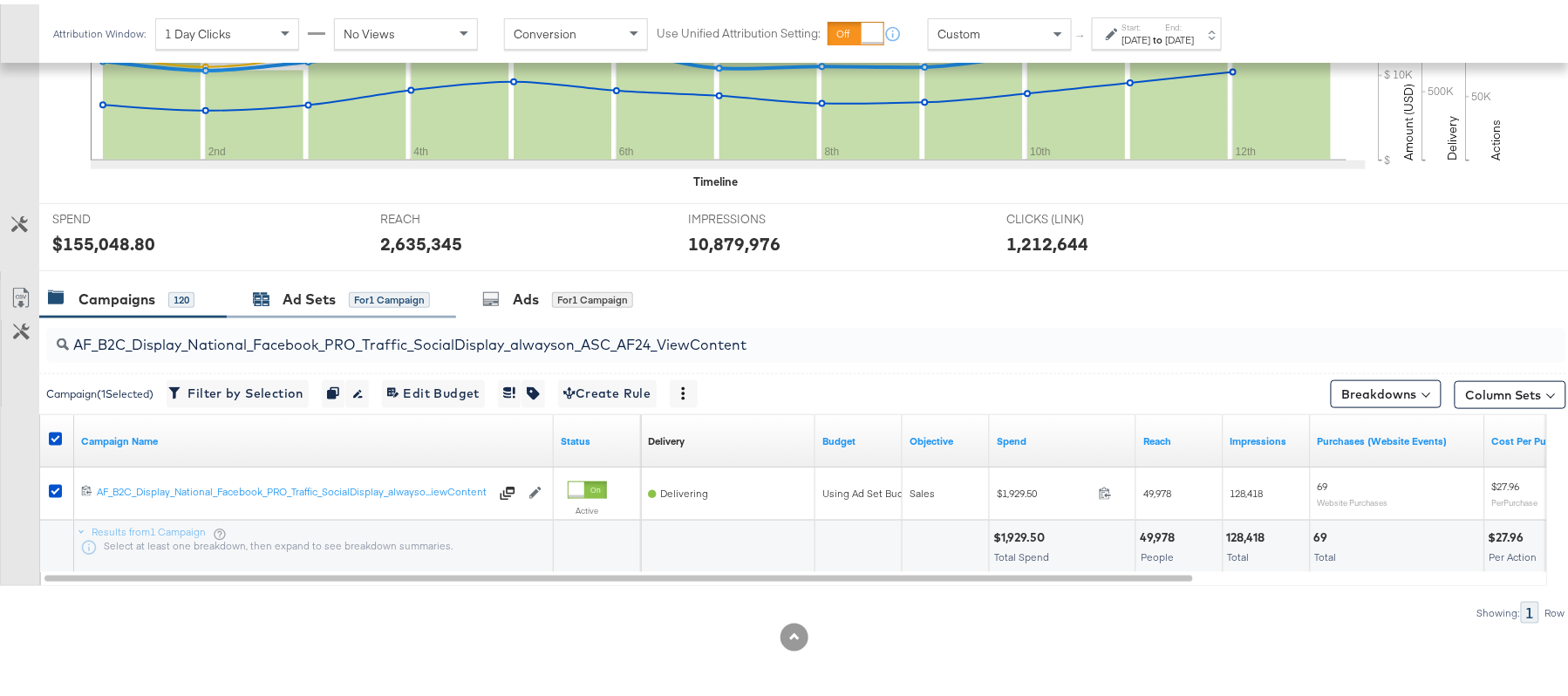
click at [290, 304] on div "Ad Sets" at bounding box center [309, 295] width 53 height 20
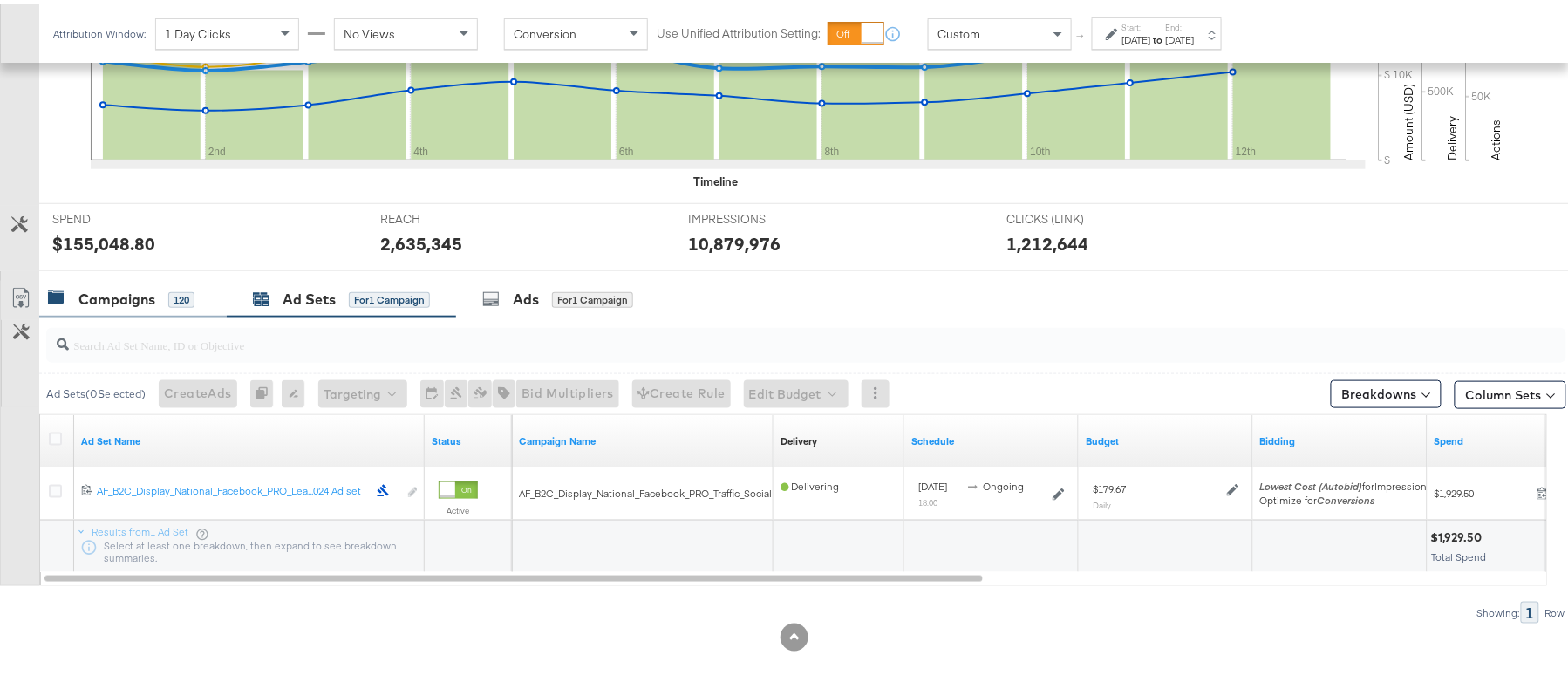
click at [98, 301] on div "Campaigns" at bounding box center [117, 295] width 77 height 20
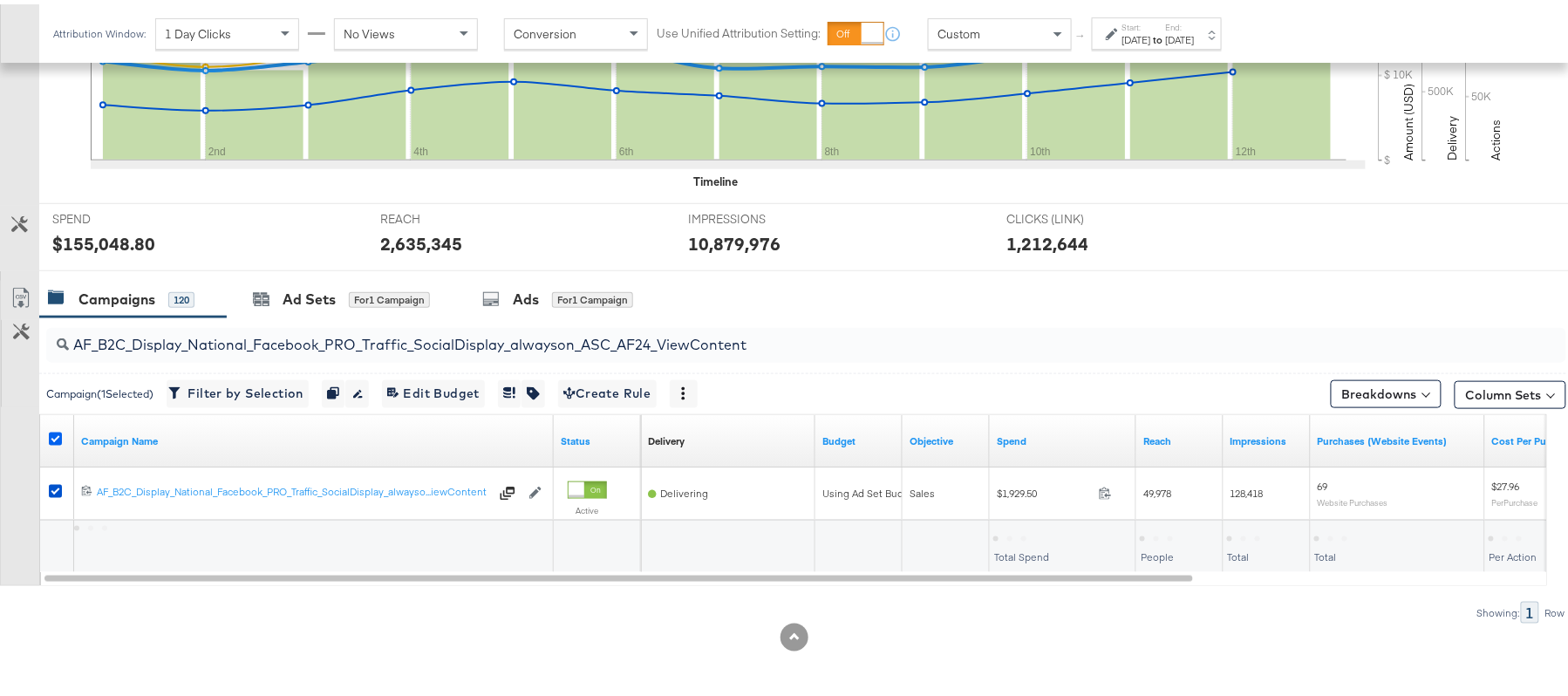
click at [50, 434] on icon at bounding box center [55, 435] width 13 height 13
click at [0, 0] on input "checkbox" at bounding box center [0, 0] width 0 height 0
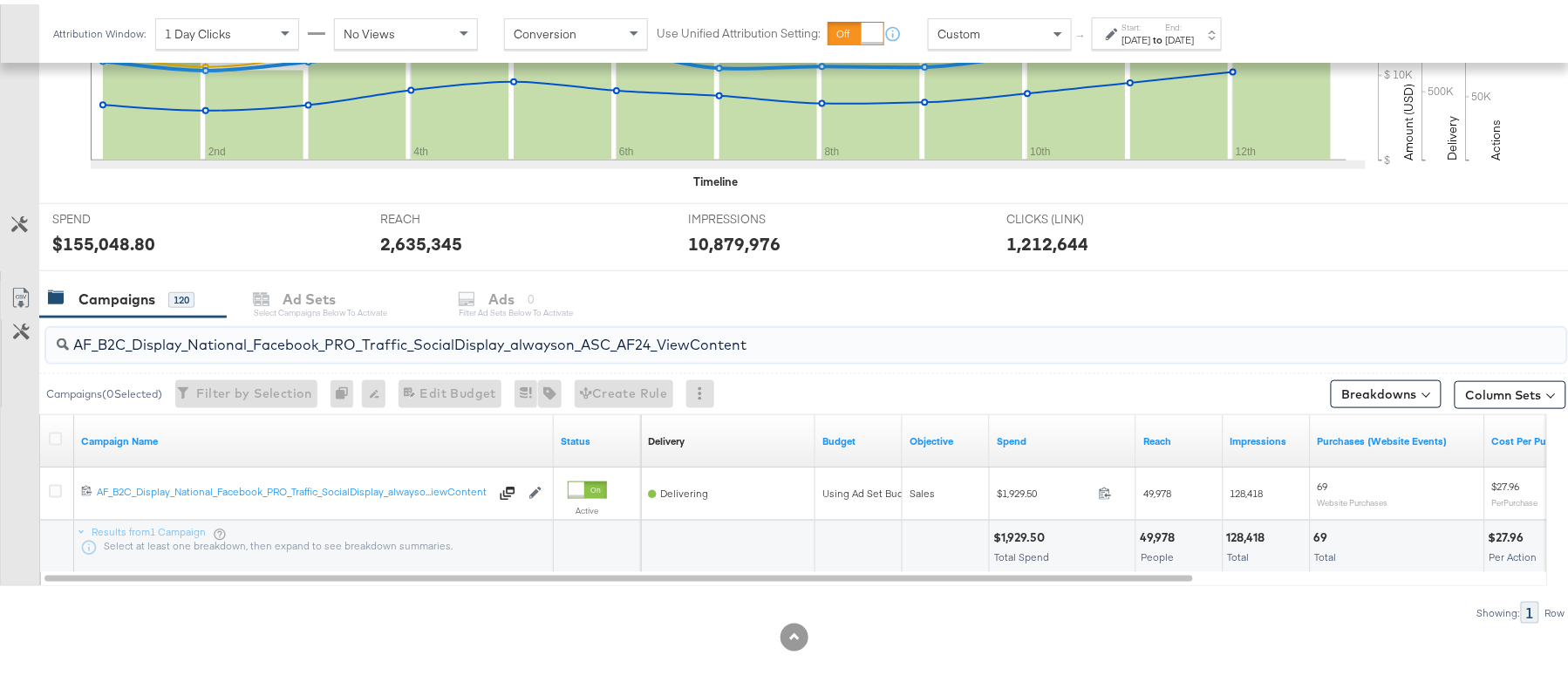
click at [191, 346] on input "AF_B2C_Display_National_Facebook_PRO_Traffic_SocialDisplay_alwayson_ASC_AF24_Vi…" at bounding box center [748, 334] width 1359 height 34
paste input "FR_B2C_Display_National_Facebook_PRO_Traffic_SocialDisplay_alwayson_ASC_FR"
type input "FR_B2C_Display_National_Facebook_PRO_Traffic_SocialDisplay_alwayson_ASC_FR24_Vi…"
click at [51, 433] on icon at bounding box center [55, 435] width 13 height 13
click at [0, 0] on input "checkbox" at bounding box center [0, 0] width 0 height 0
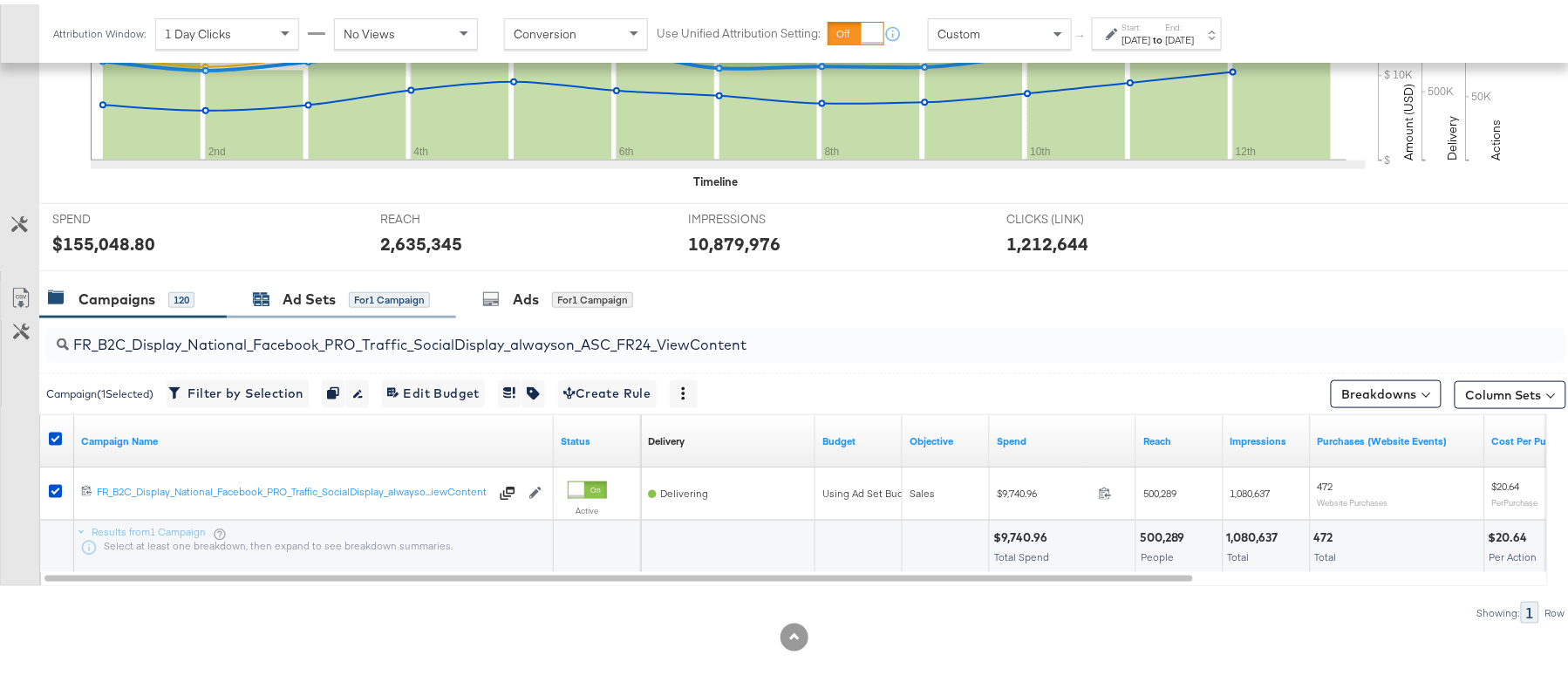
click at [293, 301] on div "Ad Sets" at bounding box center [309, 295] width 53 height 20
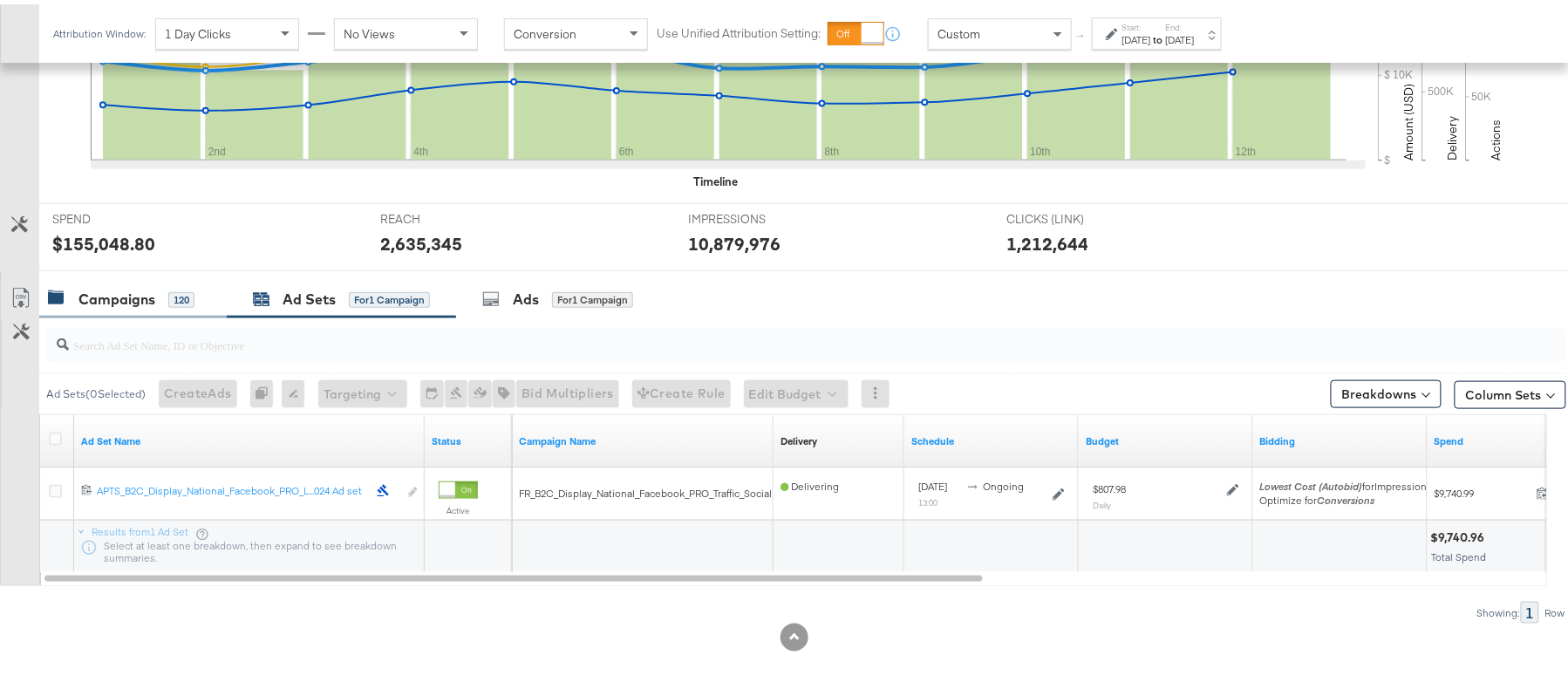
click at [151, 279] on div "Campaigns 120" at bounding box center [133, 295] width 188 height 38
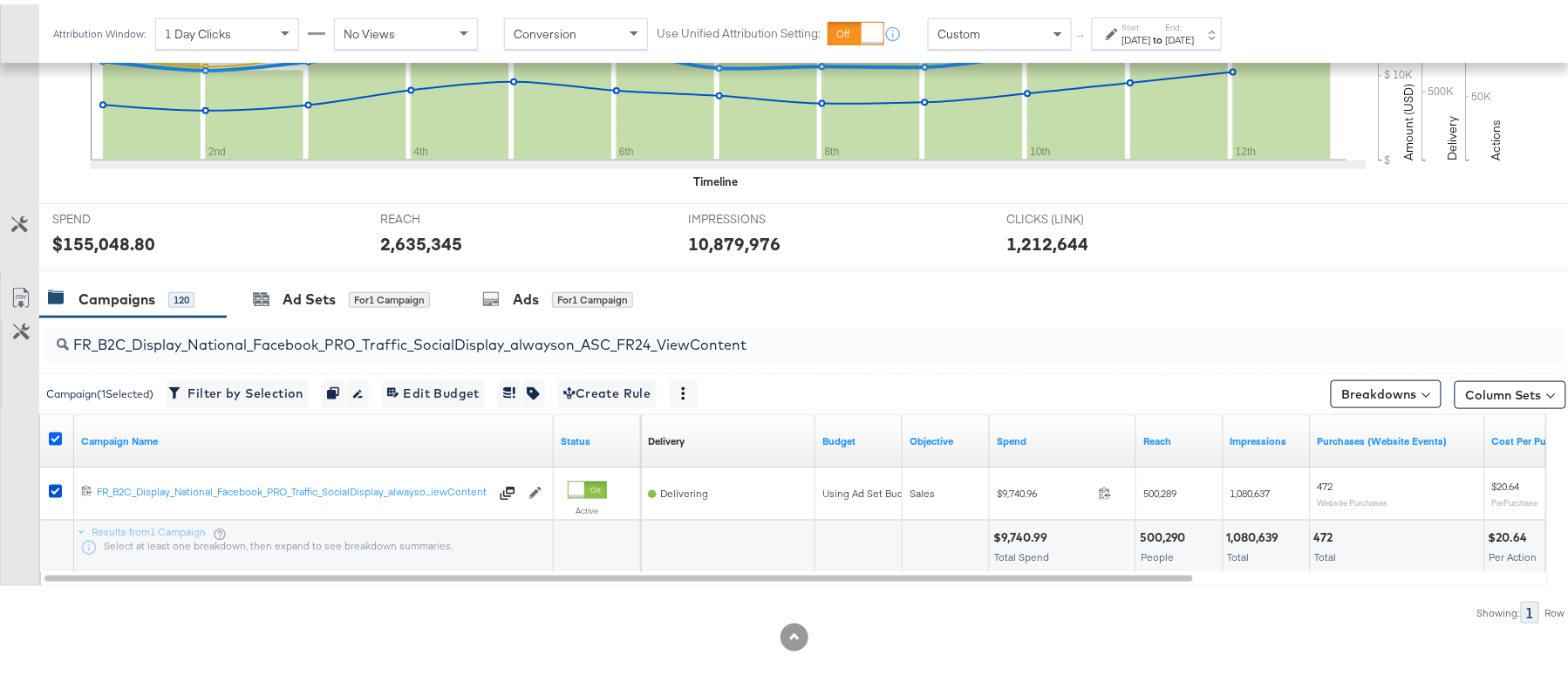
click at [49, 431] on icon at bounding box center [55, 435] width 13 height 13
click at [0, 0] on input "checkbox" at bounding box center [0, 0] width 0 height 0
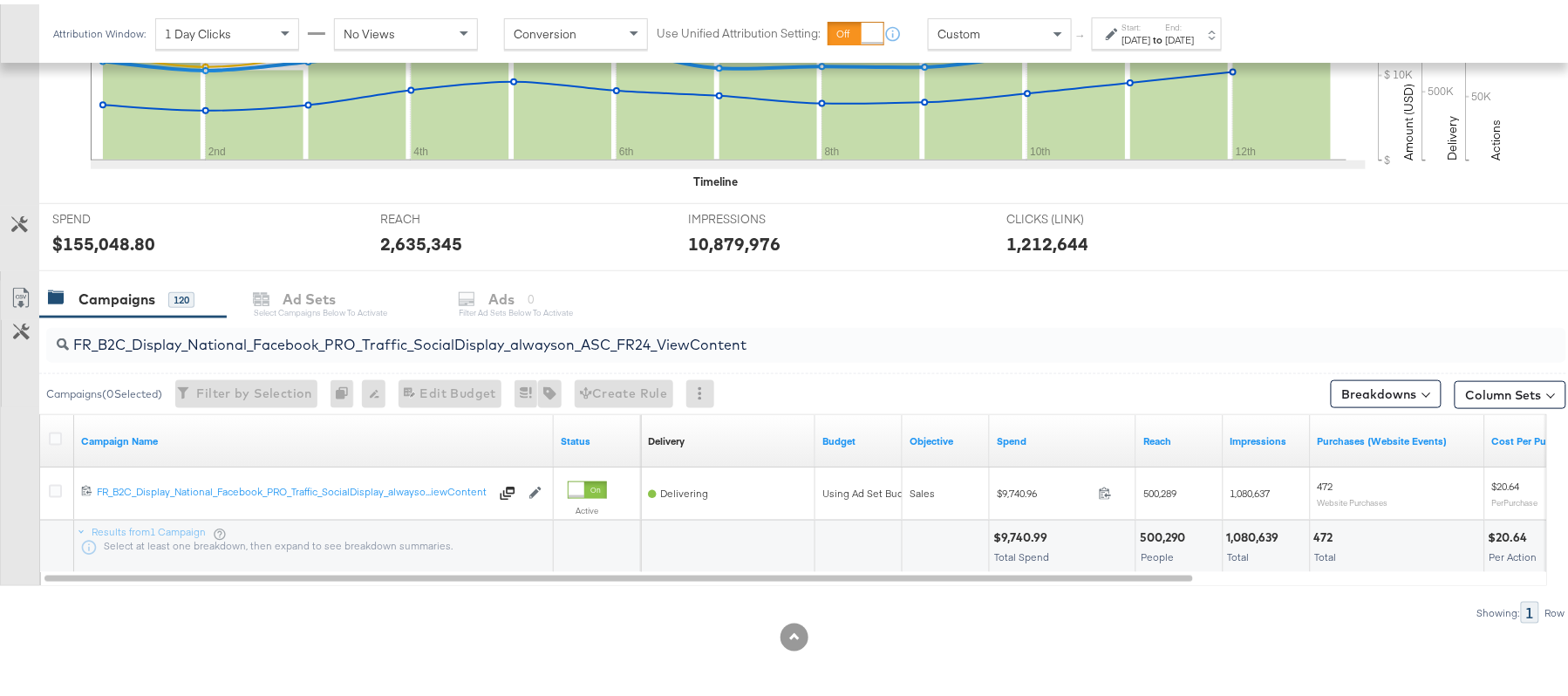
click at [193, 352] on div "FR_B2C_Display_National_Facebook_PRO_Traffic_SocialDisplay_alwayson_ASC_FR24_Vi…" at bounding box center [806, 341] width 1520 height 35
paste input "AHL_B2C_Display_National_Facebook_PRO_Traffic_SocialDisplay_alwayson_ASC_AHL"
type input "AHL_B2C_Display_National_Facebook_PRO_Traffic_SocialDisplay_alwayson_ASC_AHL24_…"
click at [59, 433] on icon at bounding box center [55, 435] width 13 height 13
click at [0, 0] on input "checkbox" at bounding box center [0, 0] width 0 height 0
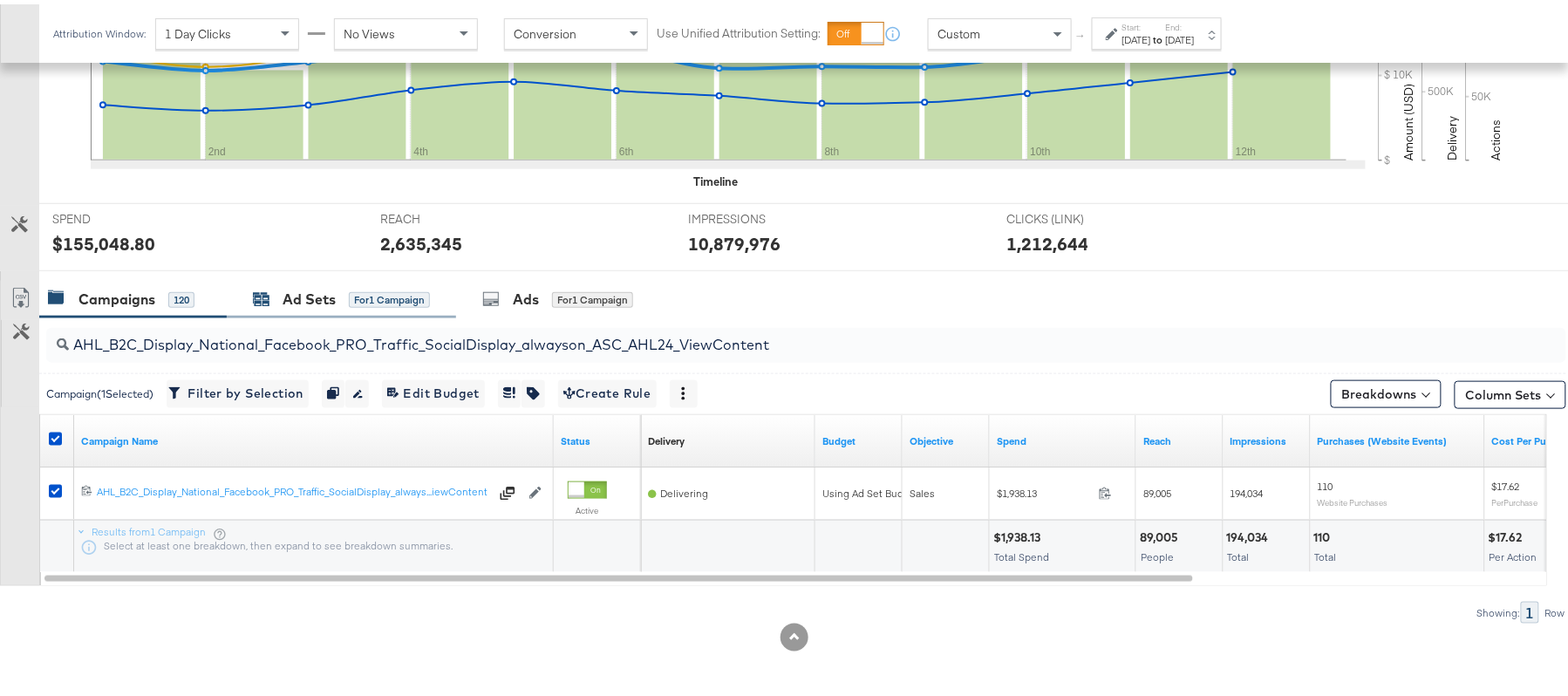
click at [300, 294] on div "Ad Sets" at bounding box center [309, 295] width 53 height 20
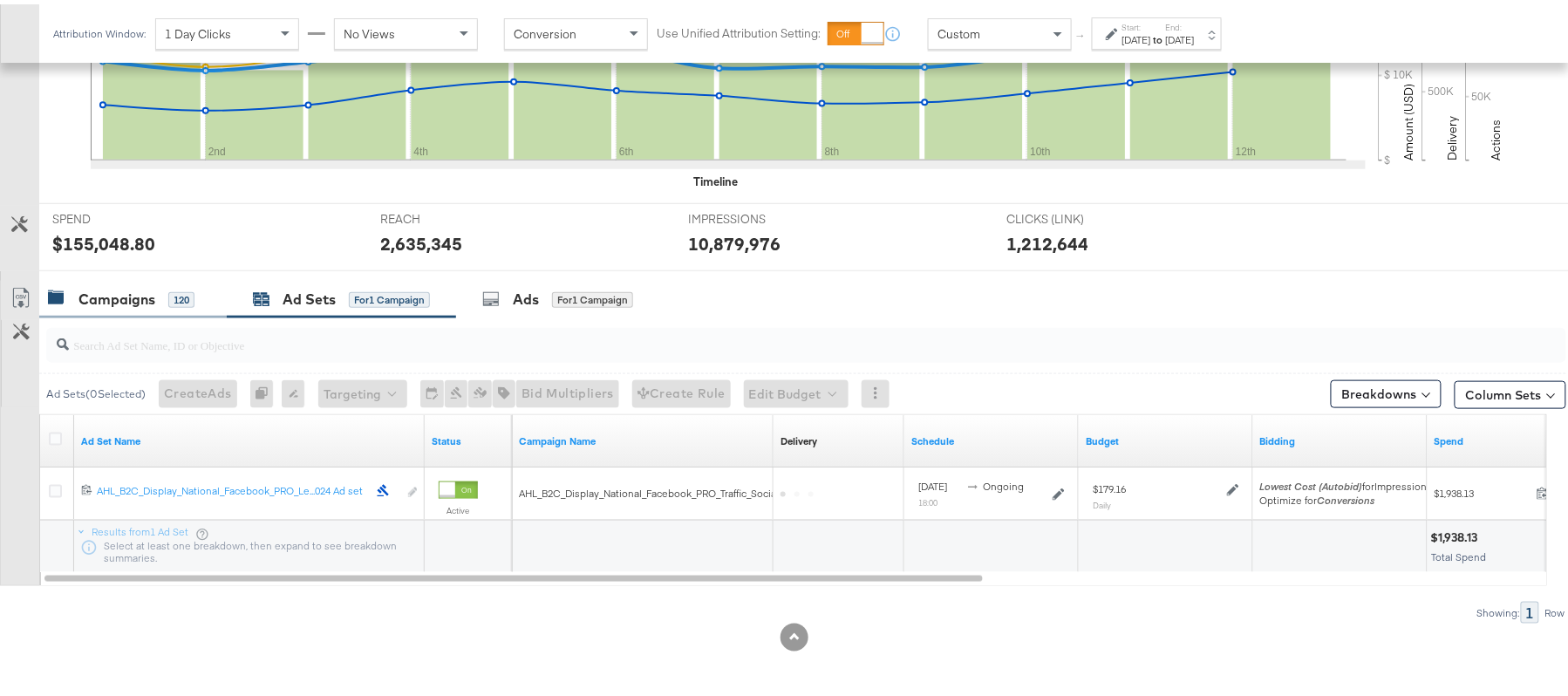
click at [168, 301] on div "120" at bounding box center [181, 296] width 26 height 16
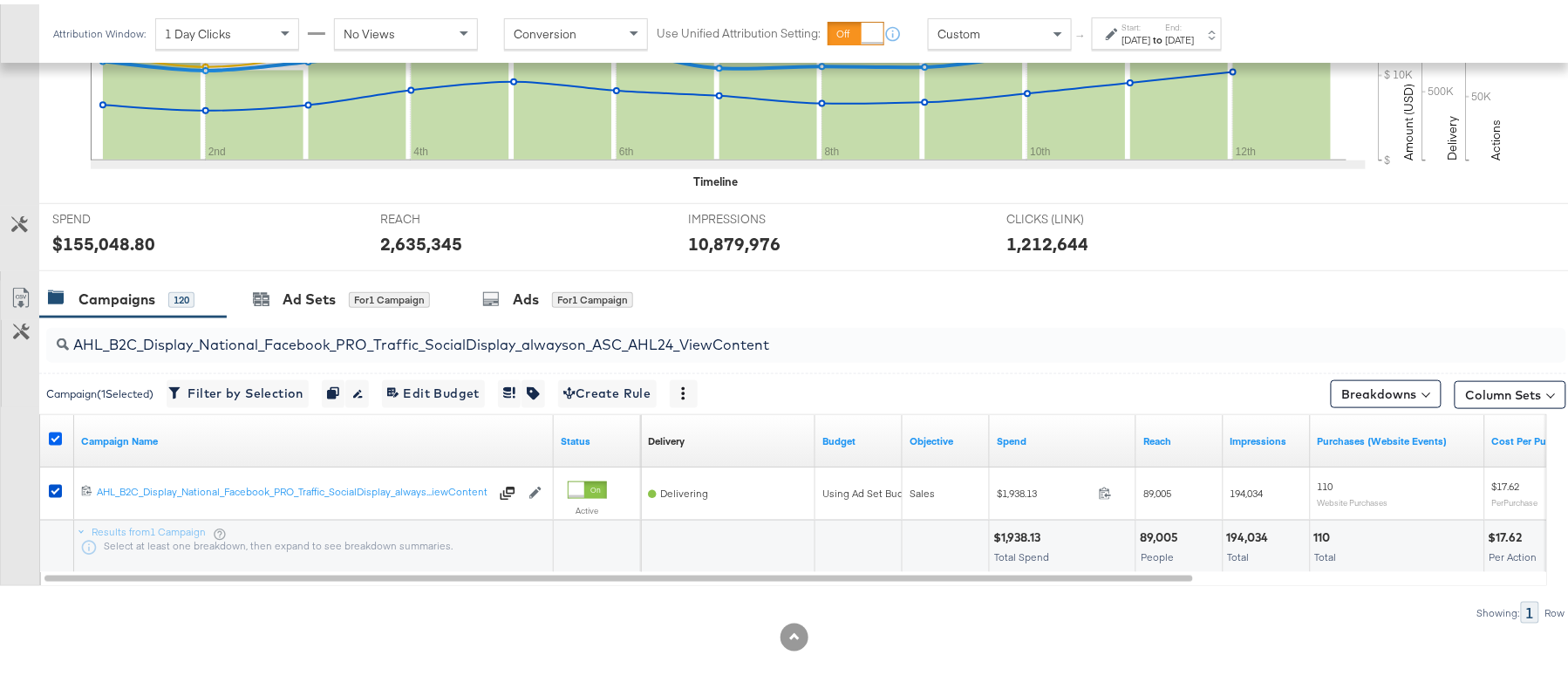
click at [52, 437] on icon at bounding box center [55, 435] width 13 height 13
click at [0, 0] on input "checkbox" at bounding box center [0, 0] width 0 height 0
